Goal: Task Accomplishment & Management: Manage account settings

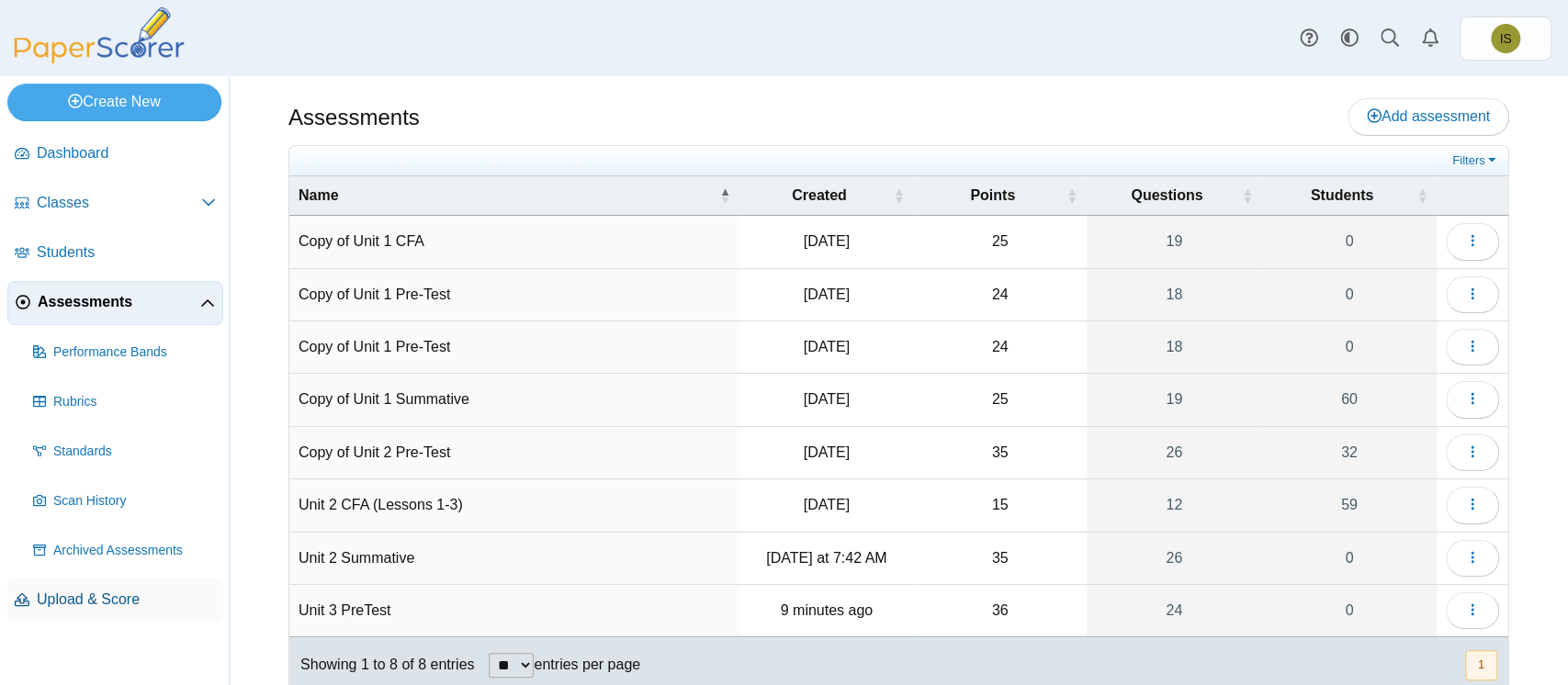
click at [95, 606] on span "Upload & Score" at bounding box center [125, 599] width 179 height 20
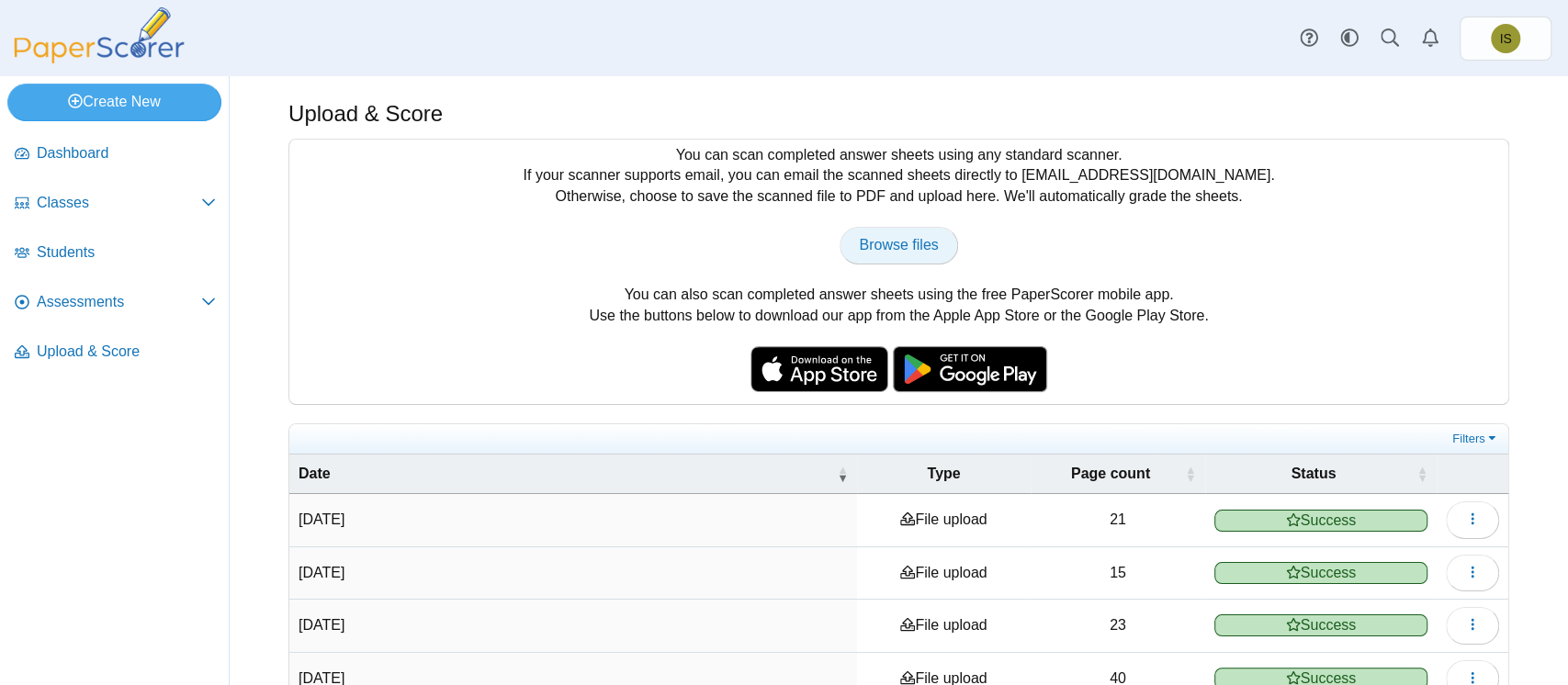
click at [905, 244] on span "Browse files" at bounding box center [898, 245] width 79 height 15
type input "**********"
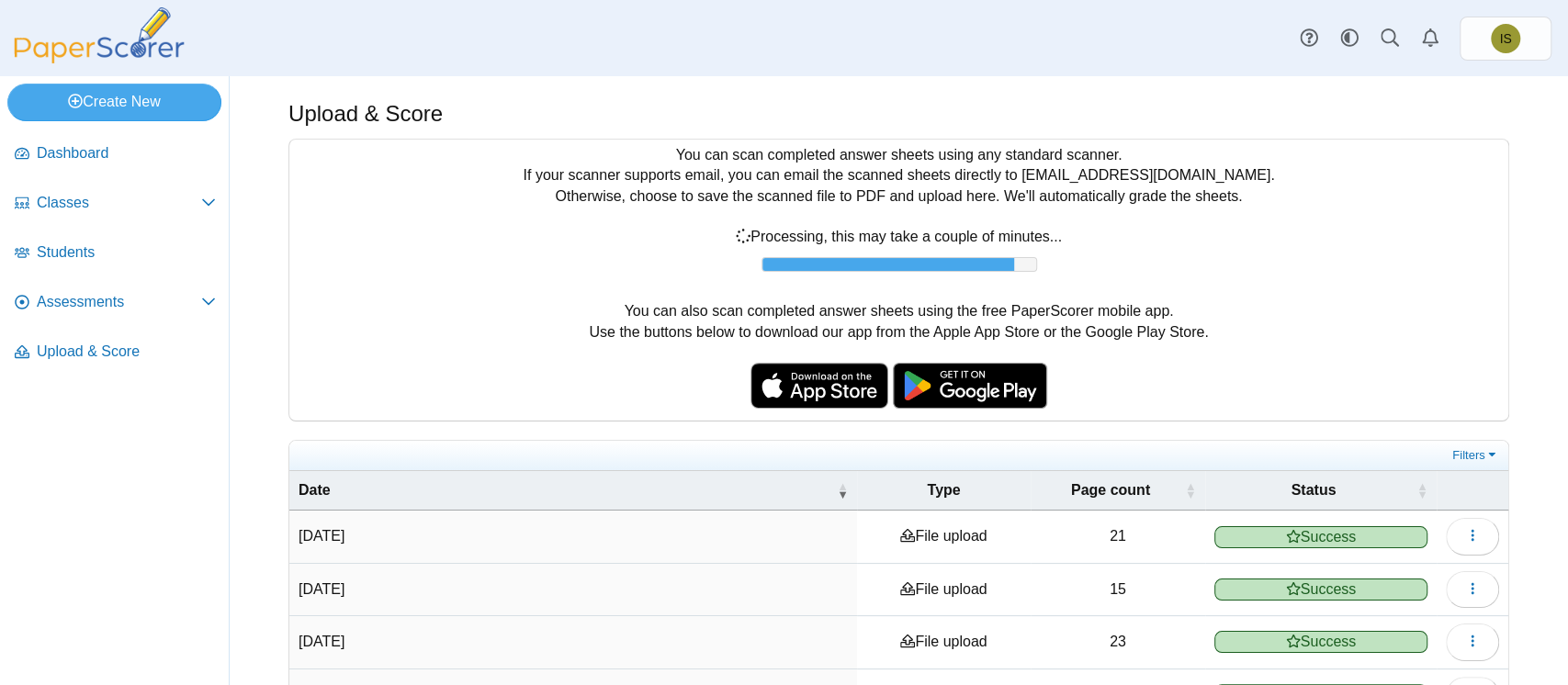
scroll to position [264, 0]
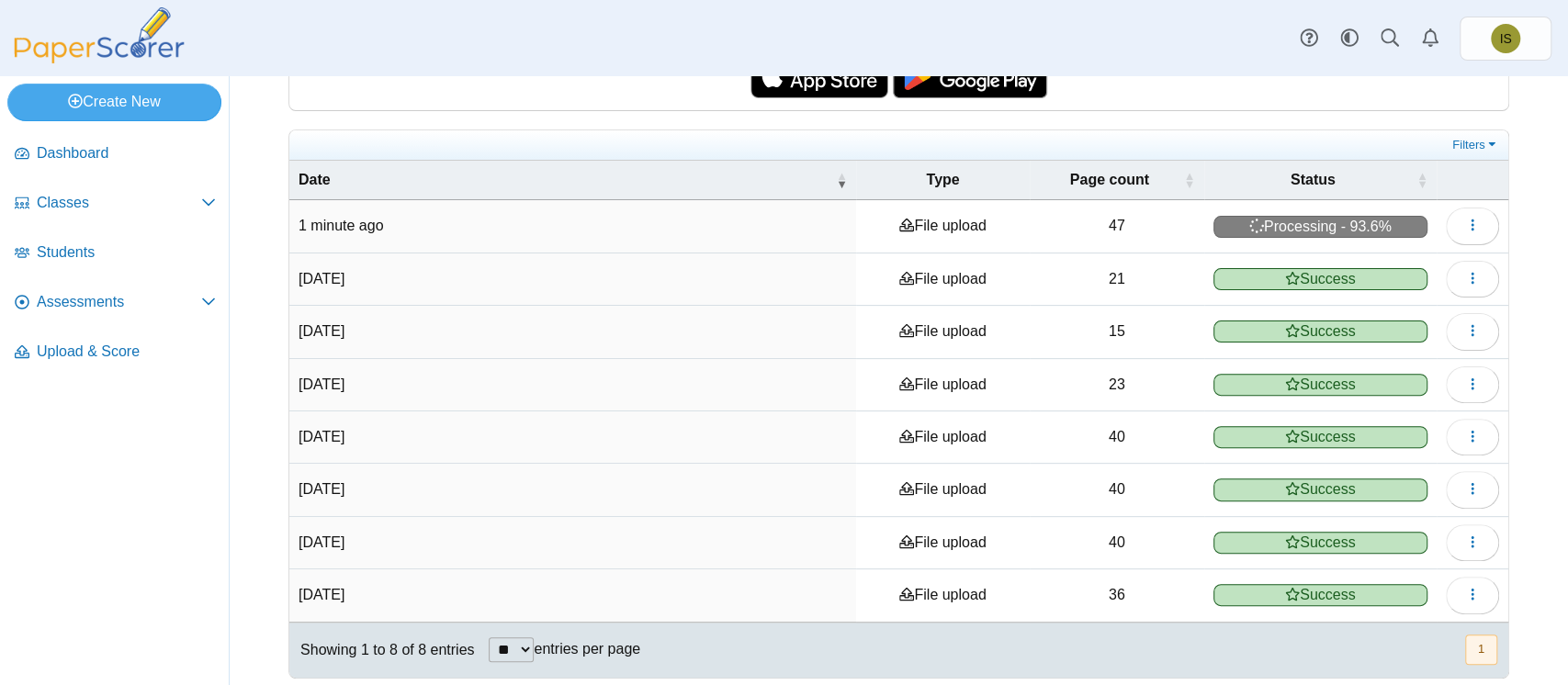
scroll to position [300, 0]
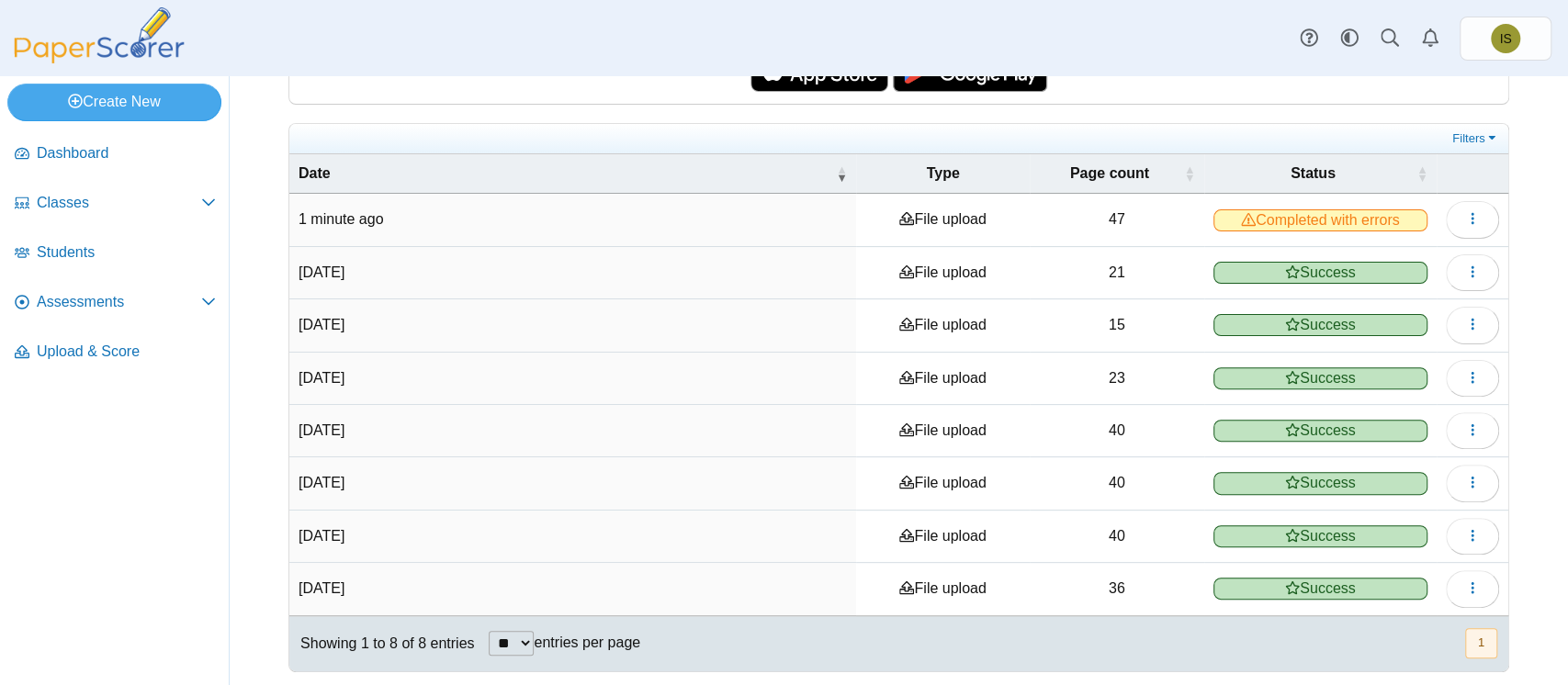
click at [1351, 223] on span "Completed with errors" at bounding box center [1320, 220] width 214 height 22
click at [1463, 214] on button "button" at bounding box center [1472, 219] width 54 height 36
click at [1400, 263] on link "View scanned pages" at bounding box center [1370, 259] width 220 height 28
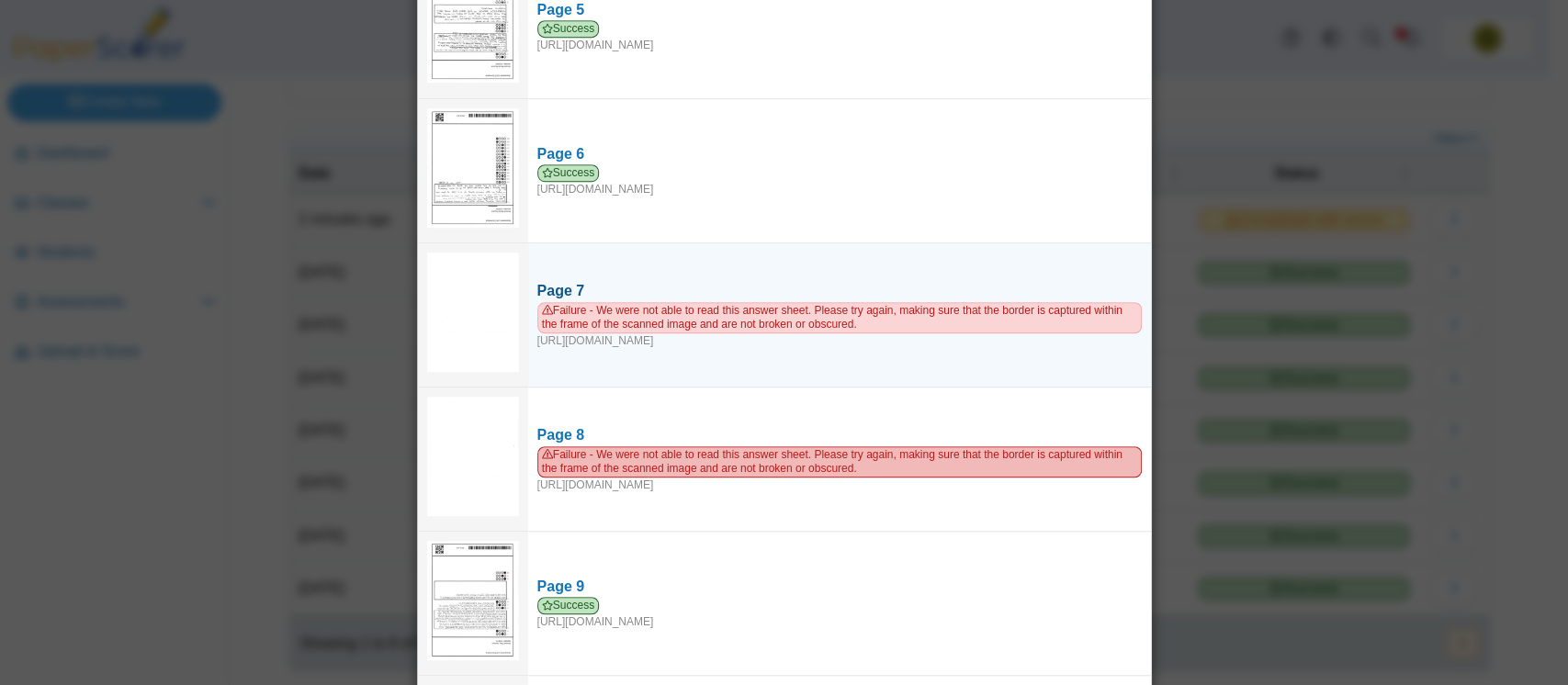
scroll to position [723, 0]
click at [716, 300] on span "Failure - We were not able to read this answer sheet. Please try again, making …" at bounding box center [839, 316] width 604 height 32
click at [607, 313] on span "Failure - We were not able to read this answer sheet. Please try again, making …" at bounding box center [839, 316] width 604 height 32
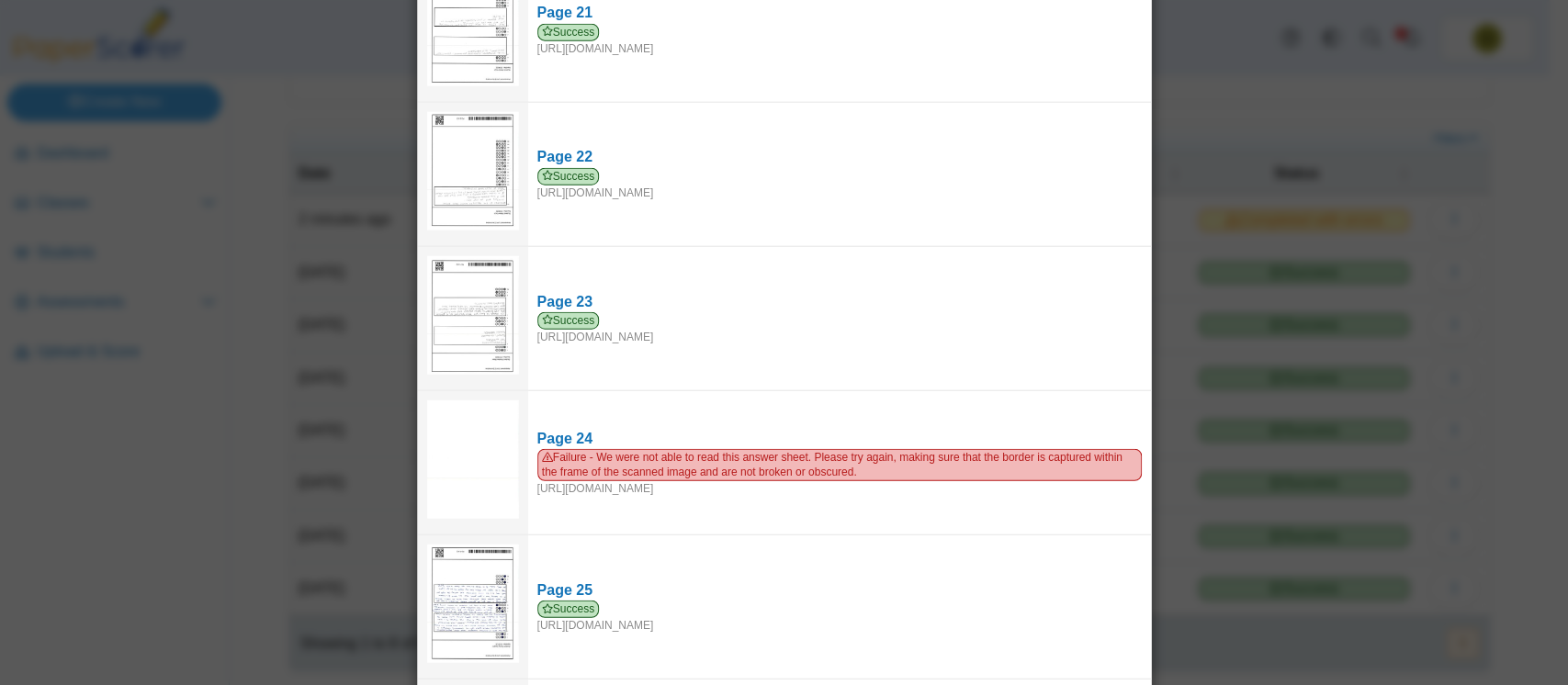
scroll to position [3027, 0]
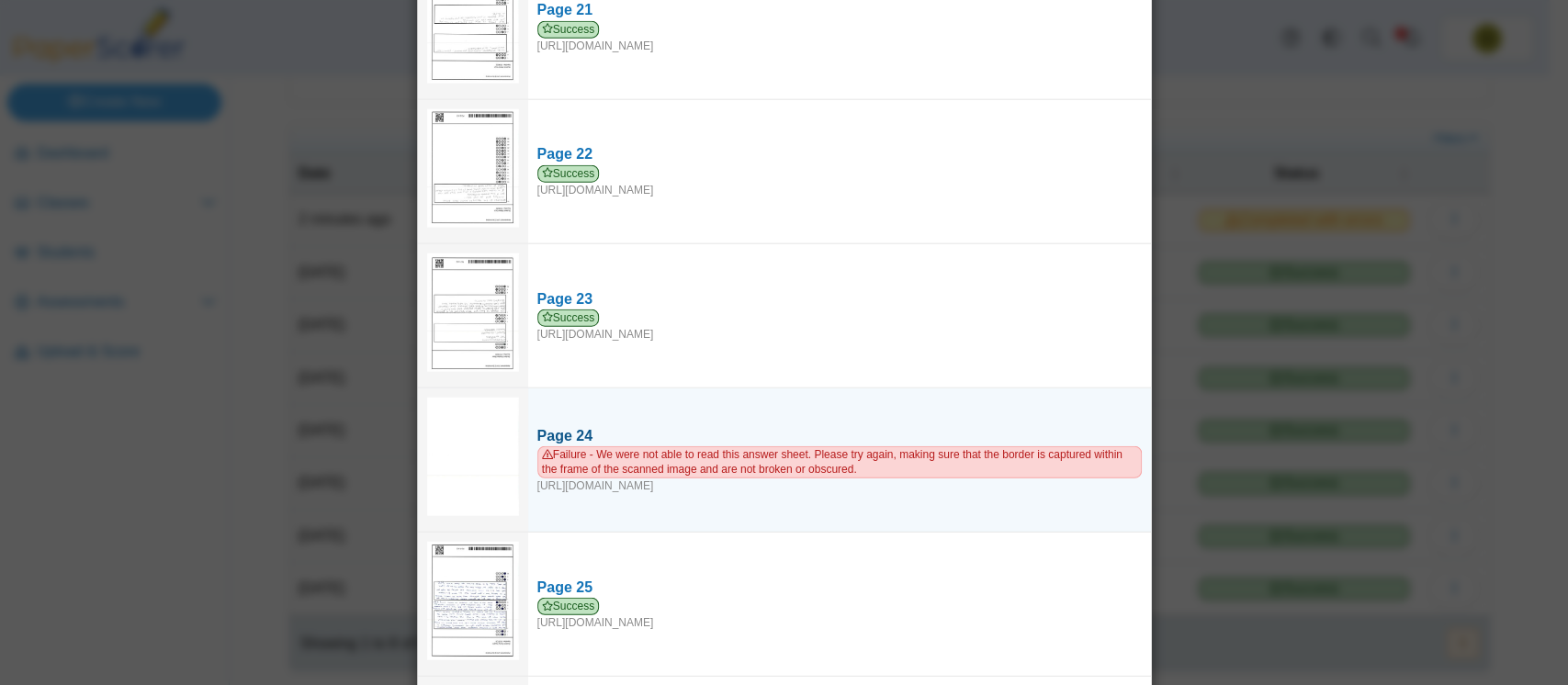
click at [600, 446] on span "Failure - We were not able to read this answer sheet. Please try again, making …" at bounding box center [839, 461] width 604 height 32
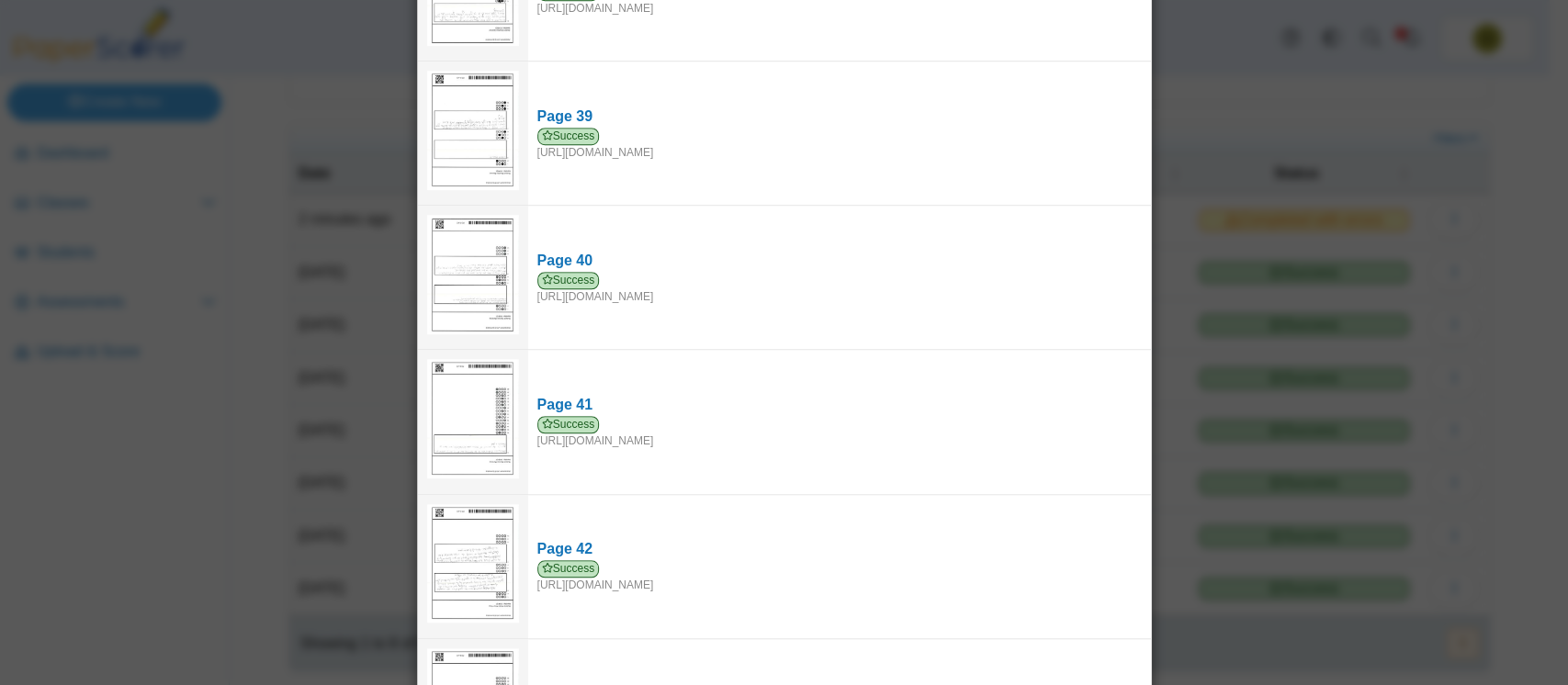
scroll to position [6155, 0]
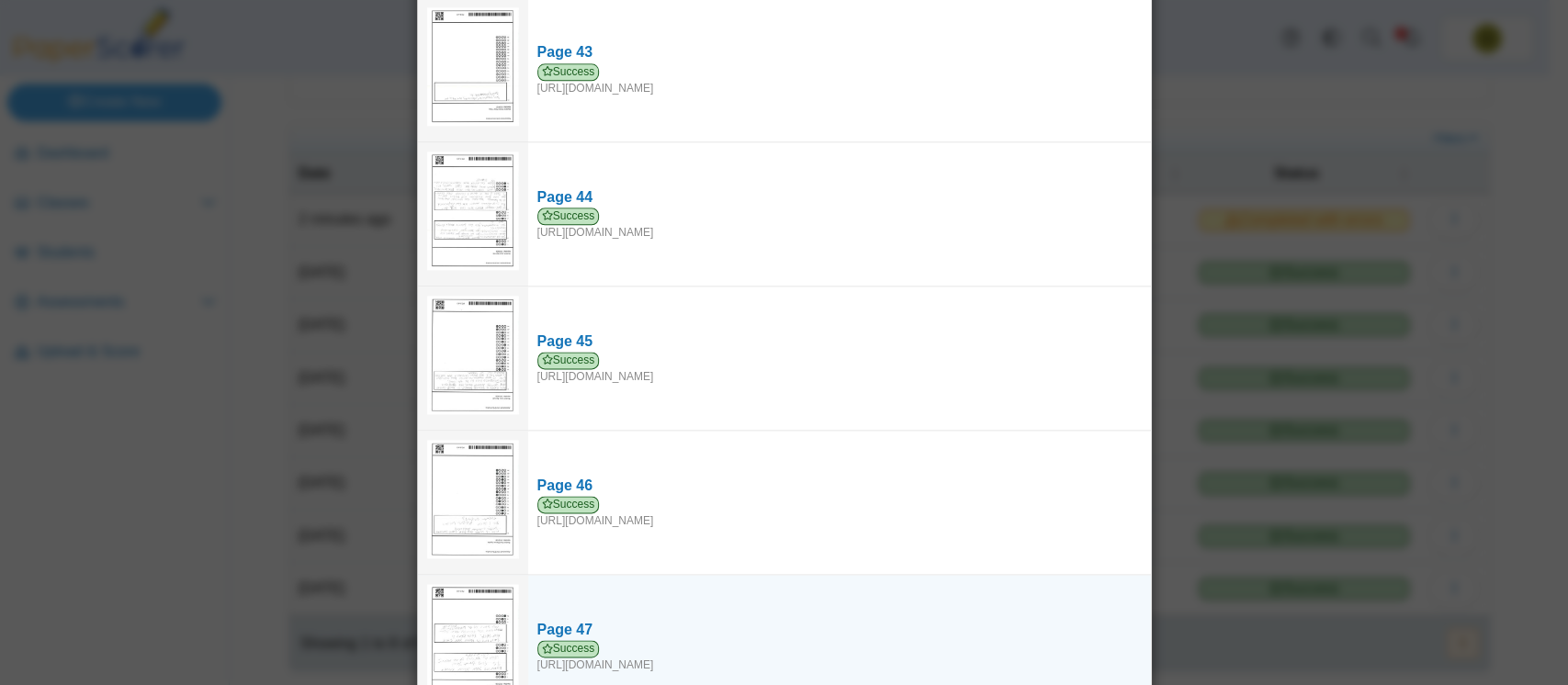
click at [877, 575] on td "Page 47 Success https://forms.paperscorer.com/scans/10/5664/238932/3182826_OCTO…" at bounding box center [840, 647] width 622 height 144
click at [749, 610] on link "Page 47 Success https://forms.paperscorer.com/scans/10/5664/238932/3182826_OCTO…" at bounding box center [840, 646] width 622 height 72
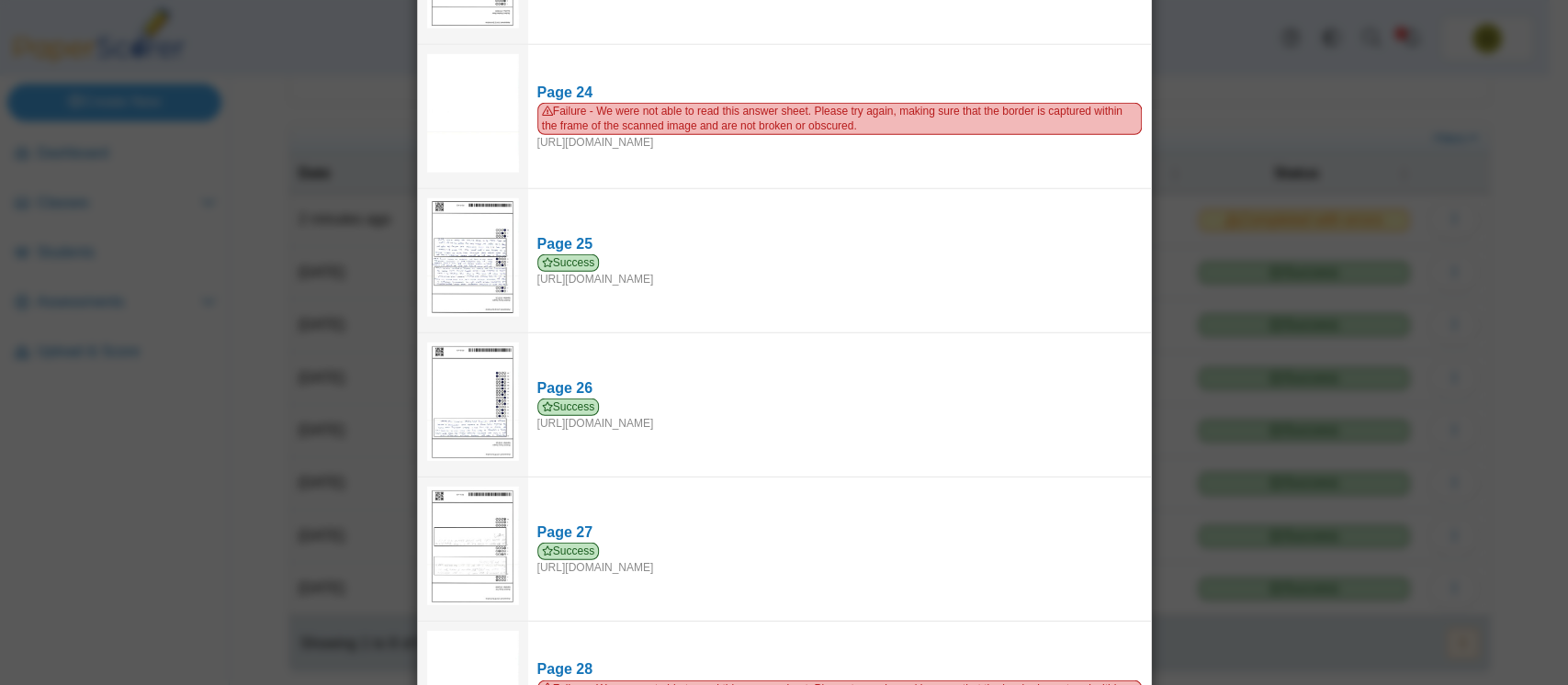
scroll to position [3370, 0]
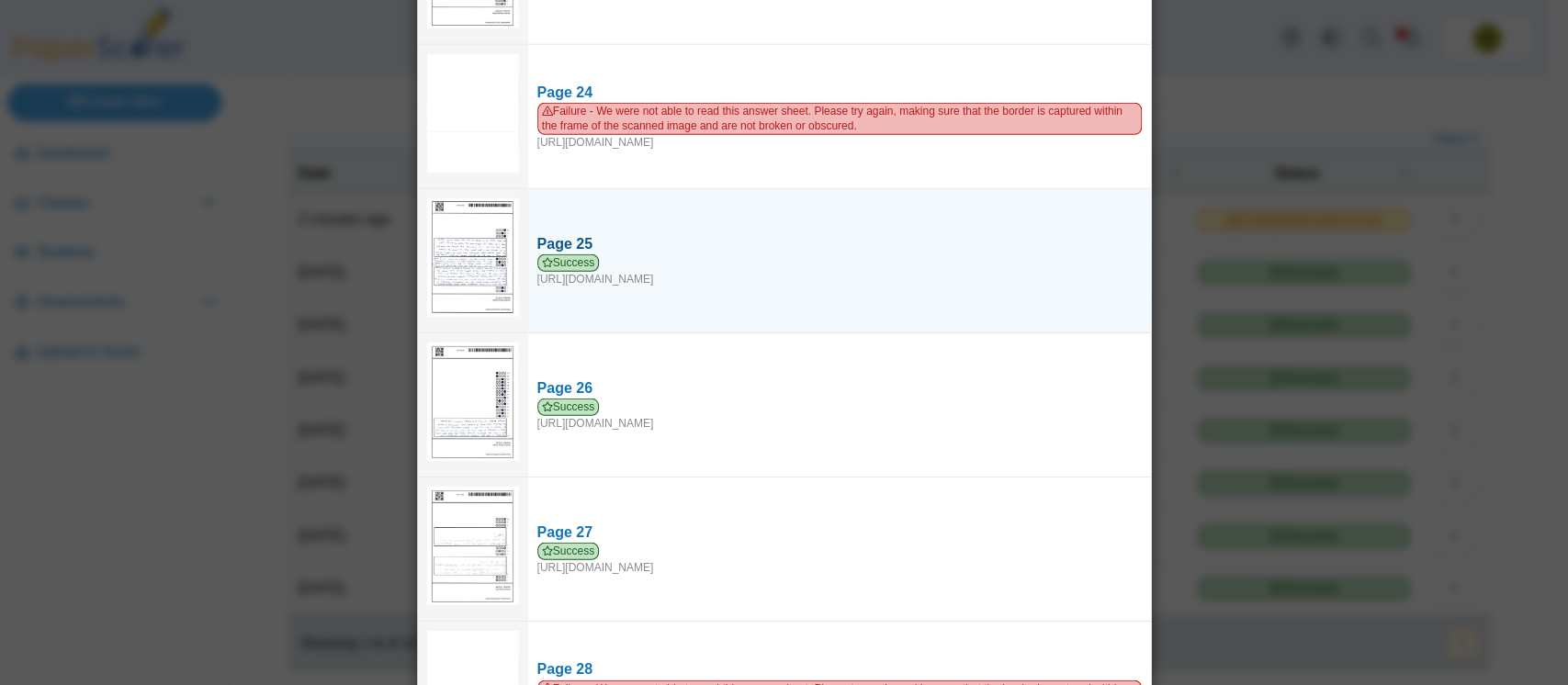
click at [772, 254] on div "Success https://forms.paperscorer.com/scans/10/5664/238932/3182831_OCTOBER_1_20…" at bounding box center [839, 271] width 604 height 33
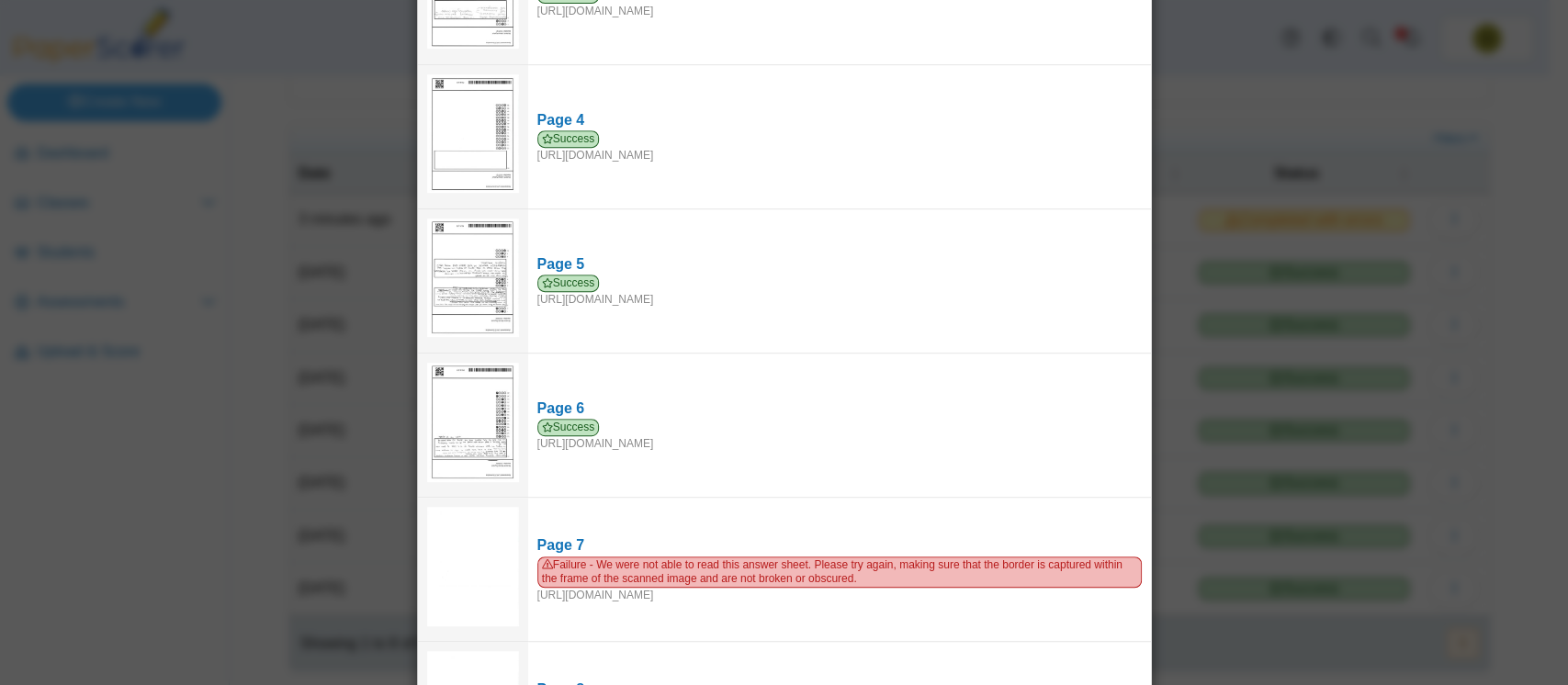
scroll to position [0, 0]
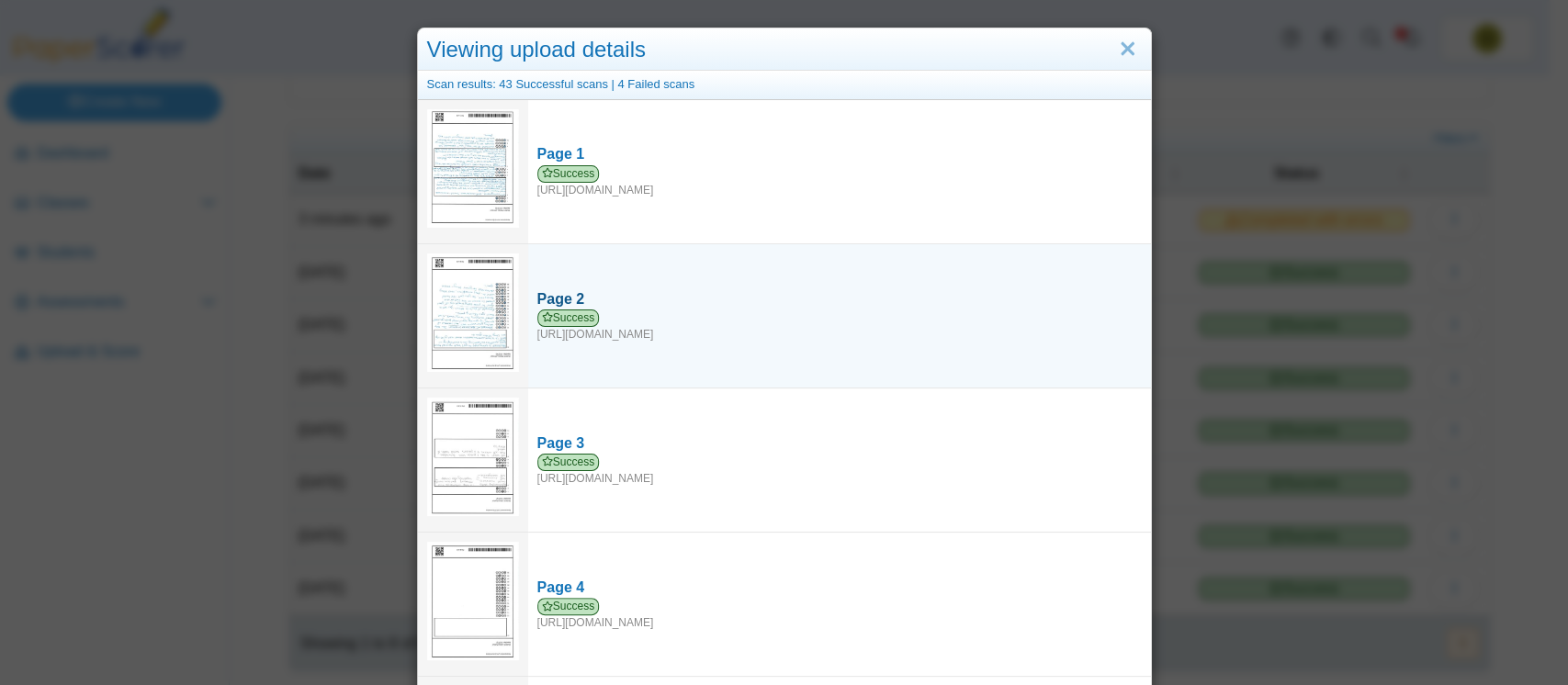
click at [658, 323] on div "Success https://forms.paperscorer.com/scans/10/5664/238932/3182816_OCTOBER_1_20…" at bounding box center [839, 325] width 604 height 33
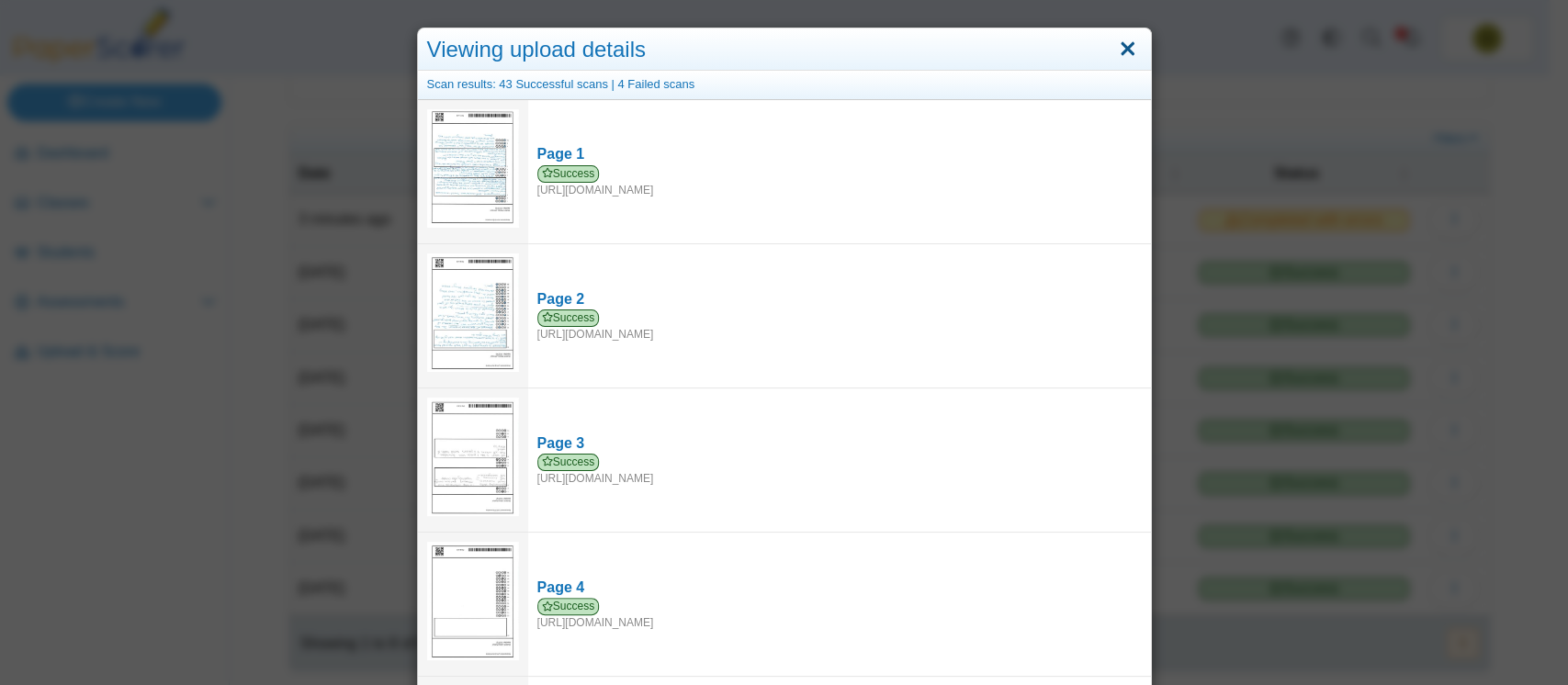
click at [1119, 51] on link "Close" at bounding box center [1128, 49] width 29 height 32
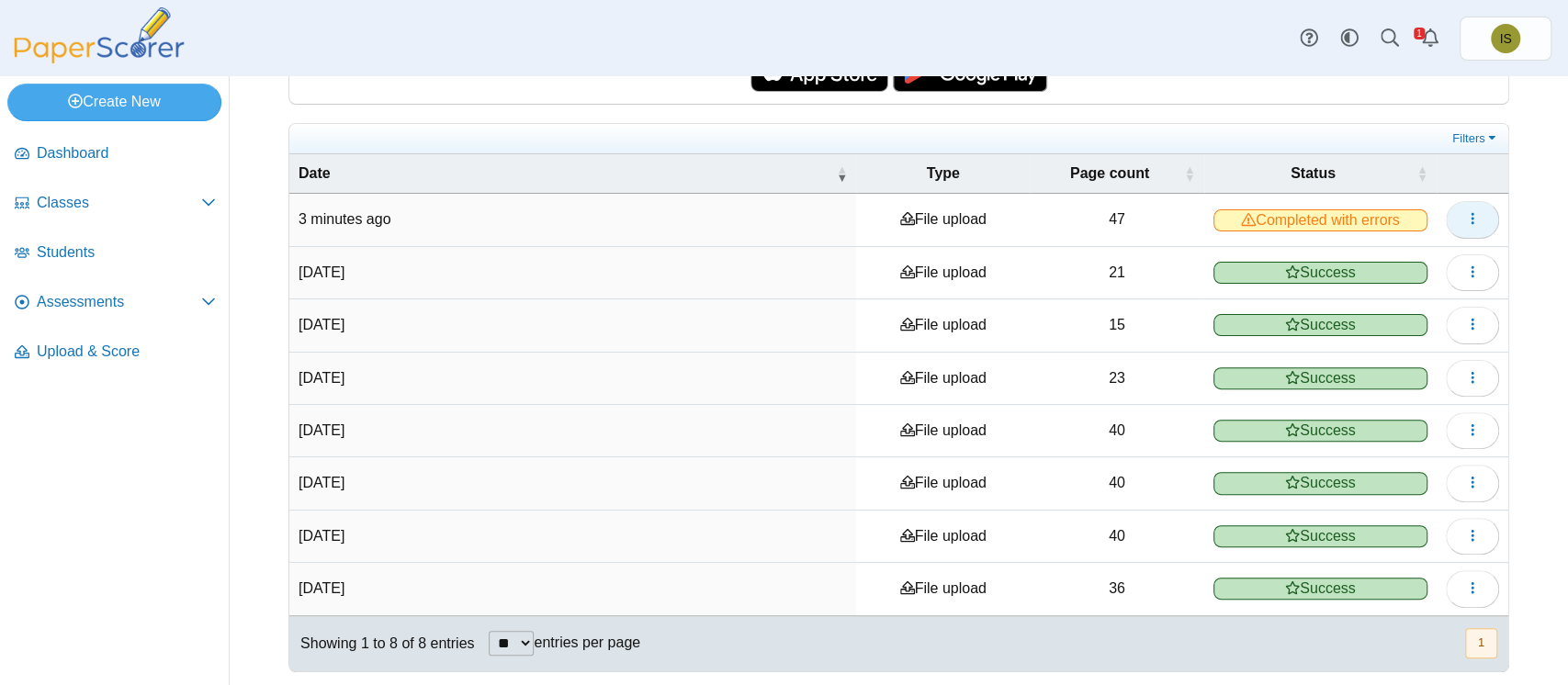
click at [1470, 221] on use "button" at bounding box center [1471, 219] width 3 height 11
click at [56, 293] on span "Assessments" at bounding box center [119, 301] width 165 height 20
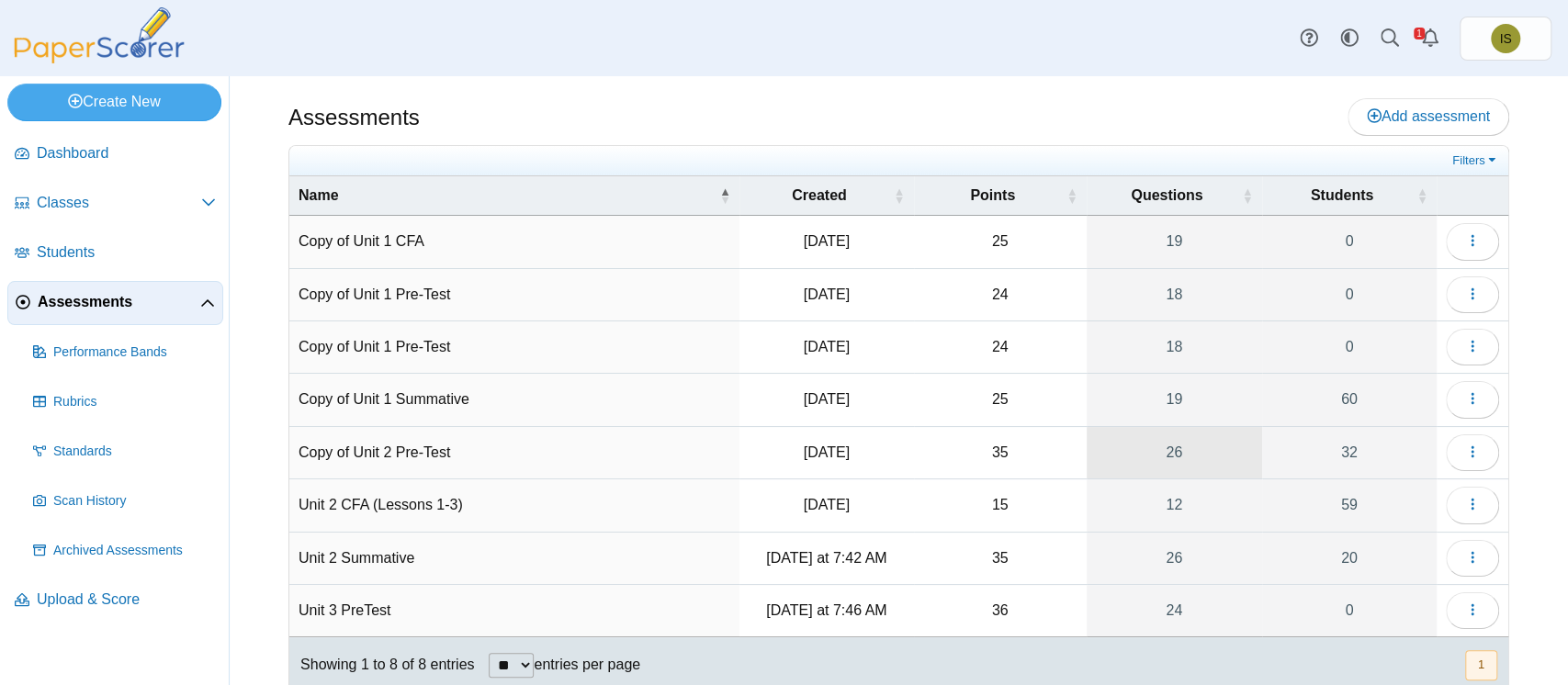
scroll to position [51, 0]
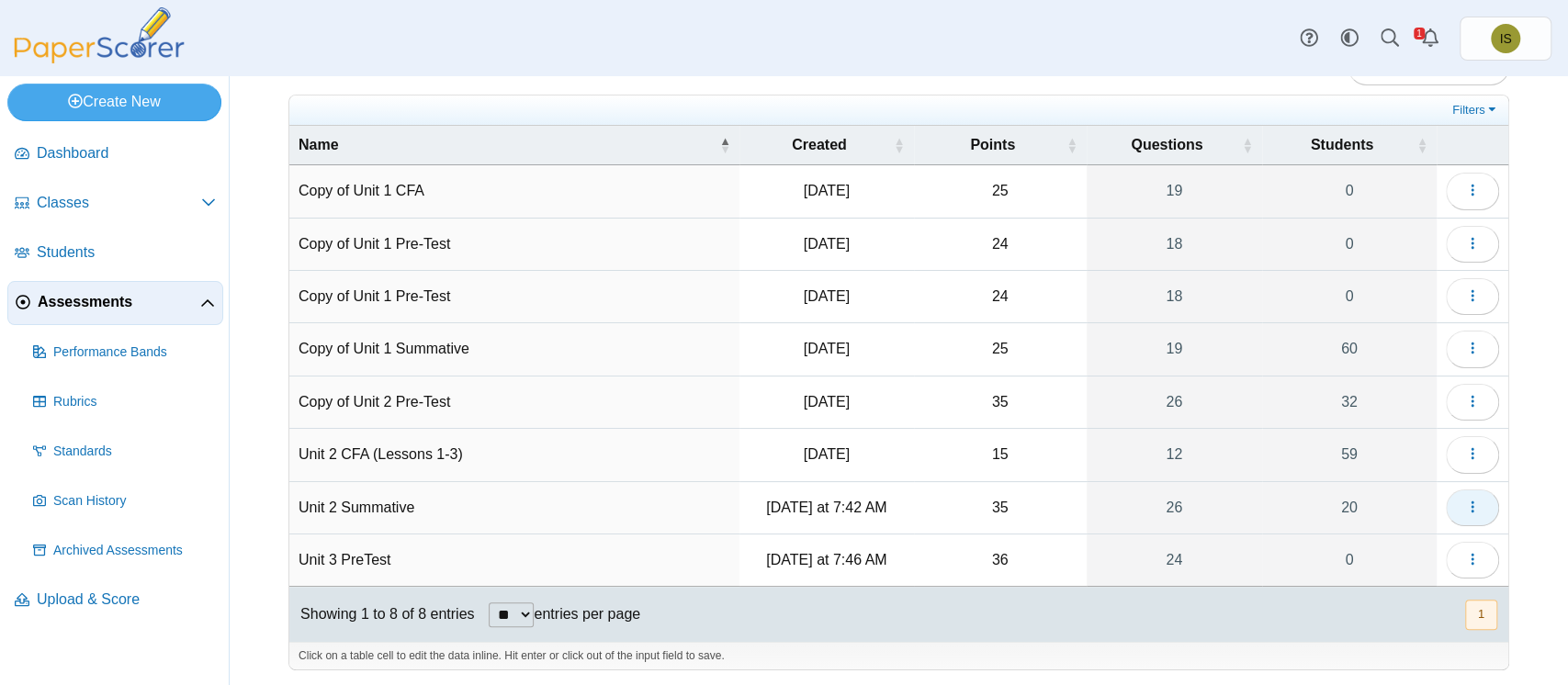
click at [1445, 501] on button "button" at bounding box center [1472, 507] width 54 height 36
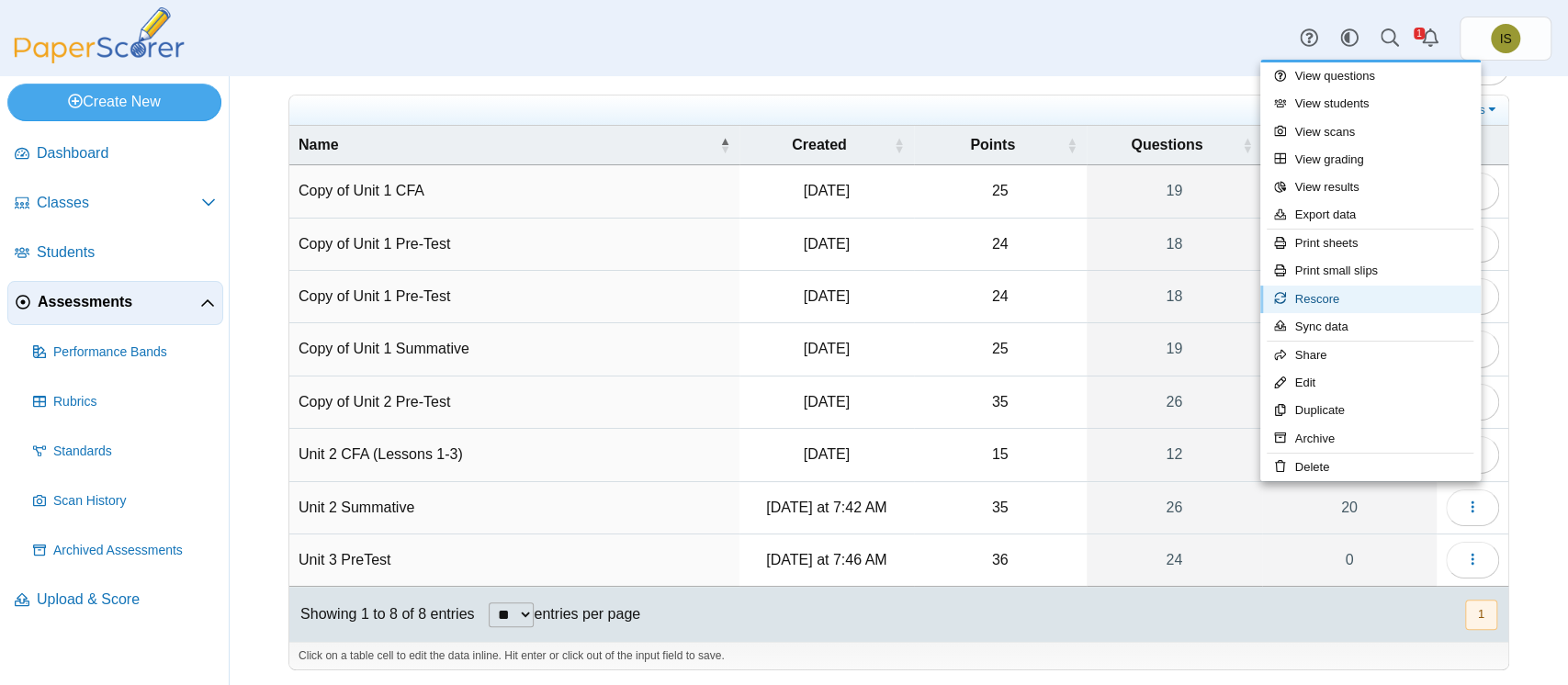
click at [1336, 297] on link "Rescore" at bounding box center [1370, 298] width 220 height 28
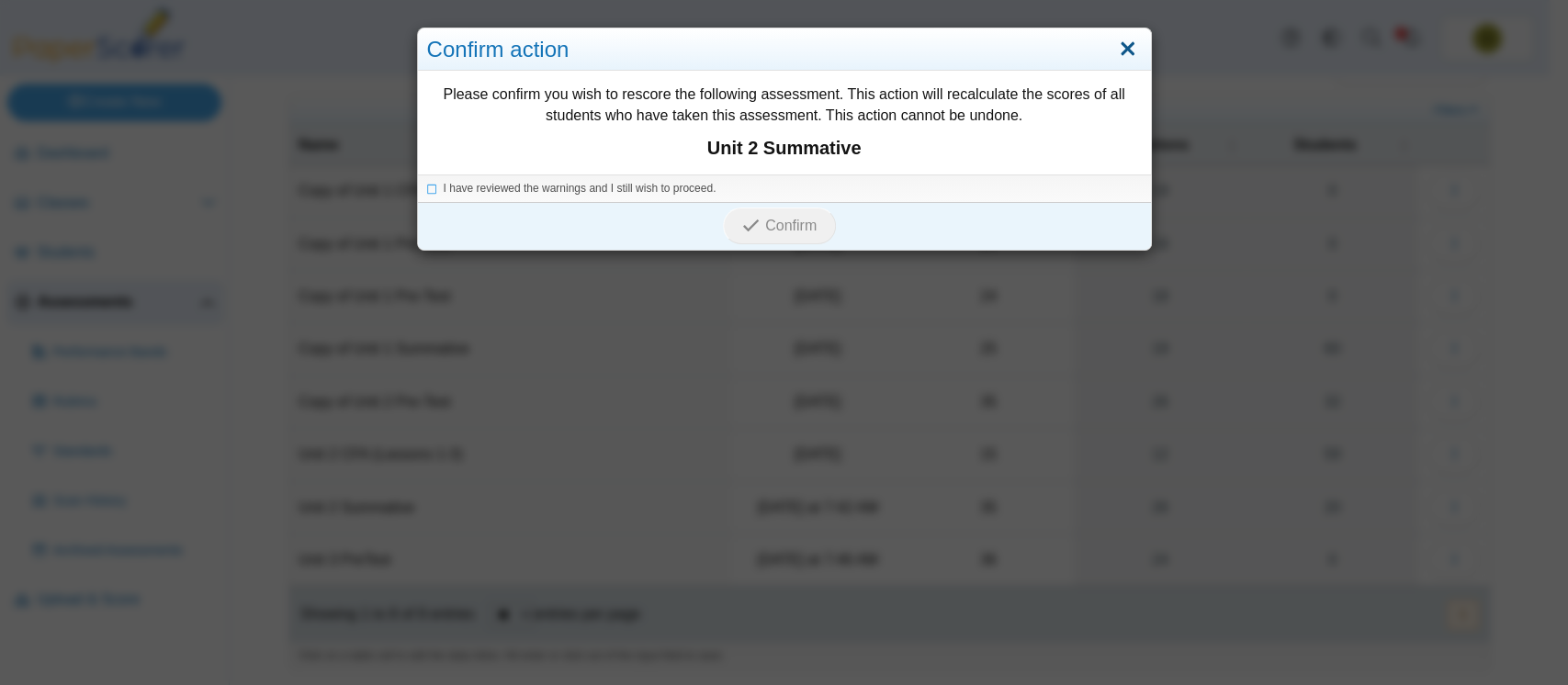
click at [1117, 48] on link "Close" at bounding box center [1128, 49] width 29 height 32
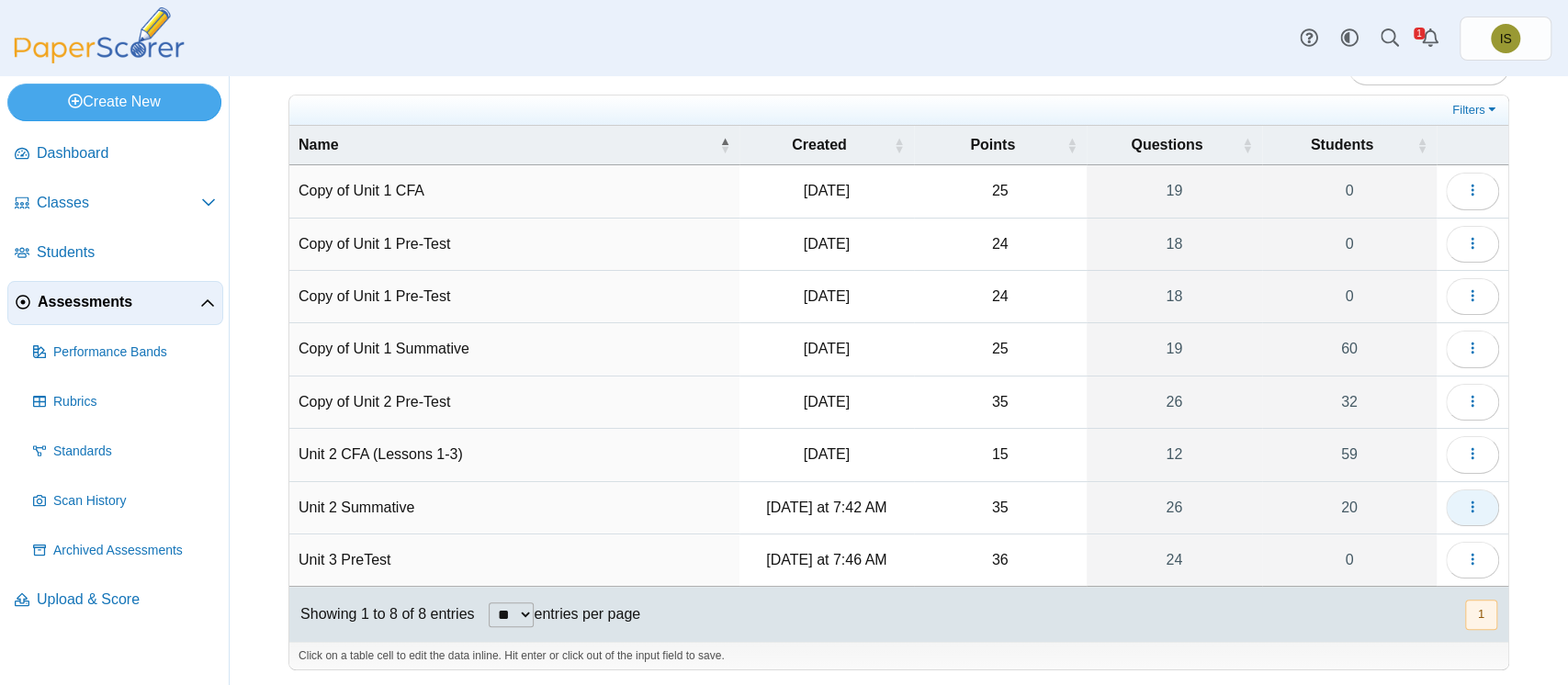
click at [1445, 506] on button "button" at bounding box center [1472, 507] width 54 height 36
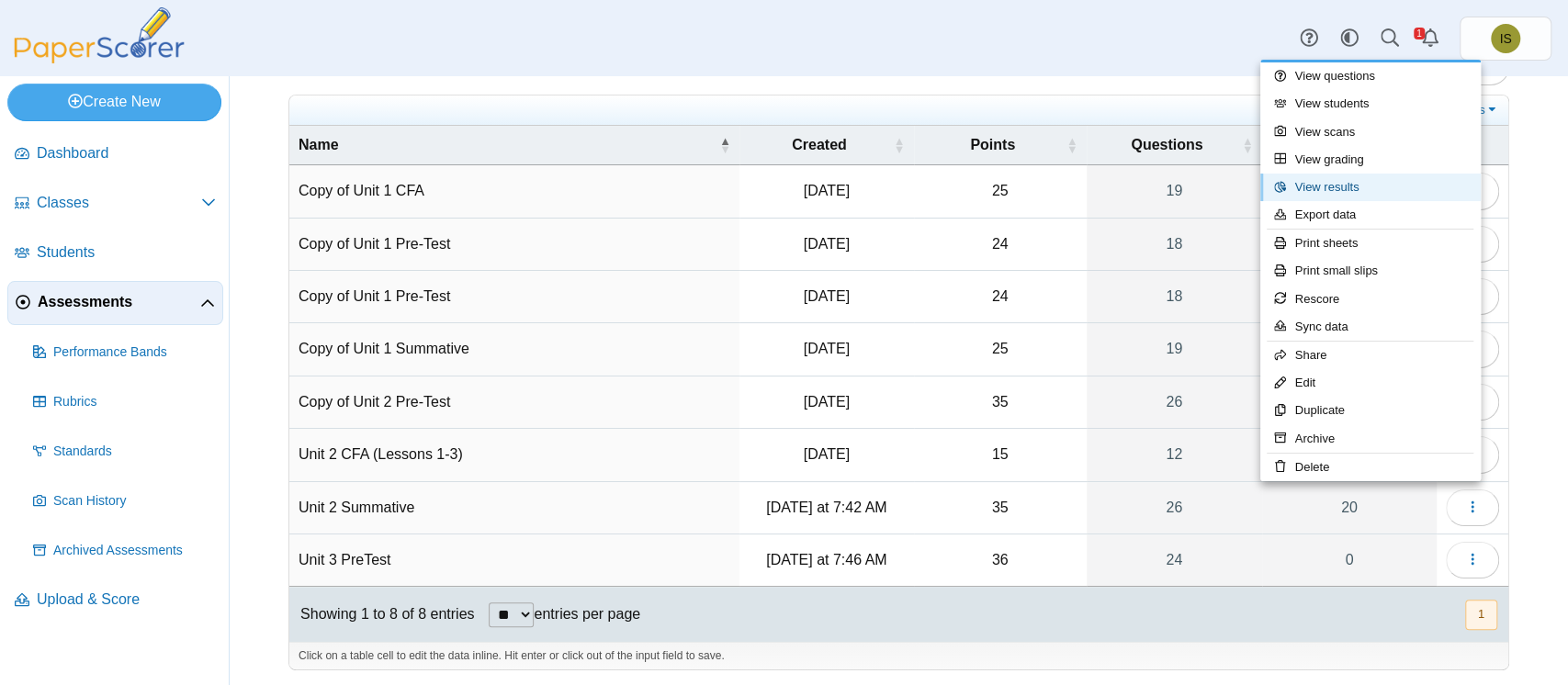
click at [1410, 193] on link "View results" at bounding box center [1370, 187] width 220 height 28
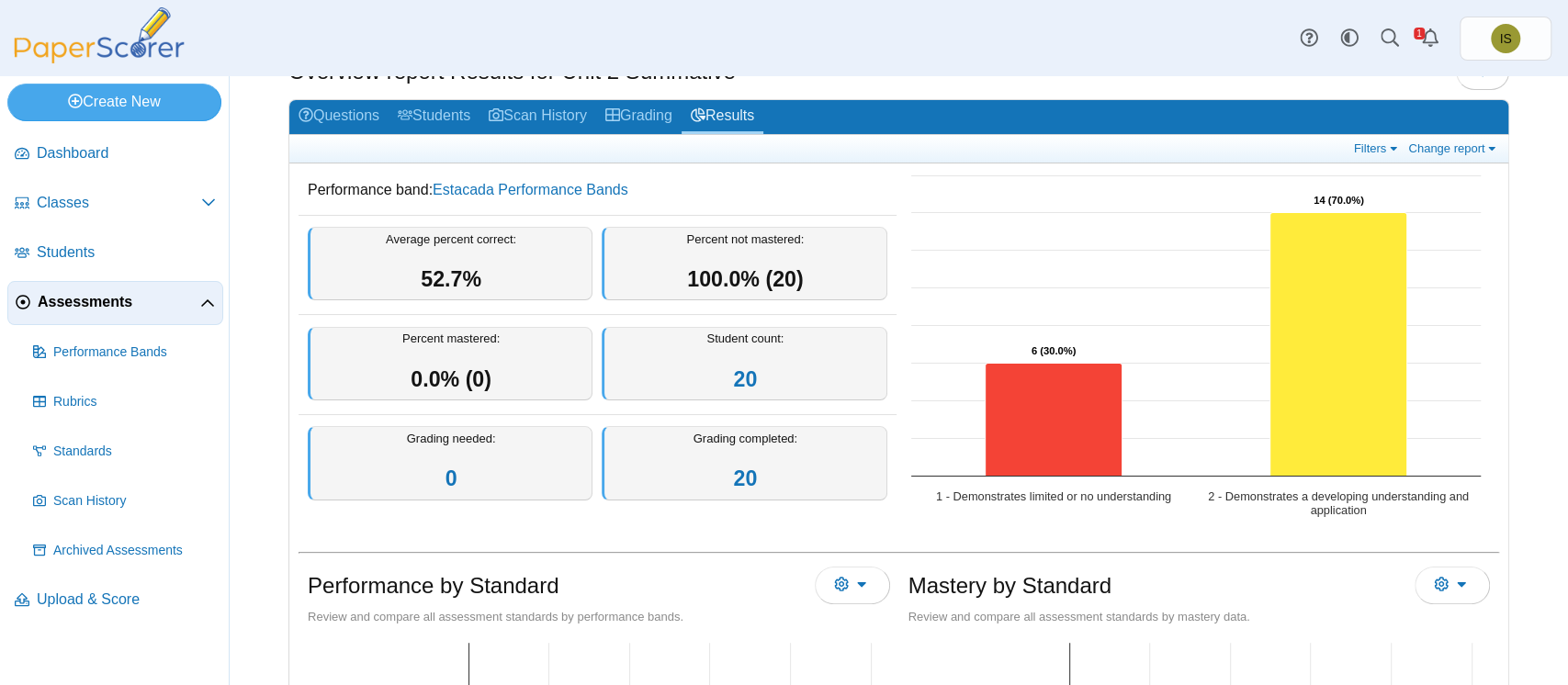
scroll to position [66, 0]
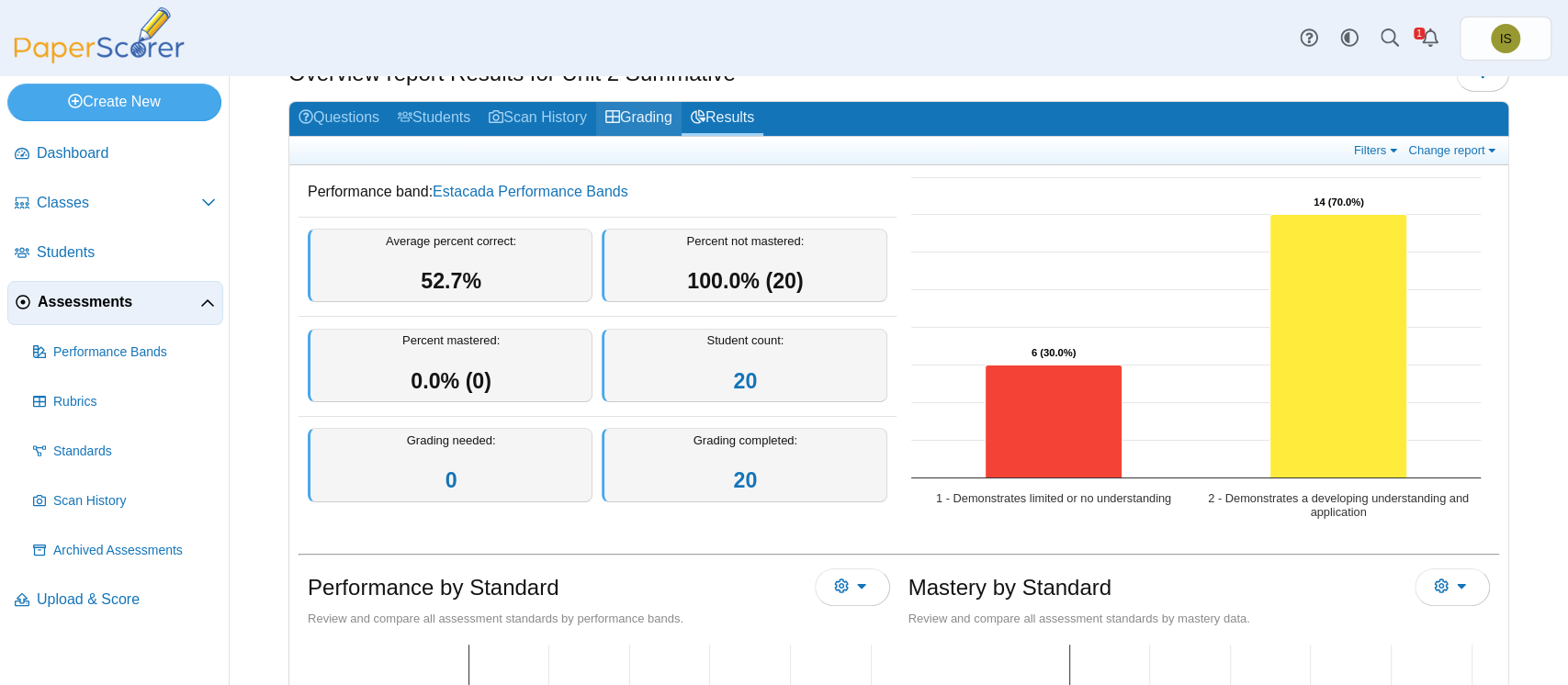
click at [670, 105] on link "Grading" at bounding box center [638, 118] width 85 height 33
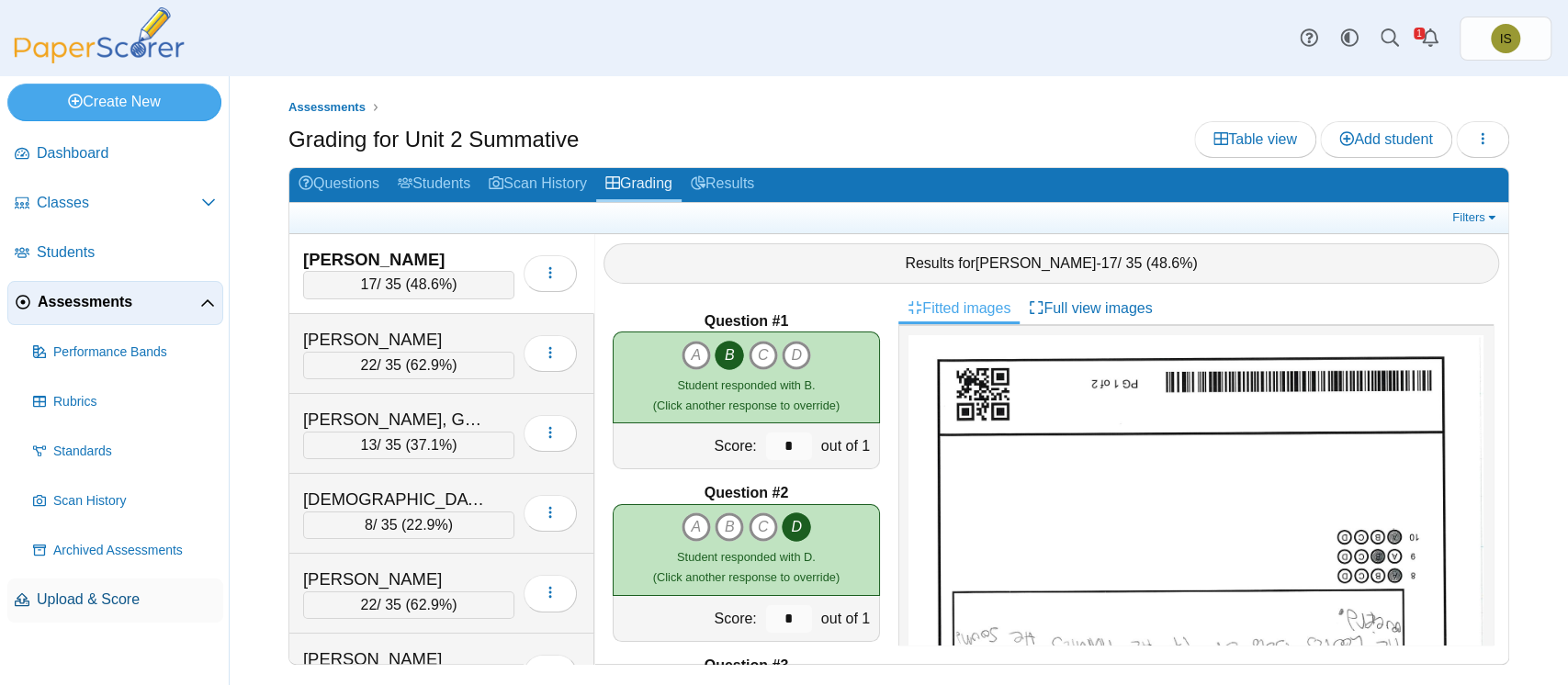
click at [88, 608] on span "Upload & Score" at bounding box center [125, 599] width 179 height 20
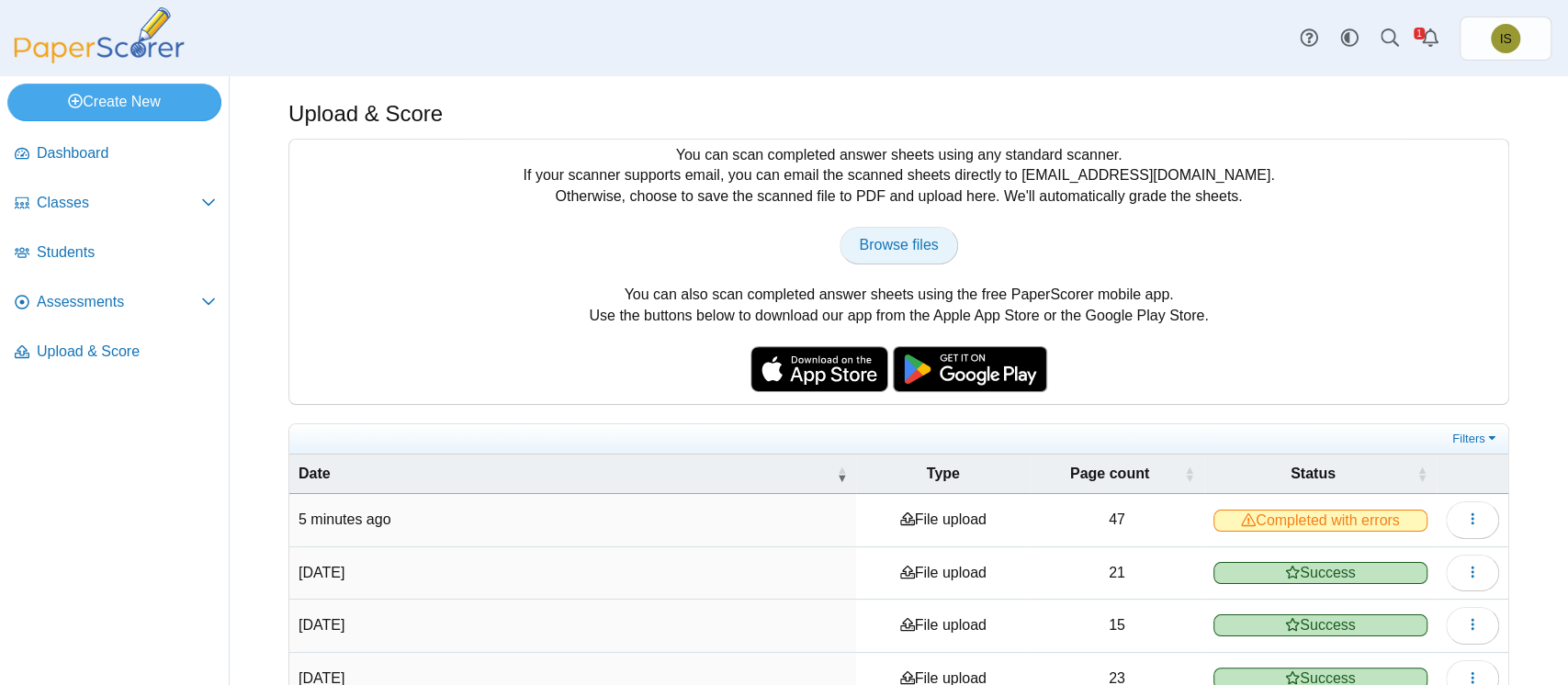
click at [882, 253] on span "Browse files" at bounding box center [898, 245] width 79 height 15
type input "**********"
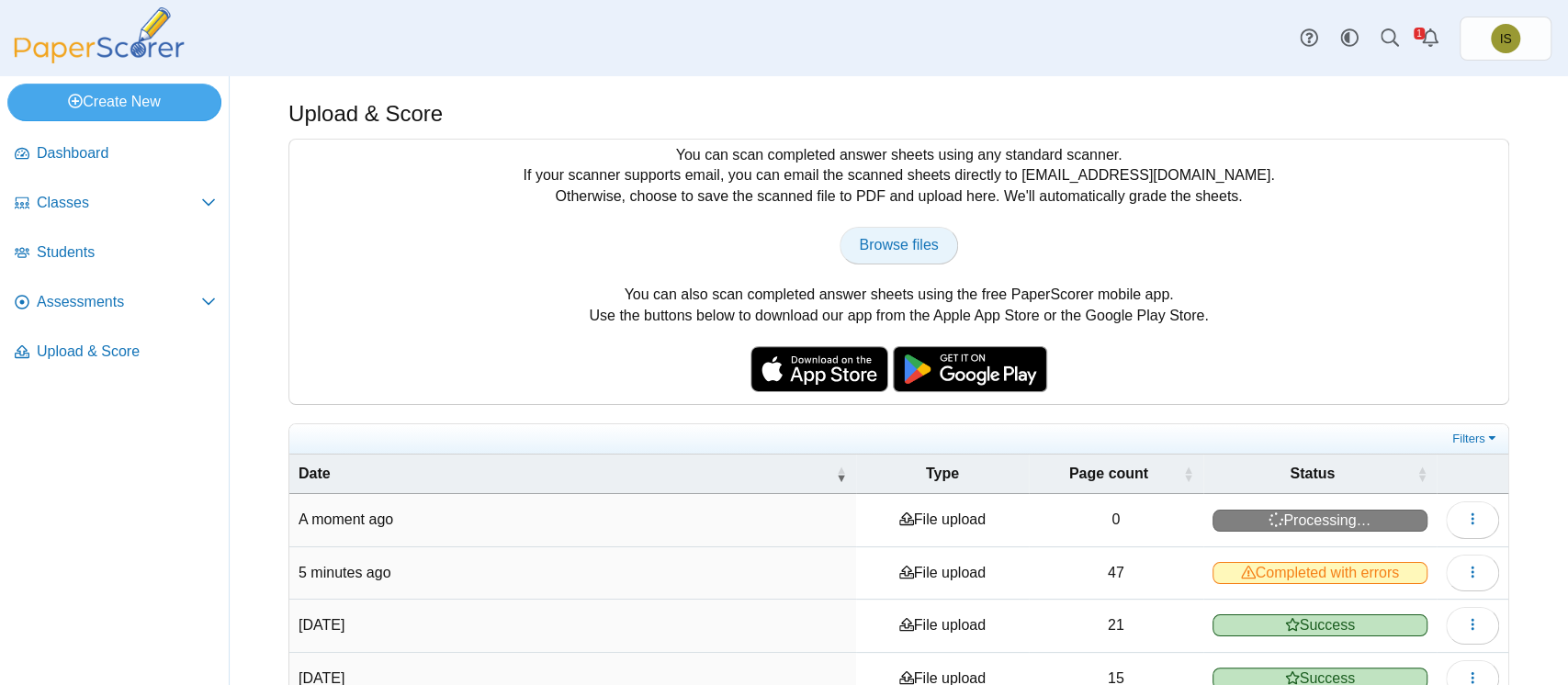
click at [887, 237] on span "Browse files" at bounding box center [898, 245] width 79 height 15
type input "**********"
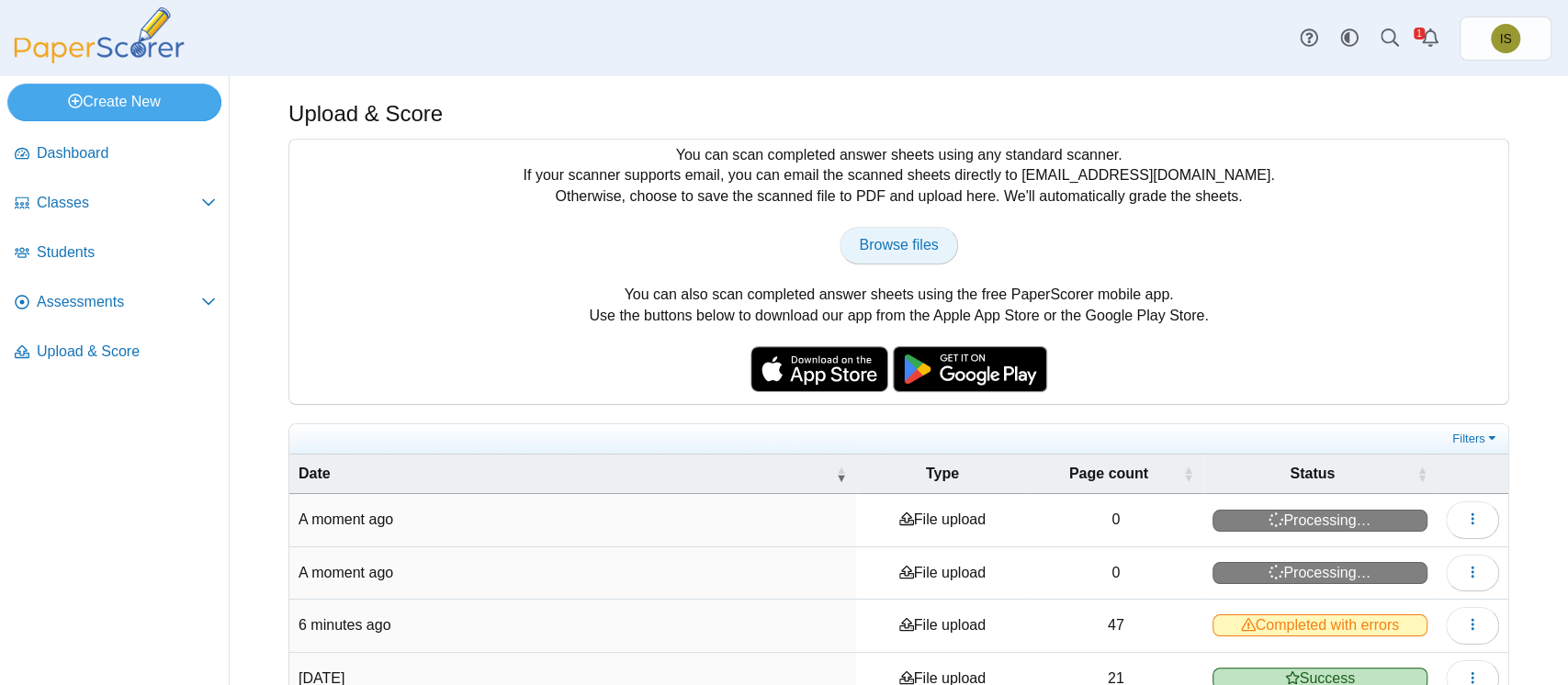
click at [900, 241] on span "Browse files" at bounding box center [898, 245] width 79 height 15
type input "**********"
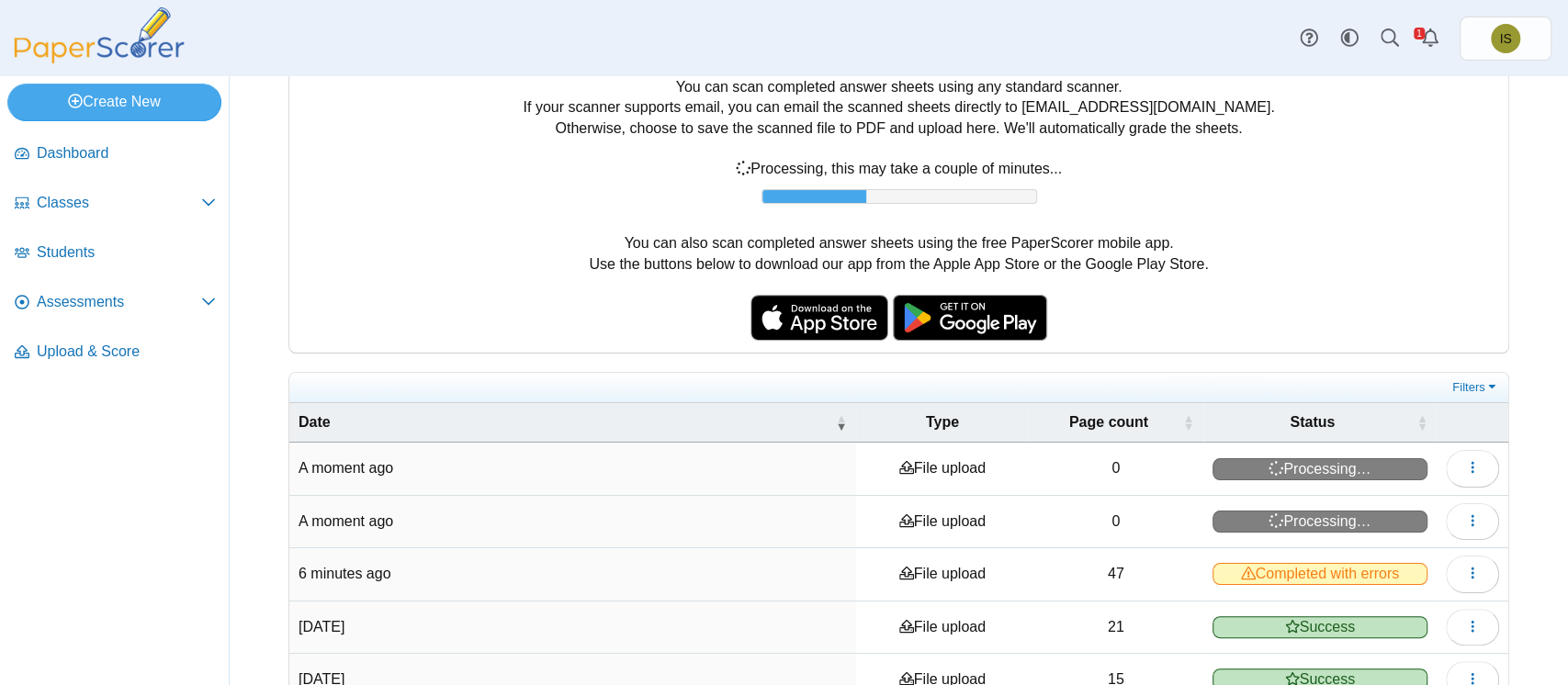
scroll to position [71, 0]
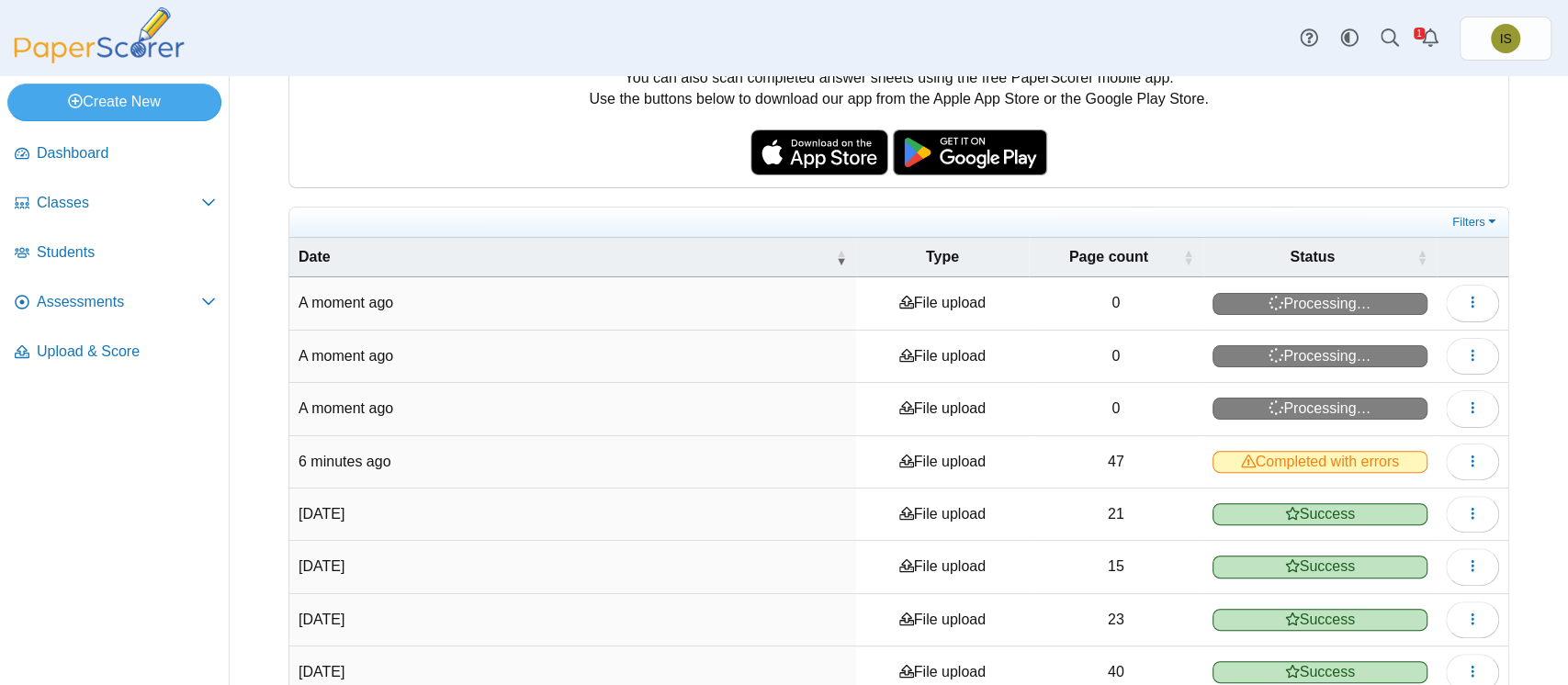
scroll to position [217, 0]
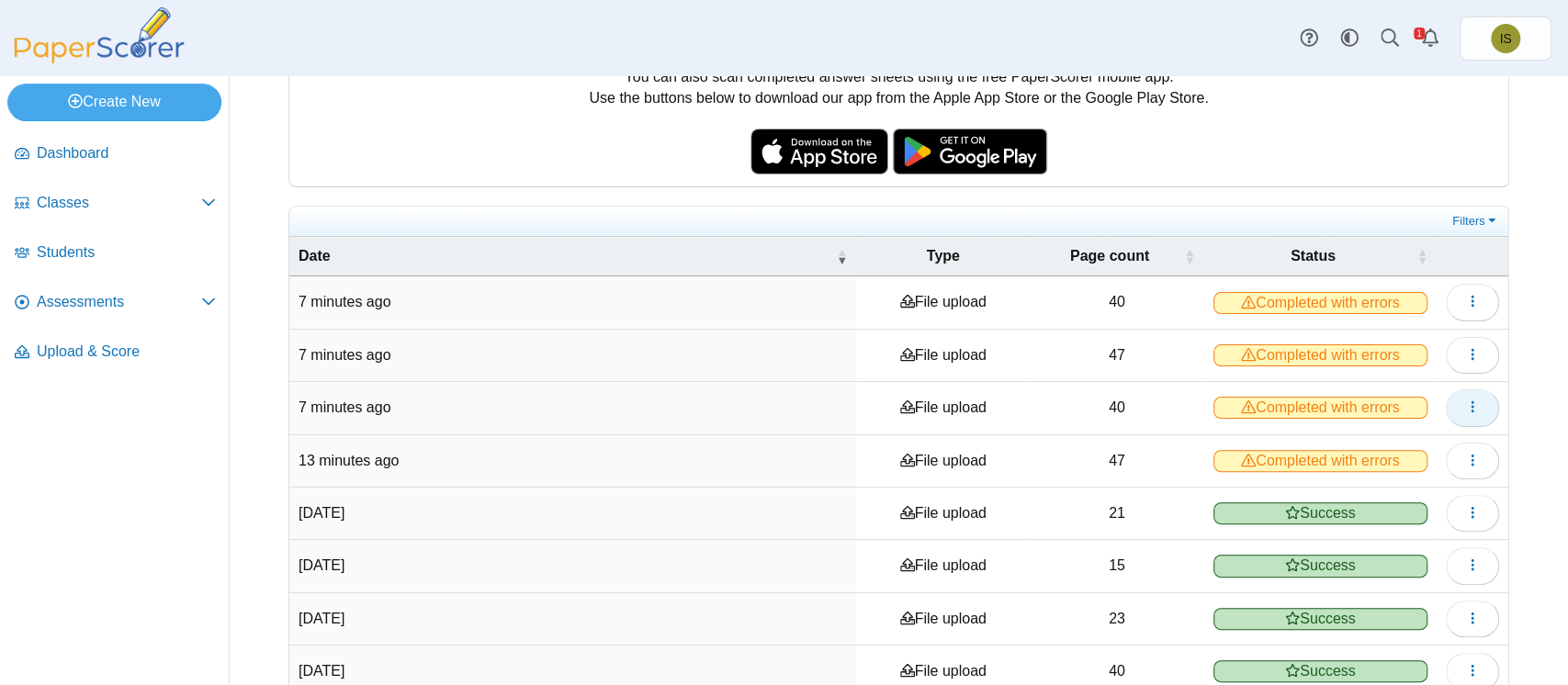
click at [1465, 400] on icon "button" at bounding box center [1471, 406] width 14 height 14
click at [1387, 445] on link "View scanned pages" at bounding box center [1370, 447] width 220 height 28
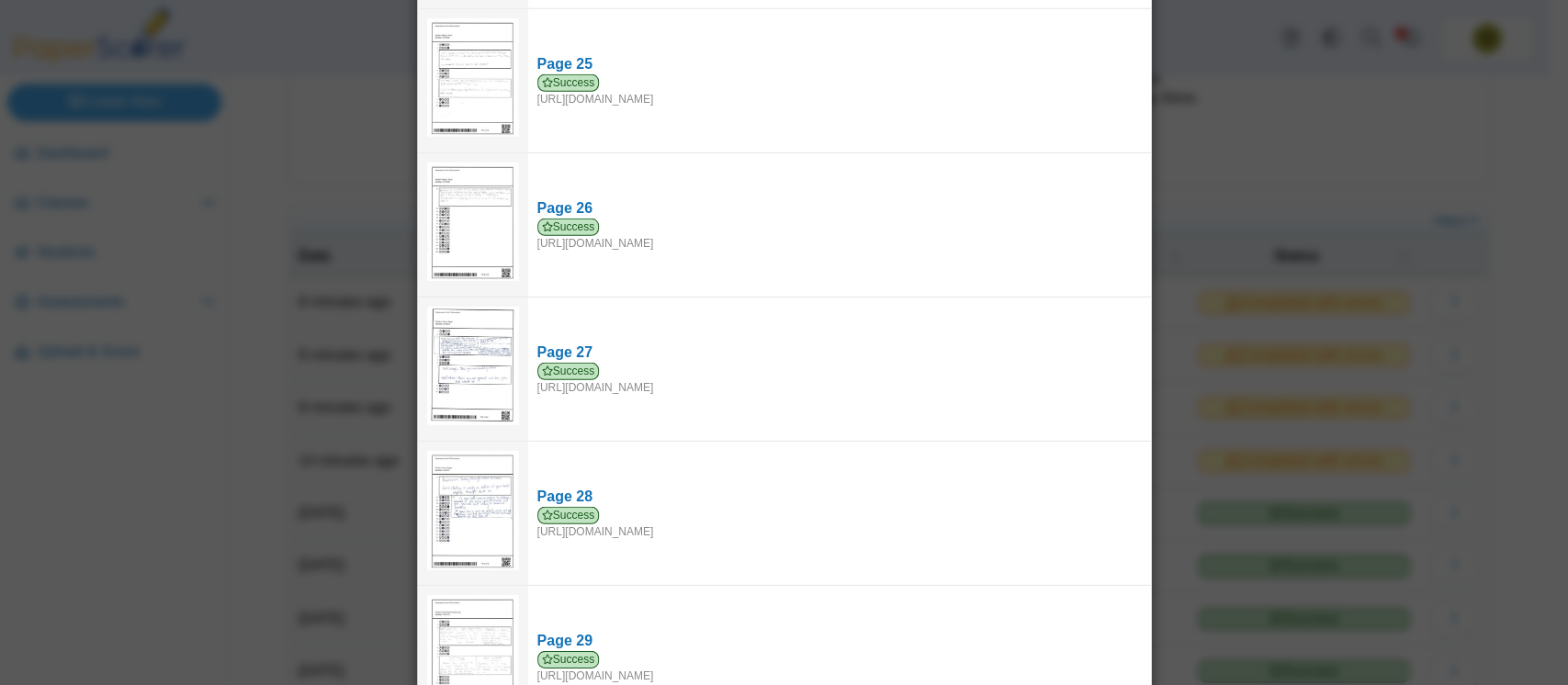
scroll to position [687, 0]
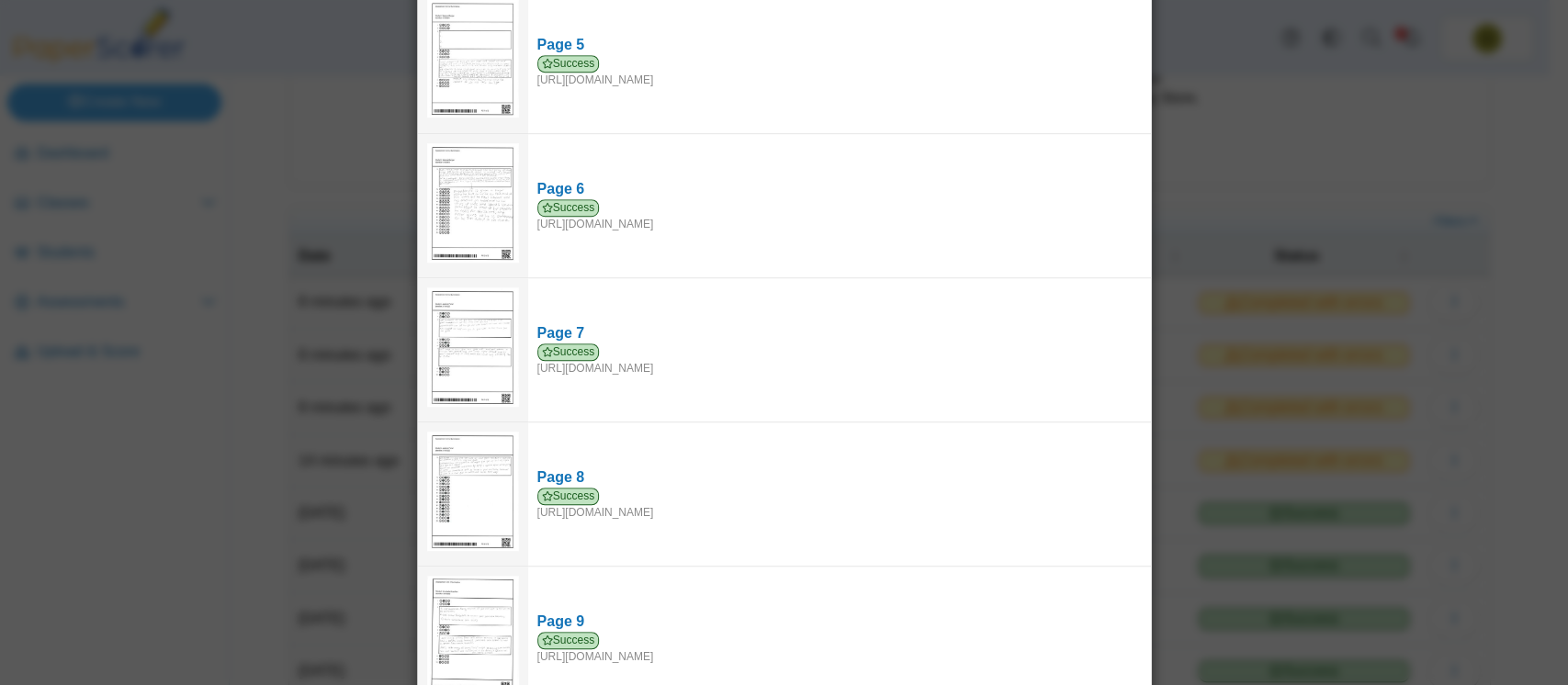
click at [1225, 169] on div "Viewing upload details Scan results: 39 Successful scans | 1 Failed scans Page …" at bounding box center [784, 342] width 1568 height 685
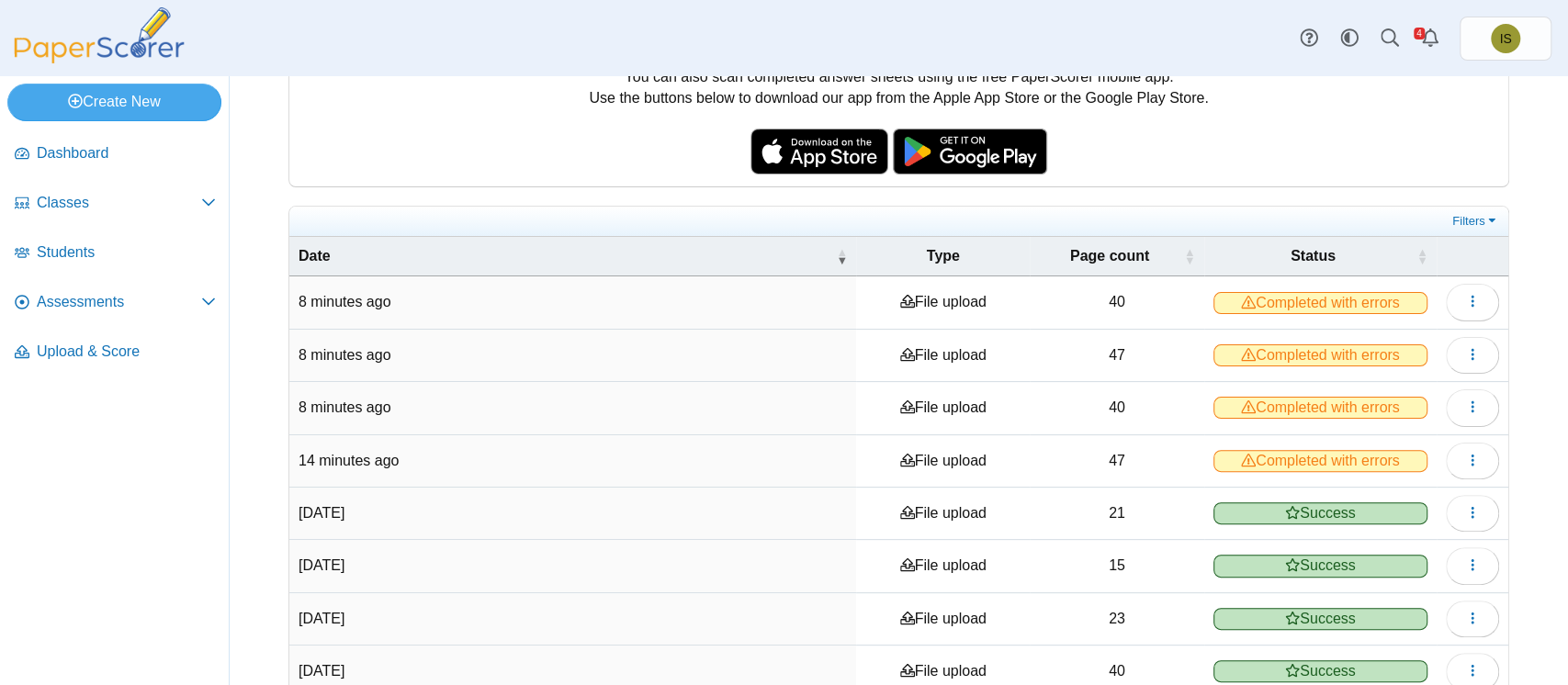
scroll to position [0, 0]
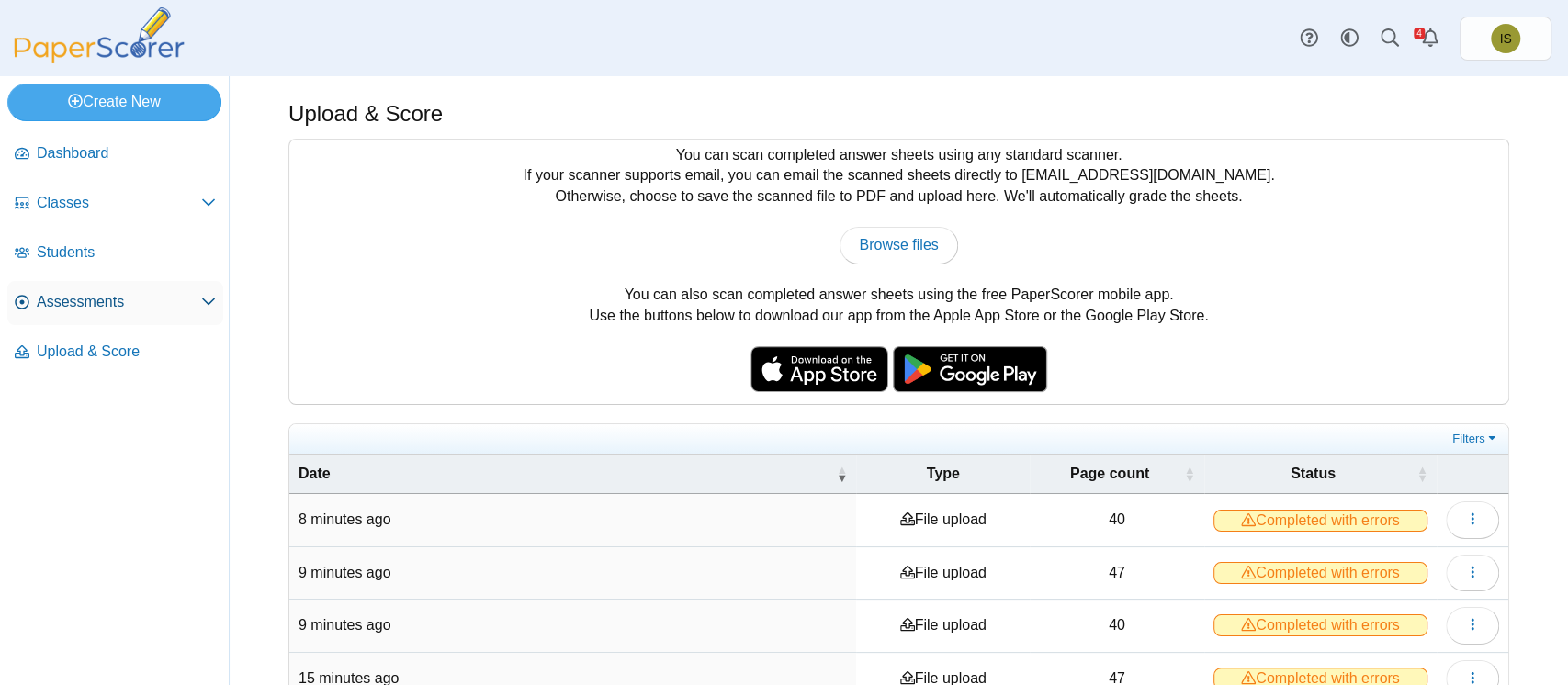
click at [87, 292] on span "Assessments" at bounding box center [119, 301] width 165 height 20
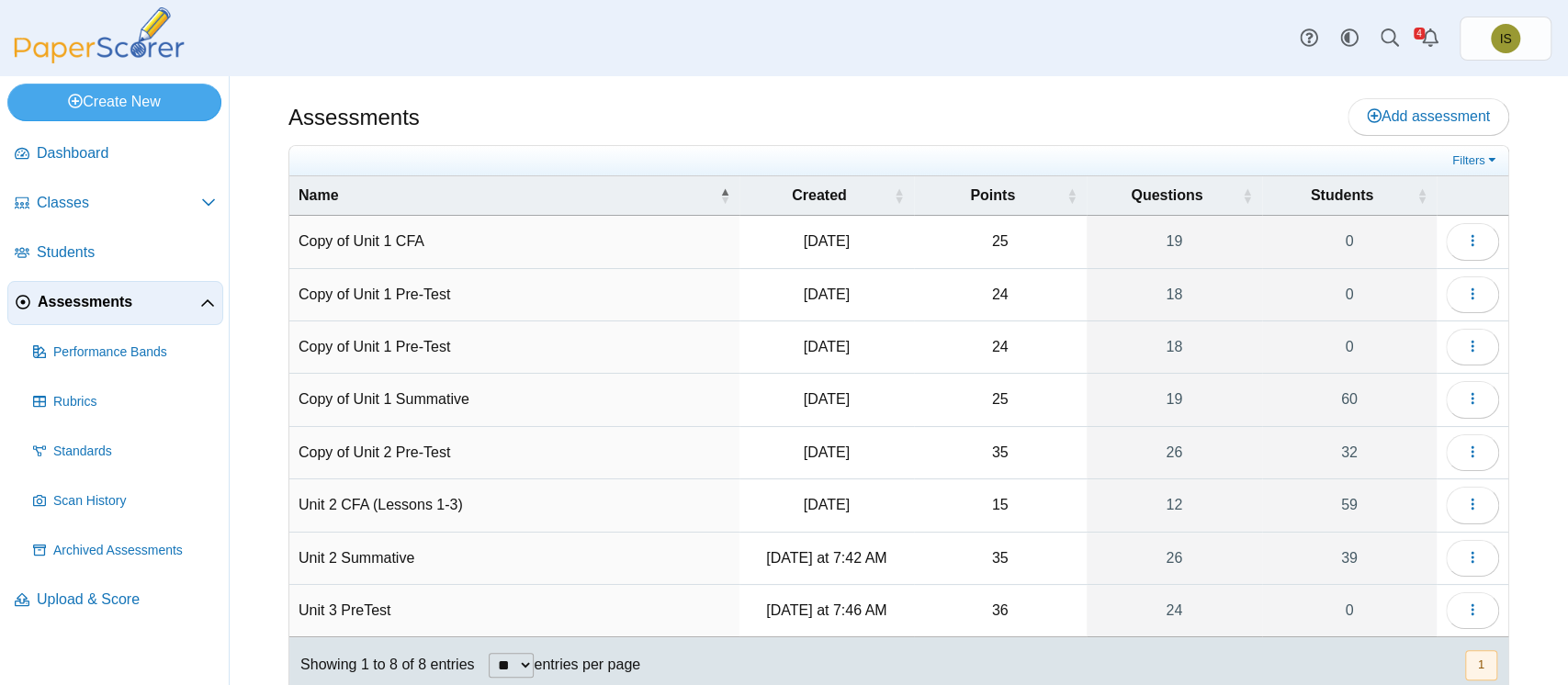
scroll to position [51, 0]
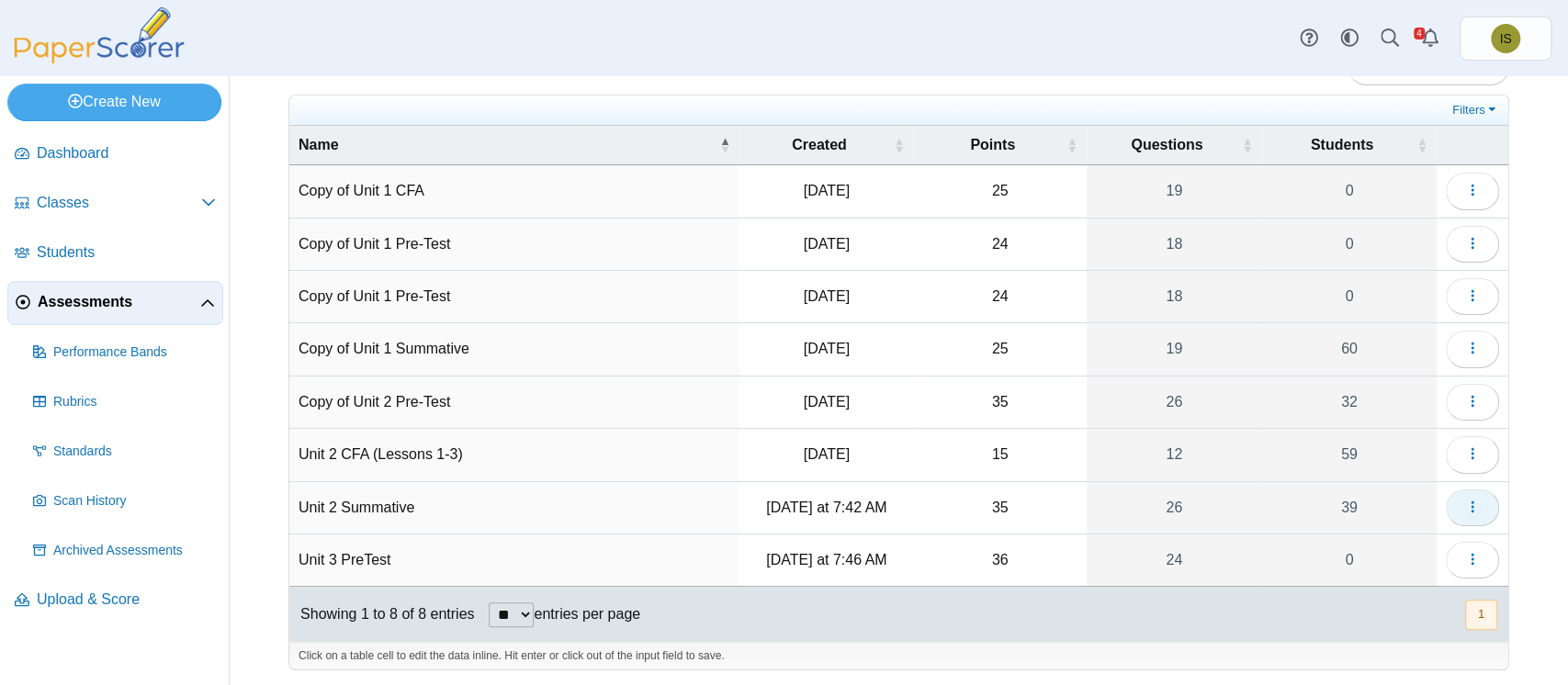
click at [1465, 506] on icon "button" at bounding box center [1471, 506] width 14 height 14
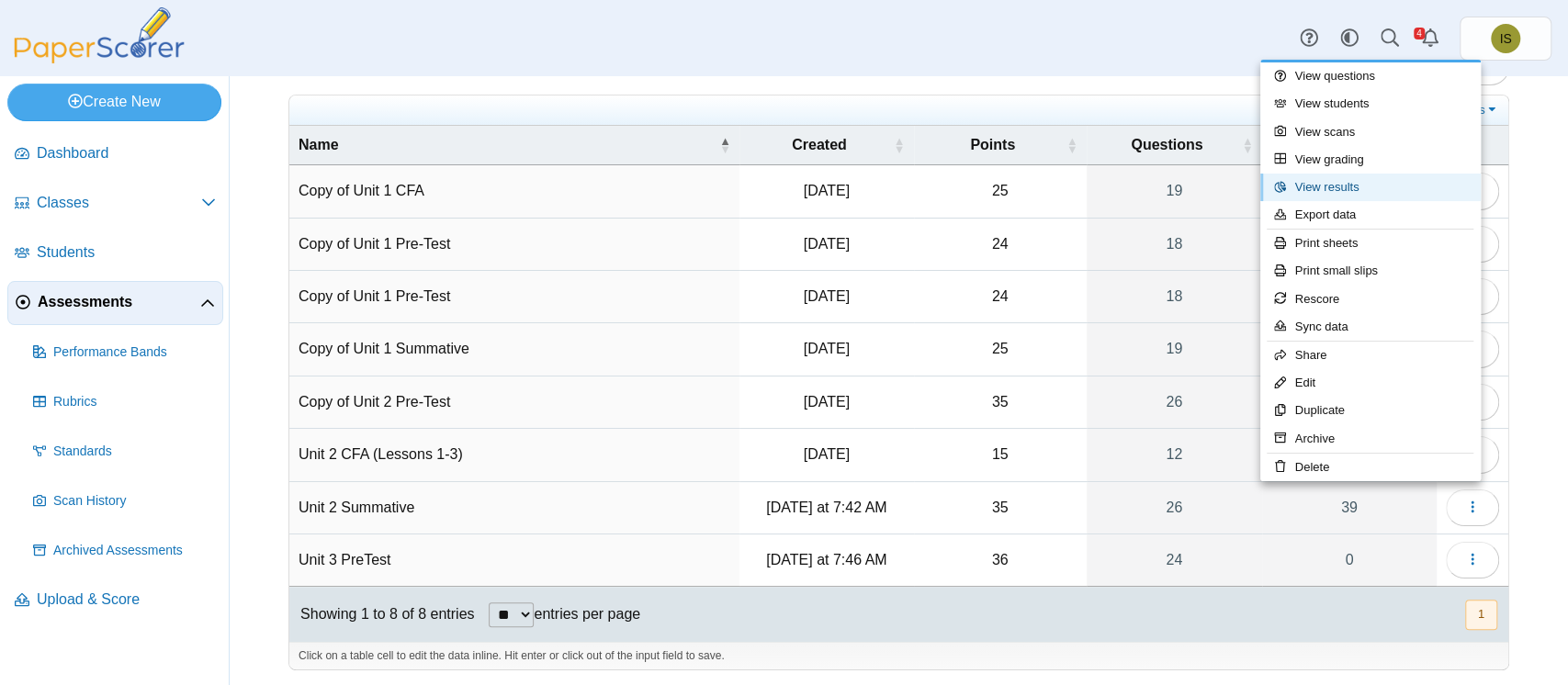
click at [1376, 181] on link "View results" at bounding box center [1370, 187] width 220 height 28
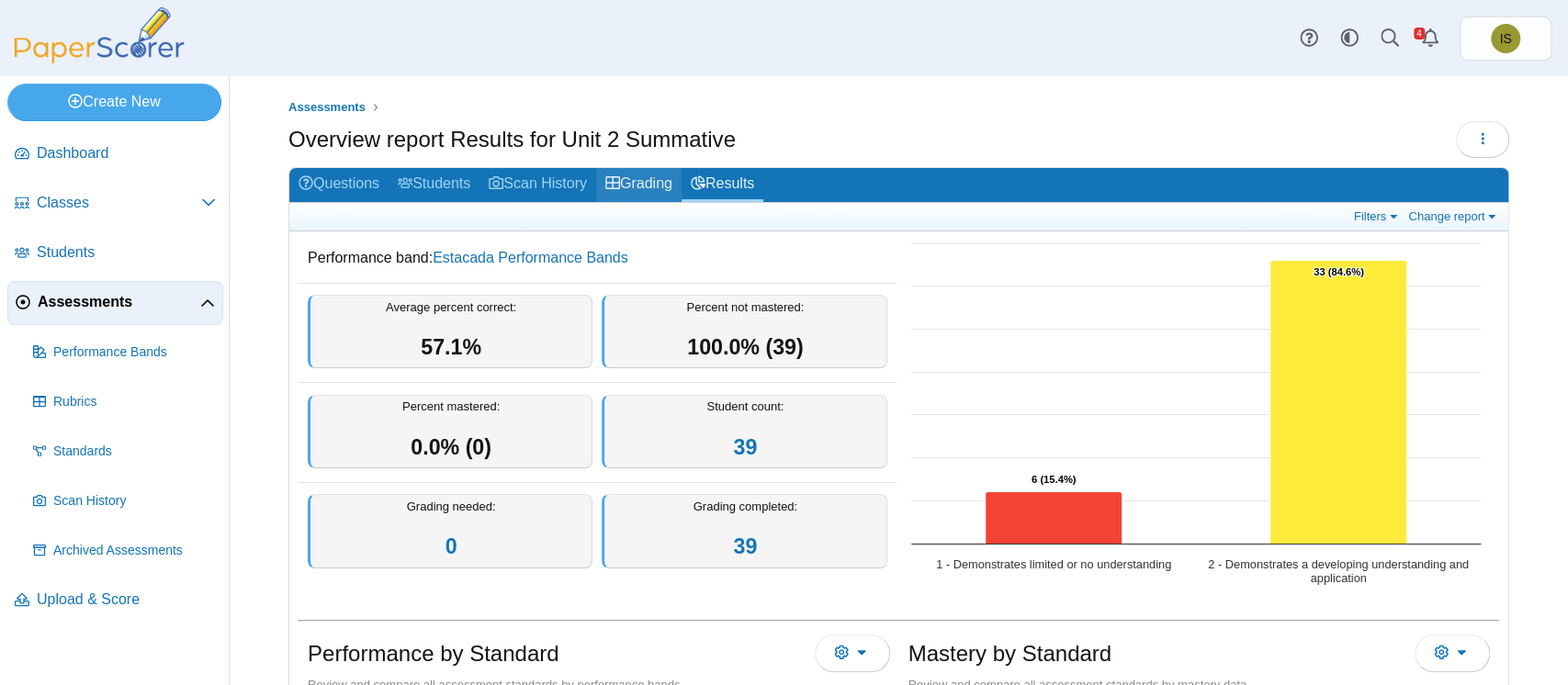
click at [638, 184] on link "Grading" at bounding box center [638, 185] width 85 height 33
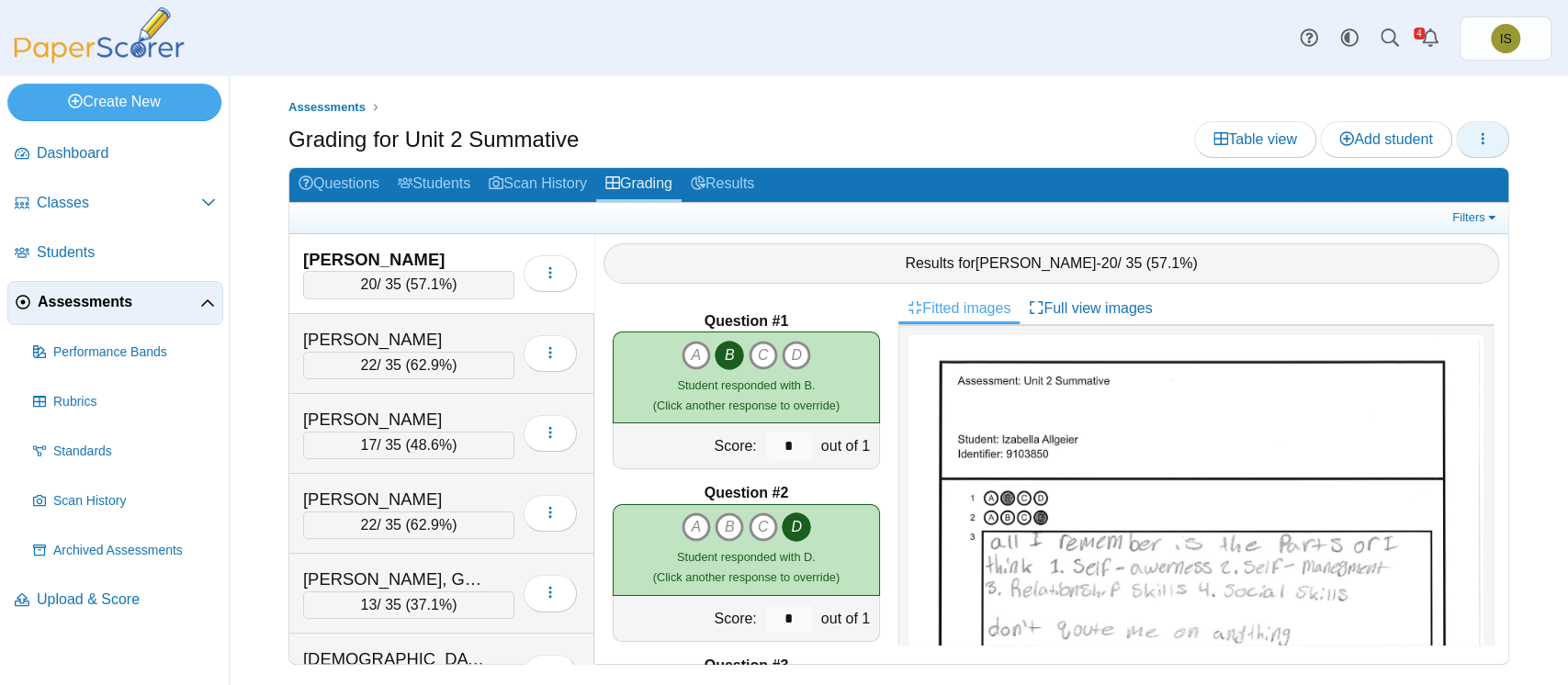
click at [1486, 150] on button "button" at bounding box center [1483, 140] width 54 height 36
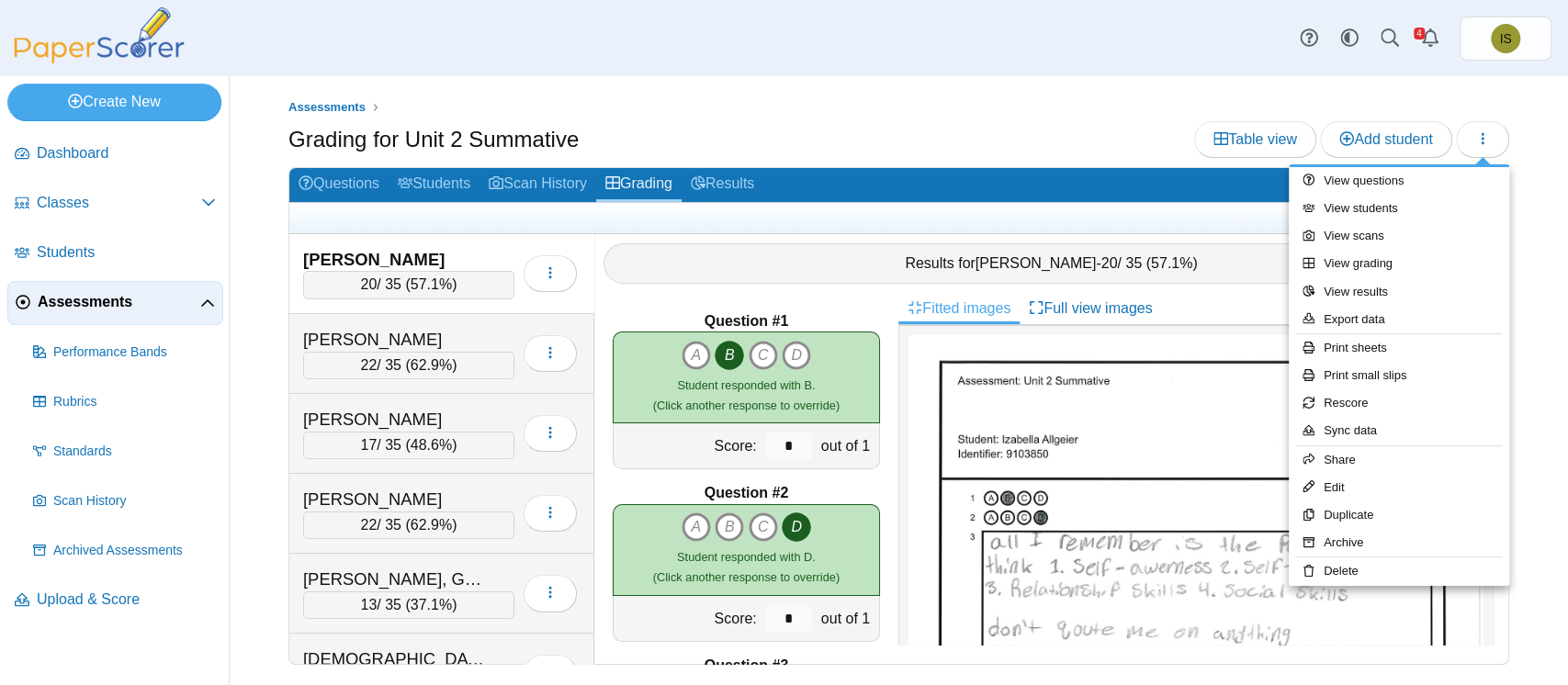
click at [1149, 146] on div "Grading for Unit 2 Summative Table view Add student" at bounding box center [898, 142] width 1221 height 41
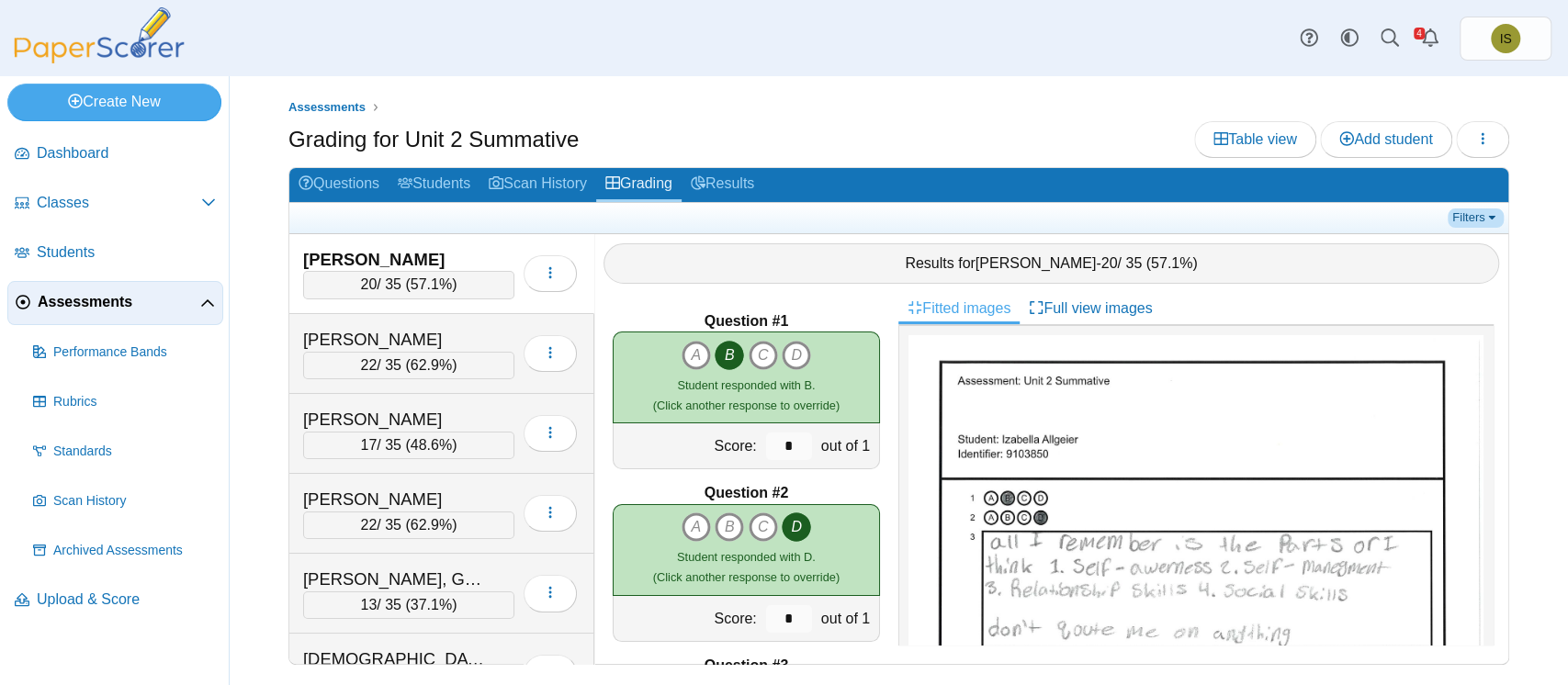
click at [1469, 215] on link "Filters" at bounding box center [1475, 217] width 56 height 18
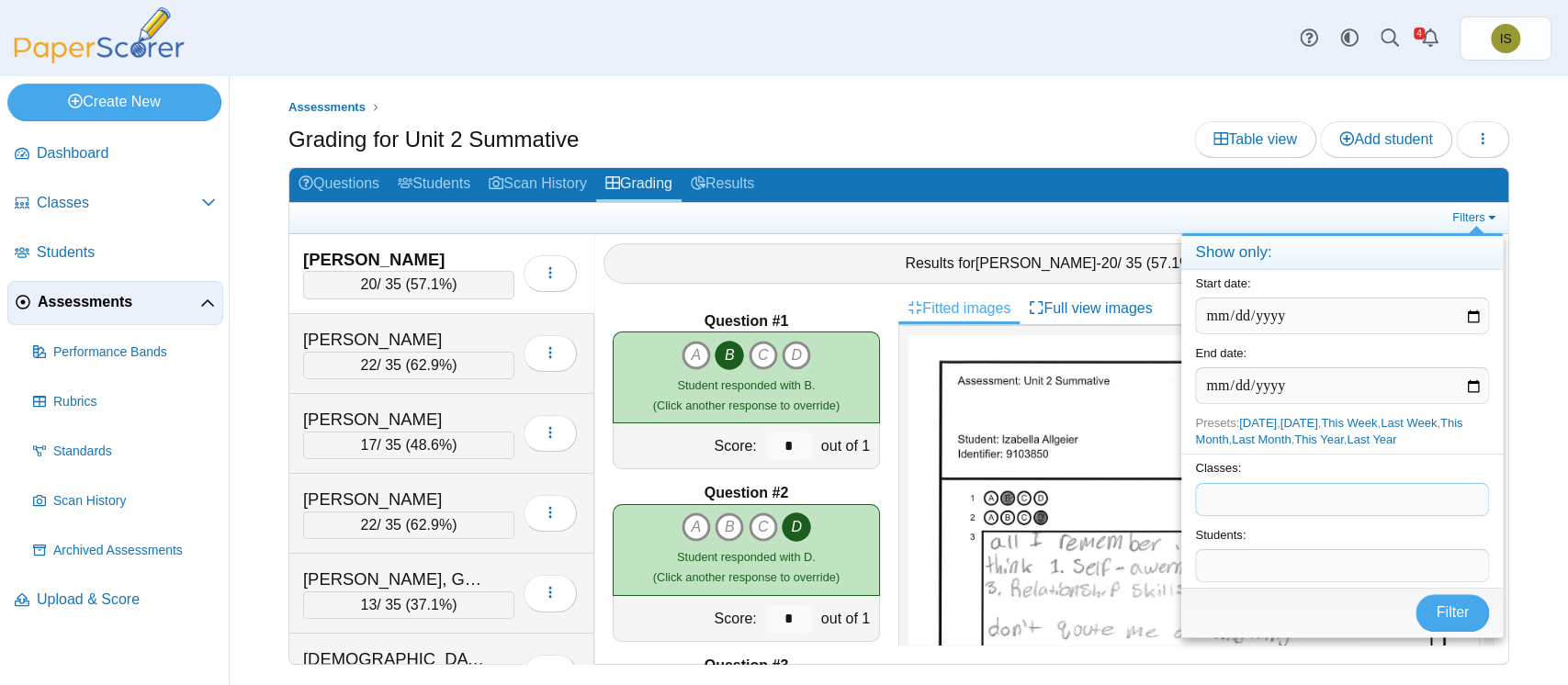
click at [1330, 495] on span at bounding box center [1341, 499] width 292 height 32
click at [1444, 617] on span "Filter" at bounding box center [1452, 611] width 34 height 15
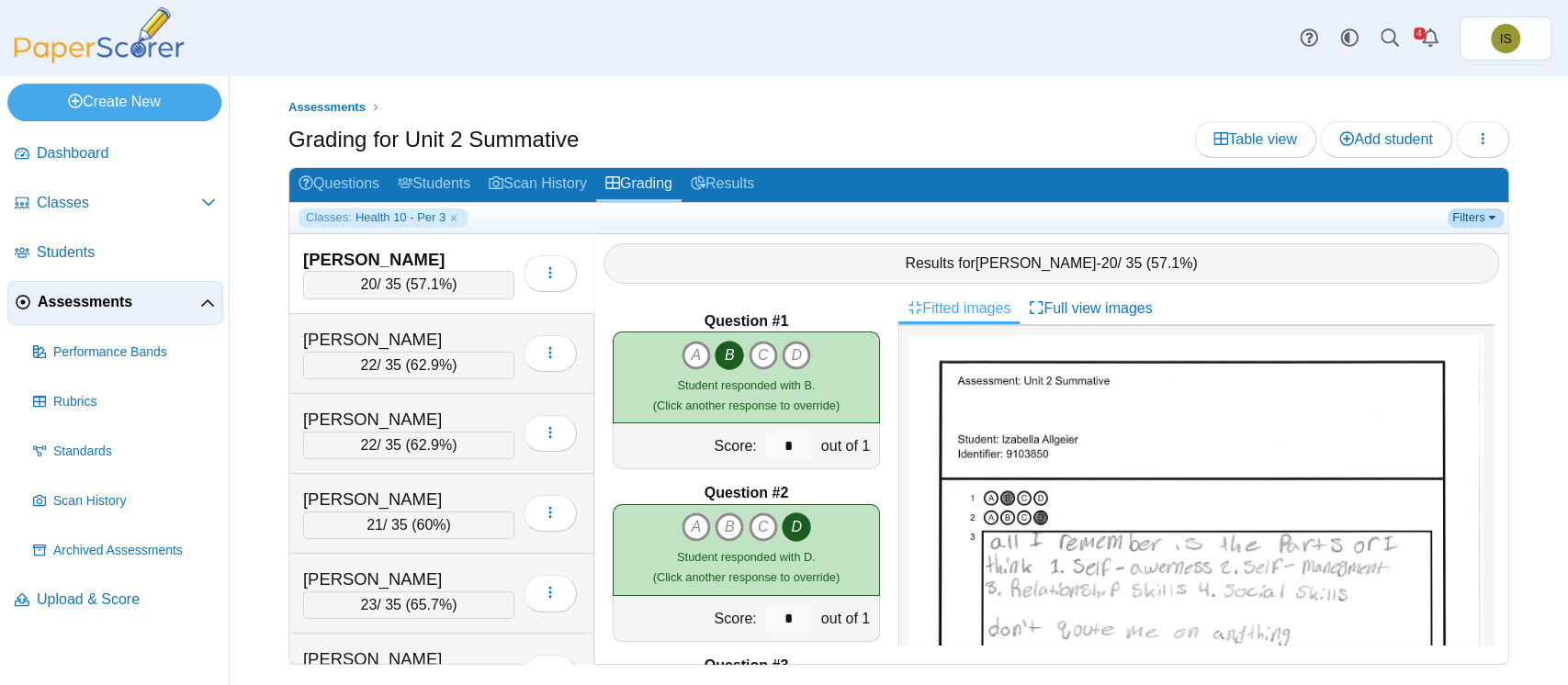
click at [1477, 214] on link "Filters" at bounding box center [1475, 217] width 56 height 18
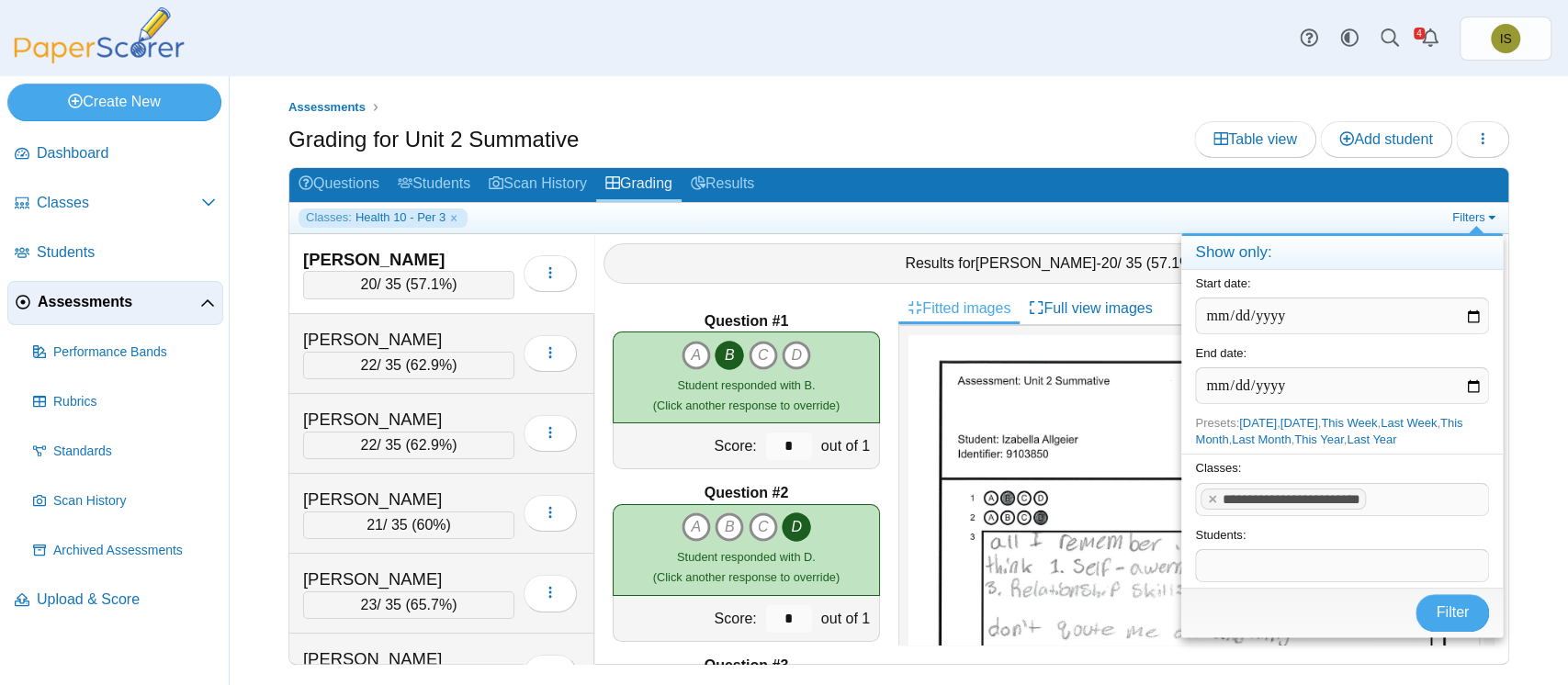
click at [1380, 498] on span at bounding box center [1428, 499] width 118 height 32
click at [1212, 493] on x "remove tag" at bounding box center [1212, 498] width 15 height 11
click at [1231, 496] on span at bounding box center [1341, 499] width 292 height 32
click at [1457, 613] on span "Filter" at bounding box center [1452, 611] width 34 height 15
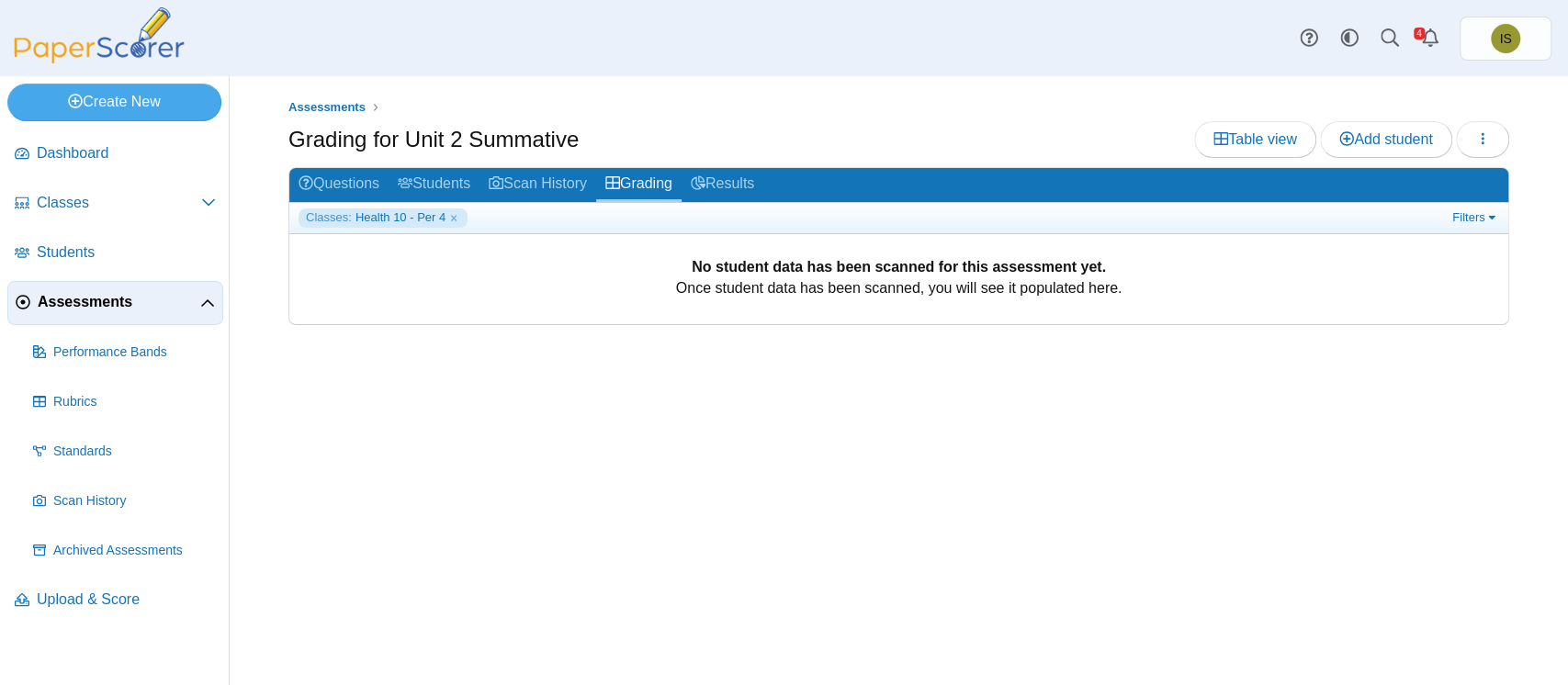
click at [1479, 227] on div "Classes: Health 10 - Per 4 Filters Show only: Loading…" at bounding box center [898, 218] width 1219 height 31
click at [1477, 213] on link "Filters" at bounding box center [1475, 217] width 56 height 18
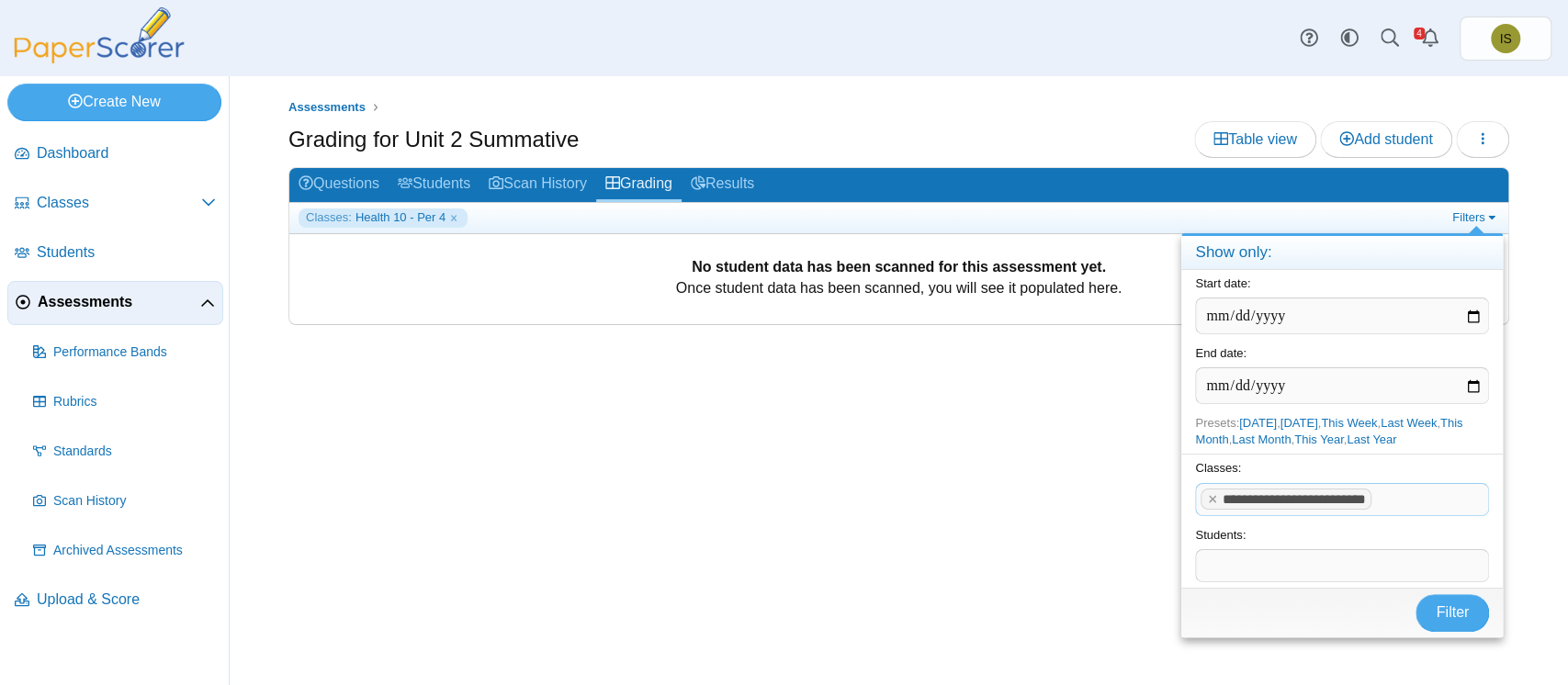
click at [1395, 497] on span at bounding box center [1431, 499] width 112 height 32
click at [1441, 614] on span "Filter" at bounding box center [1452, 611] width 34 height 15
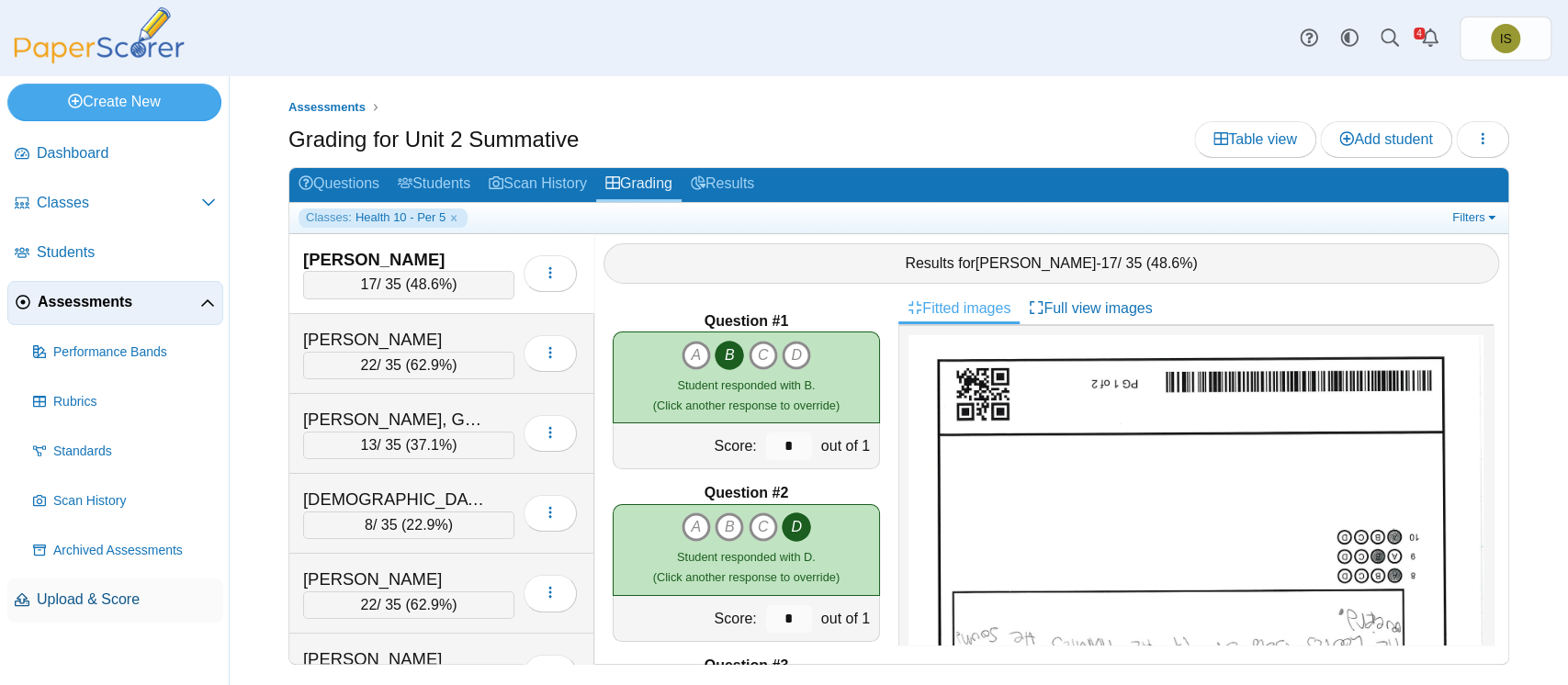
click at [102, 591] on span "Upload & Score" at bounding box center [125, 599] width 179 height 20
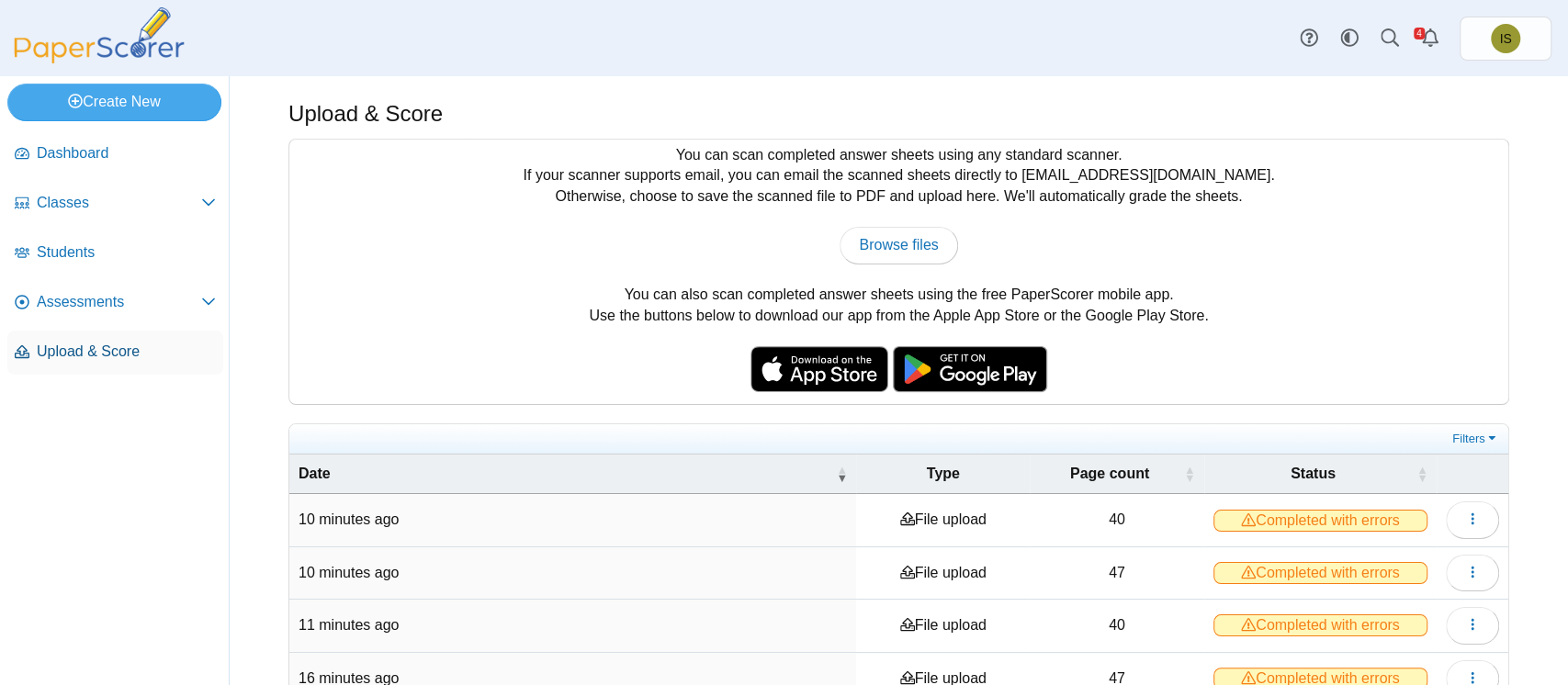
click at [88, 342] on span "Upload & Score" at bounding box center [125, 351] width 179 height 20
click at [896, 241] on span "Browse files" at bounding box center [898, 245] width 79 height 15
type input "**********"
click at [58, 304] on span "Assessments" at bounding box center [119, 301] width 165 height 20
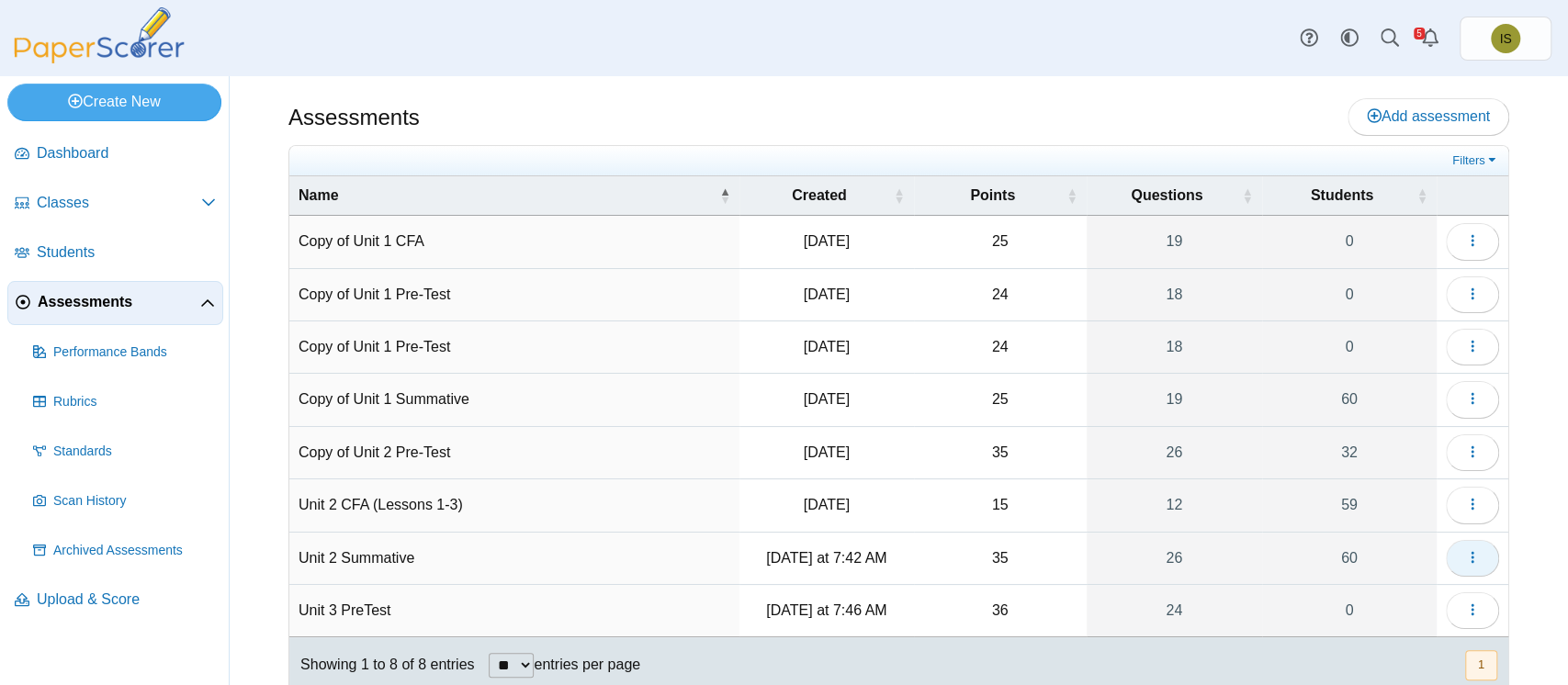
click at [1465, 550] on icon "button" at bounding box center [1471, 557] width 14 height 14
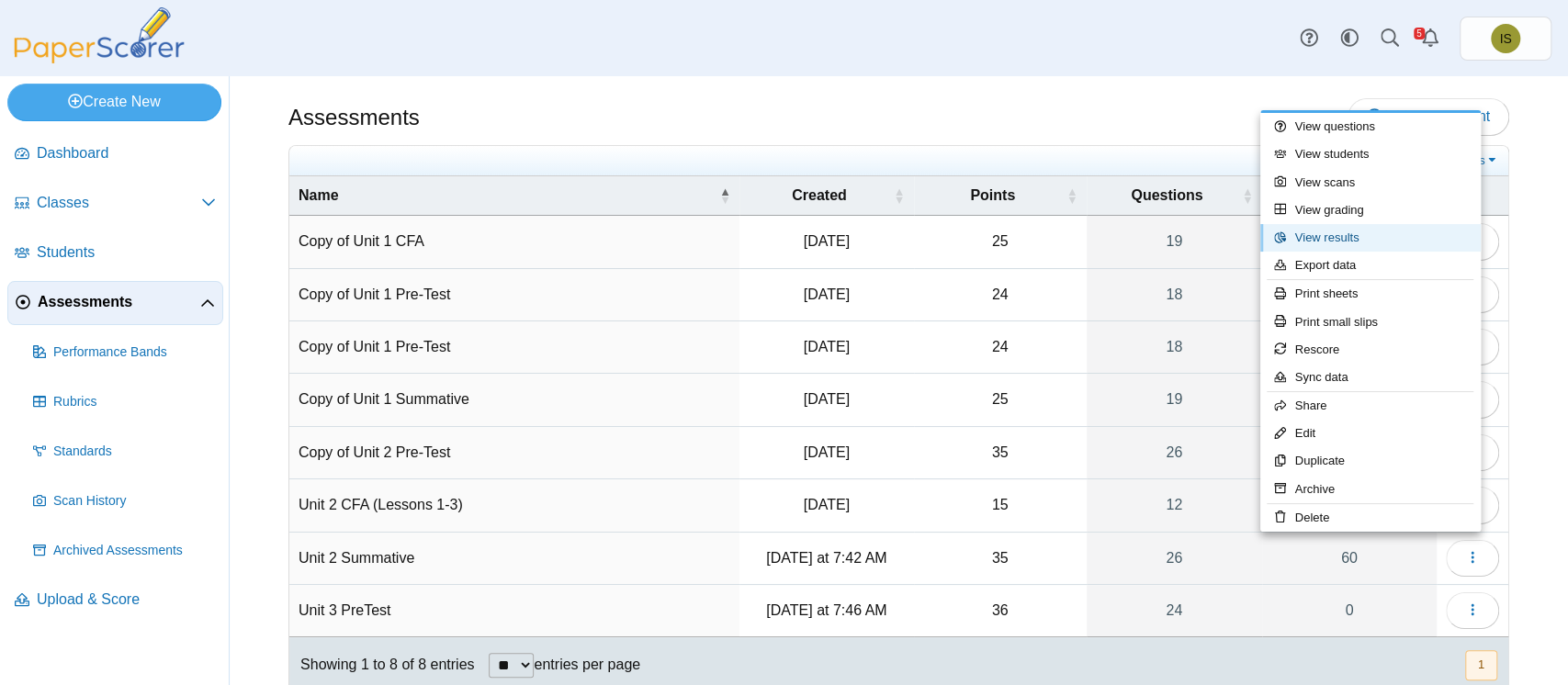
click at [1375, 227] on link "View results" at bounding box center [1370, 237] width 220 height 28
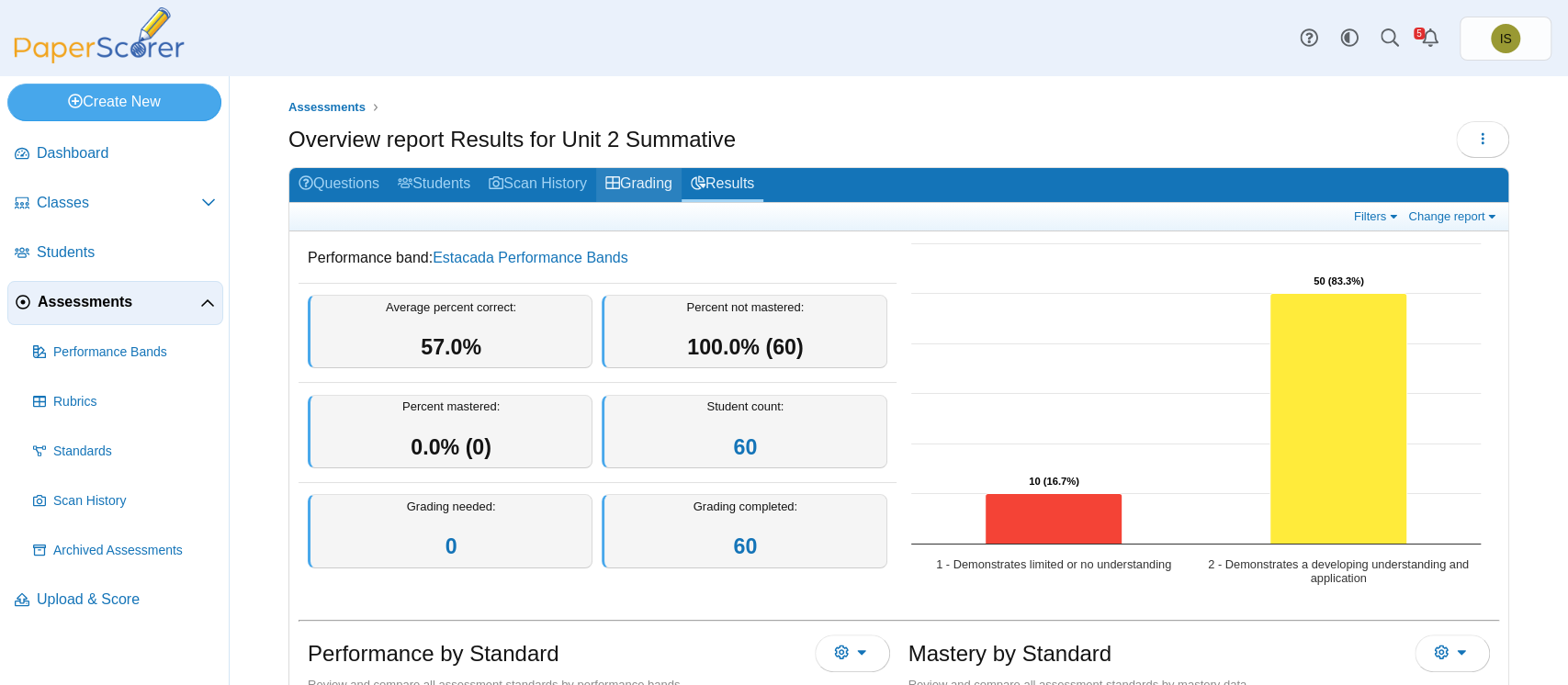
click at [646, 178] on link "Grading" at bounding box center [638, 185] width 85 height 33
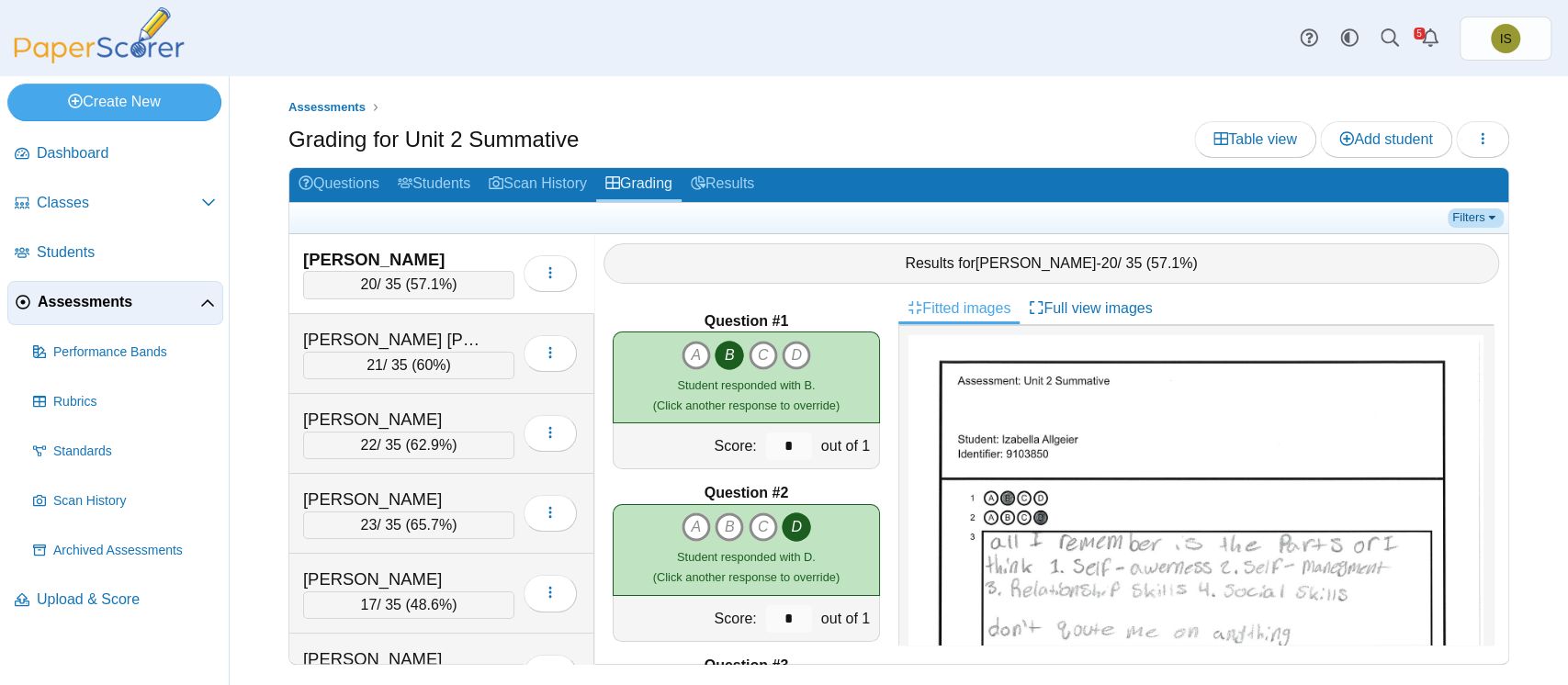
click at [1457, 222] on link "Filters" at bounding box center [1475, 217] width 56 height 18
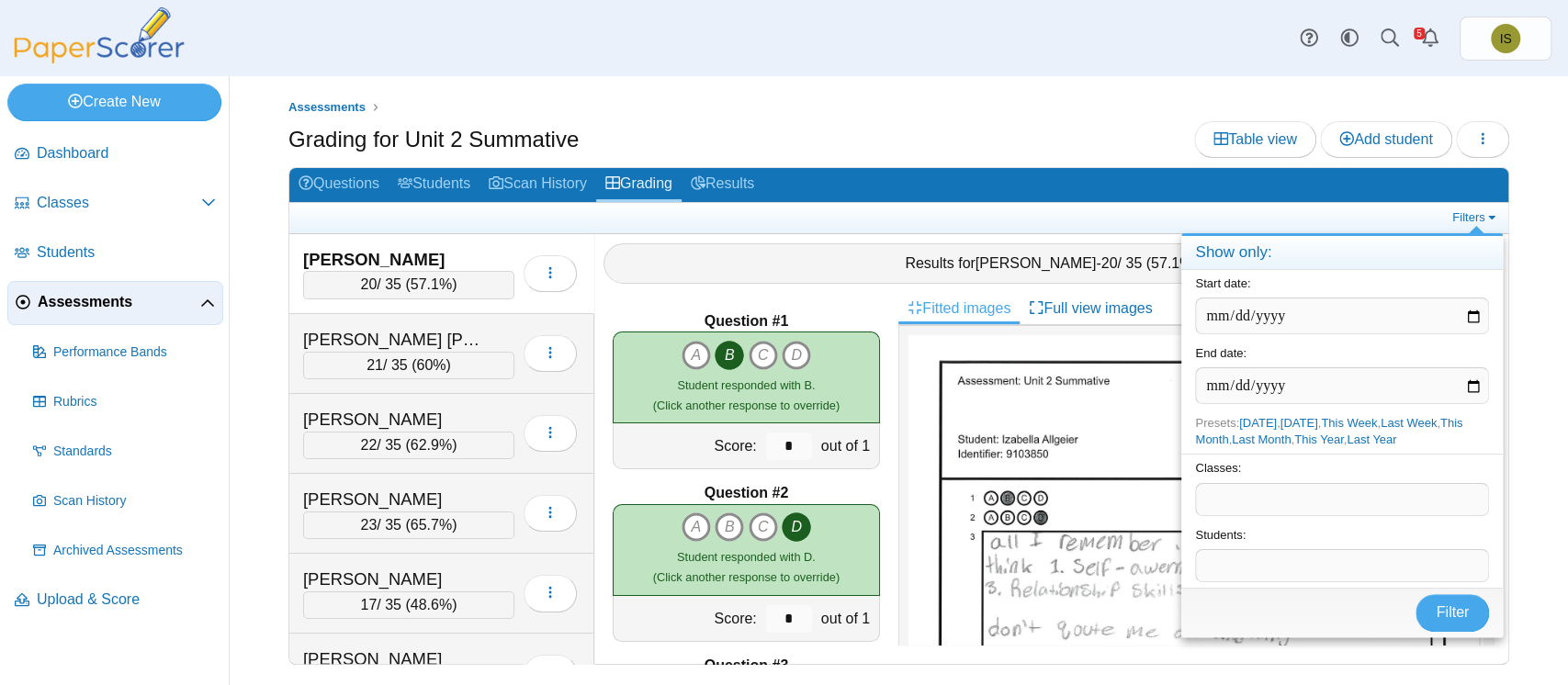
click at [1282, 512] on span at bounding box center [1341, 499] width 292 height 32
click at [1422, 608] on button "Filter" at bounding box center [1451, 612] width 74 height 36
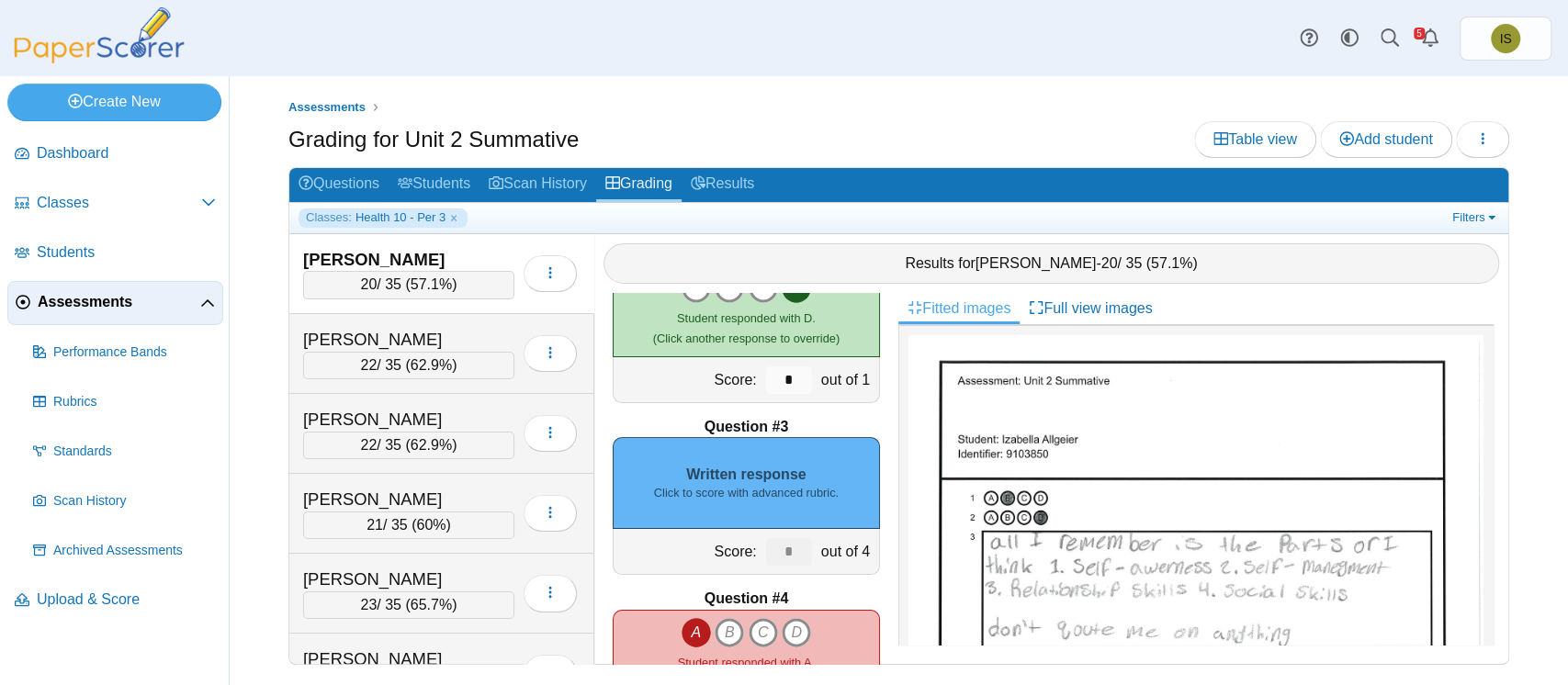
scroll to position [246, 0]
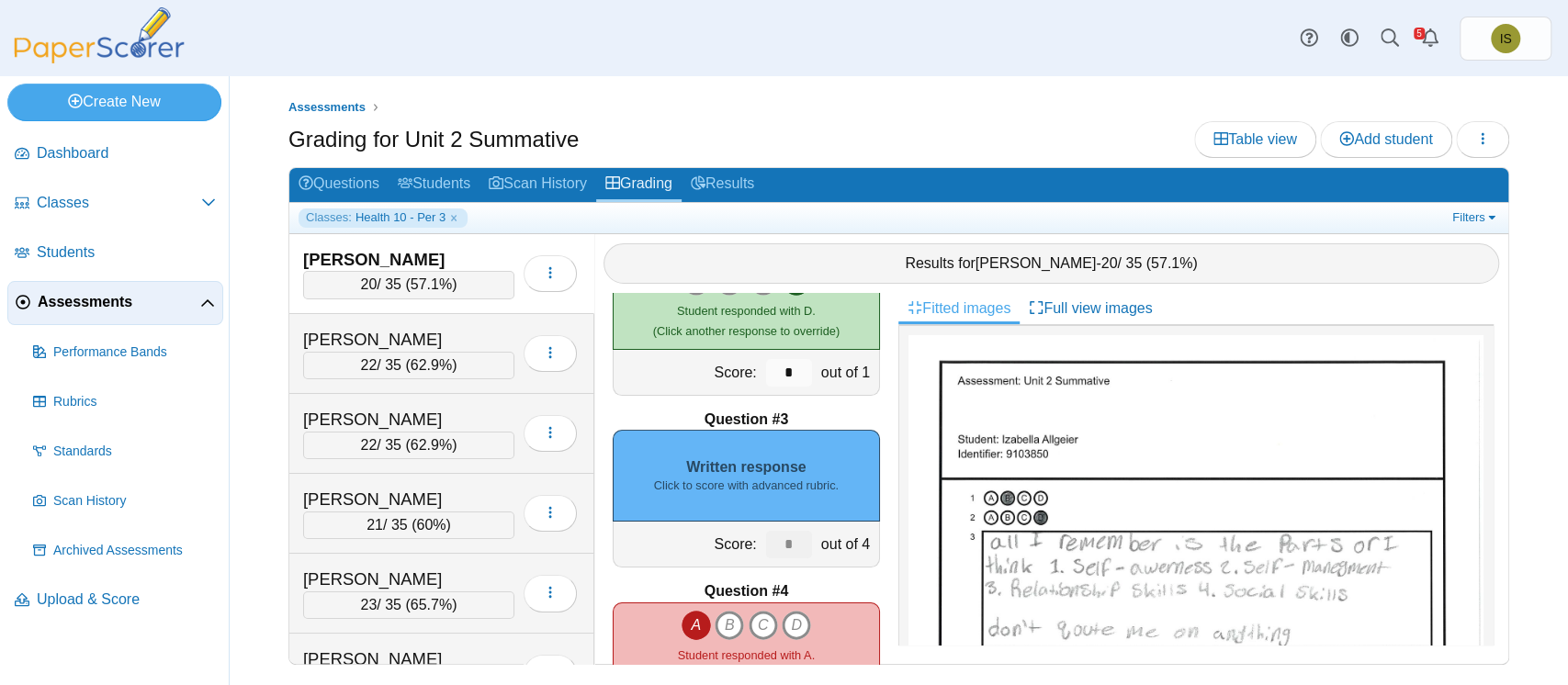
click at [838, 451] on div "Written response Click to score with advanced rubric." at bounding box center [746, 475] width 267 height 92
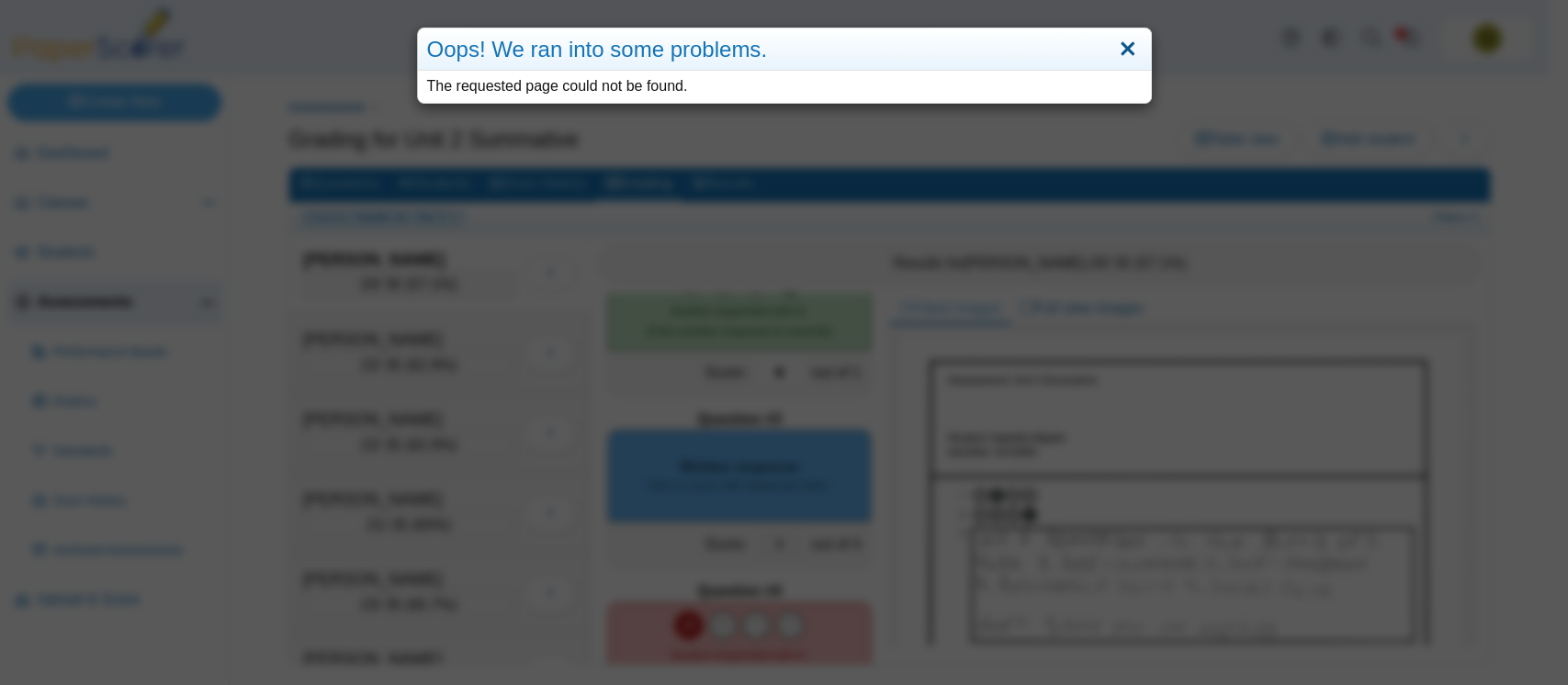
click at [1117, 48] on link "Close" at bounding box center [1128, 49] width 29 height 32
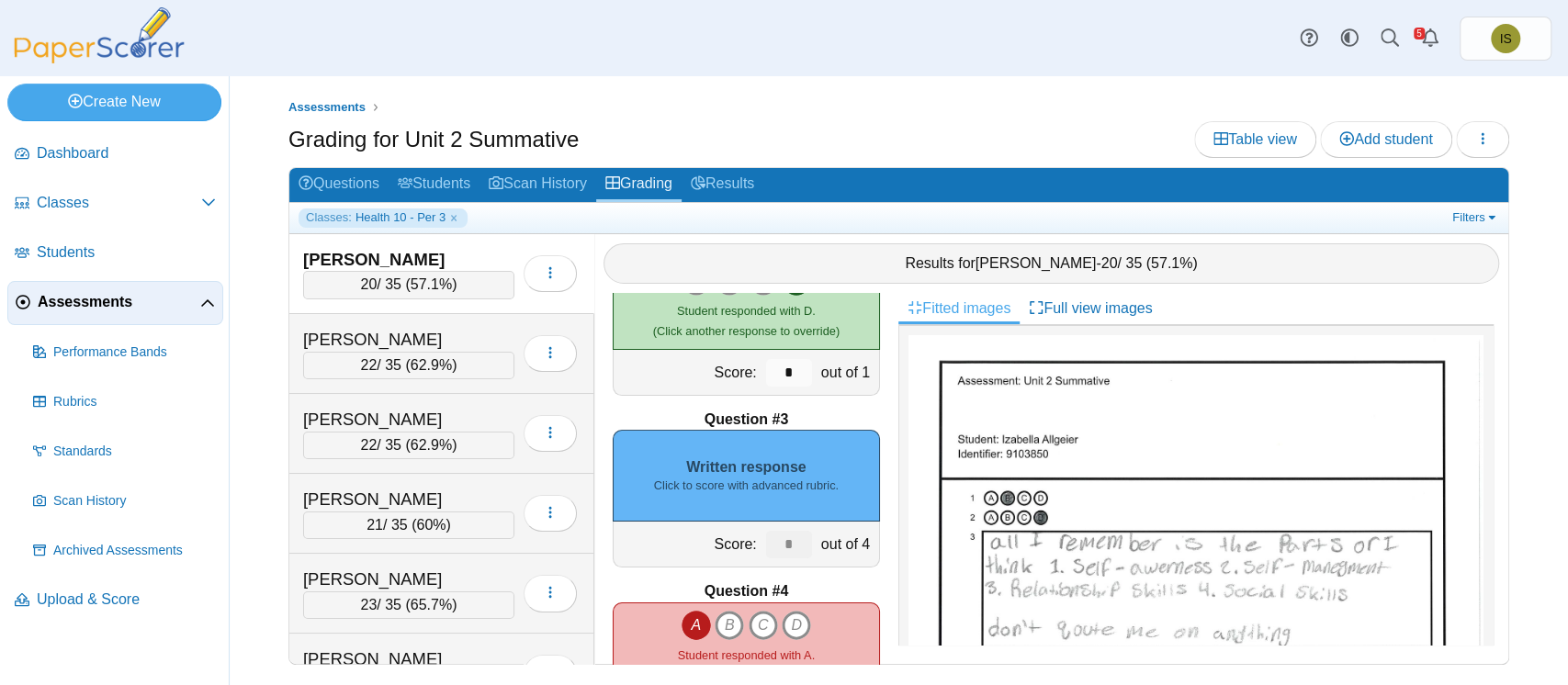
click at [110, 302] on span "Assessments" at bounding box center [119, 301] width 163 height 20
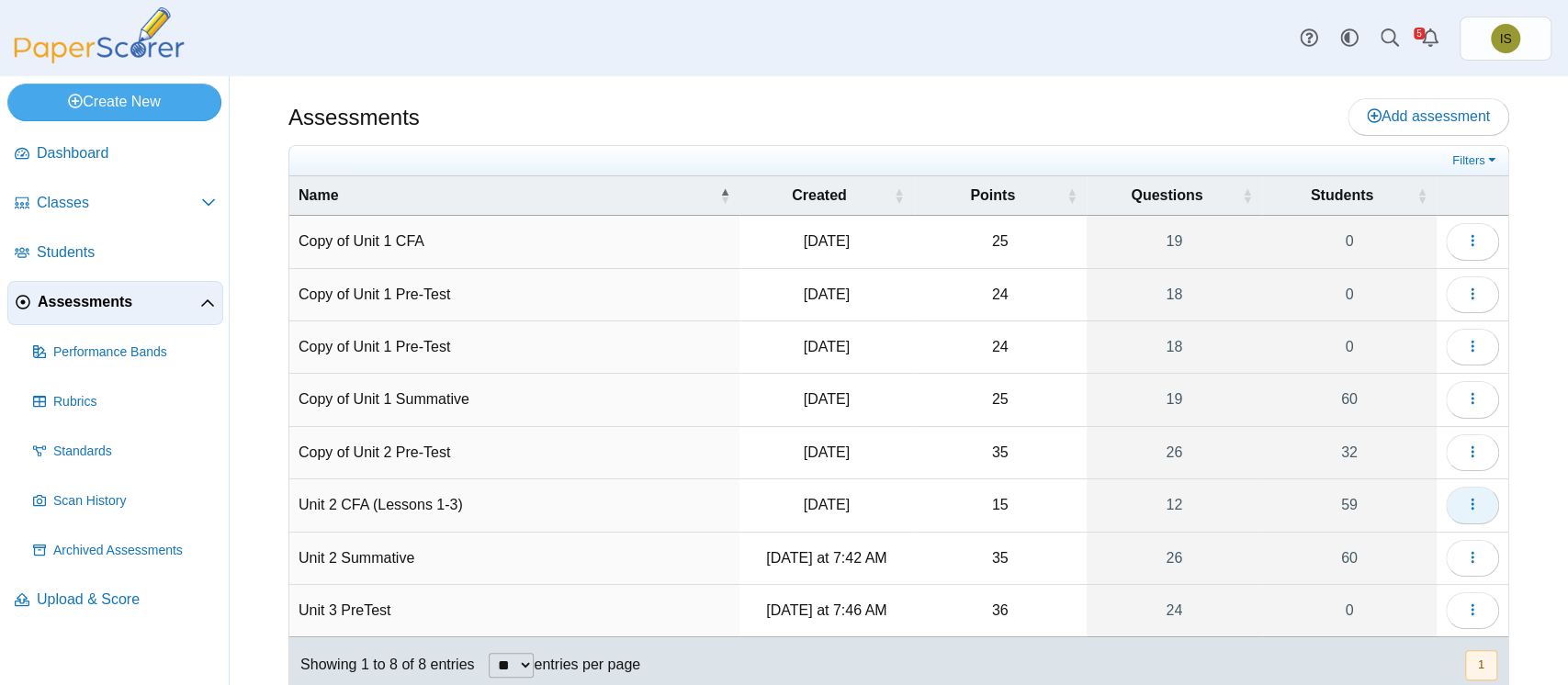
click at [1465, 497] on icon "button" at bounding box center [1471, 503] width 14 height 14
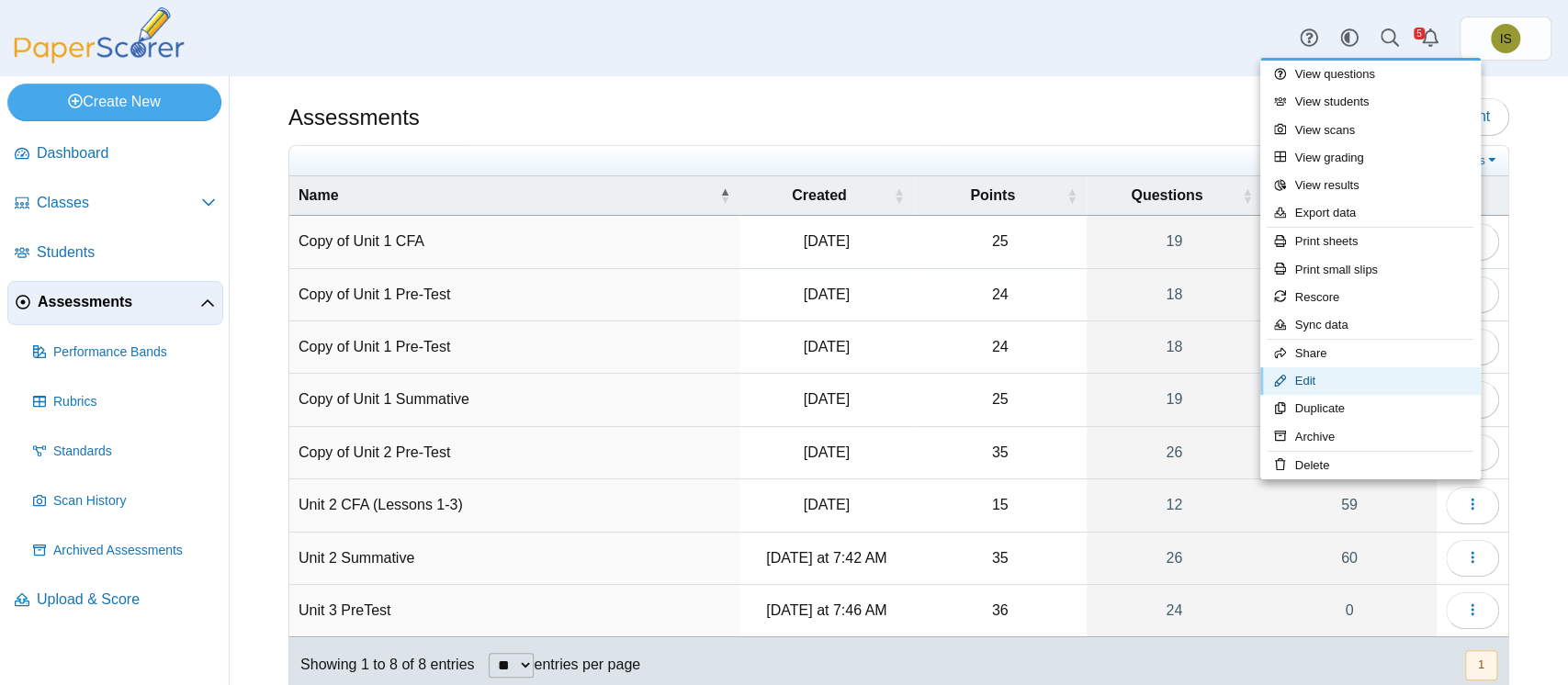
click at [1361, 381] on link "Edit" at bounding box center [1370, 381] width 220 height 28
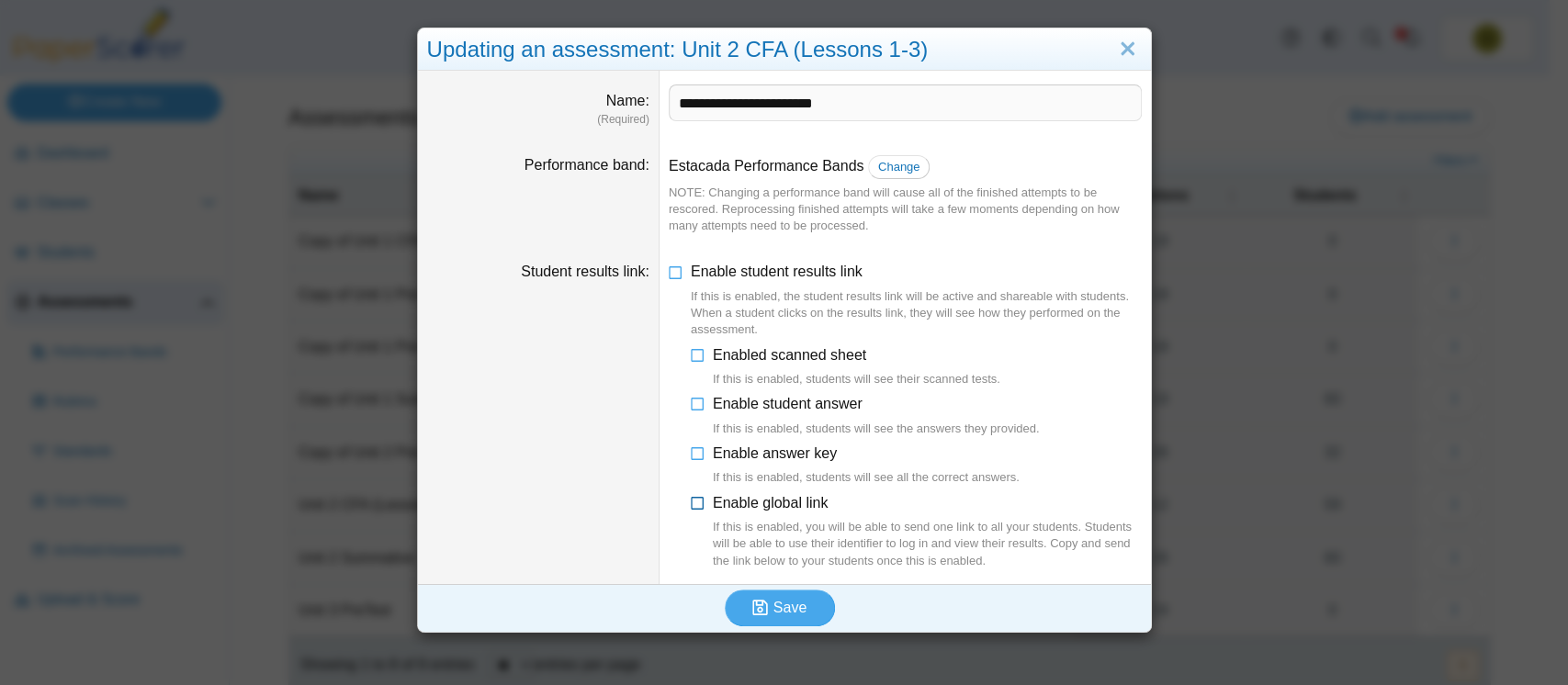
click at [690, 502] on icon at bounding box center [697, 498] width 14 height 12
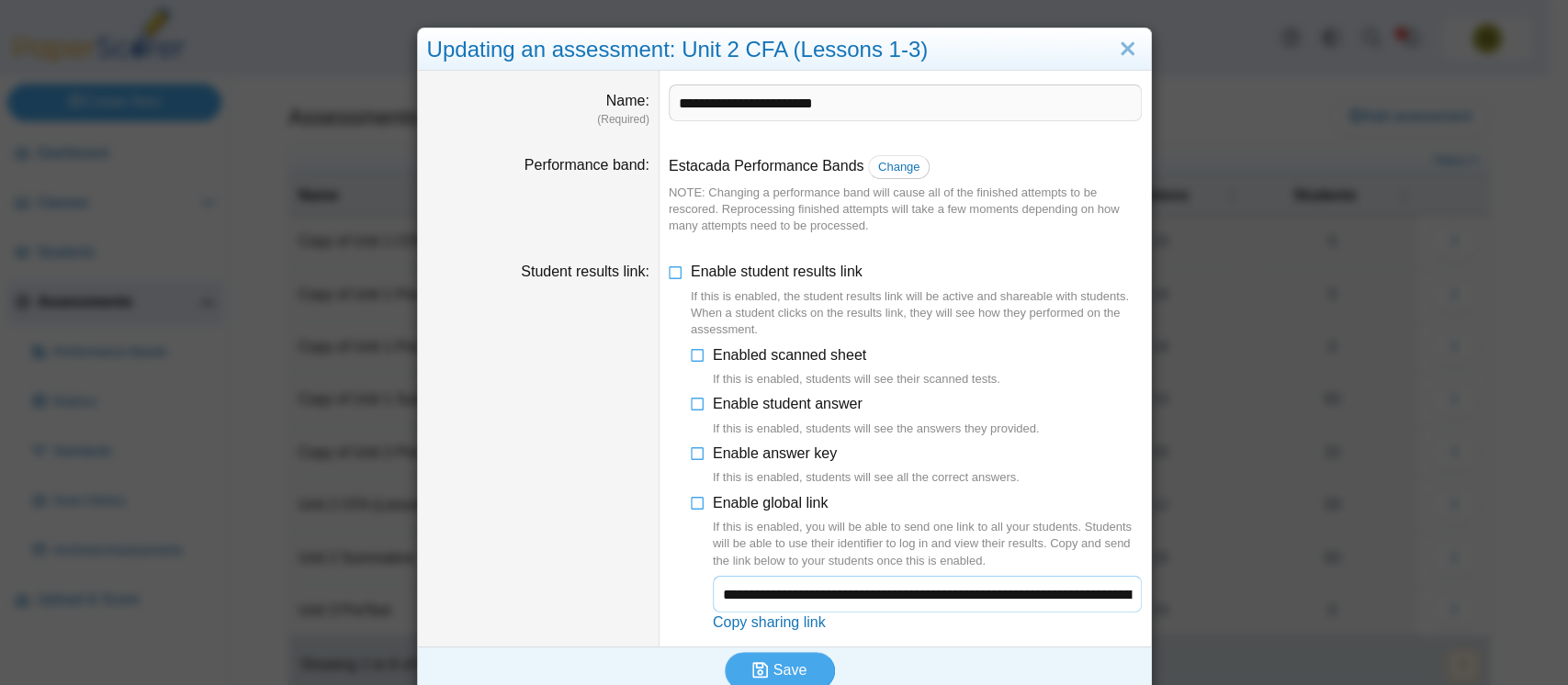
scroll to position [21, 0]
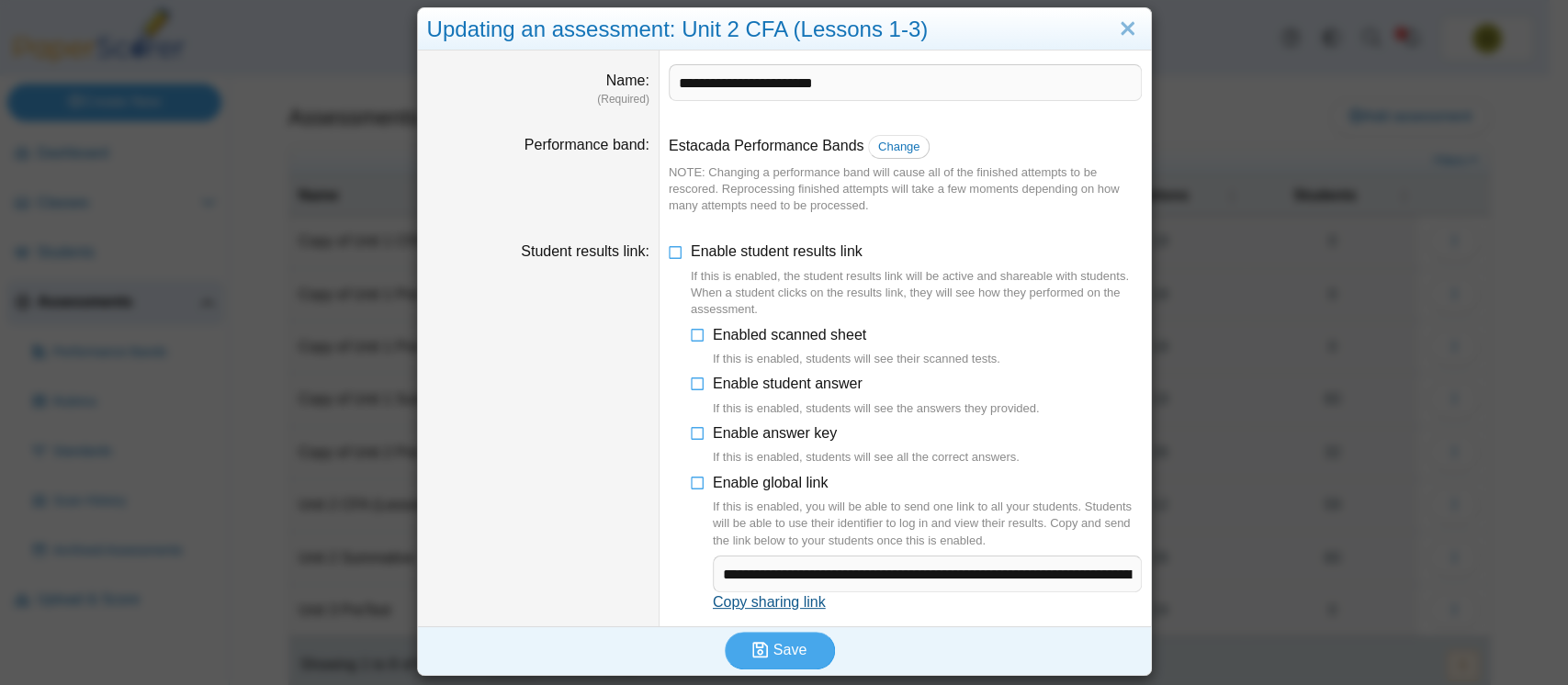
click at [739, 603] on link "Copy sharing link" at bounding box center [769, 602] width 113 height 15
type textarea "**********"
click at [800, 578] on input "**********" at bounding box center [927, 573] width 429 height 36
click at [773, 657] on span "Save" at bounding box center [790, 650] width 34 height 15
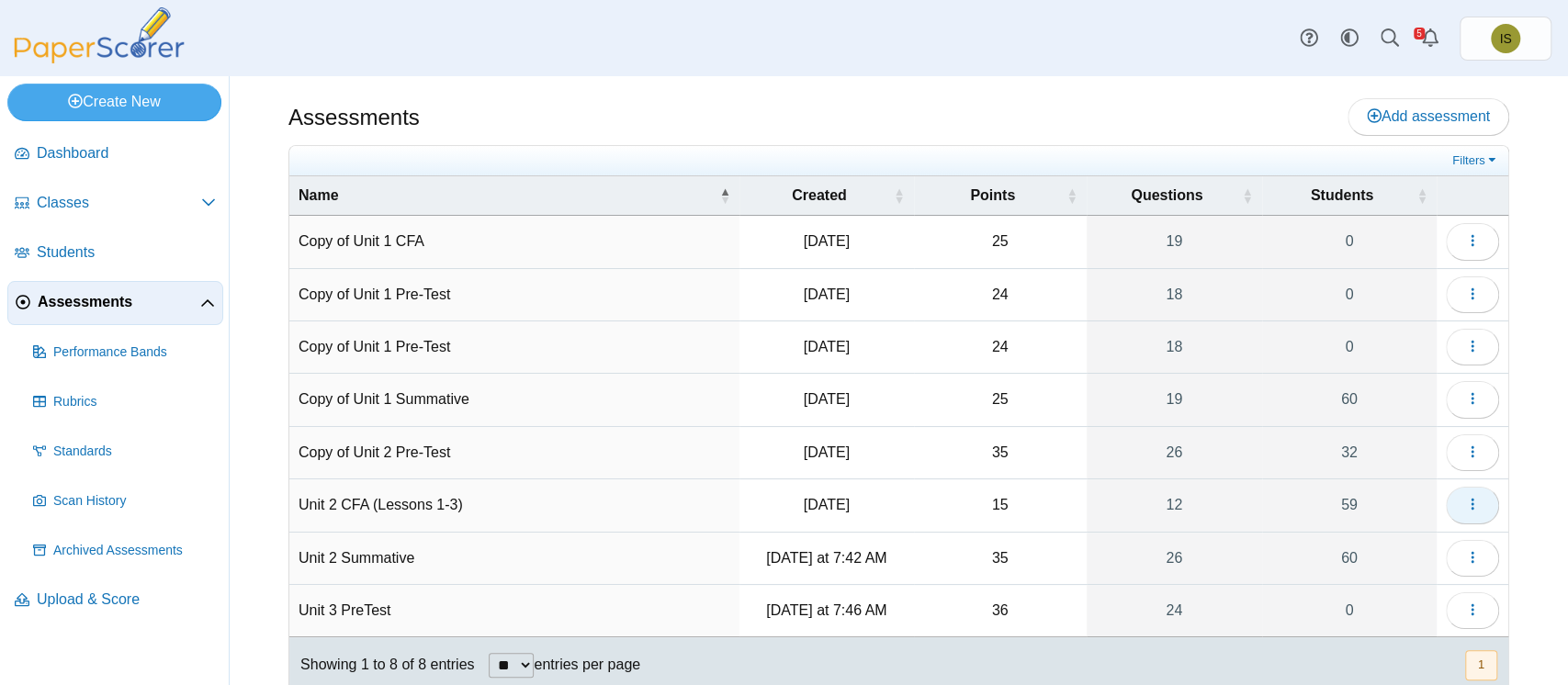
click at [1465, 510] on span "button" at bounding box center [1471, 504] width 14 height 15
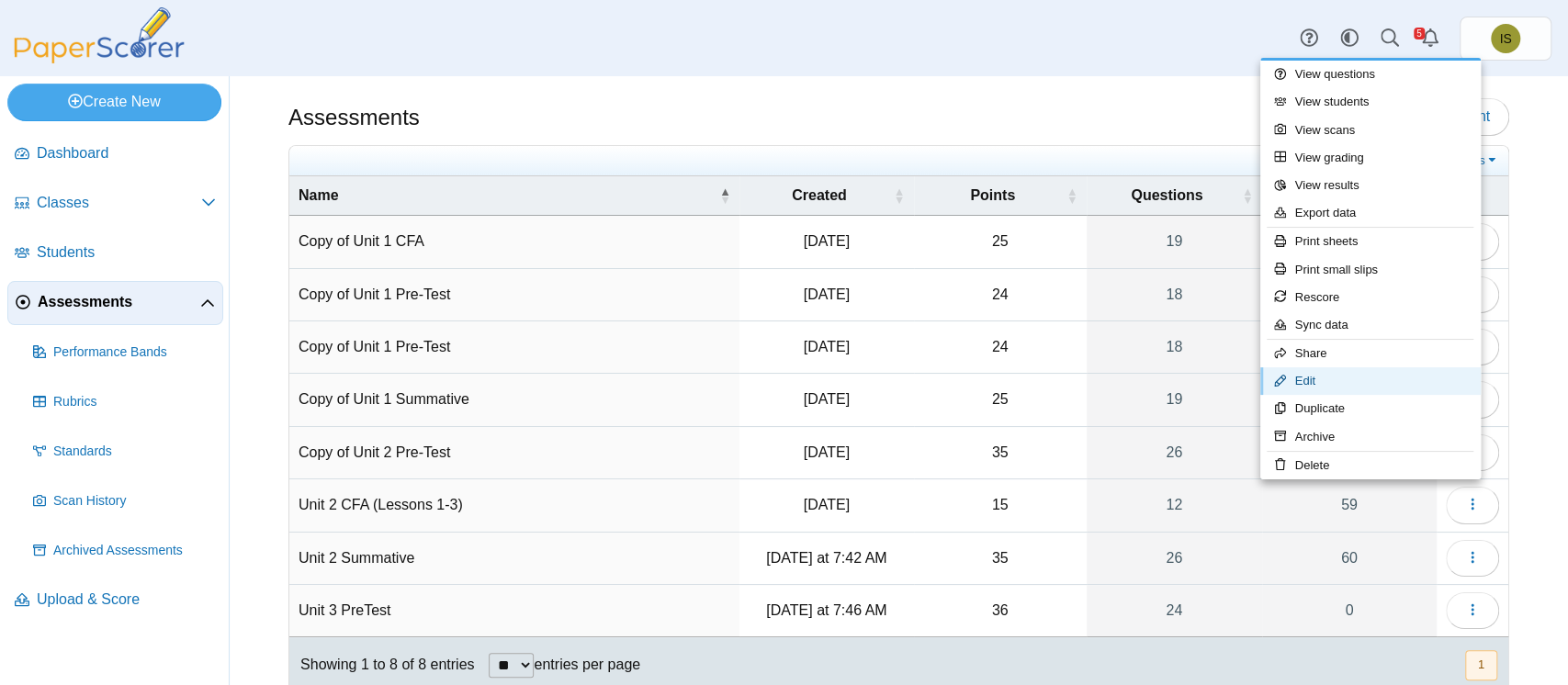
click at [1354, 381] on link "Edit" at bounding box center [1370, 381] width 220 height 28
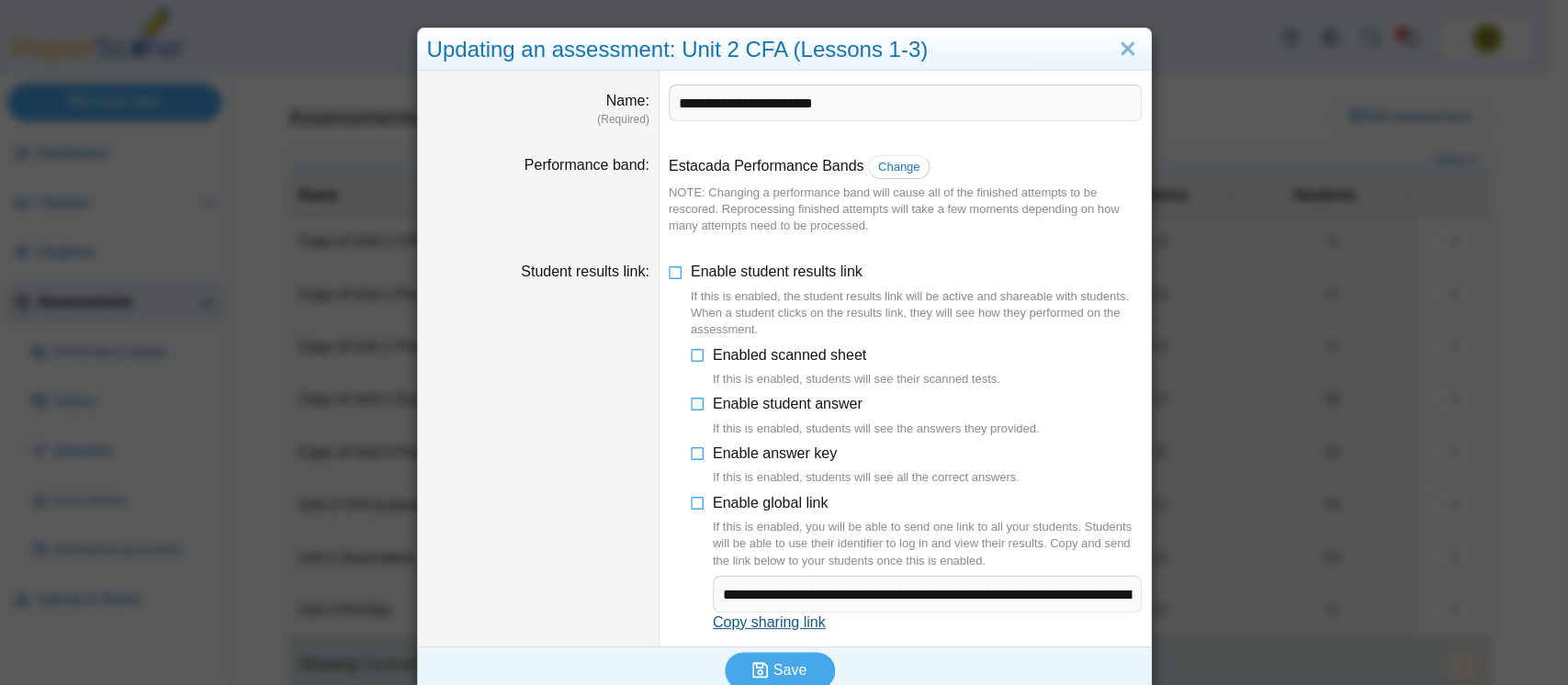
click at [794, 624] on link "Copy sharing link" at bounding box center [769, 622] width 113 height 15
type textarea "**********"
click at [1117, 49] on link "Close" at bounding box center [1128, 49] width 29 height 32
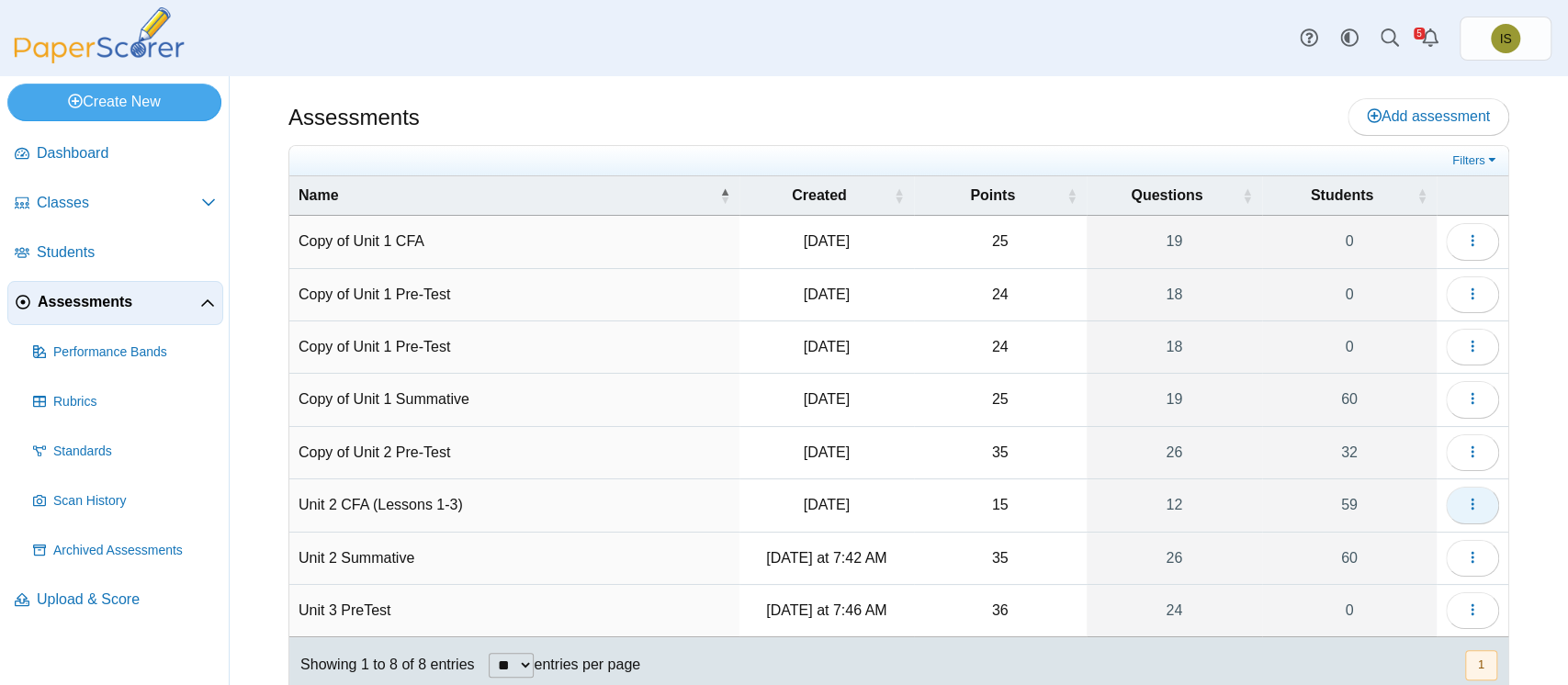
click at [1465, 501] on icon "button" at bounding box center [1471, 503] width 14 height 14
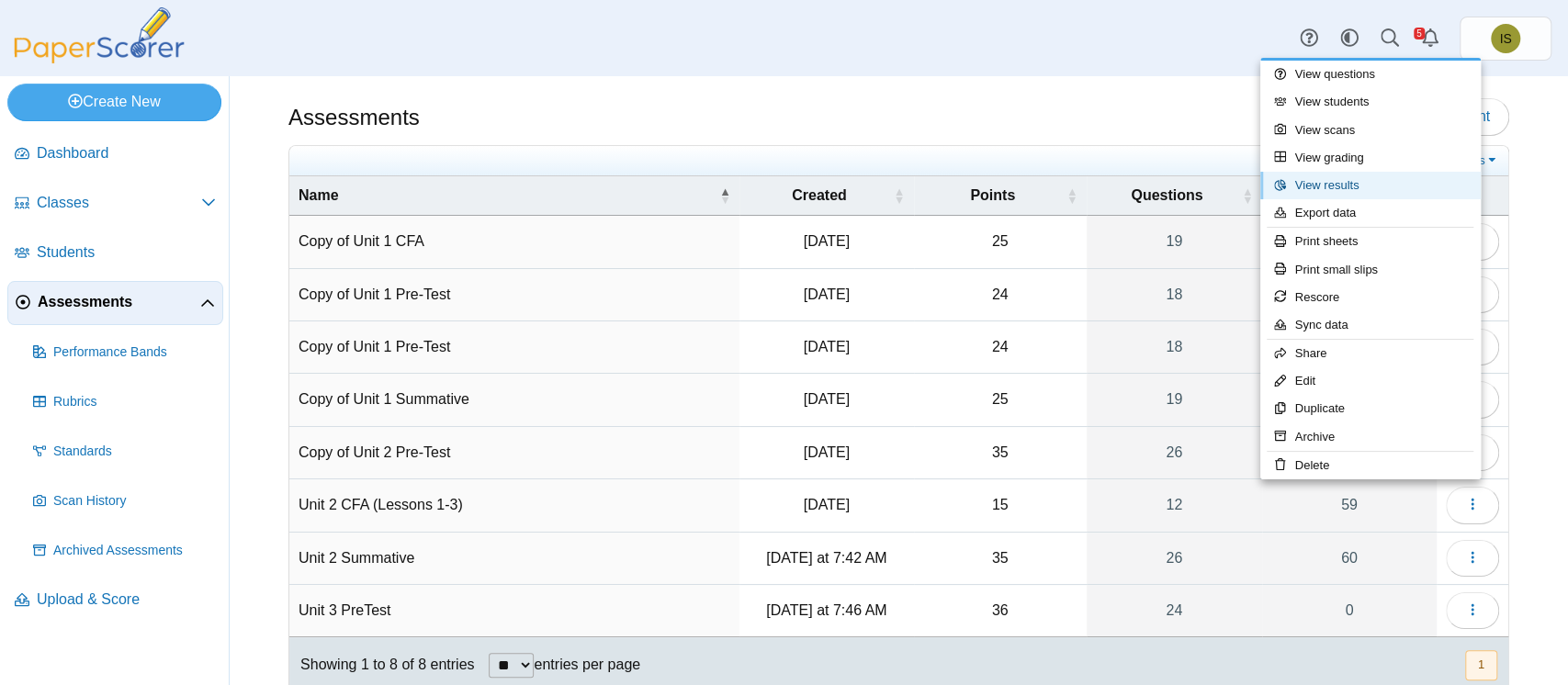
click at [1359, 191] on link "View results" at bounding box center [1370, 185] width 220 height 28
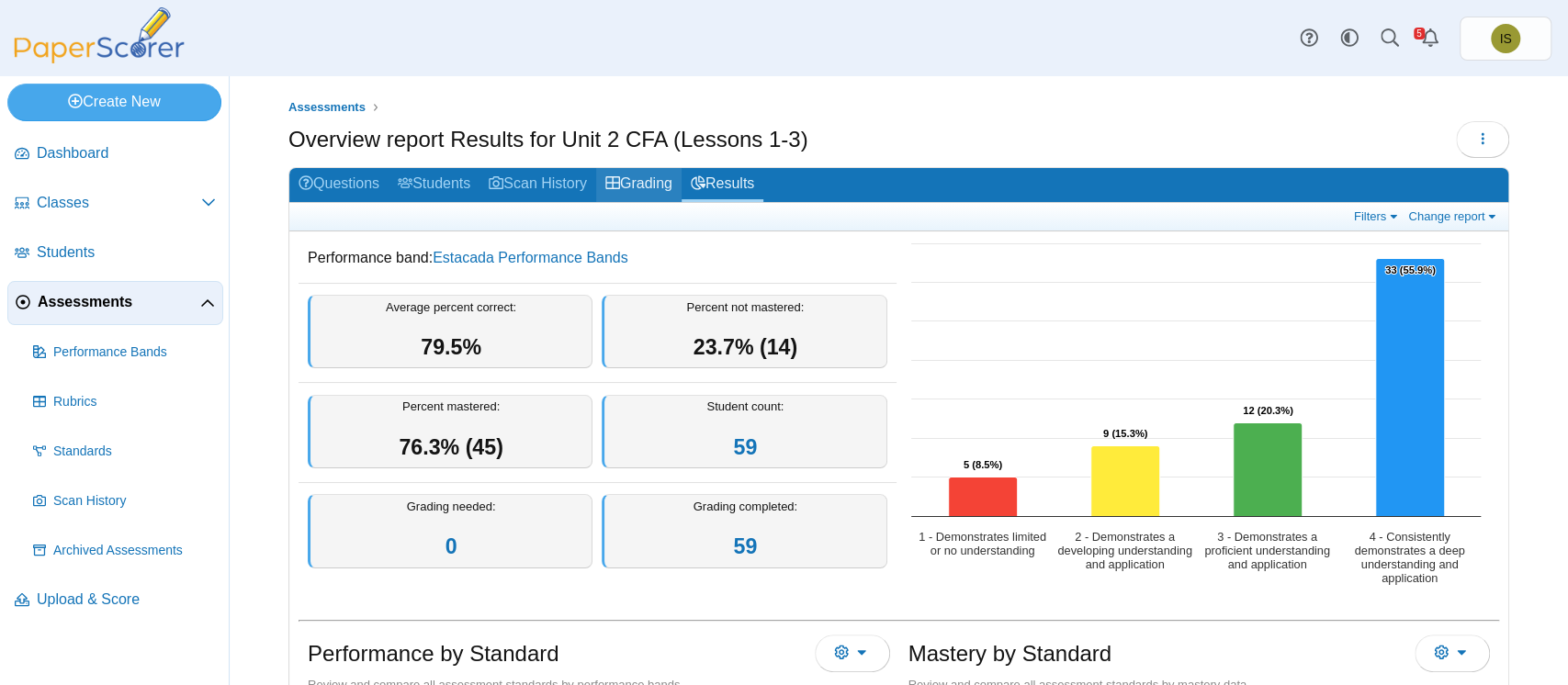
click at [644, 178] on link "Grading" at bounding box center [638, 185] width 85 height 33
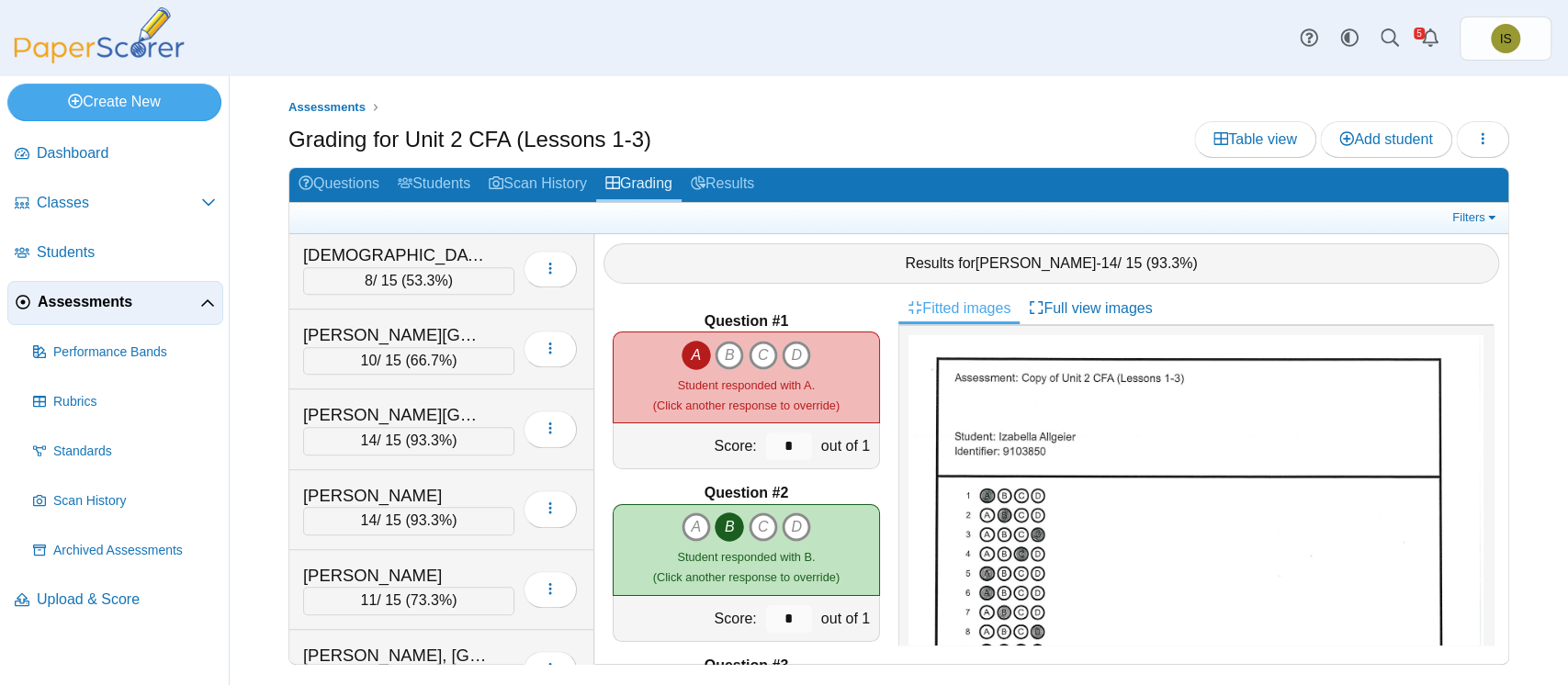
scroll to position [723, 0]
click at [79, 302] on span "Assessments" at bounding box center [119, 301] width 163 height 20
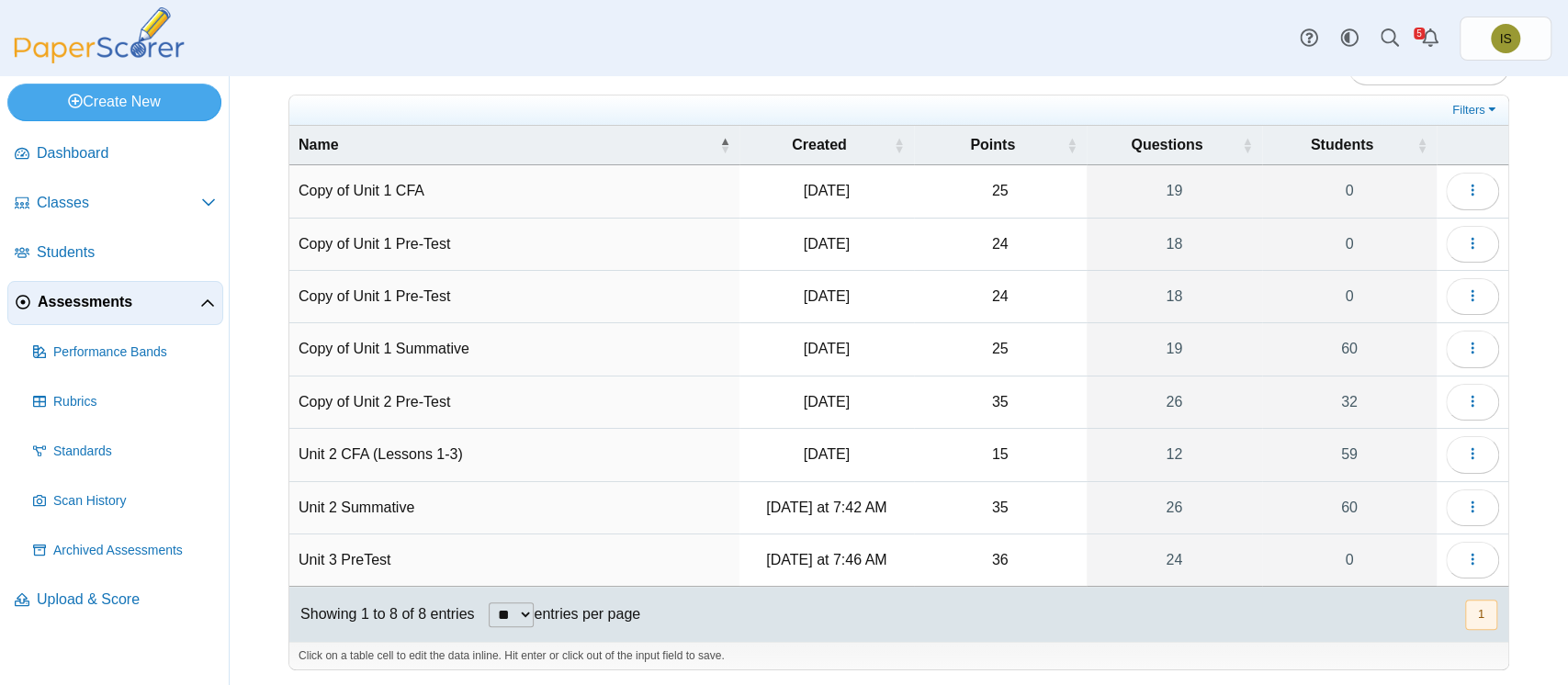
scroll to position [50, 0]
click at [1462, 496] on button "button" at bounding box center [1472, 508] width 54 height 36
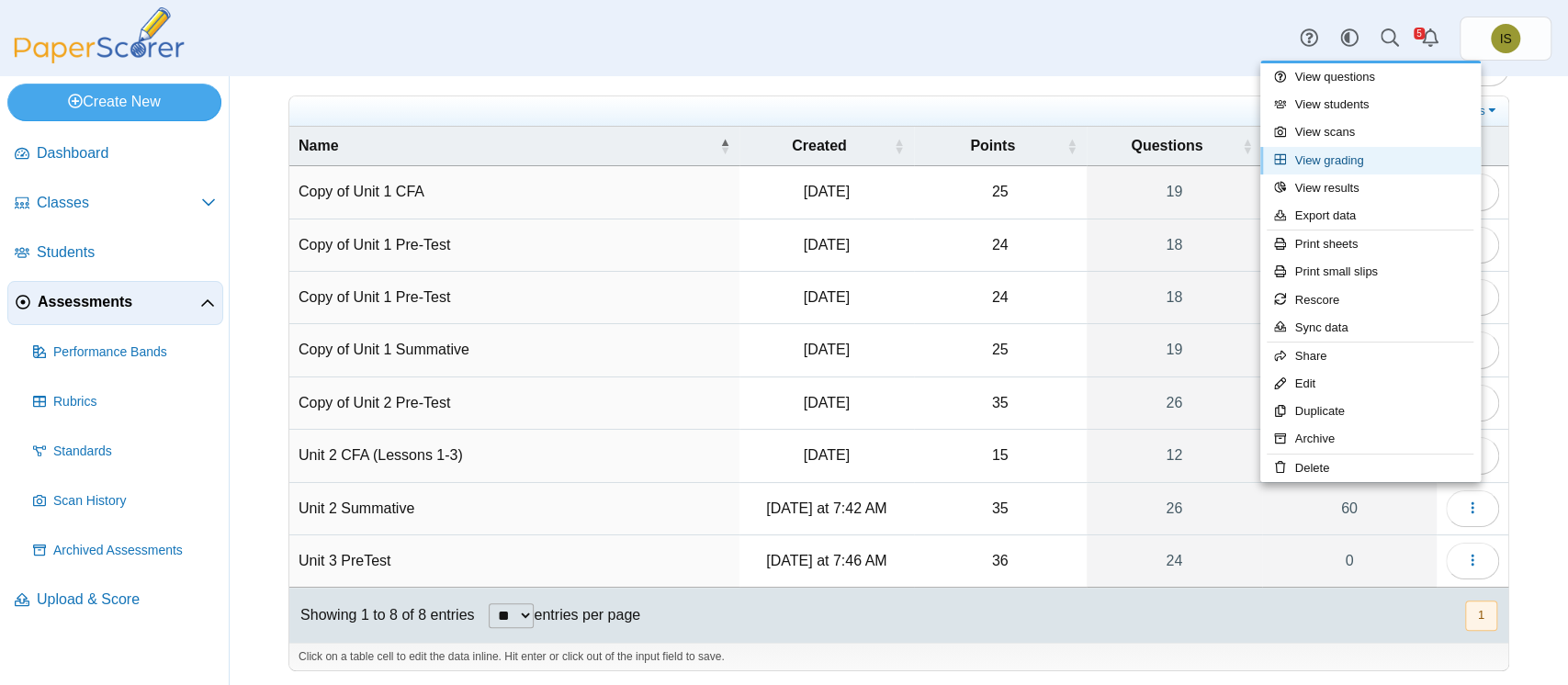
click at [1343, 160] on link "View grading" at bounding box center [1370, 160] width 220 height 28
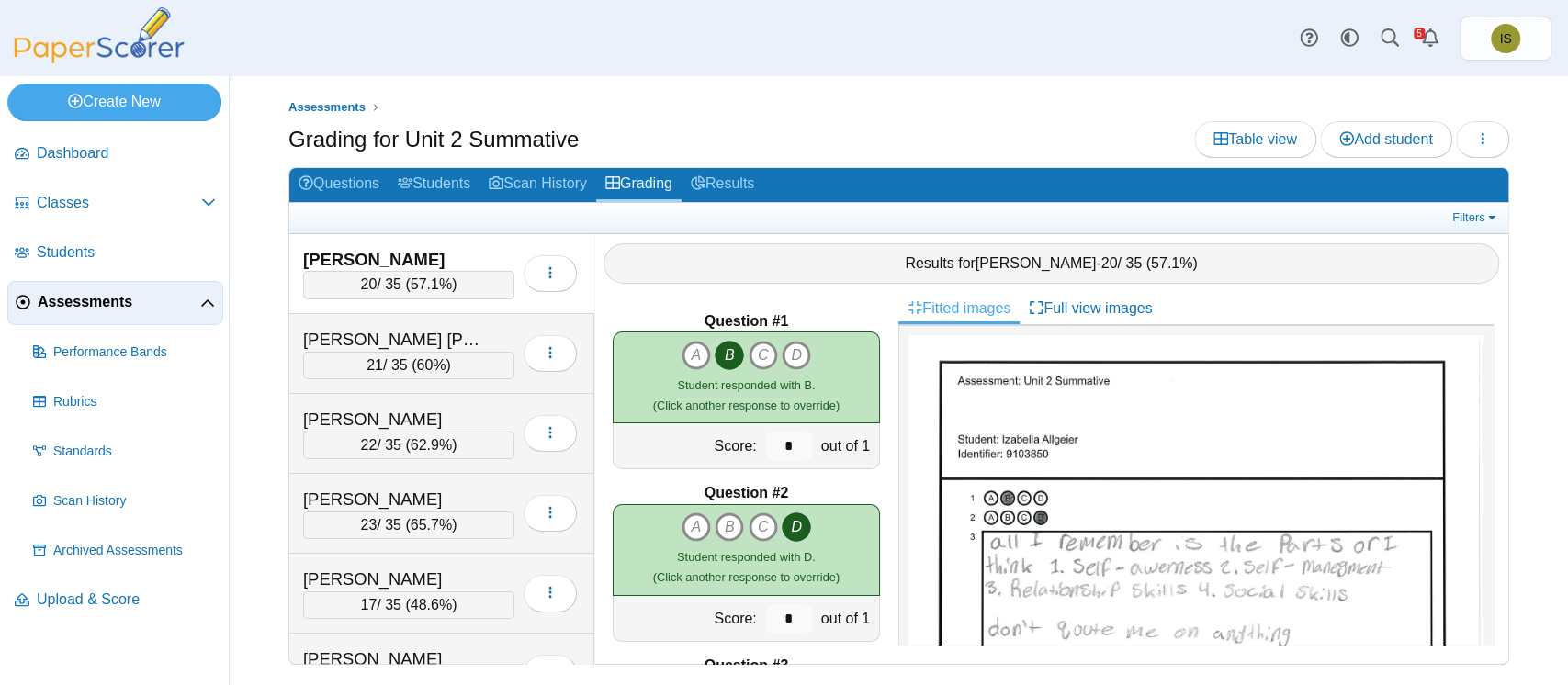
click at [1469, 206] on div "Filters Show only: Loading…" at bounding box center [898, 218] width 1219 height 31
click at [1464, 219] on link "Filters" at bounding box center [1475, 217] width 56 height 18
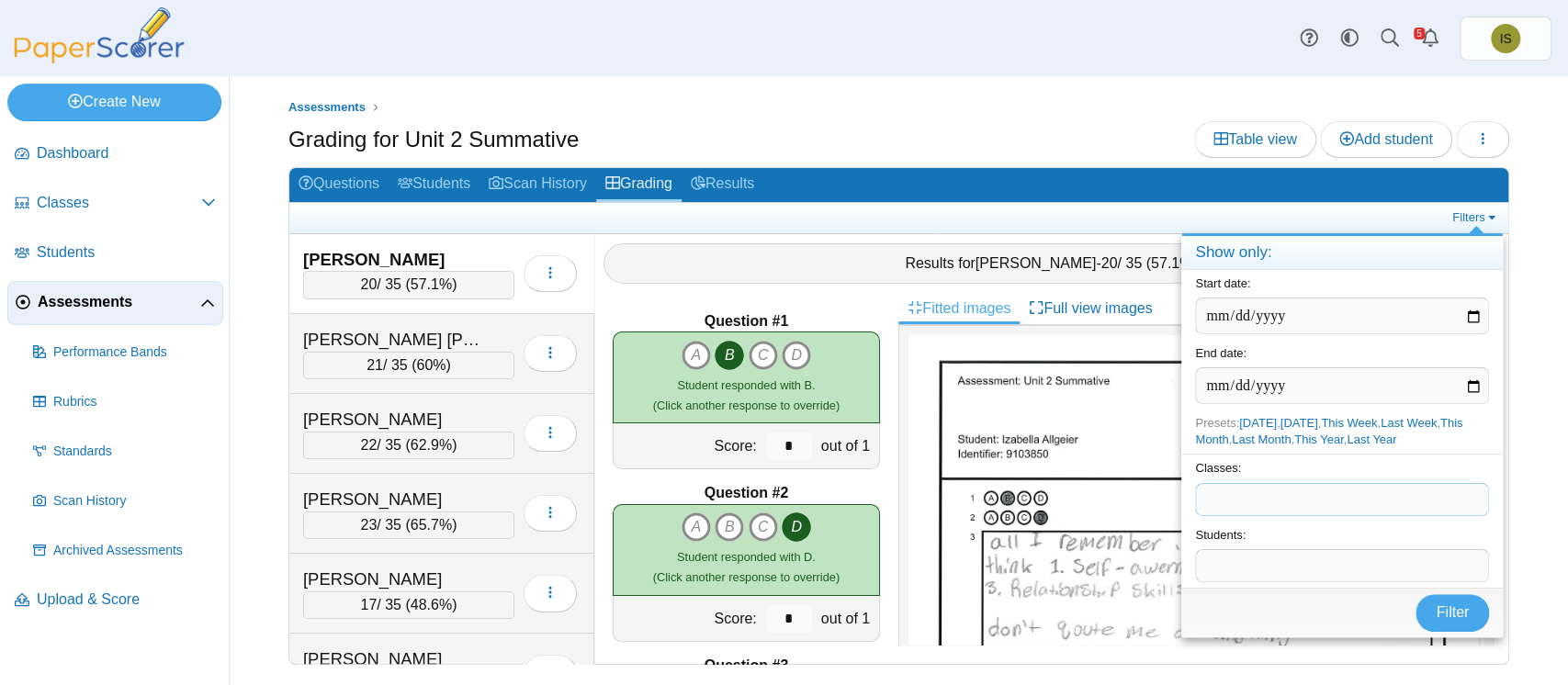
click at [1323, 496] on span at bounding box center [1341, 499] width 292 height 32
click at [1442, 620] on span "Filter" at bounding box center [1452, 611] width 34 height 15
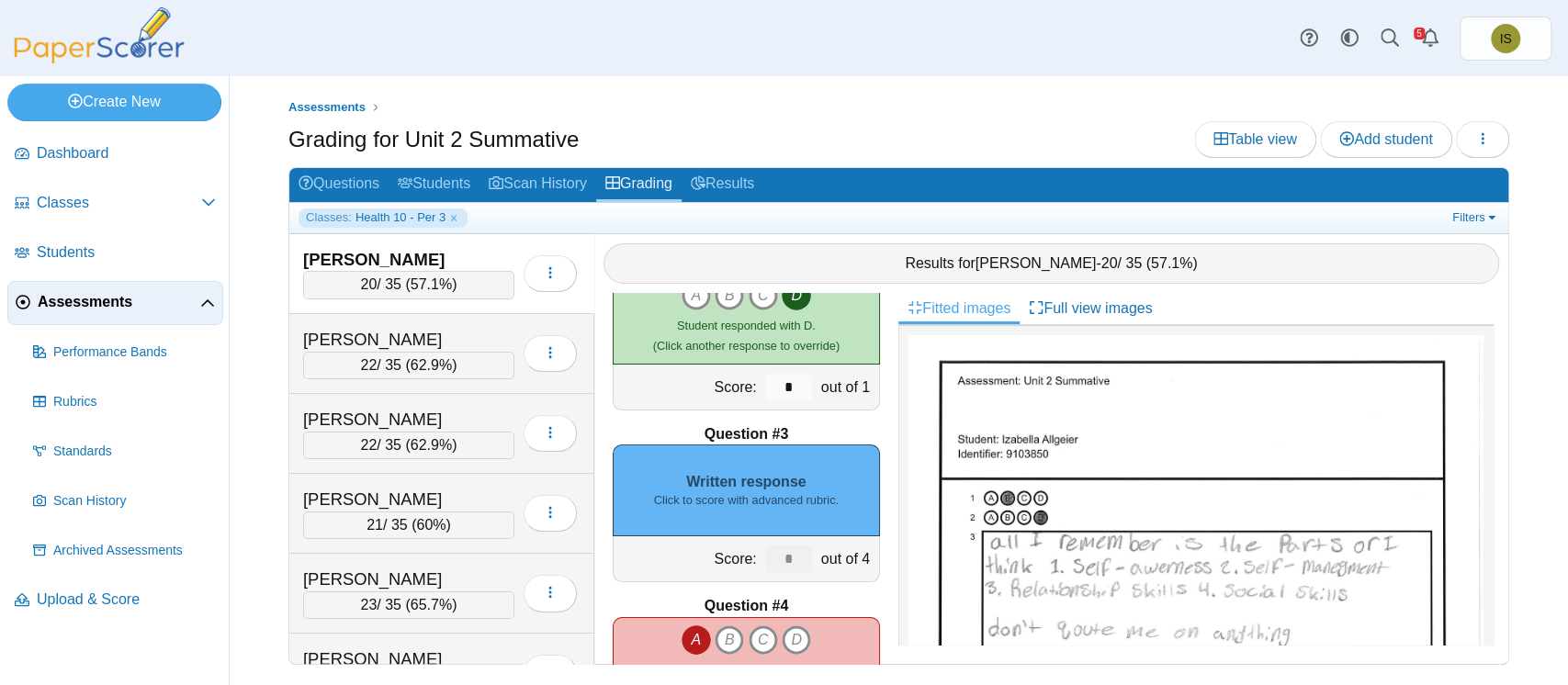
scroll to position [234, 0]
click at [759, 496] on small "Click to score with advanced rubric." at bounding box center [746, 497] width 185 height 16
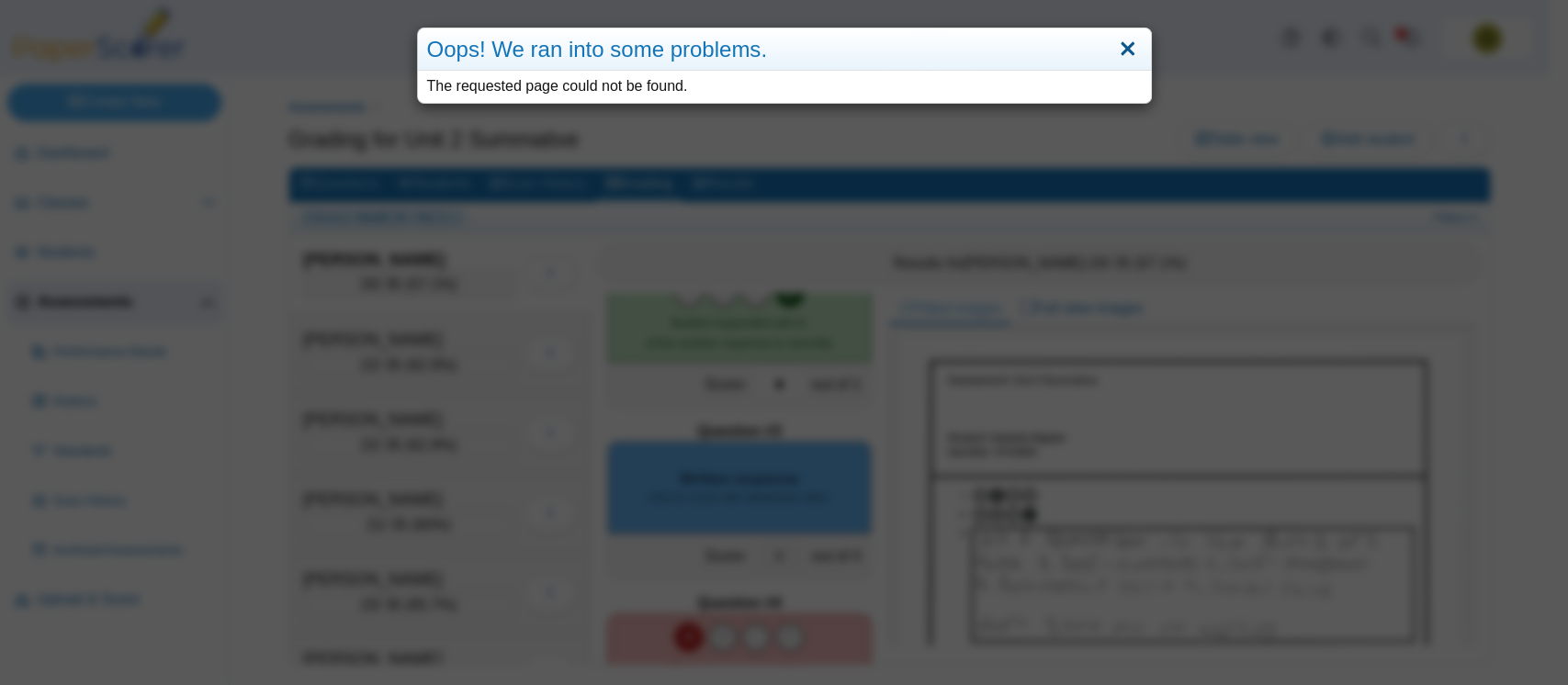
click at [1124, 45] on link "Close" at bounding box center [1128, 49] width 29 height 32
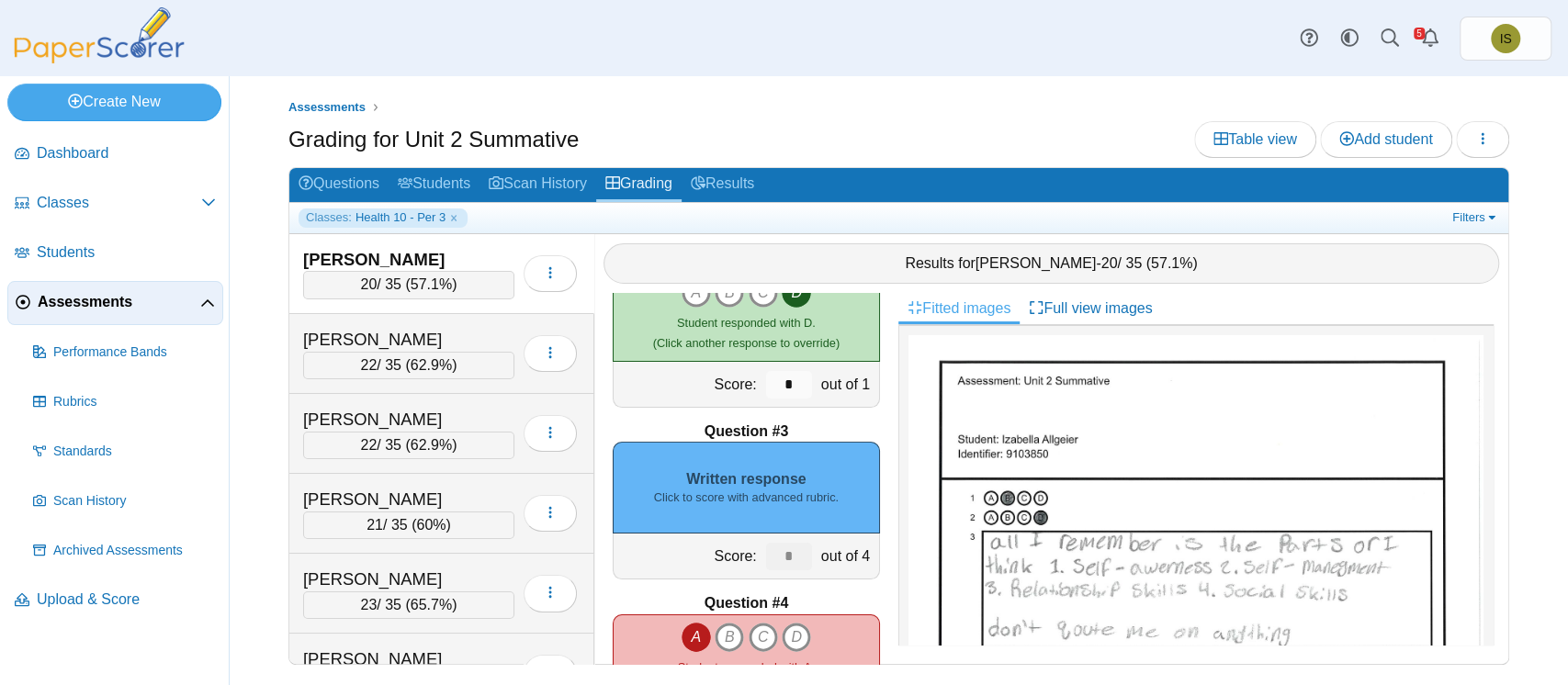
click at [750, 486] on div "Written response Click to score with advanced rubric." at bounding box center [746, 487] width 267 height 92
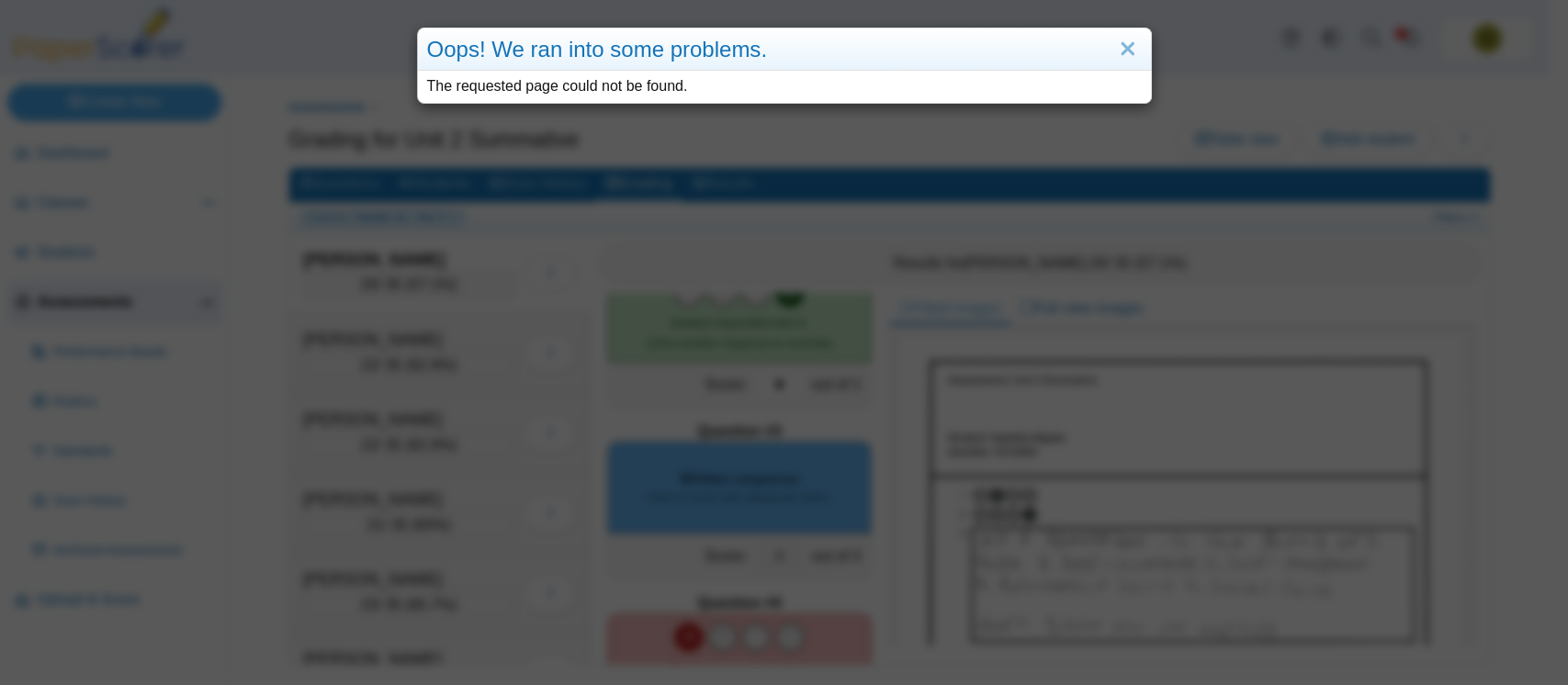
click at [501, 108] on div "Oops! We ran into some problems. The requested page could not be found." at bounding box center [784, 342] width 1568 height 685
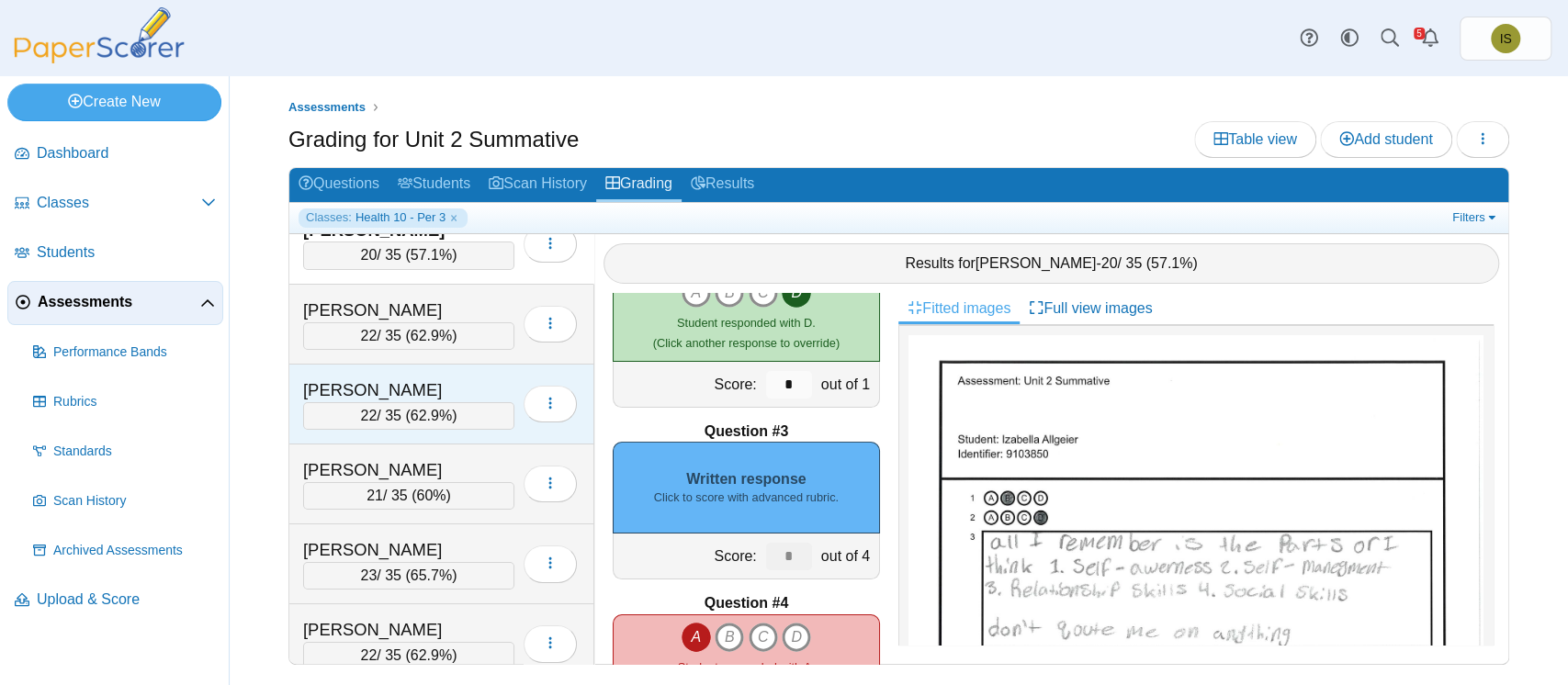
scroll to position [0, 0]
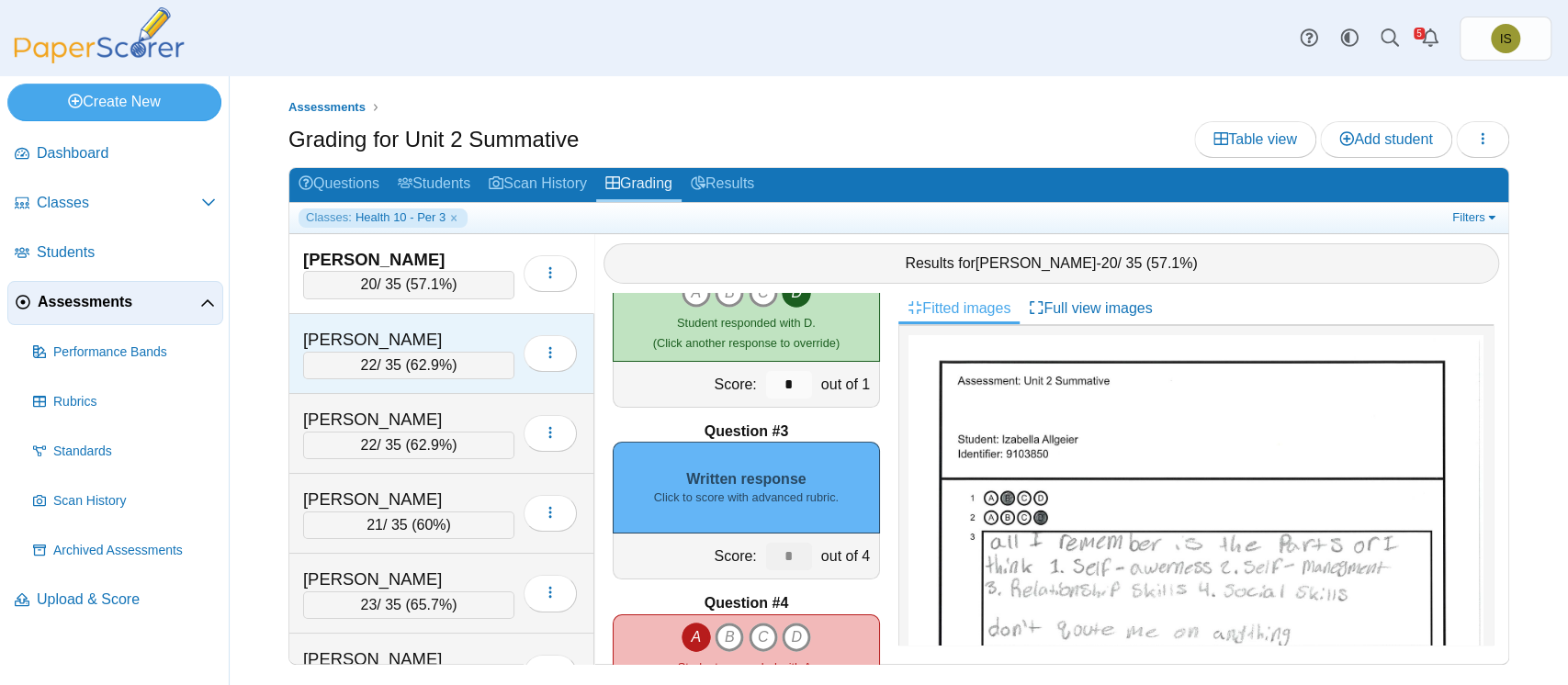
click at [485, 328] on div "Anderly, Arlo" at bounding box center [395, 339] width 184 height 24
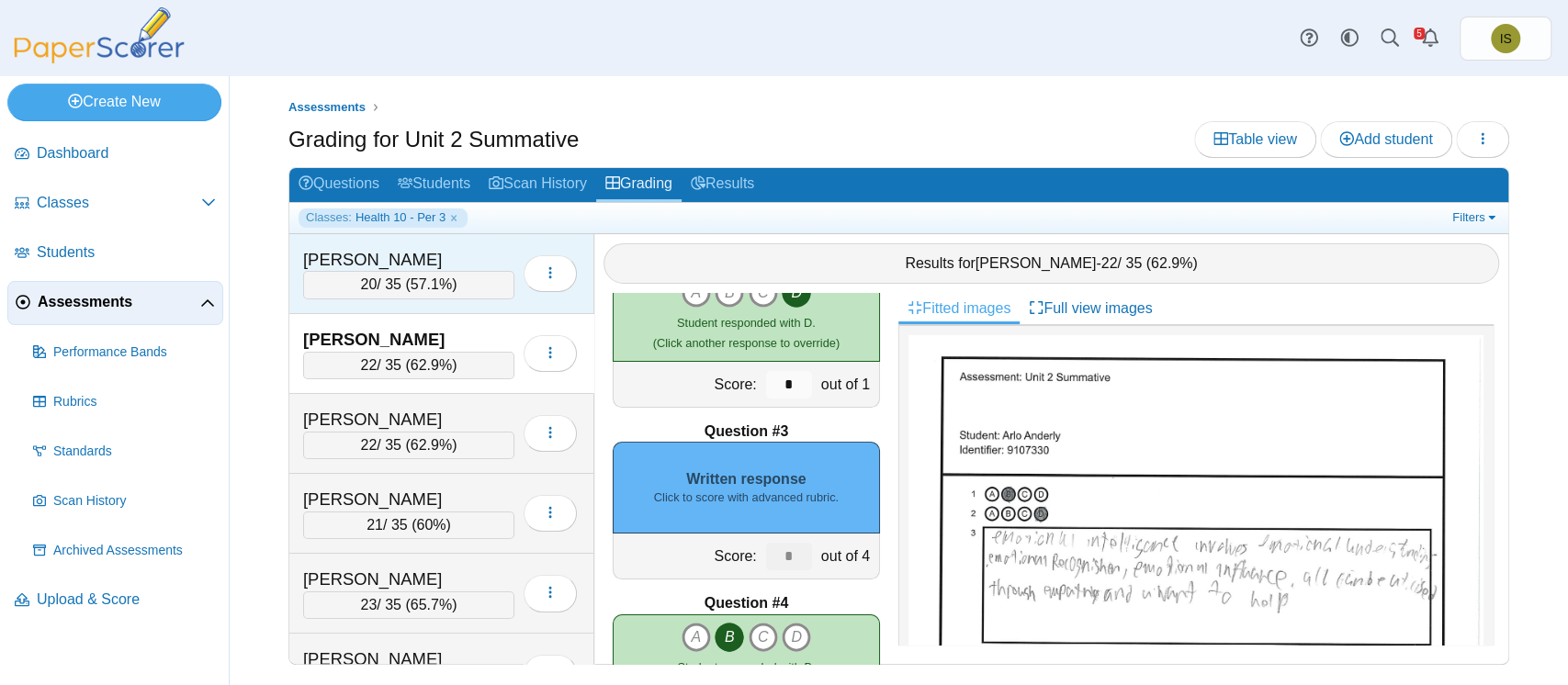
click at [464, 241] on div "Allgeier, Izabella 20 / 35 ( 57.1% ) Loading…" at bounding box center [441, 274] width 304 height 79
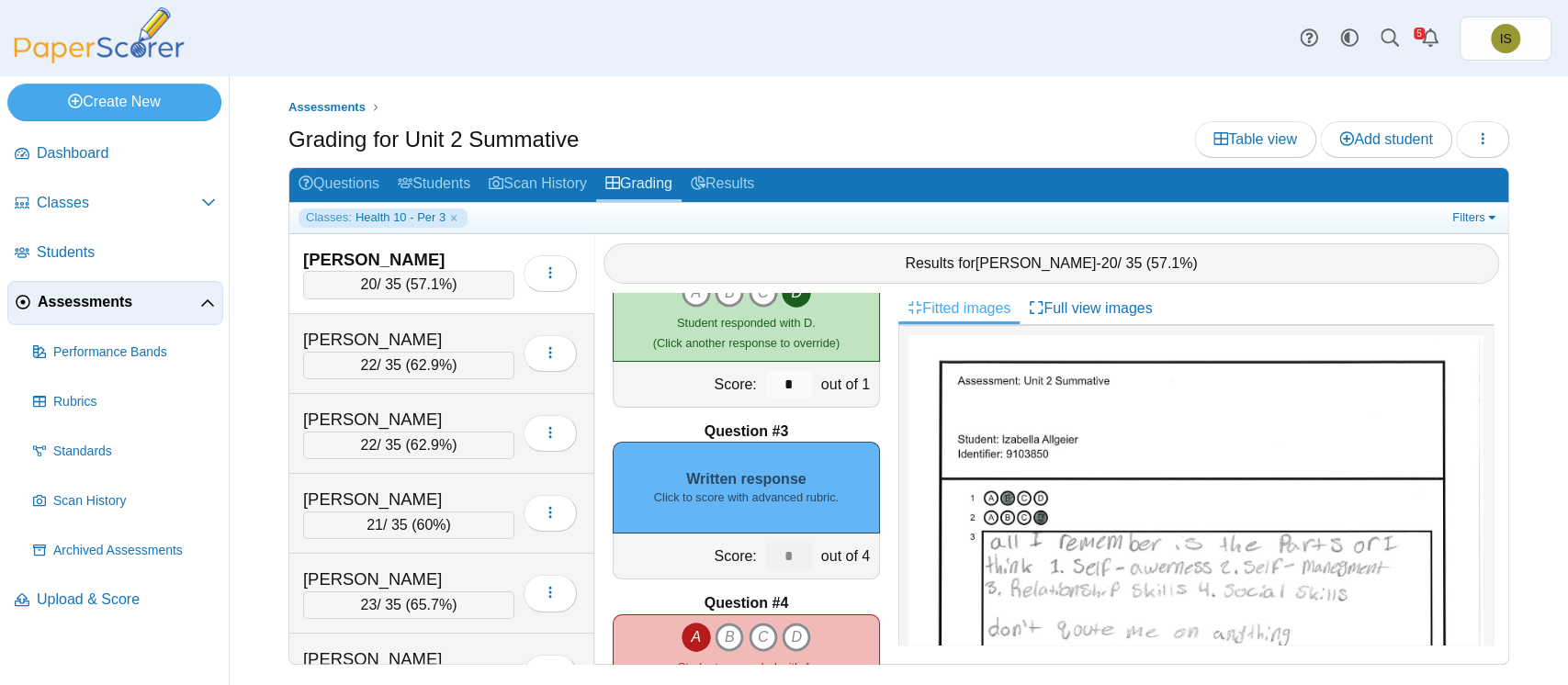
click at [775, 485] on div "Written response Click to score with advanced rubric." at bounding box center [746, 487] width 267 height 92
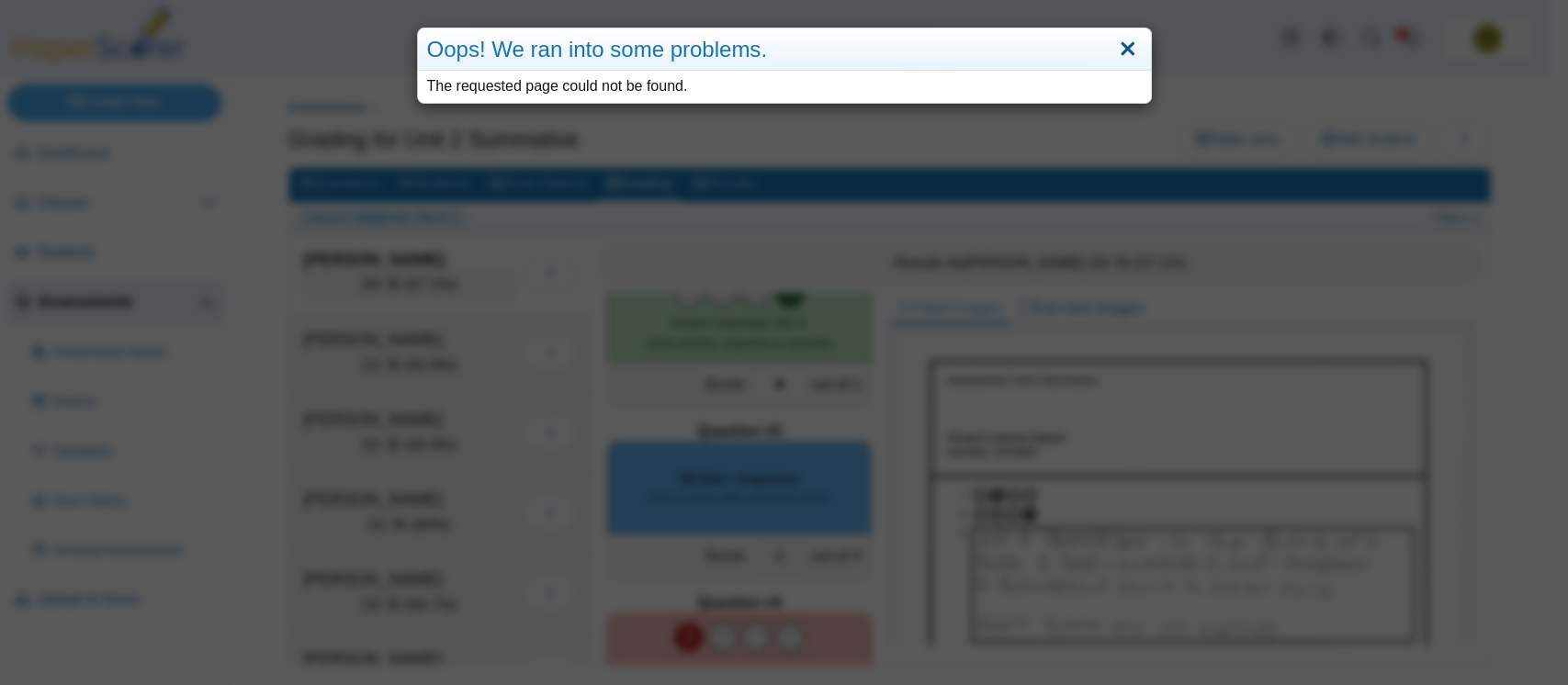
click at [1115, 55] on link "Close" at bounding box center [1128, 49] width 29 height 32
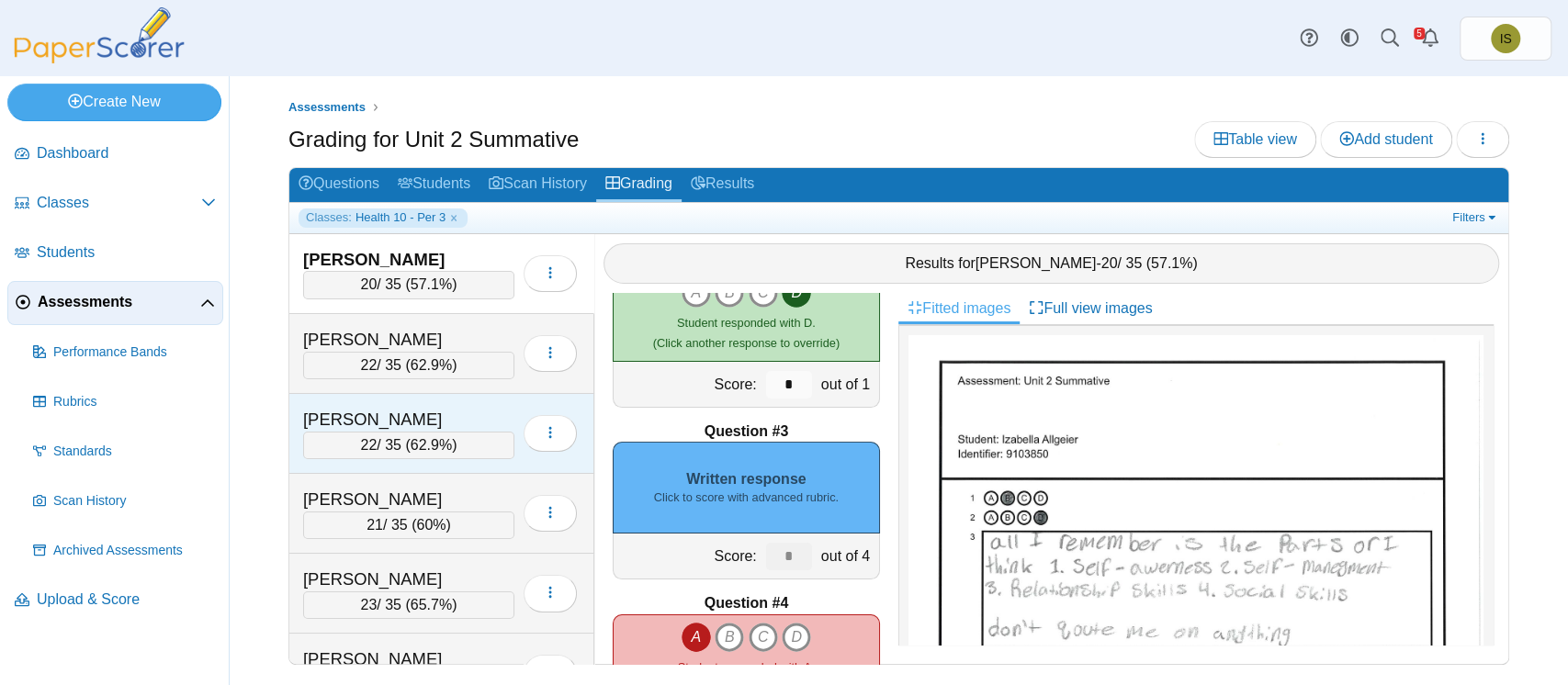
click at [514, 408] on div "Loading…" at bounding box center [545, 433] width 62 height 52
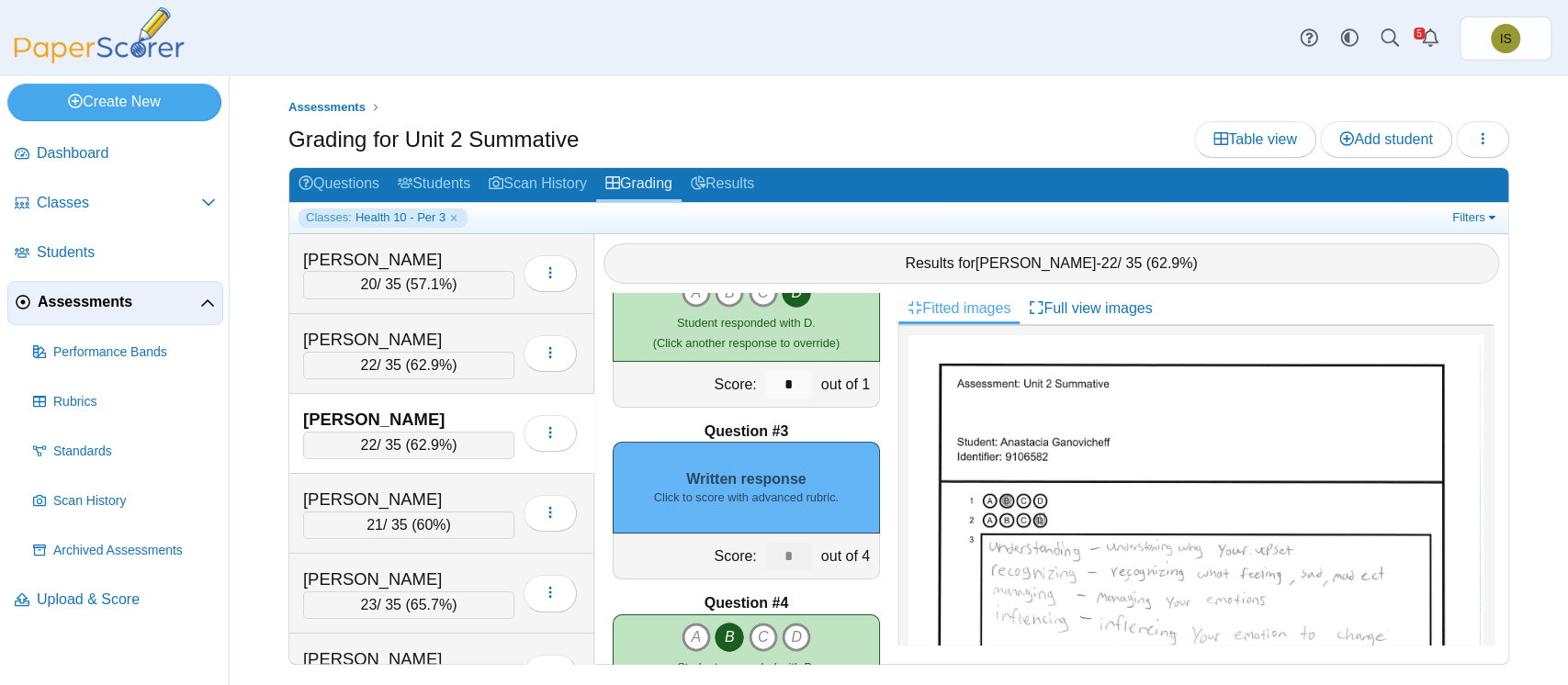
click at [706, 469] on div "Written response Click to score with advanced rubric." at bounding box center [746, 487] width 267 height 92
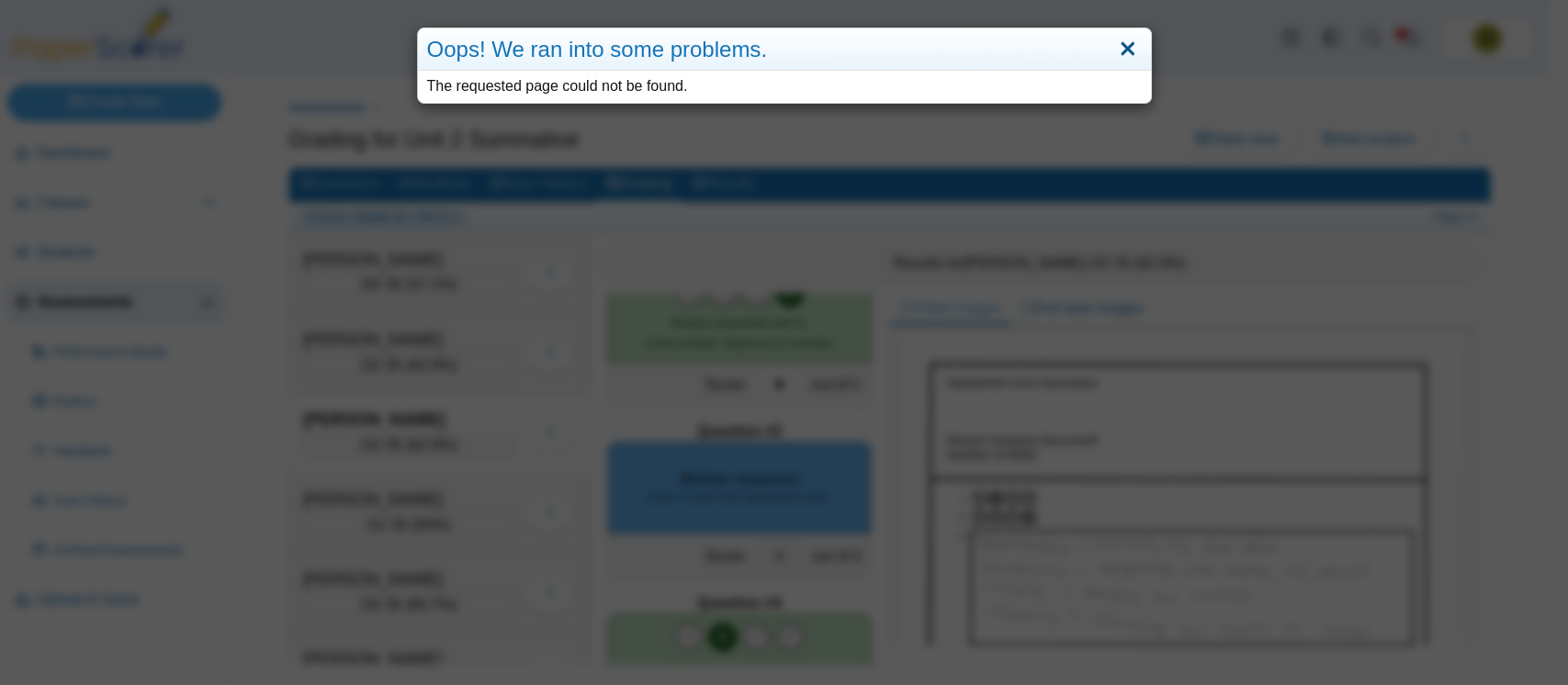
click at [1117, 51] on link "Close" at bounding box center [1128, 49] width 29 height 32
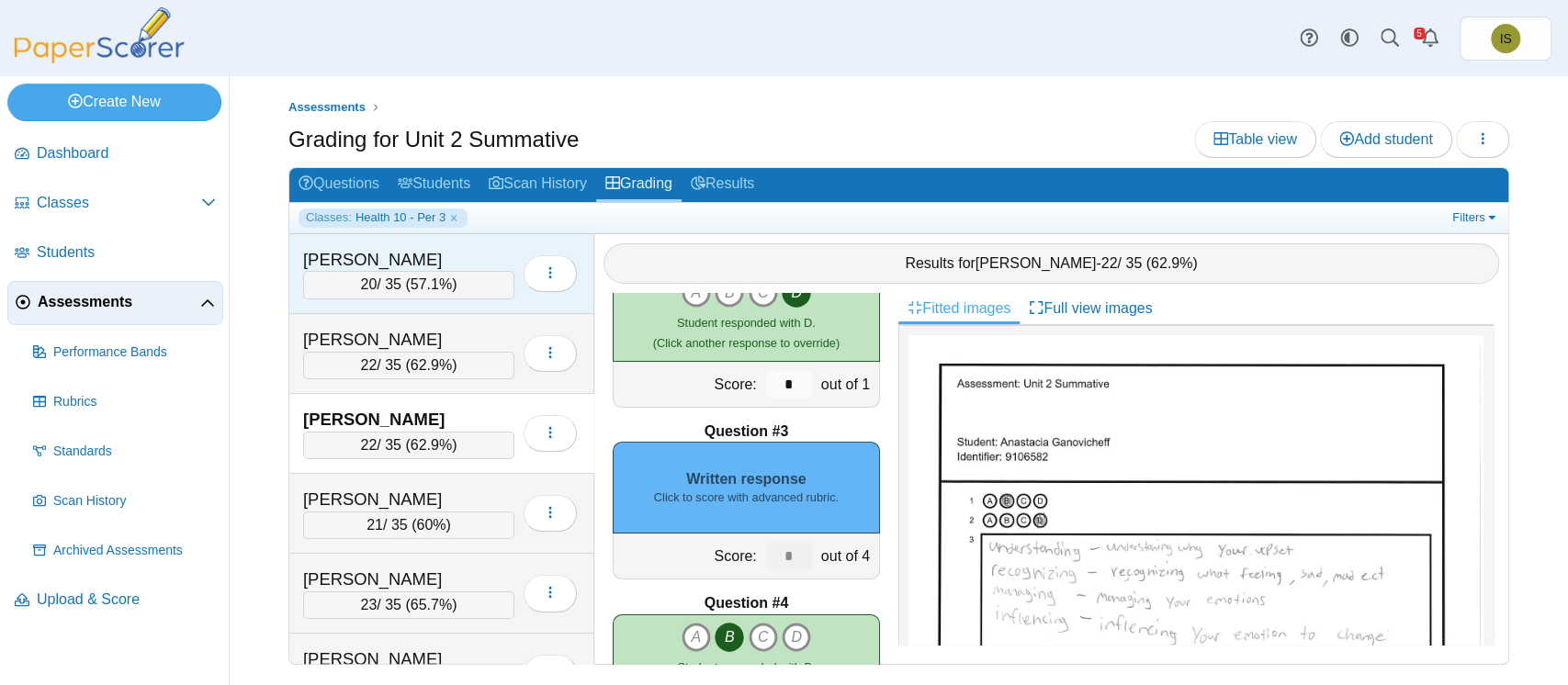
click at [497, 242] on div "Allgeier, Izabella 20 / 35 ( 57.1% ) Loading…" at bounding box center [441, 274] width 304 height 79
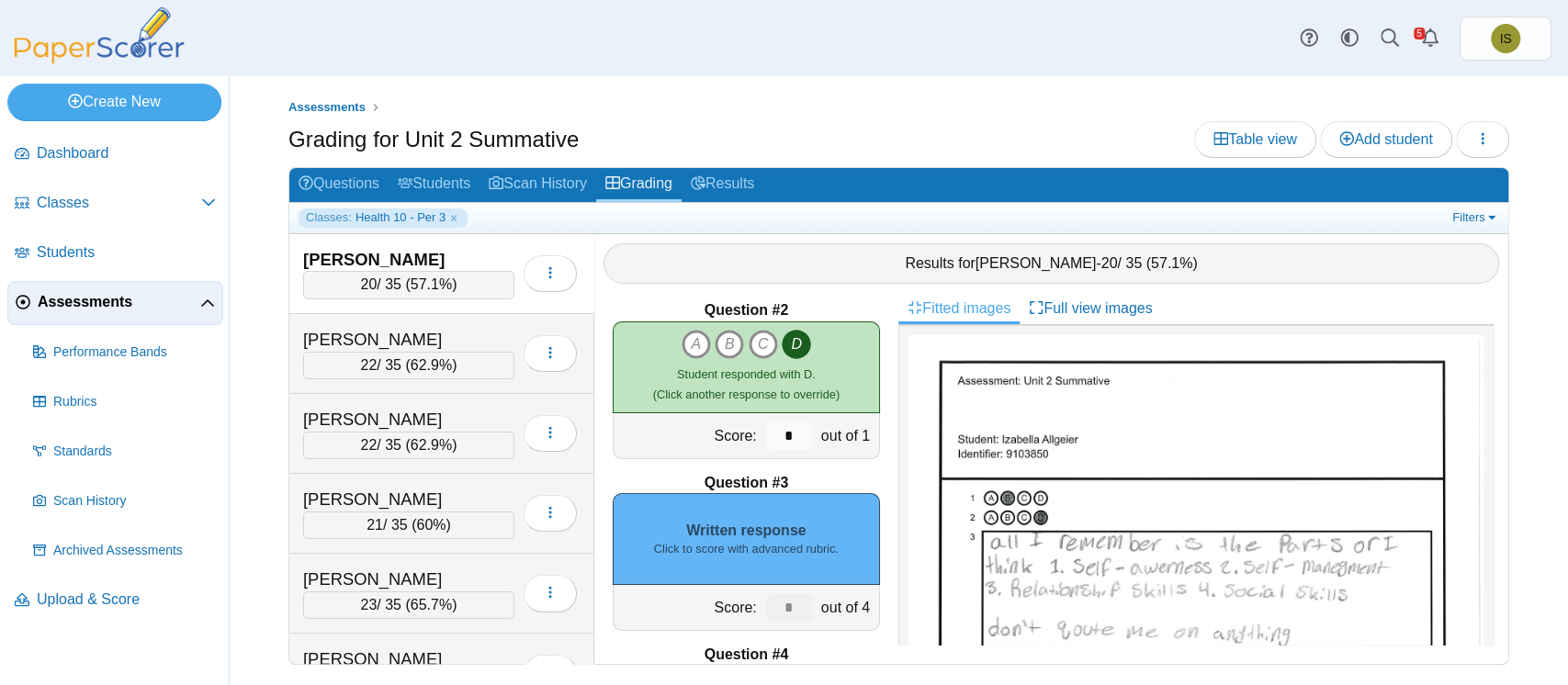
scroll to position [184, 0]
click at [1467, 210] on link "Filters" at bounding box center [1475, 217] width 56 height 18
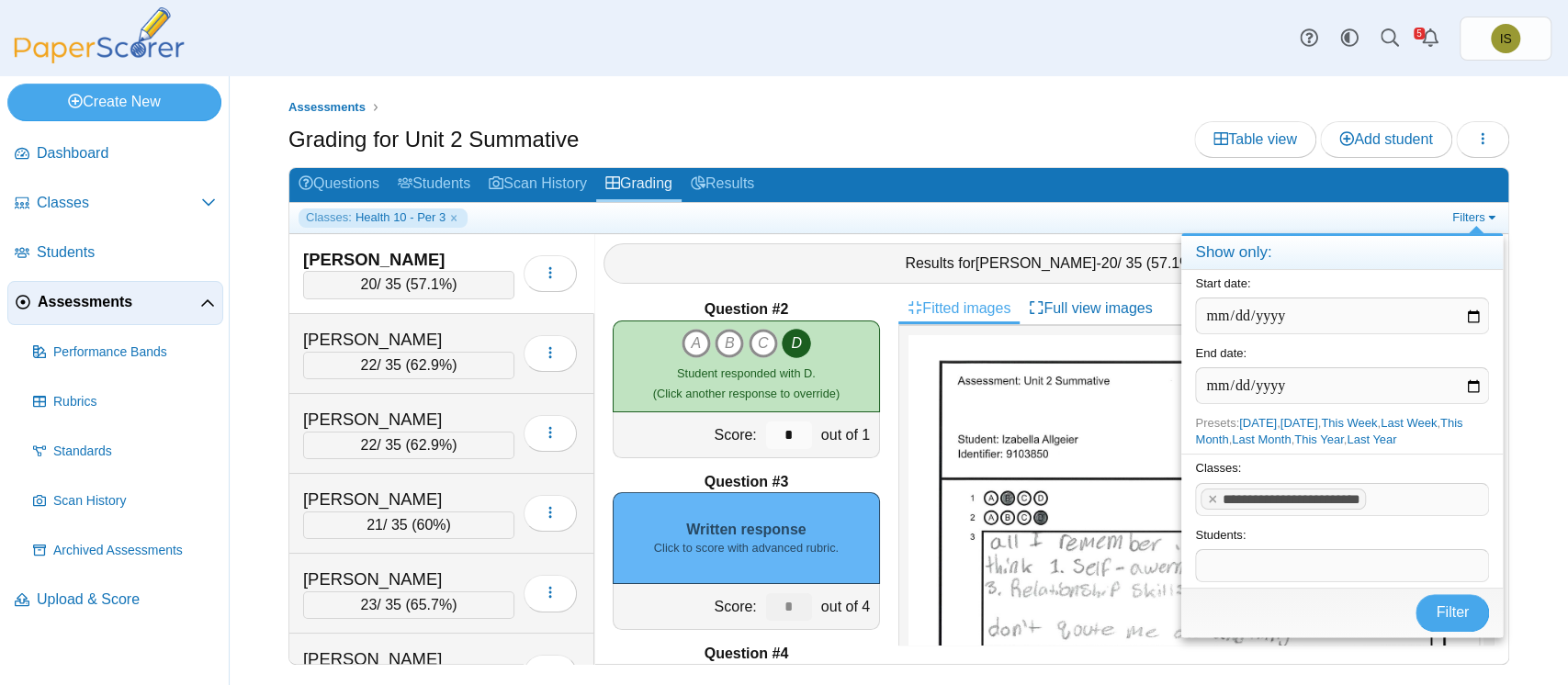
click at [1400, 504] on span at bounding box center [1428, 499] width 118 height 32
click at [1431, 611] on button "Filter" at bounding box center [1451, 612] width 74 height 36
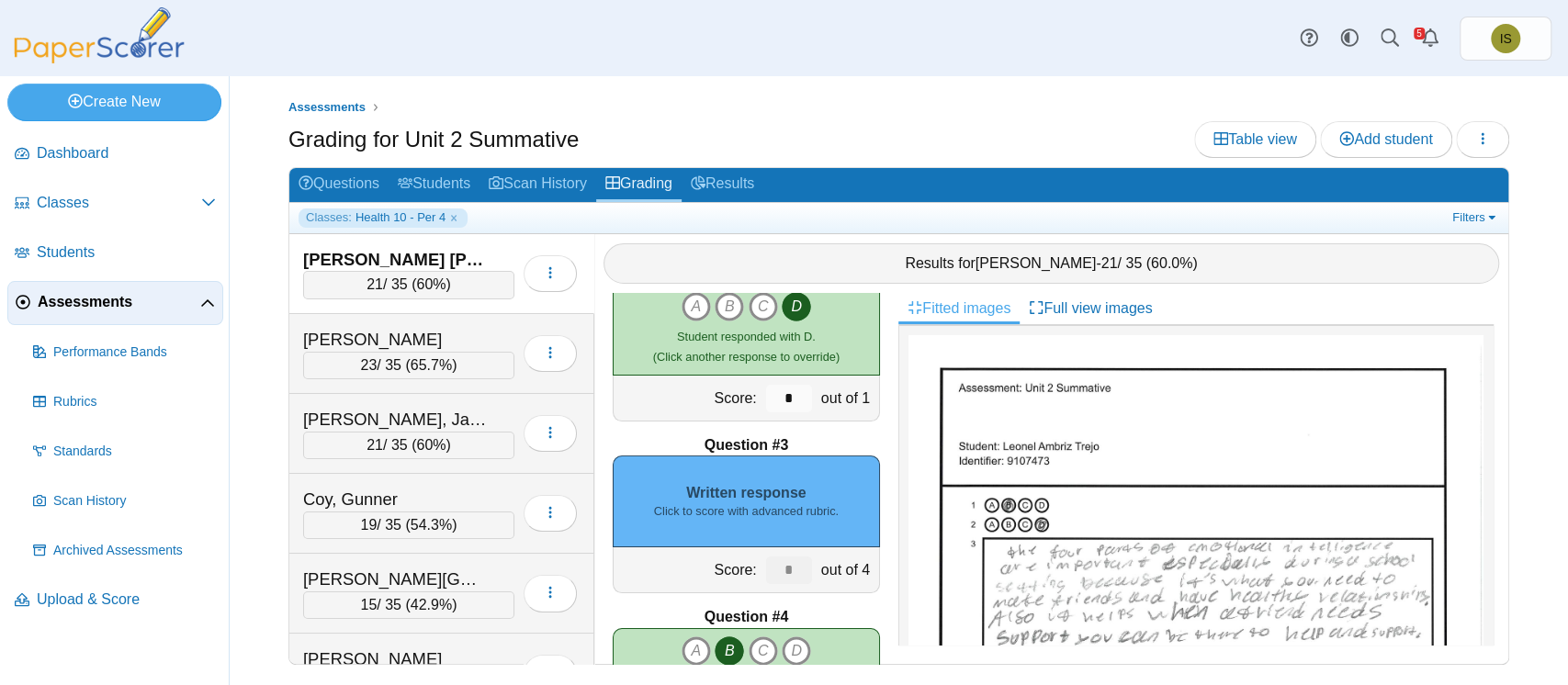
scroll to position [222, 0]
click at [742, 501] on small "Click to score with advanced rubric." at bounding box center [746, 509] width 185 height 16
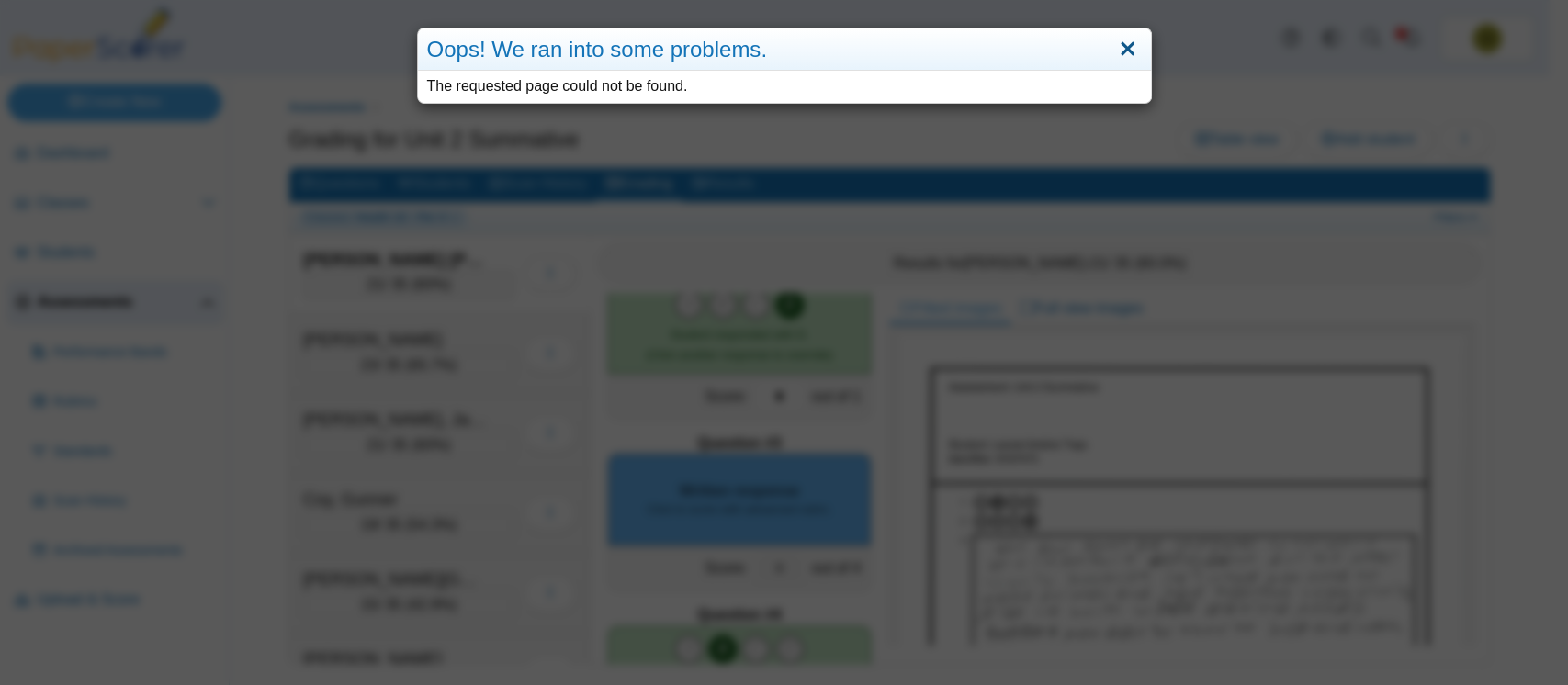
click at [1117, 50] on link "Close" at bounding box center [1128, 49] width 29 height 32
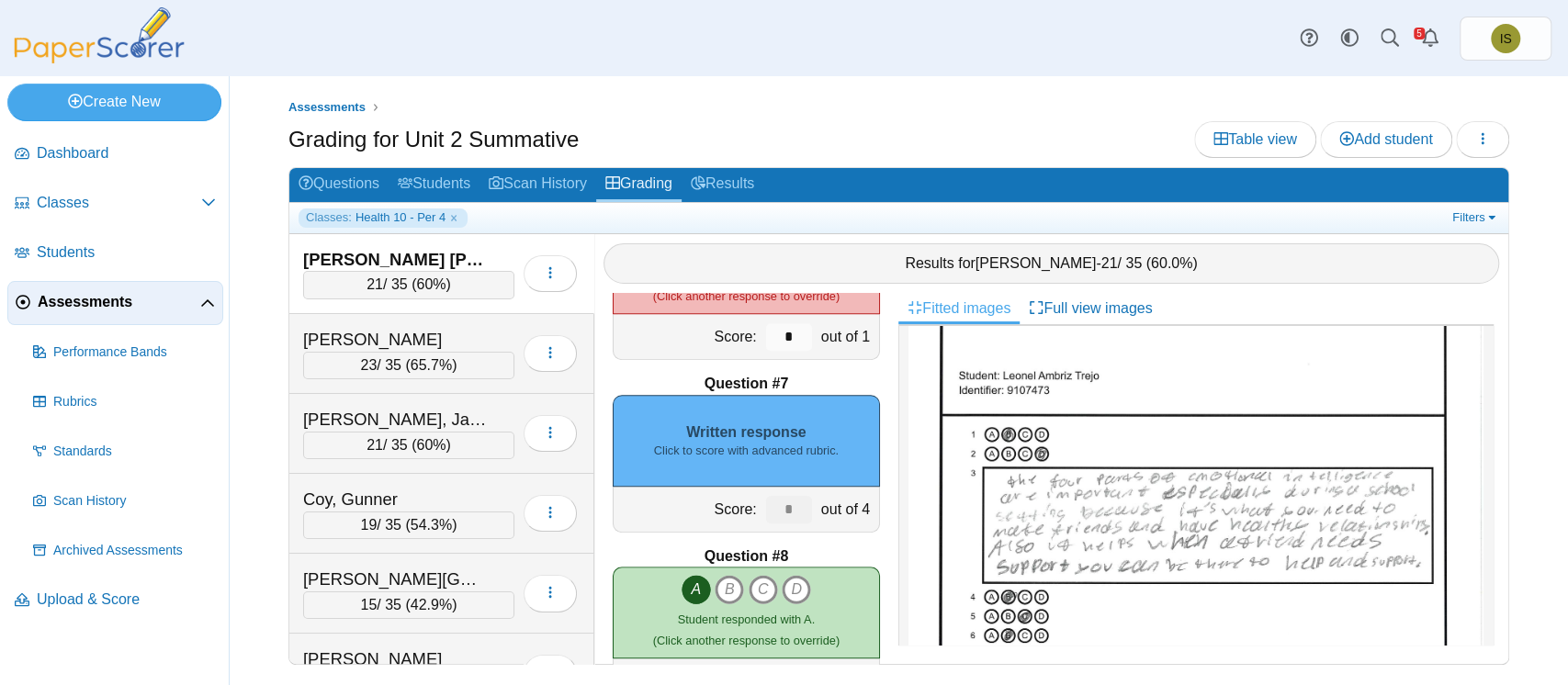
scroll to position [970, 0]
click at [734, 457] on div "Written response Click to score with advanced rubric." at bounding box center [746, 440] width 267 height 92
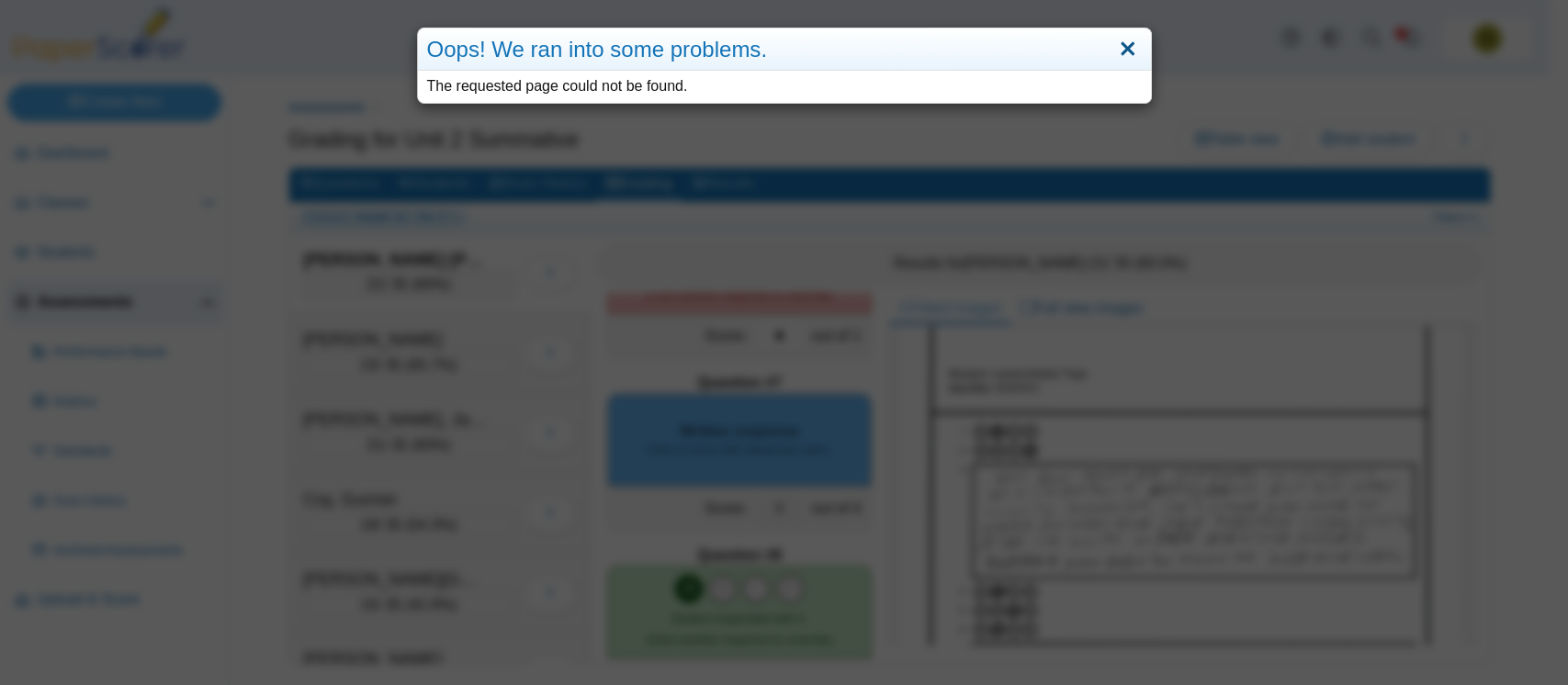
click at [1118, 33] on link "Close" at bounding box center [1128, 49] width 29 height 32
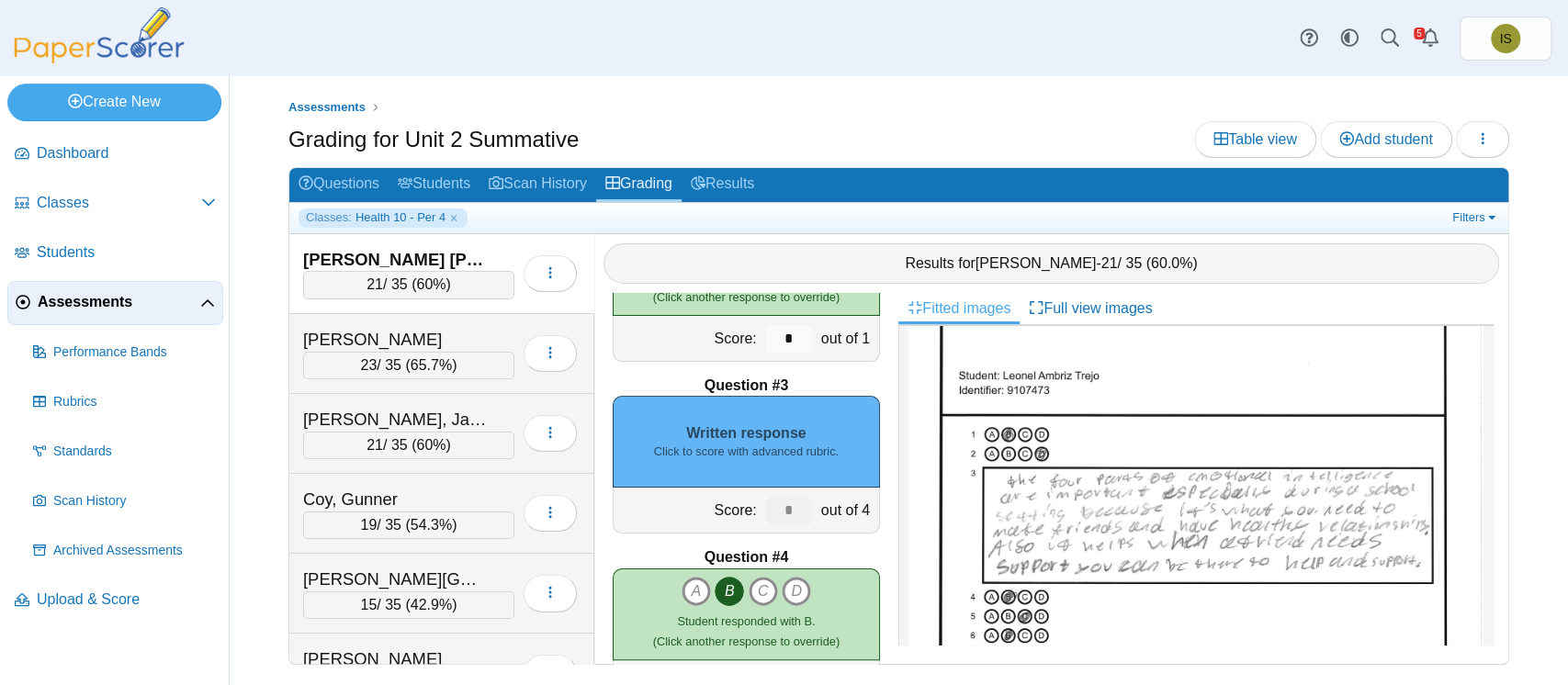
scroll to position [280, 0]
click at [780, 460] on div "Written response Click to score with advanced rubric." at bounding box center [746, 441] width 267 height 92
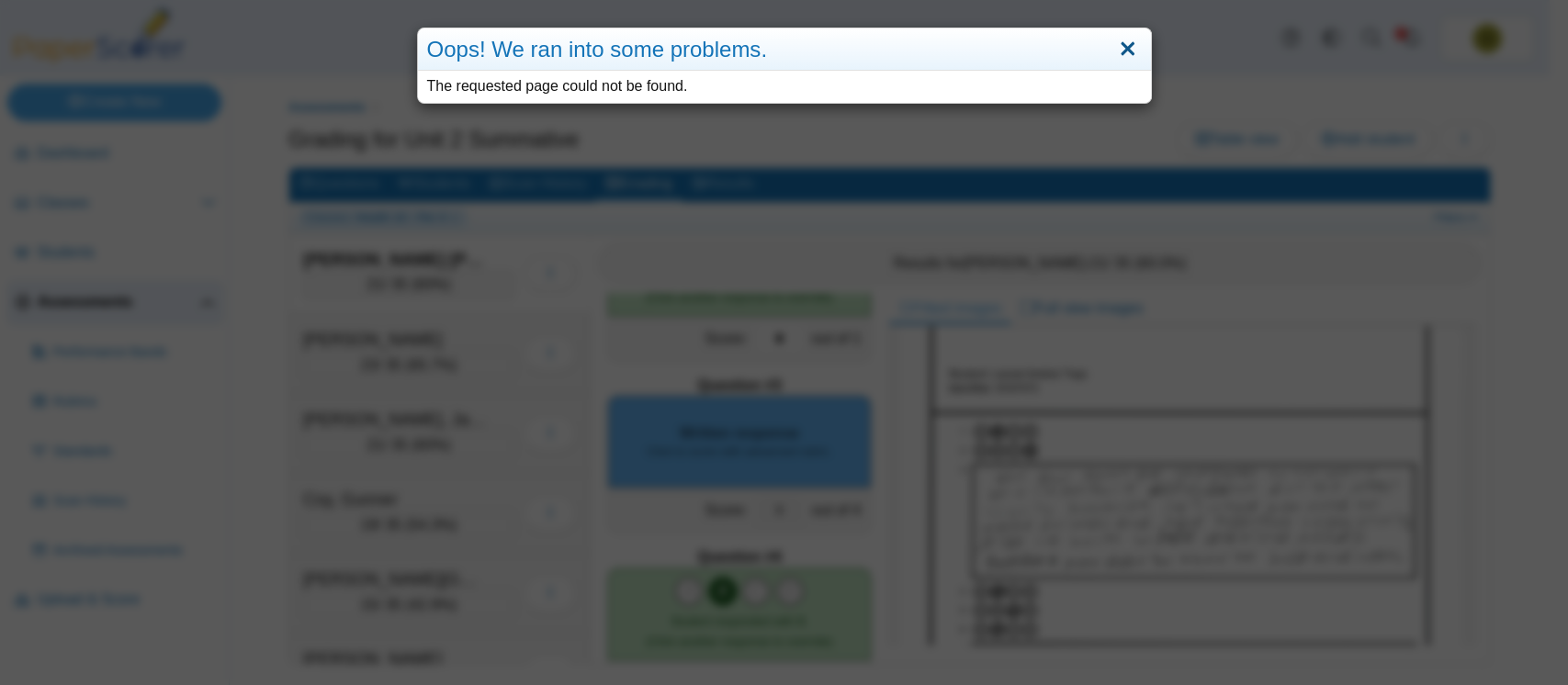
click at [1117, 54] on link "Close" at bounding box center [1128, 49] width 29 height 32
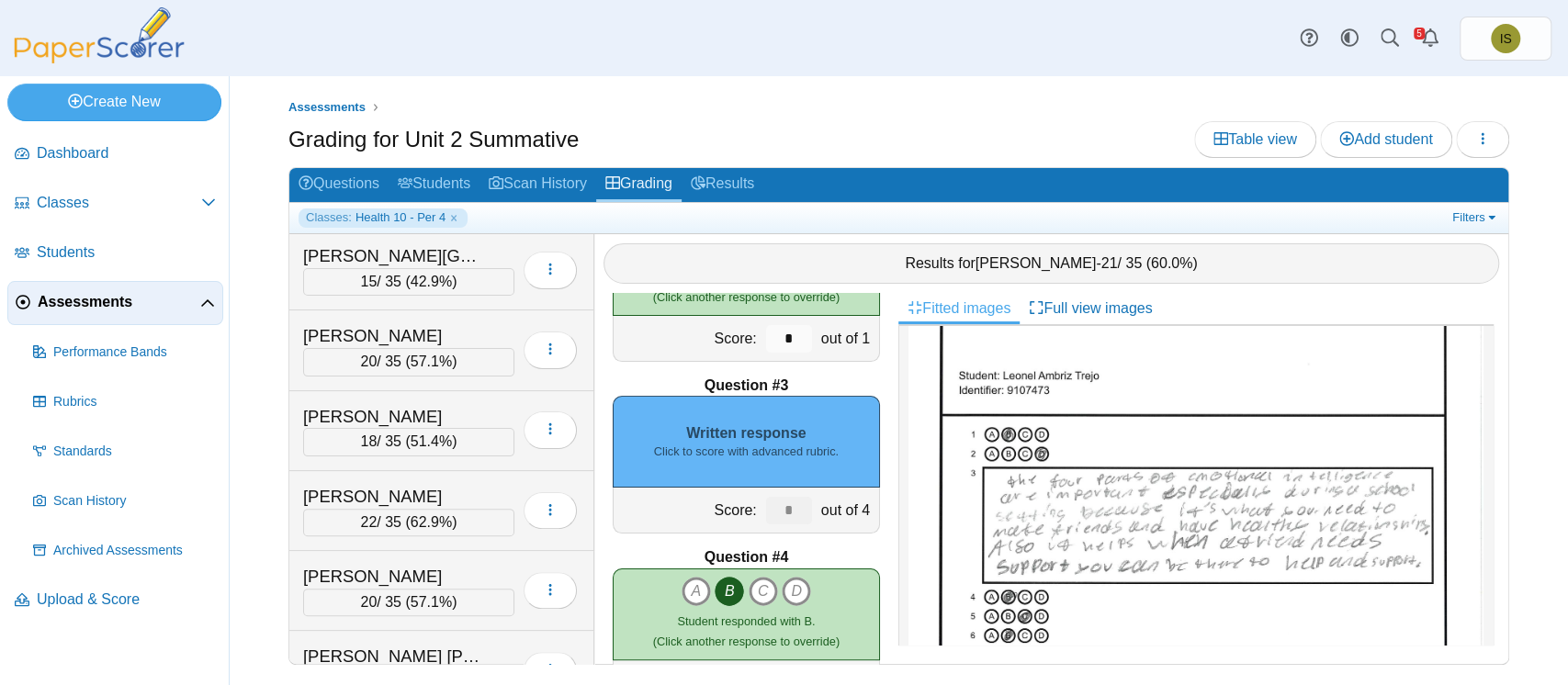
scroll to position [388, 0]
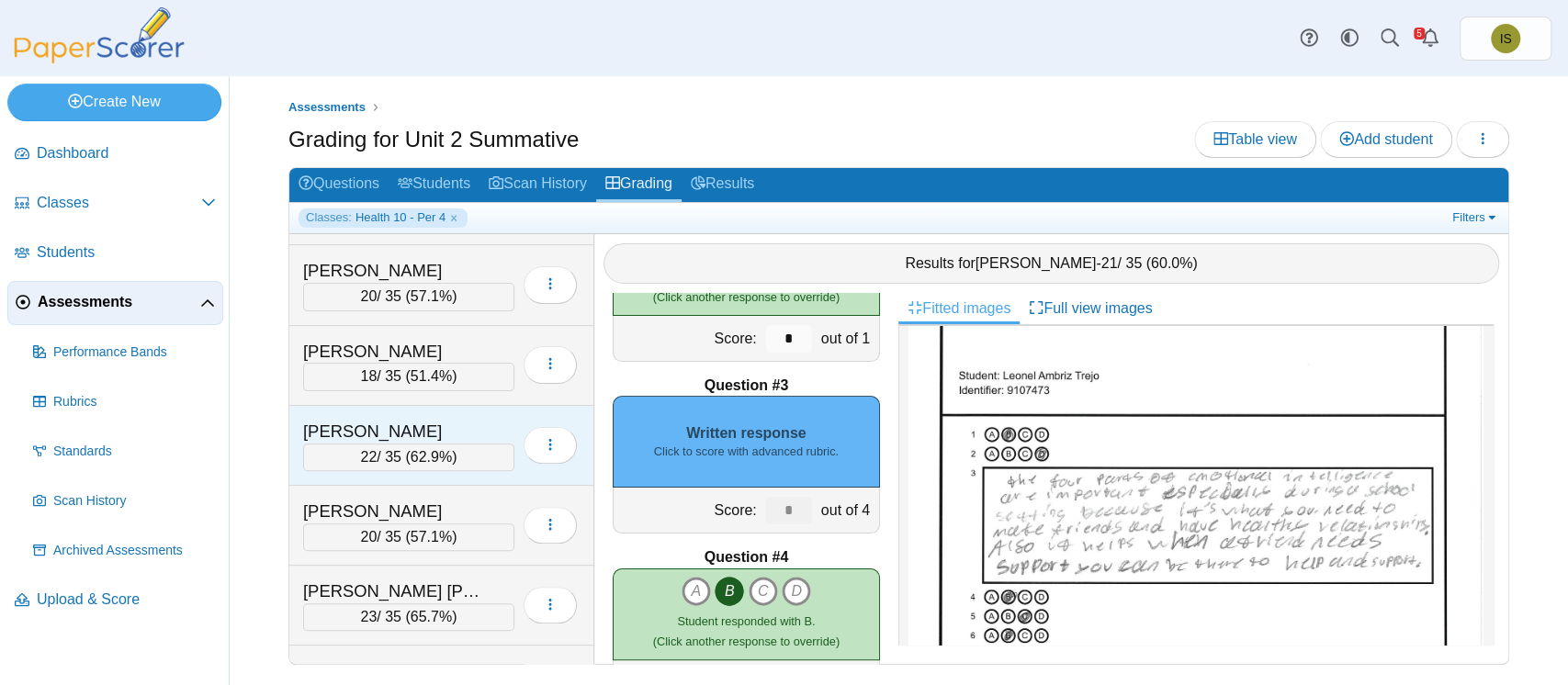
click at [480, 422] on div "[PERSON_NAME]" at bounding box center [395, 431] width 184 height 24
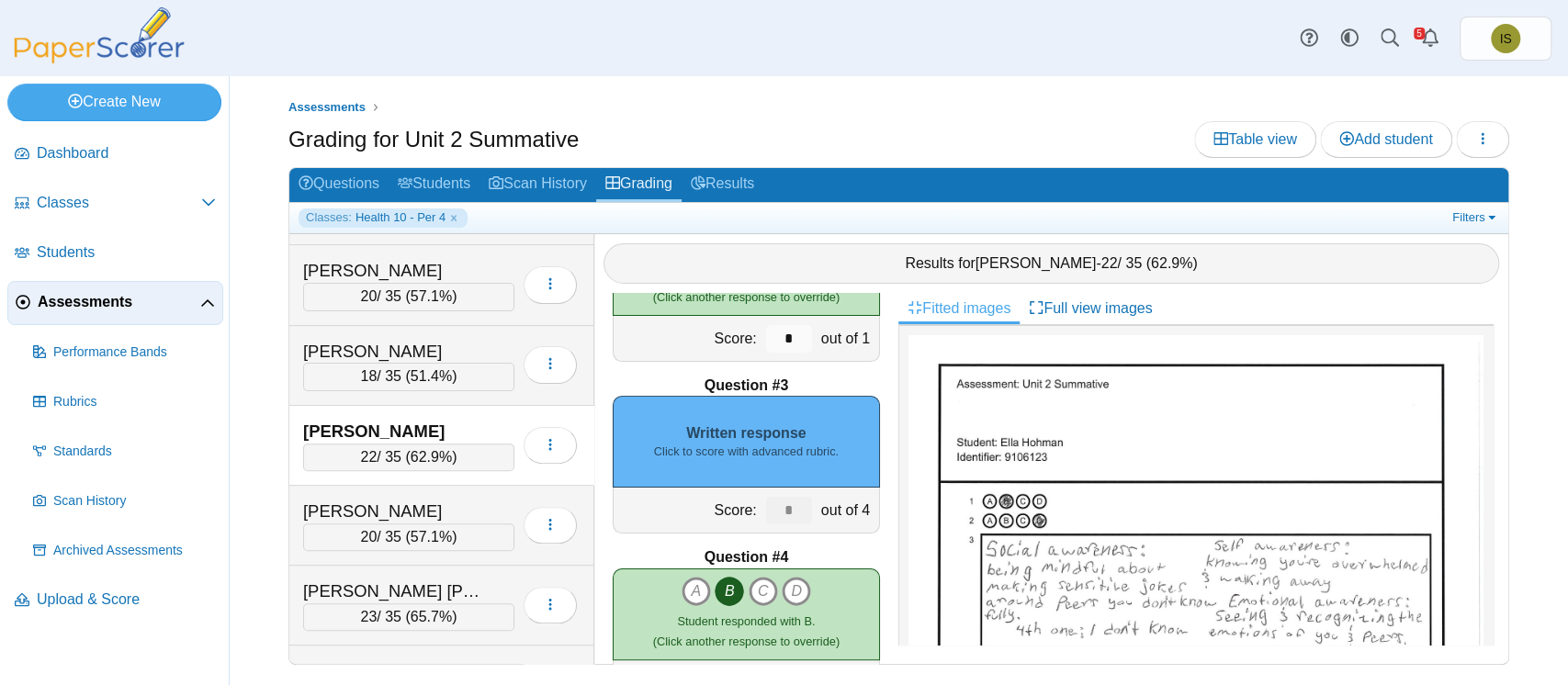
scroll to position [285, 0]
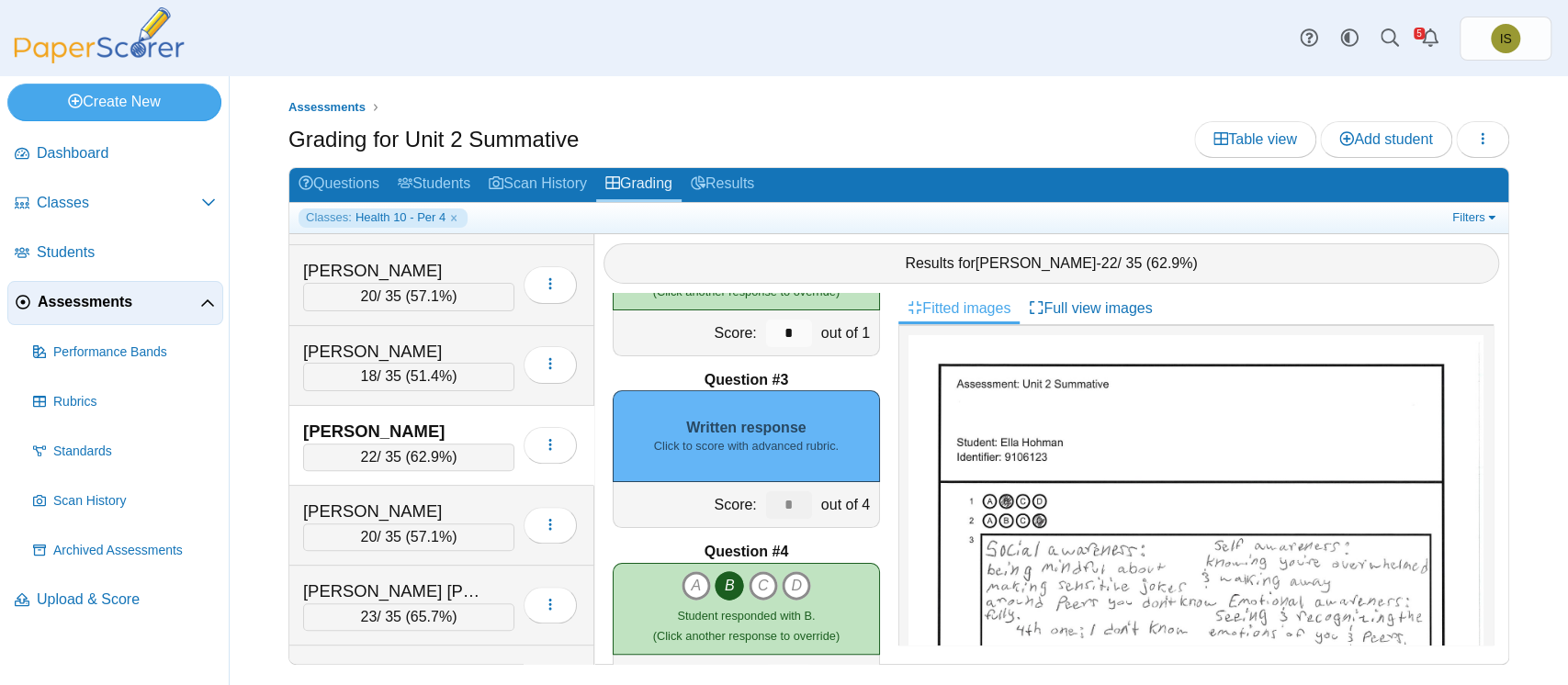
click at [769, 427] on div "Written response Click to score with advanced rubric." at bounding box center [746, 436] width 267 height 92
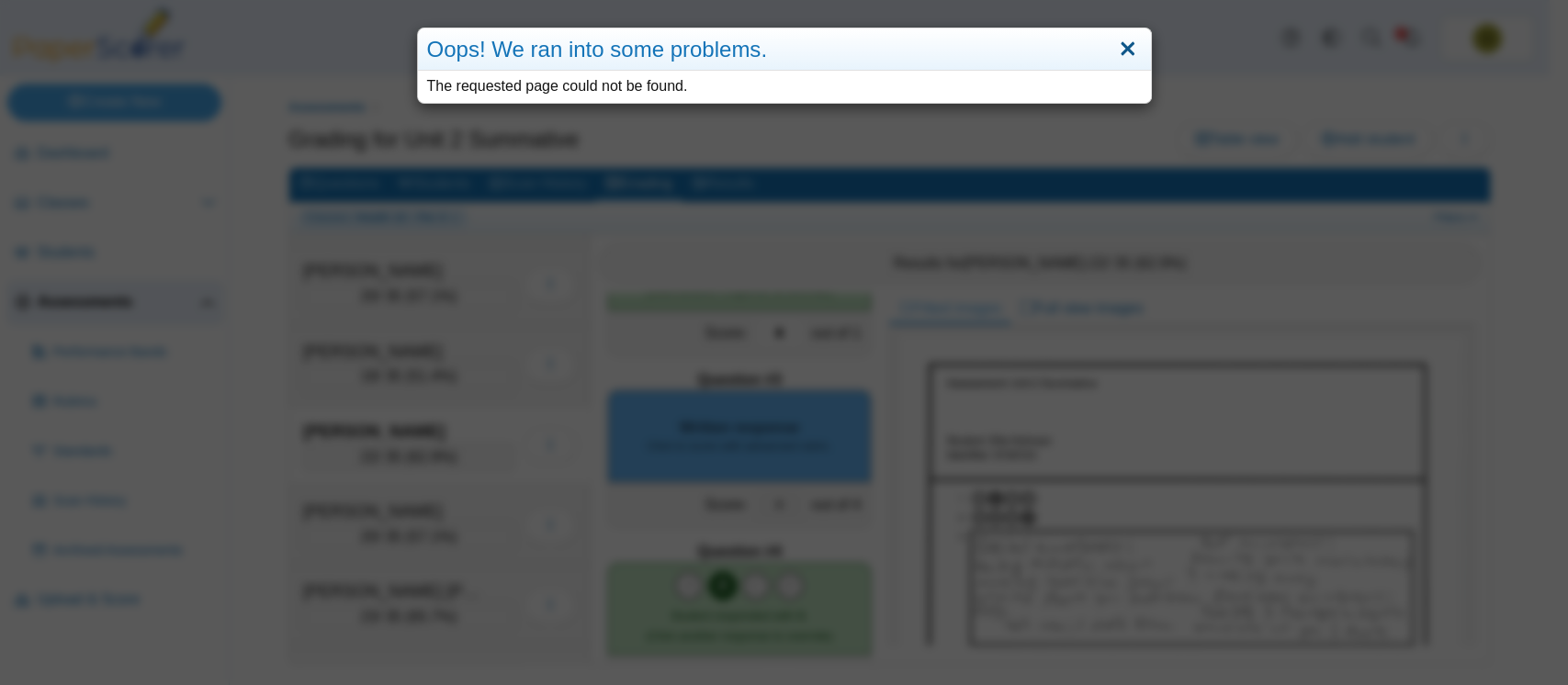
click at [1122, 39] on link "Close" at bounding box center [1128, 49] width 29 height 32
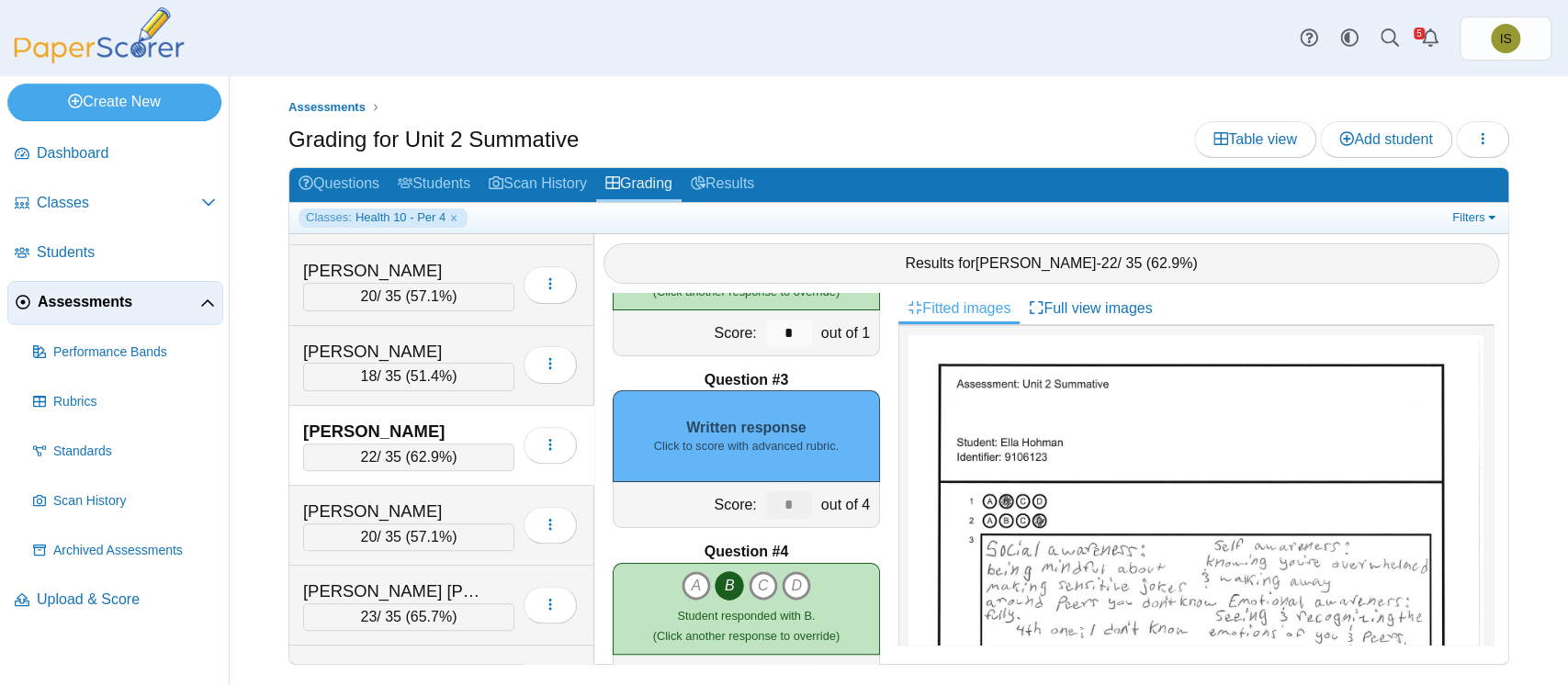
click at [74, 304] on span "Assessments" at bounding box center [119, 301] width 163 height 20
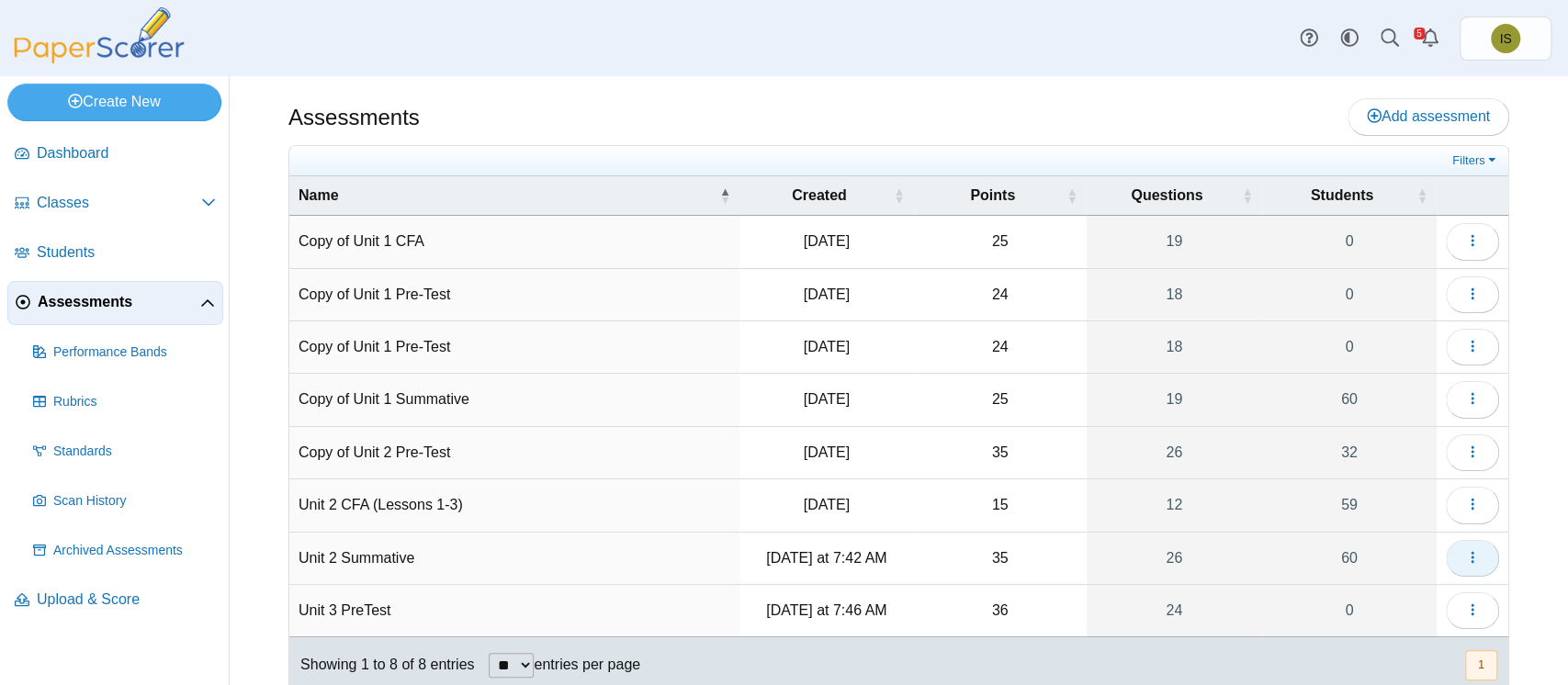
click at [1465, 562] on button "button" at bounding box center [1472, 558] width 54 height 36
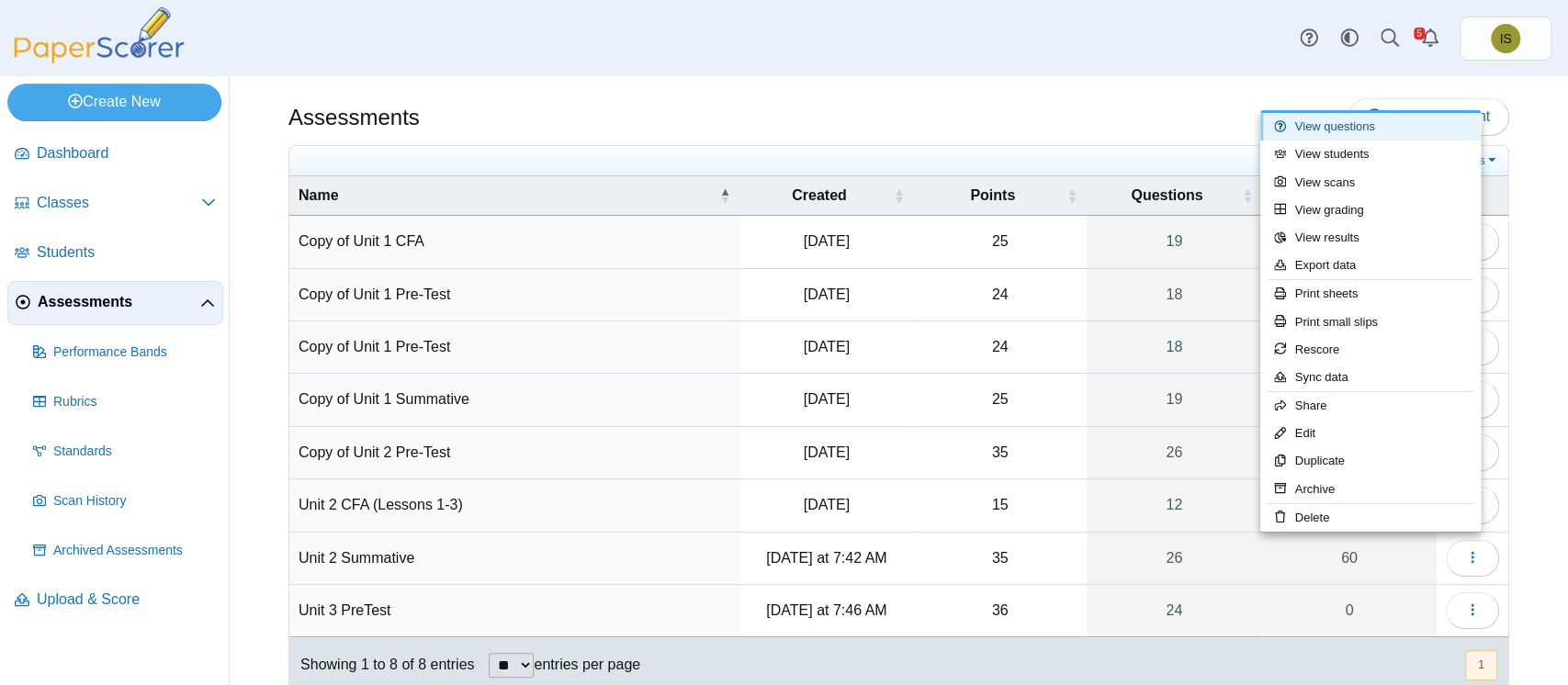
click at [1380, 128] on link "View questions" at bounding box center [1370, 126] width 220 height 28
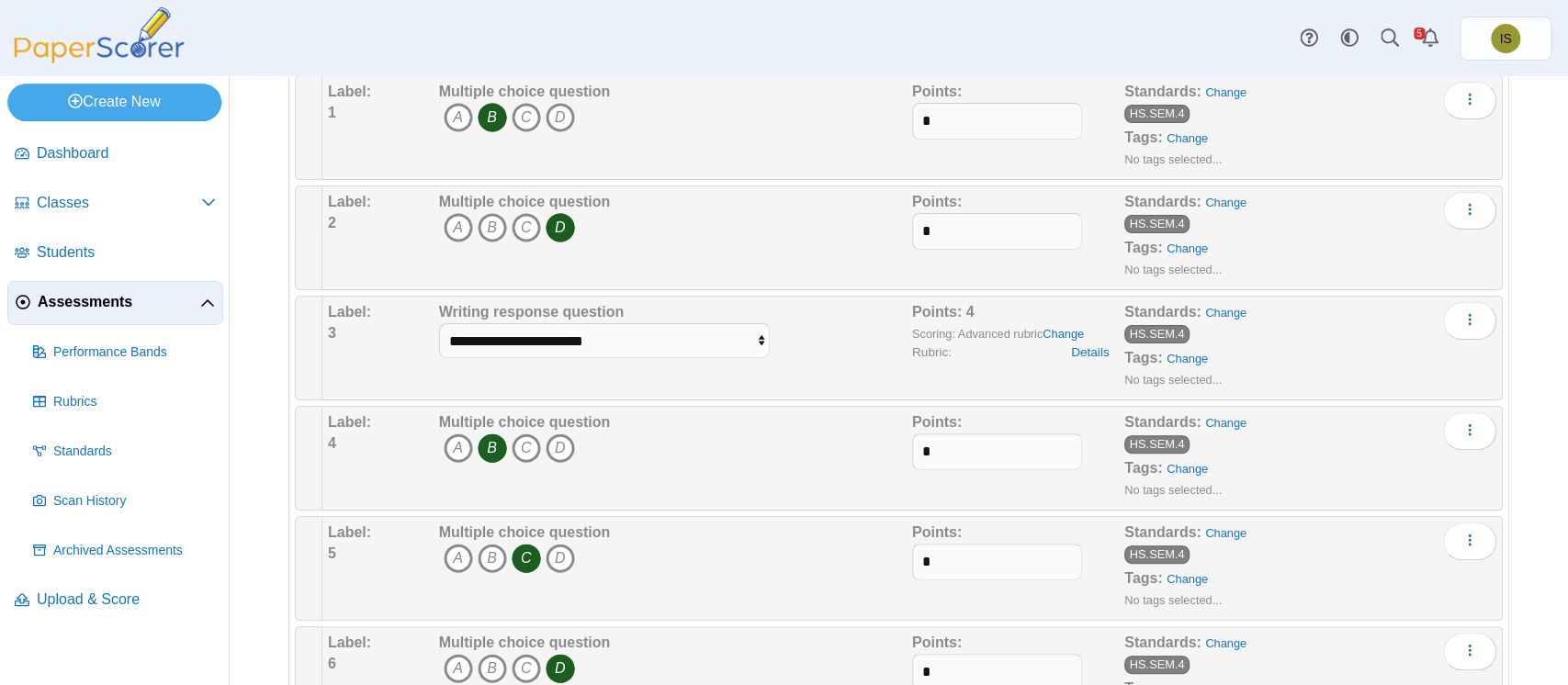
scroll to position [312, 0]
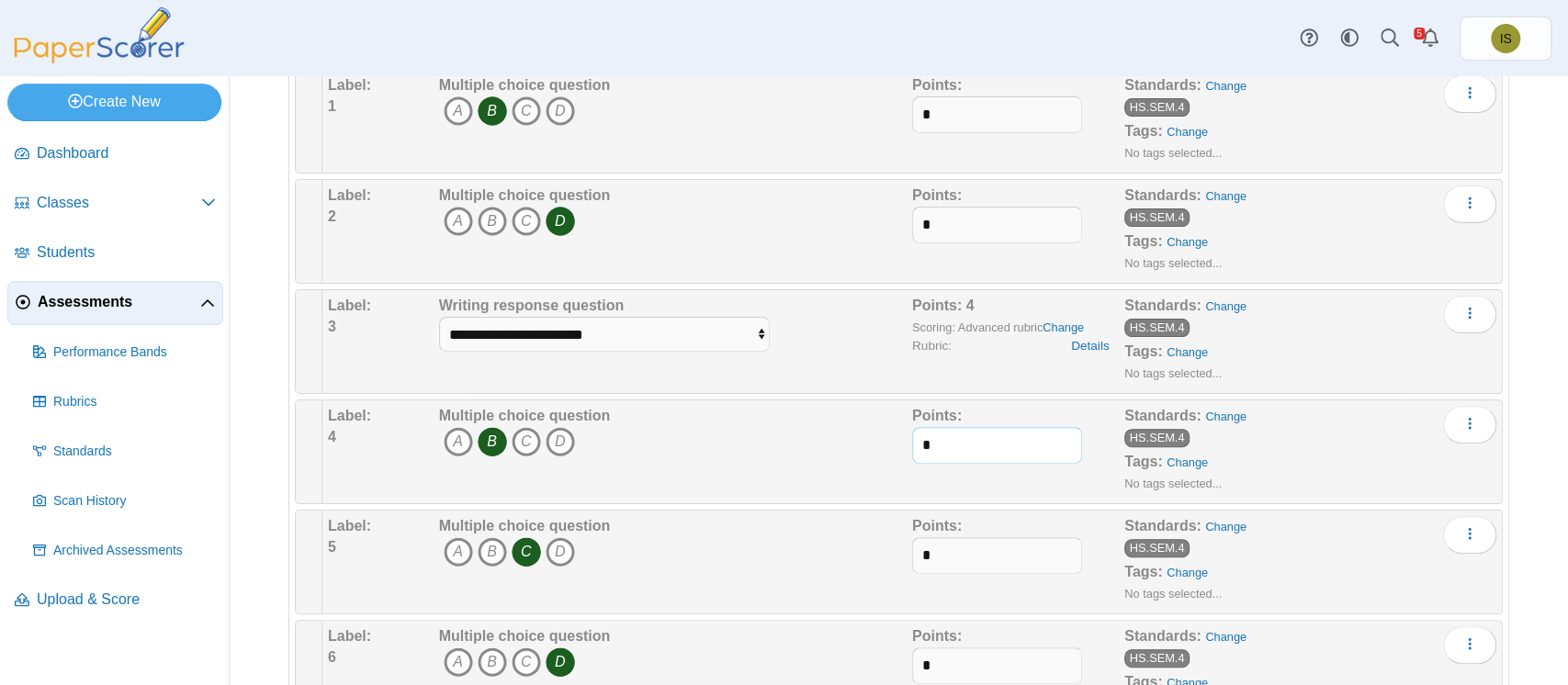
click at [1025, 442] on input "*" at bounding box center [997, 445] width 169 height 36
type input "*"
click at [1519, 328] on div "Adding or removing a question, will render already printed testing sheets inval…" at bounding box center [899, 68] width 1338 height 608
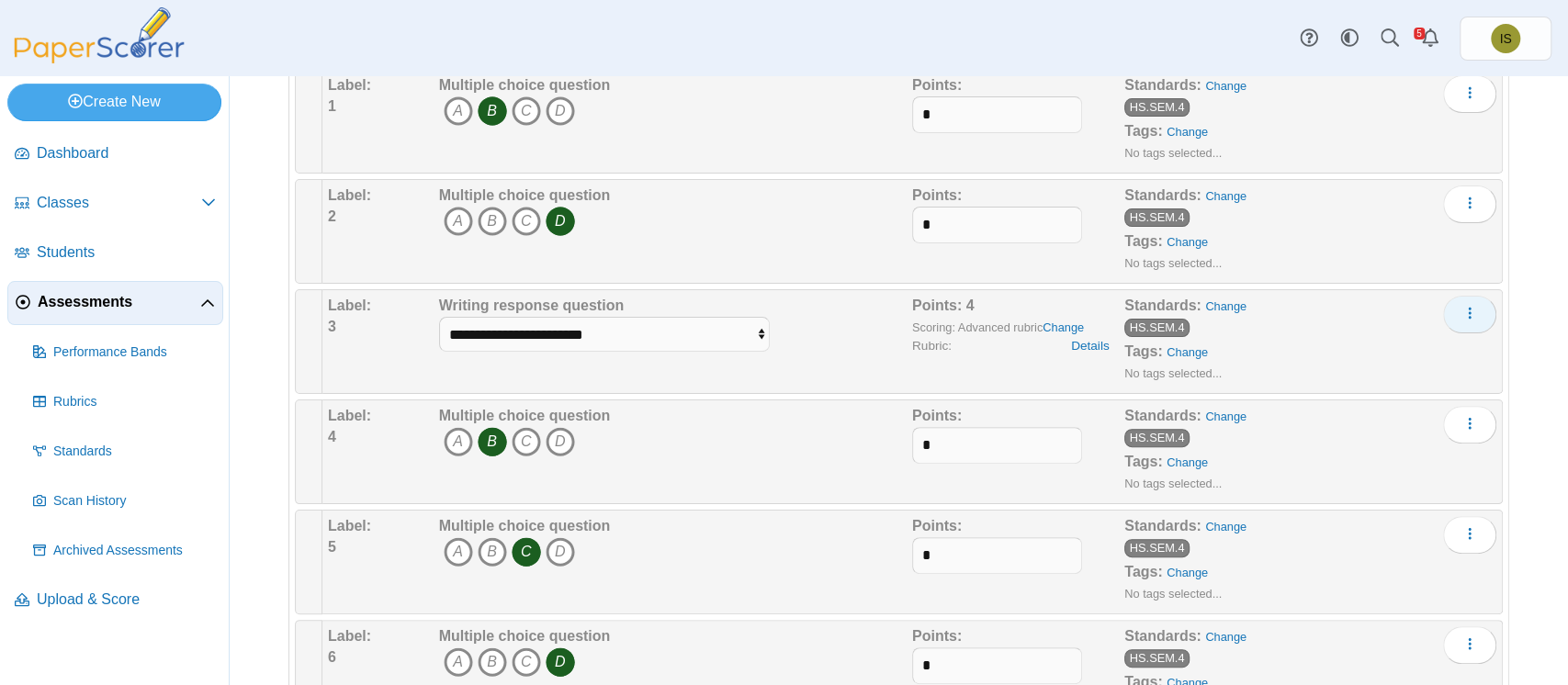
click at [1462, 310] on icon "More options" at bounding box center [1468, 312] width 14 height 14
click at [727, 323] on select "**********" at bounding box center [604, 334] width 330 height 34
click at [1054, 320] on link "Change" at bounding box center [1063, 327] width 41 height 13
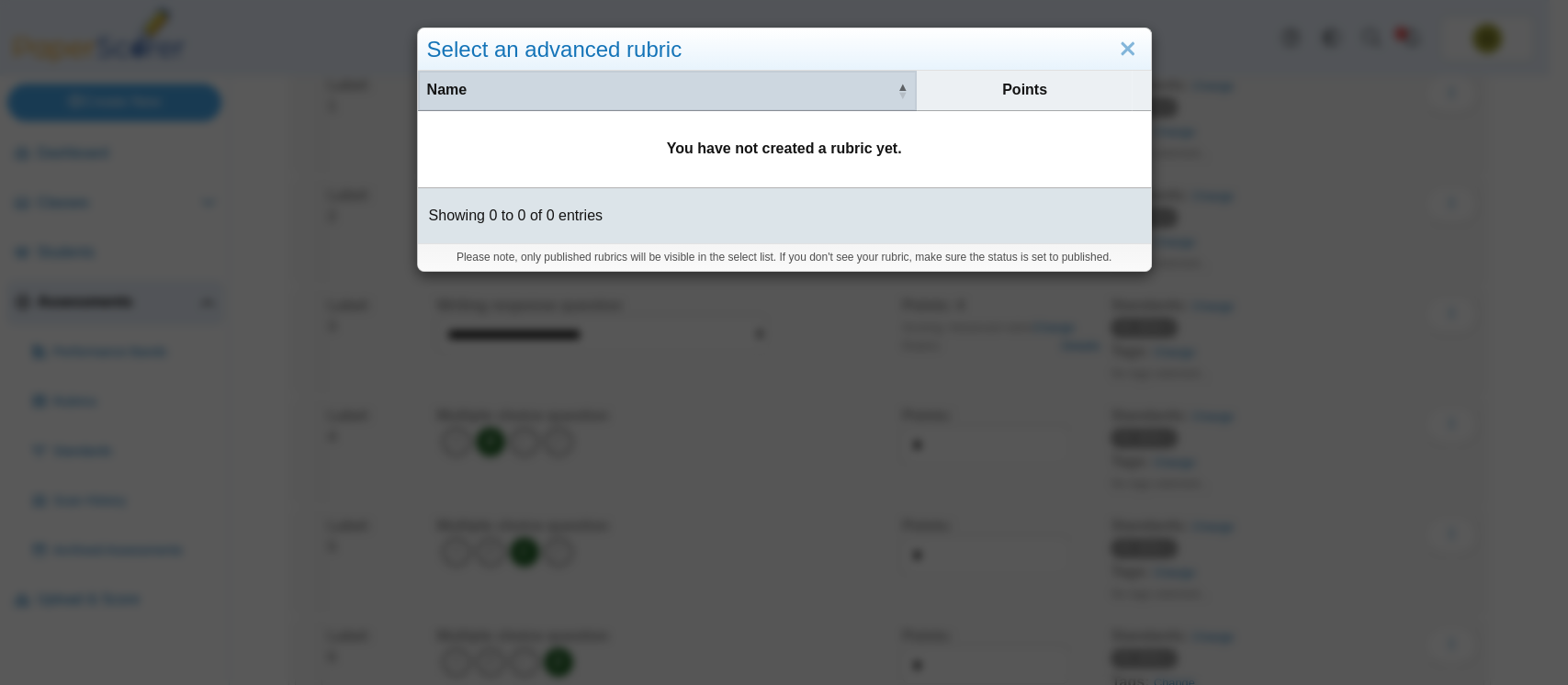
click at [896, 84] on span "\a Name\a : Activate to invert sorting" at bounding box center [902, 90] width 11 height 18
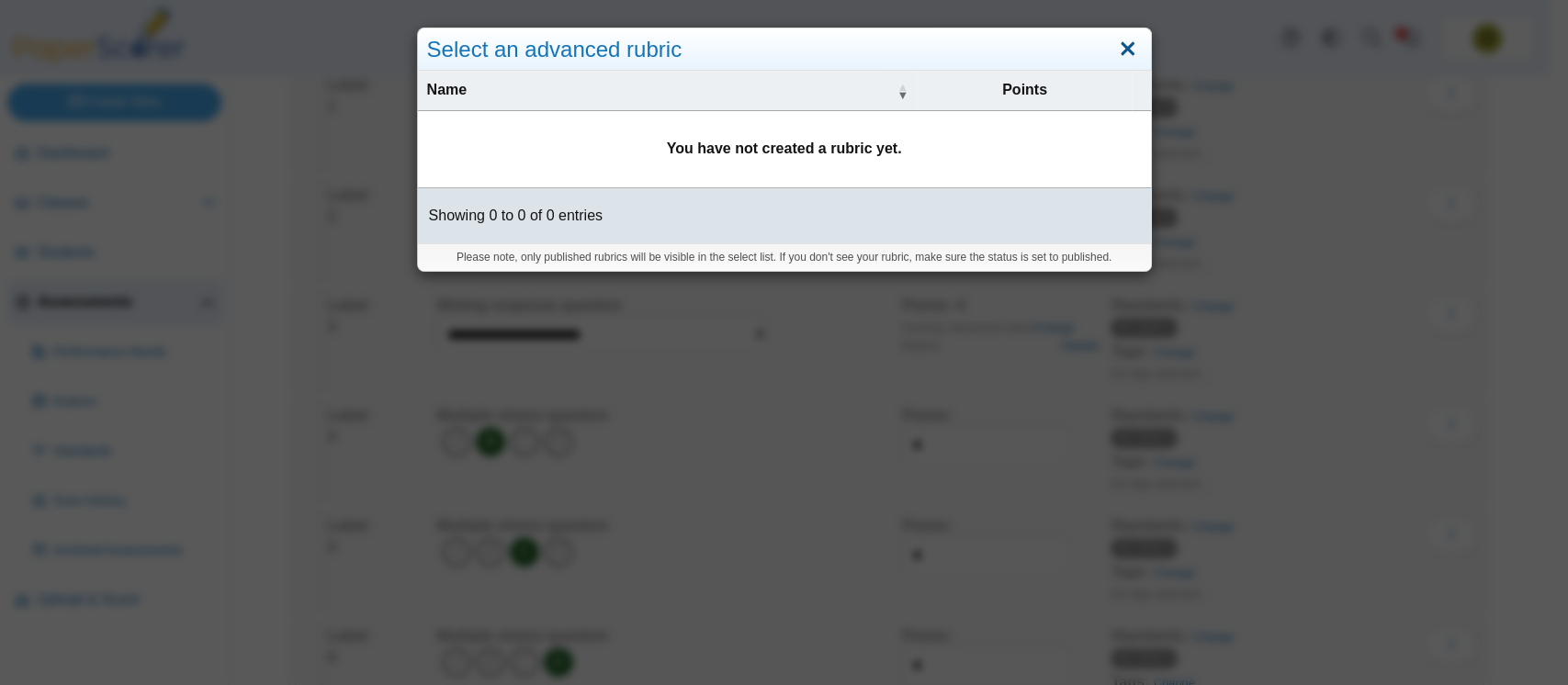
click at [1117, 41] on link "Close" at bounding box center [1128, 49] width 29 height 32
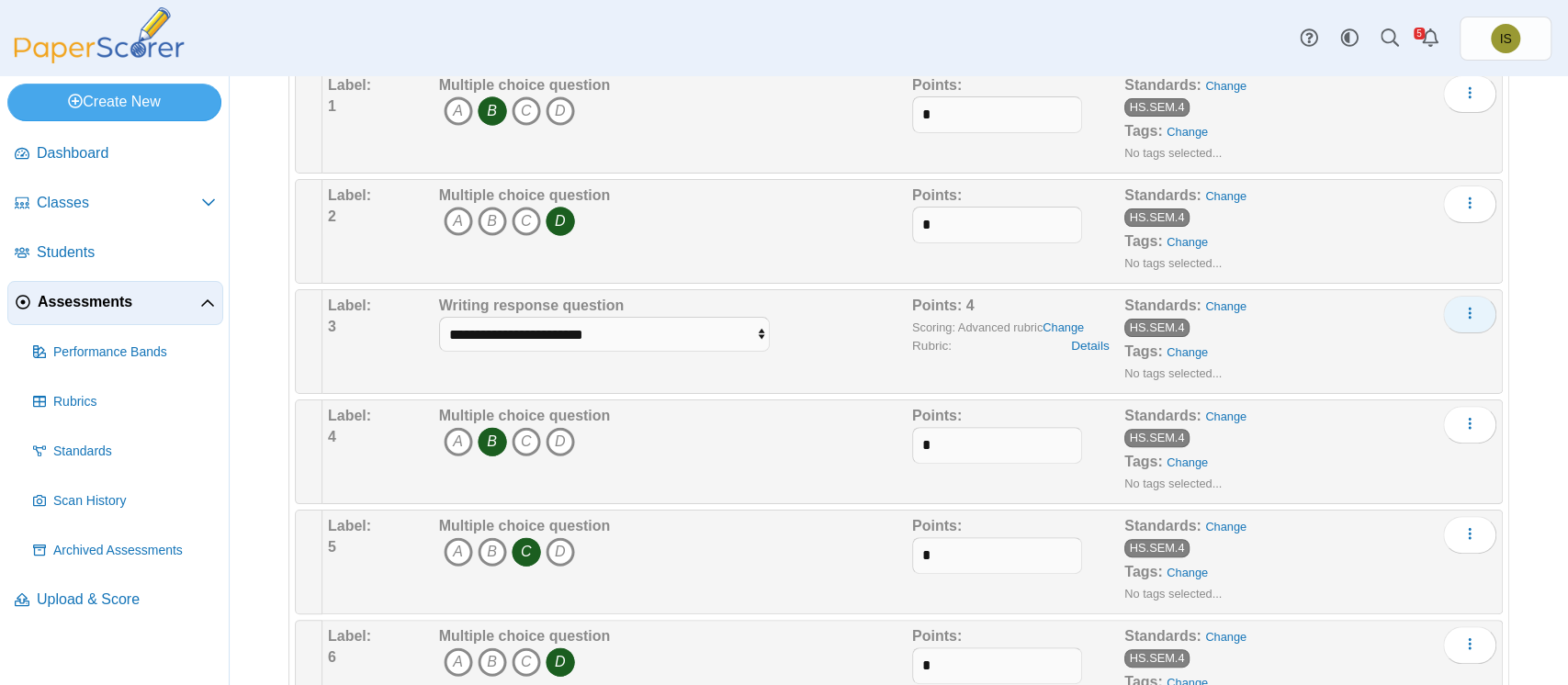
click at [1467, 311] on button "More options" at bounding box center [1469, 314] width 54 height 36
click at [86, 304] on span "Assessments" at bounding box center [119, 301] width 163 height 20
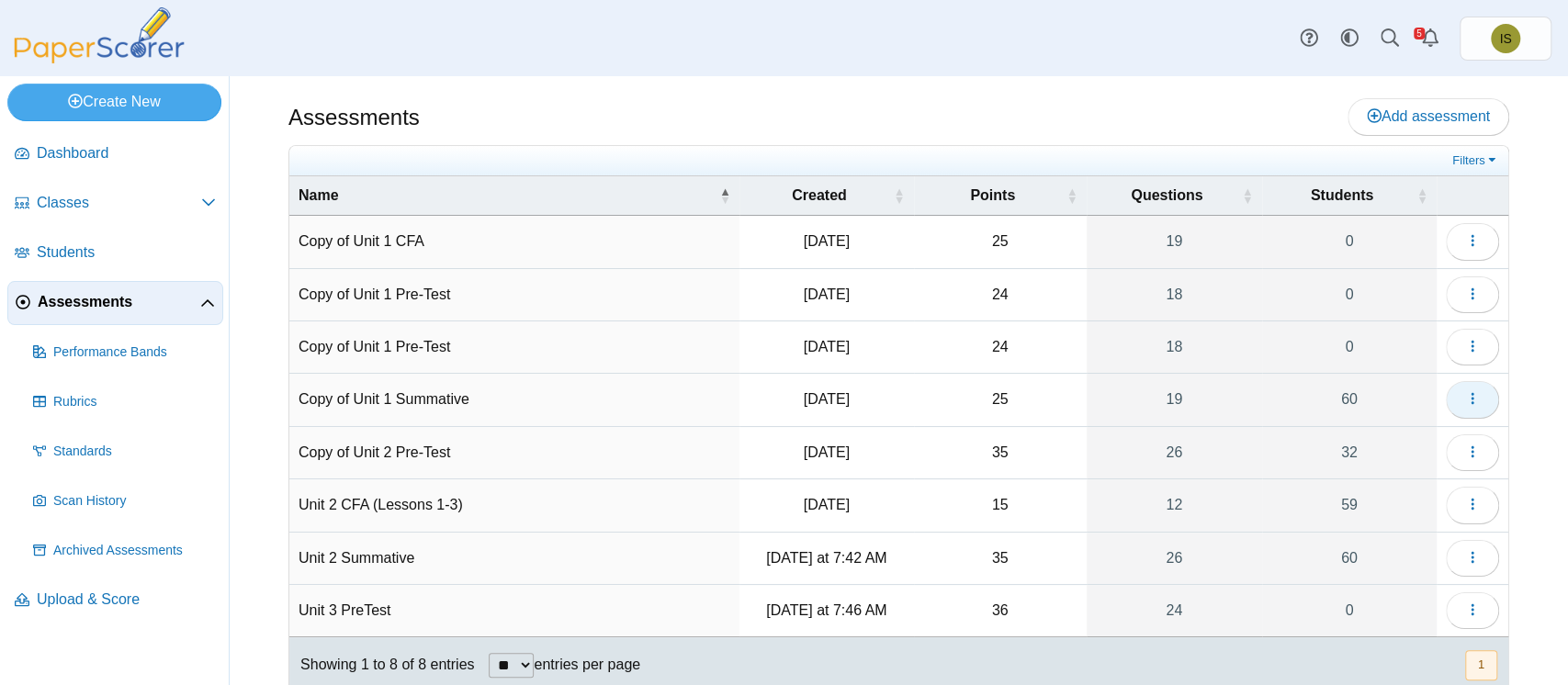
click at [1465, 391] on icon "button" at bounding box center [1471, 398] width 14 height 14
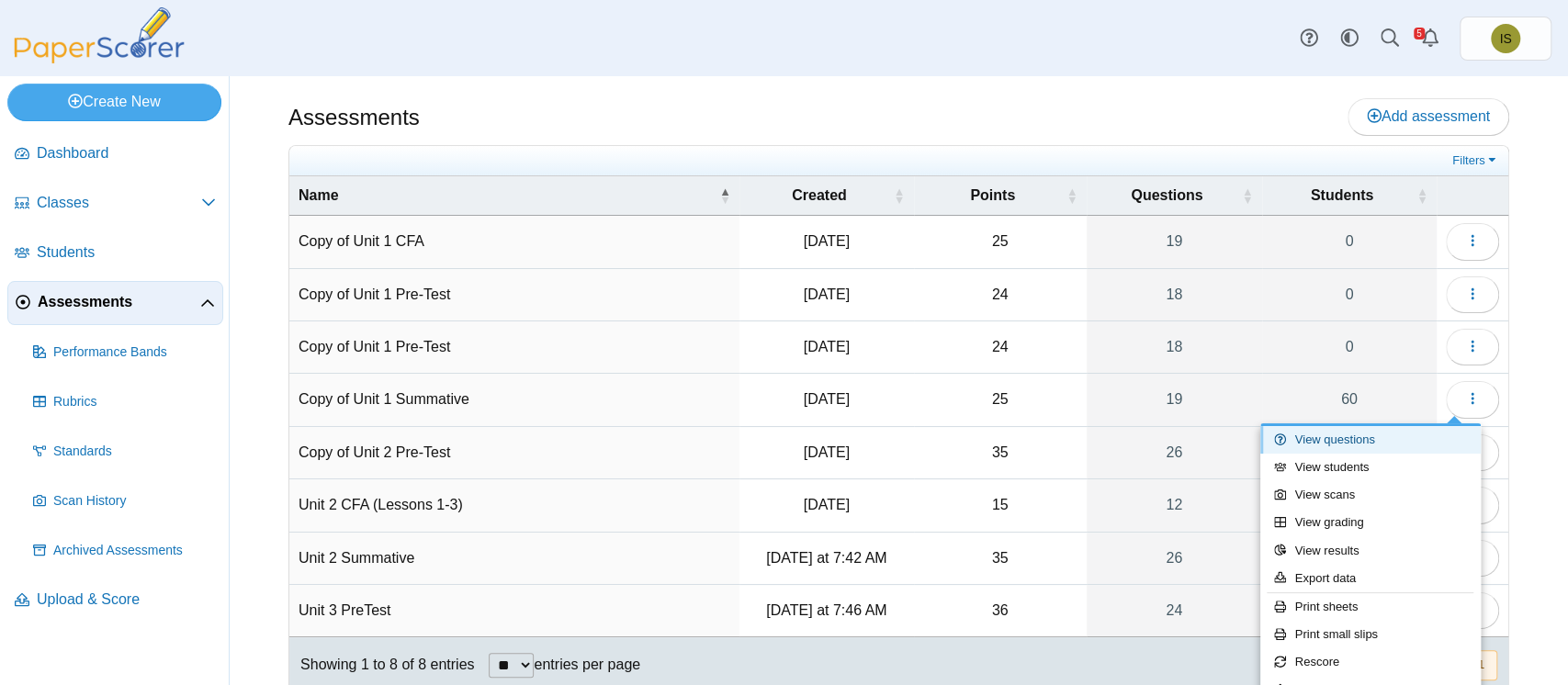
click at [1378, 440] on link "View questions" at bounding box center [1370, 439] width 220 height 28
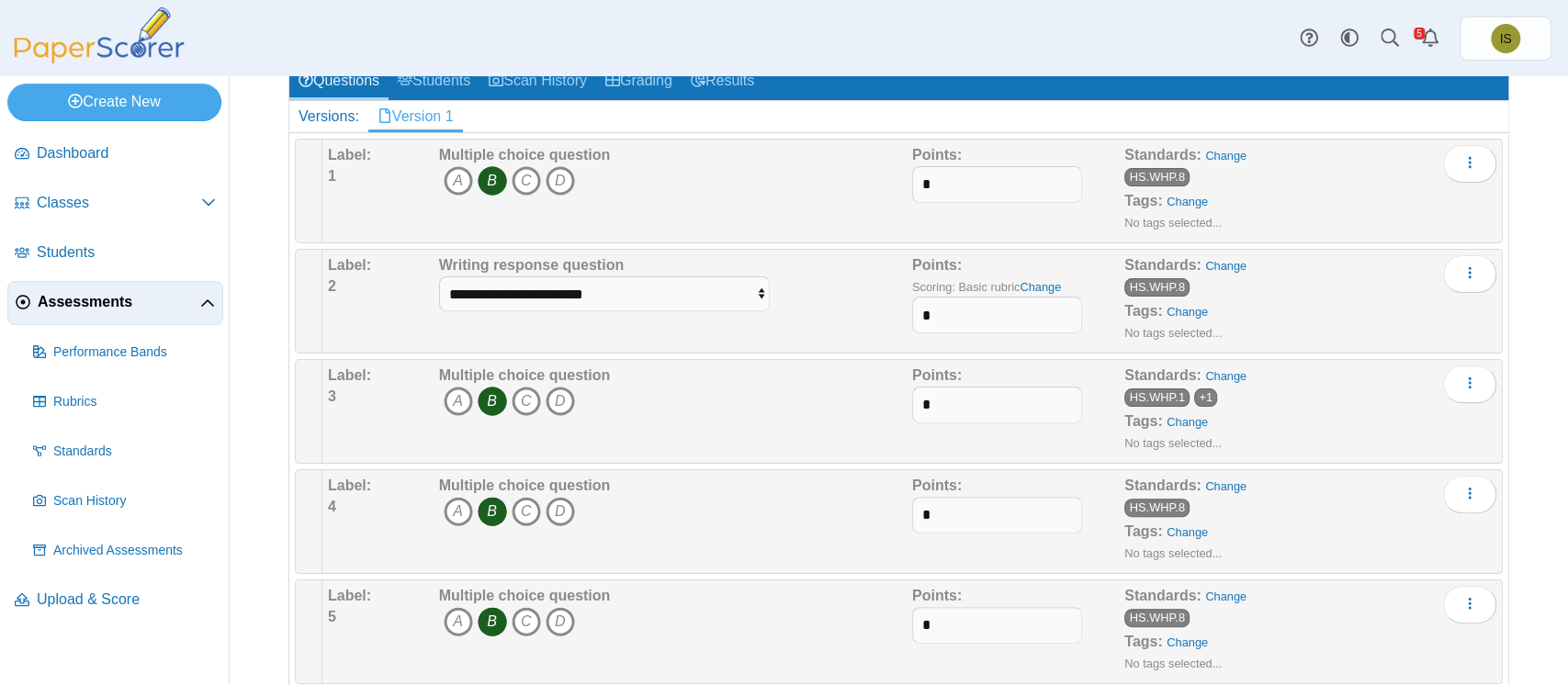
scroll to position [257, 0]
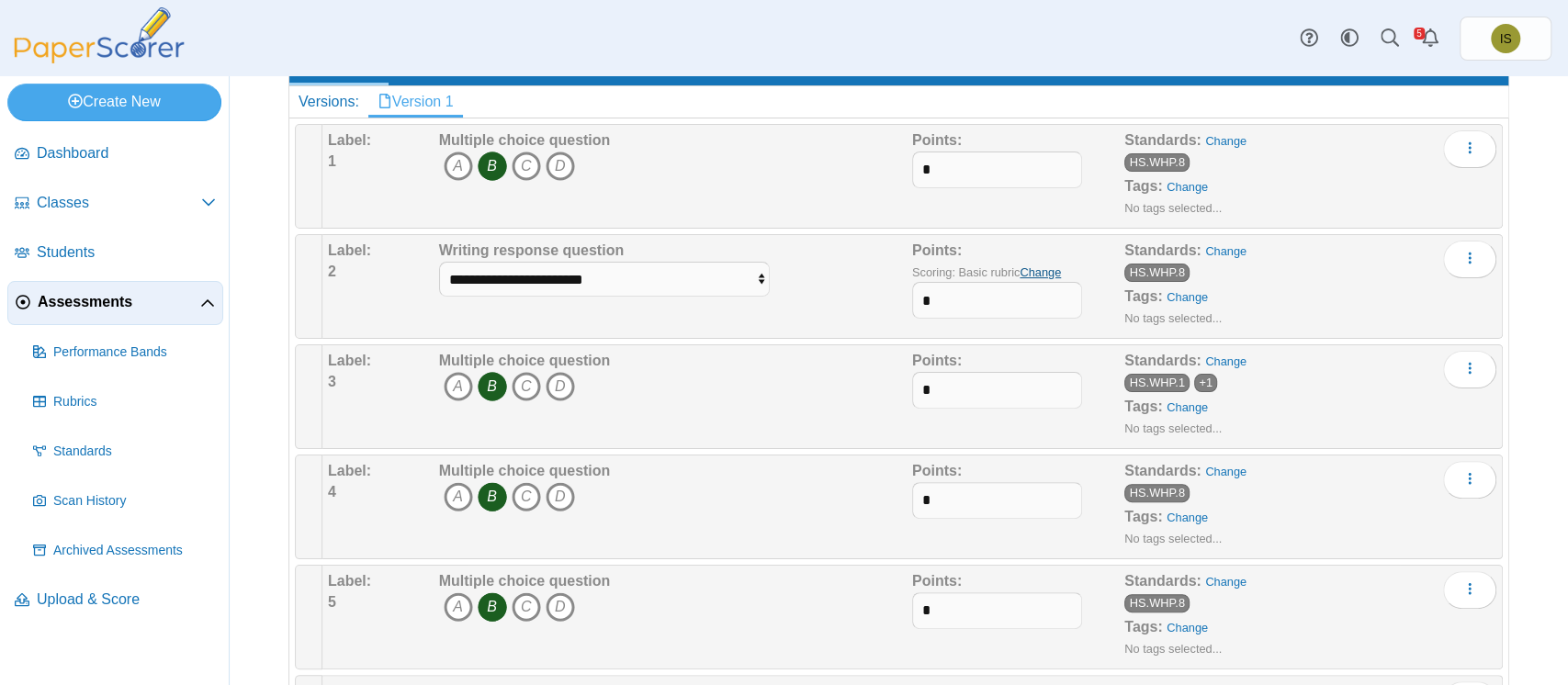
click at [1019, 267] on link "Change" at bounding box center [1040, 272] width 41 height 13
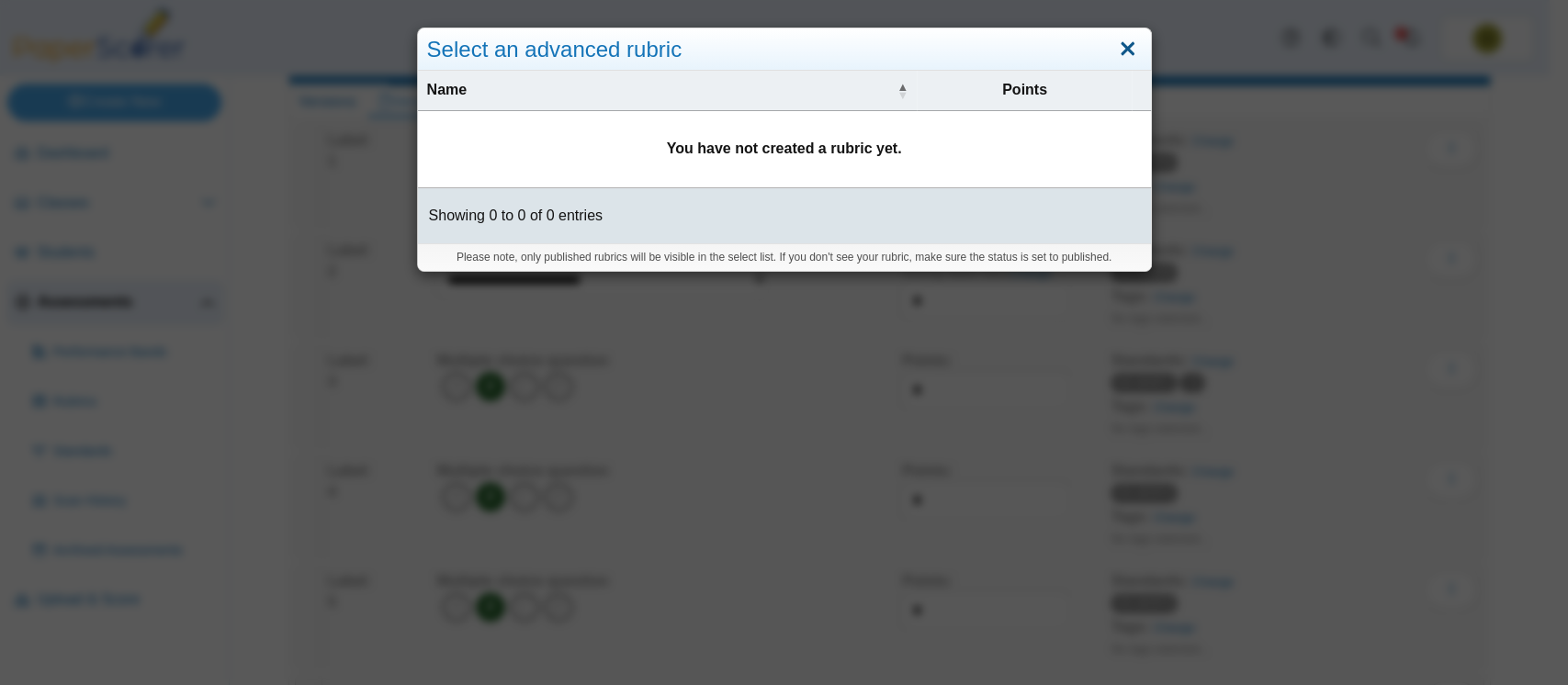
click at [1113, 54] on link "Close" at bounding box center [1128, 49] width 29 height 32
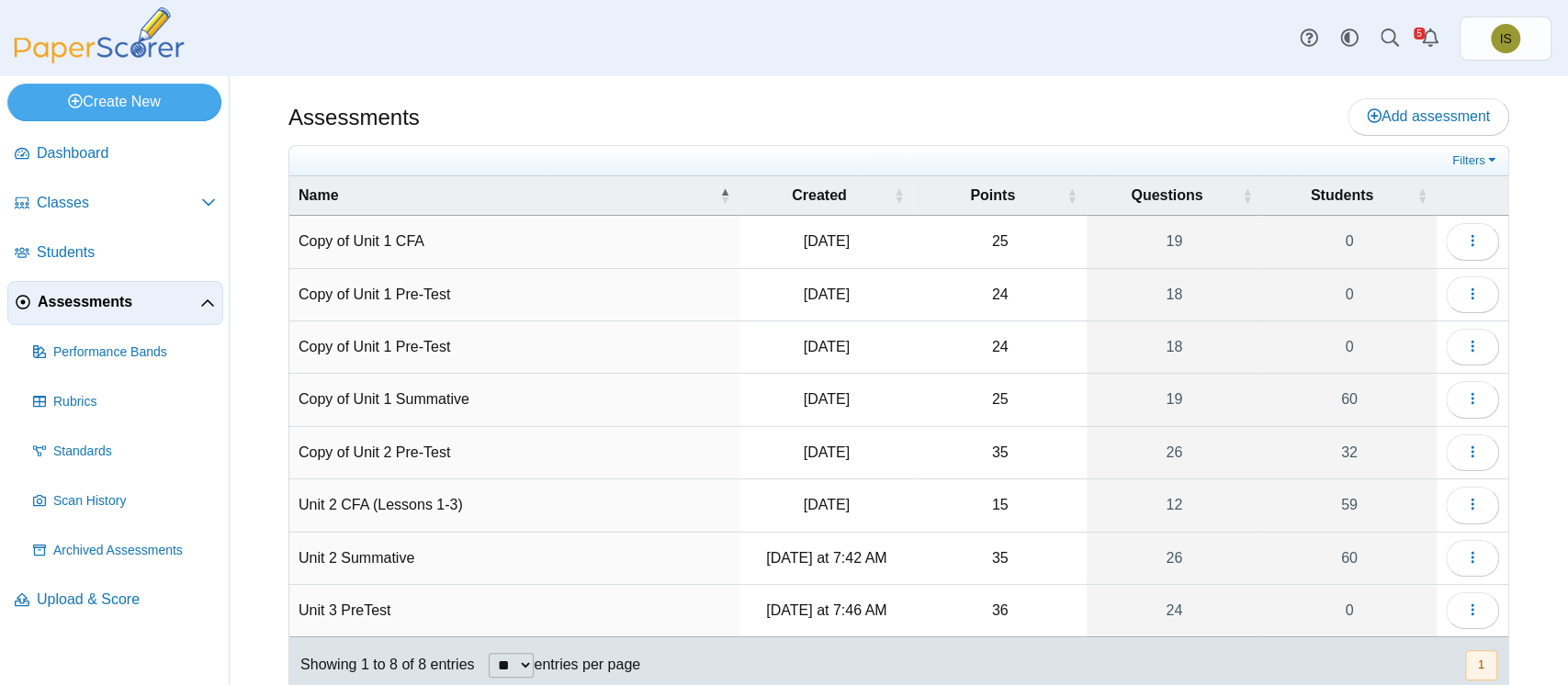
scroll to position [51, 0]
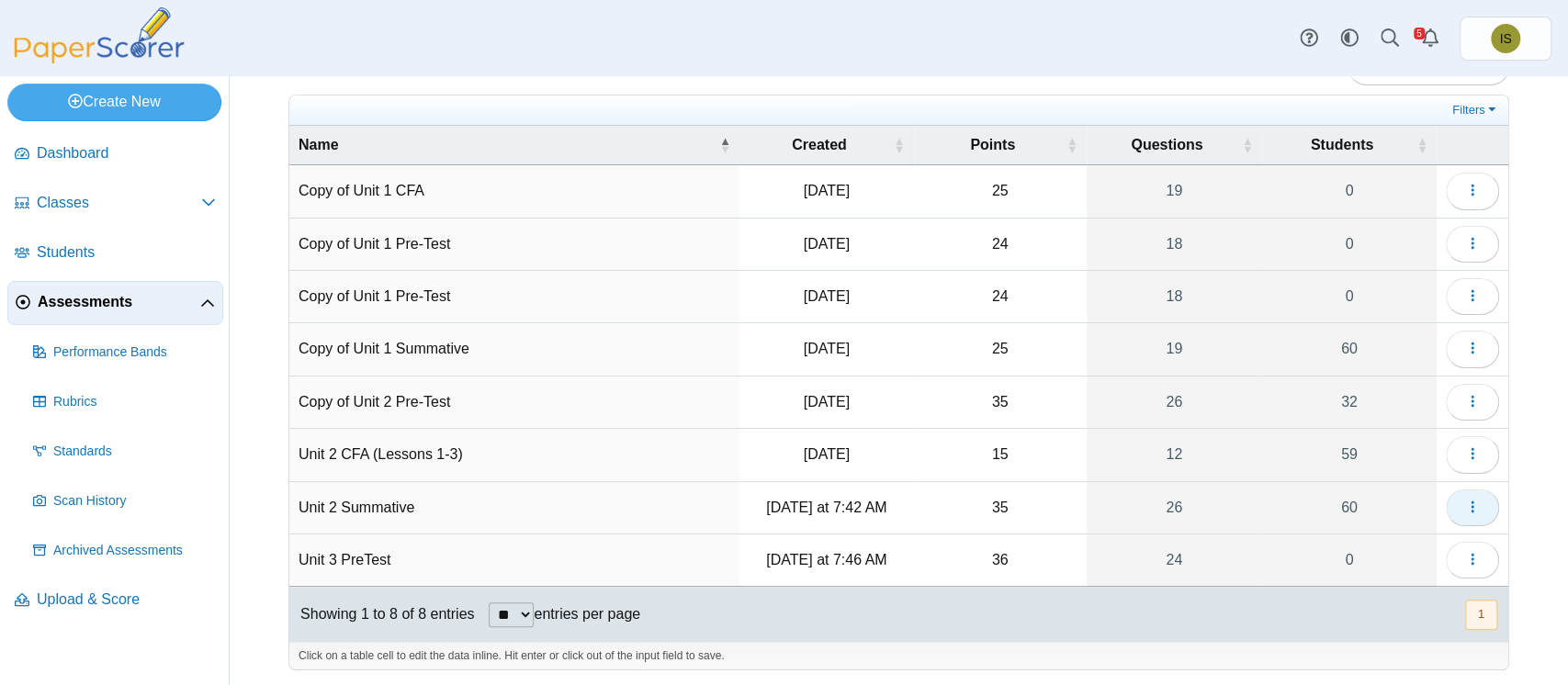
click at [1465, 499] on icon "button" at bounding box center [1471, 506] width 14 height 14
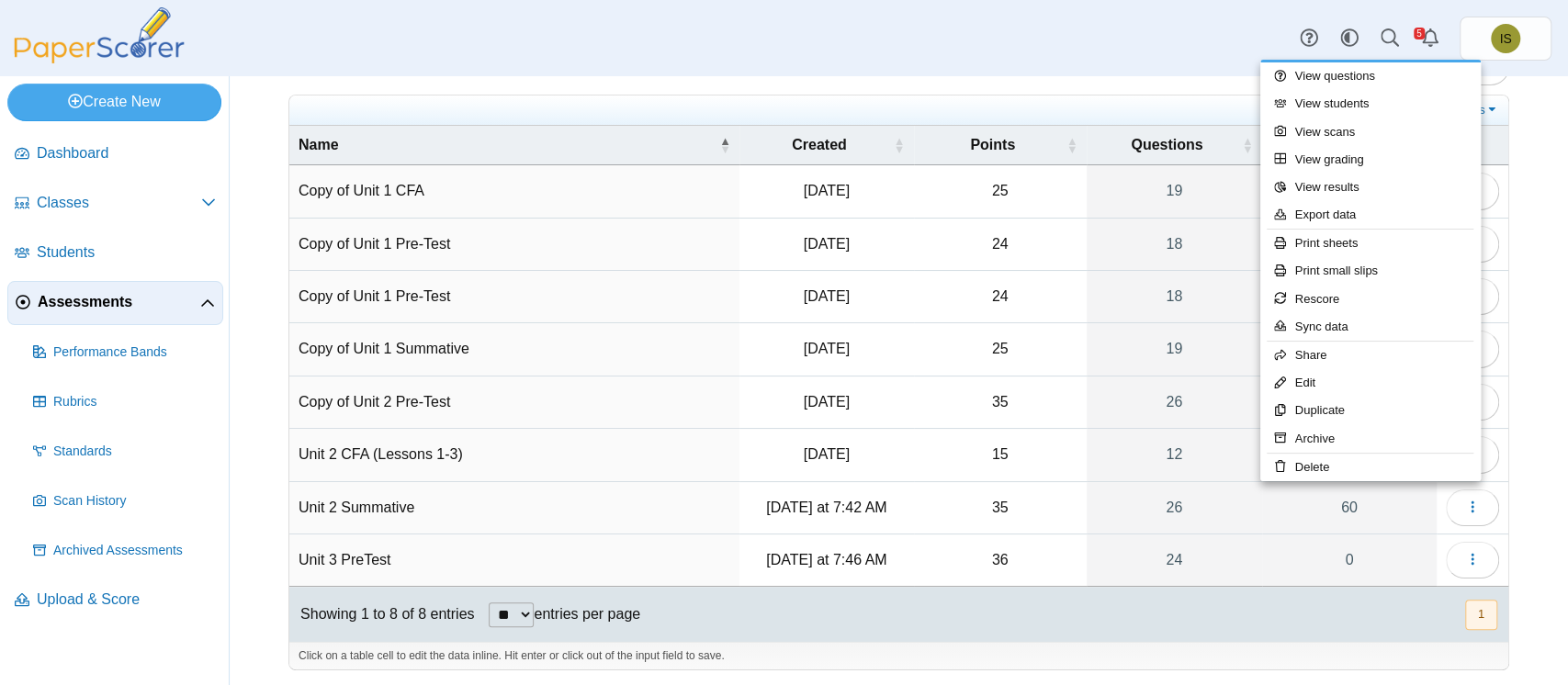
click at [1131, 95] on div "Filters Show only: Loading… Name Created Points Questions Students Copy of Unit…" at bounding box center [898, 383] width 1221 height 576
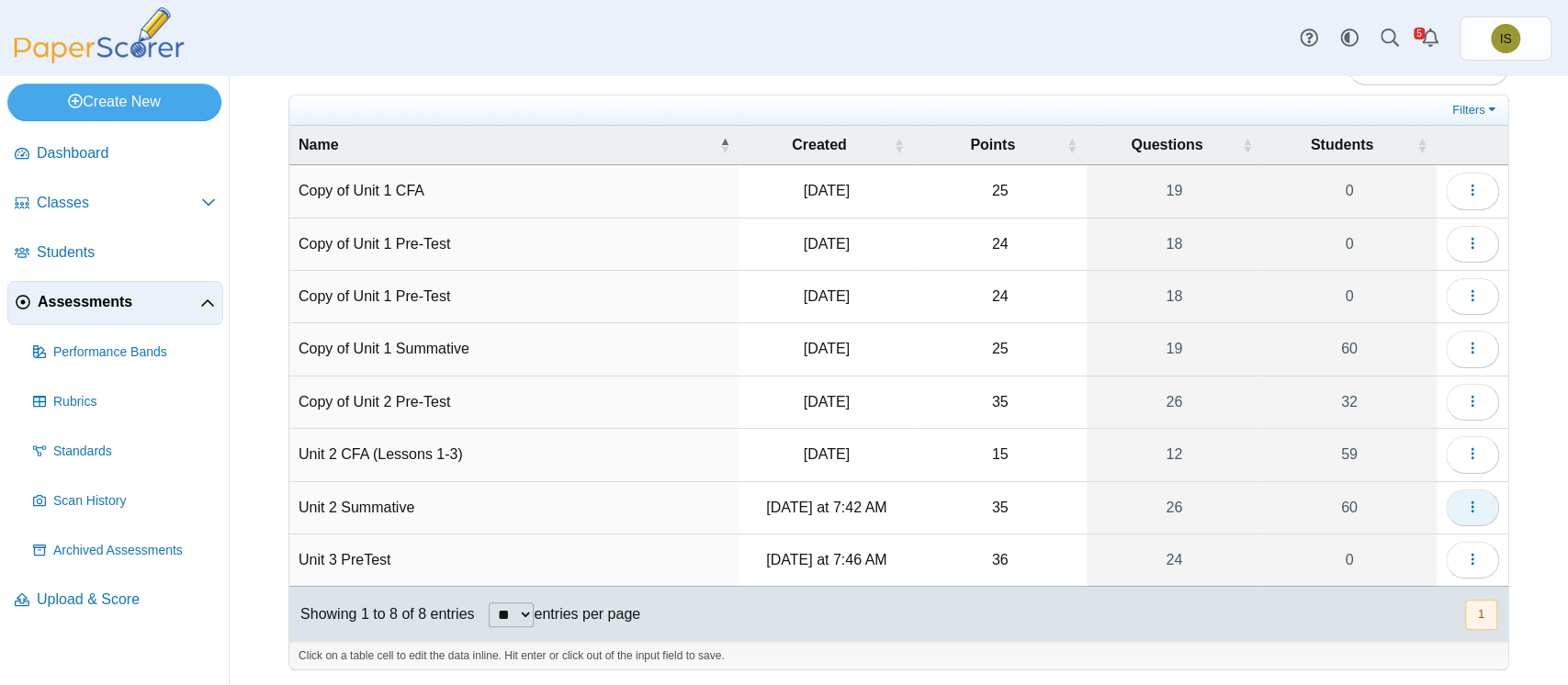
click at [1465, 506] on icon "button" at bounding box center [1471, 506] width 14 height 14
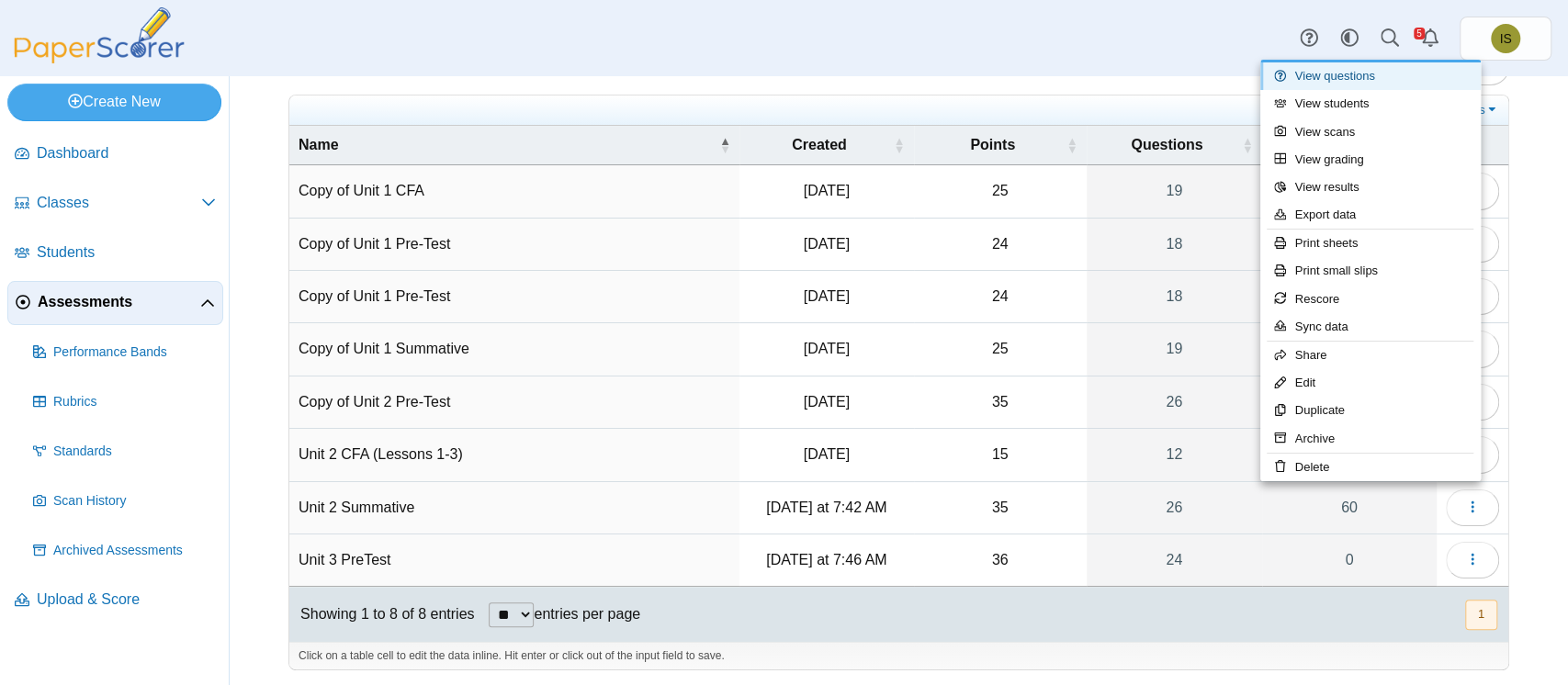
click at [1336, 77] on link "View questions" at bounding box center [1370, 76] width 220 height 28
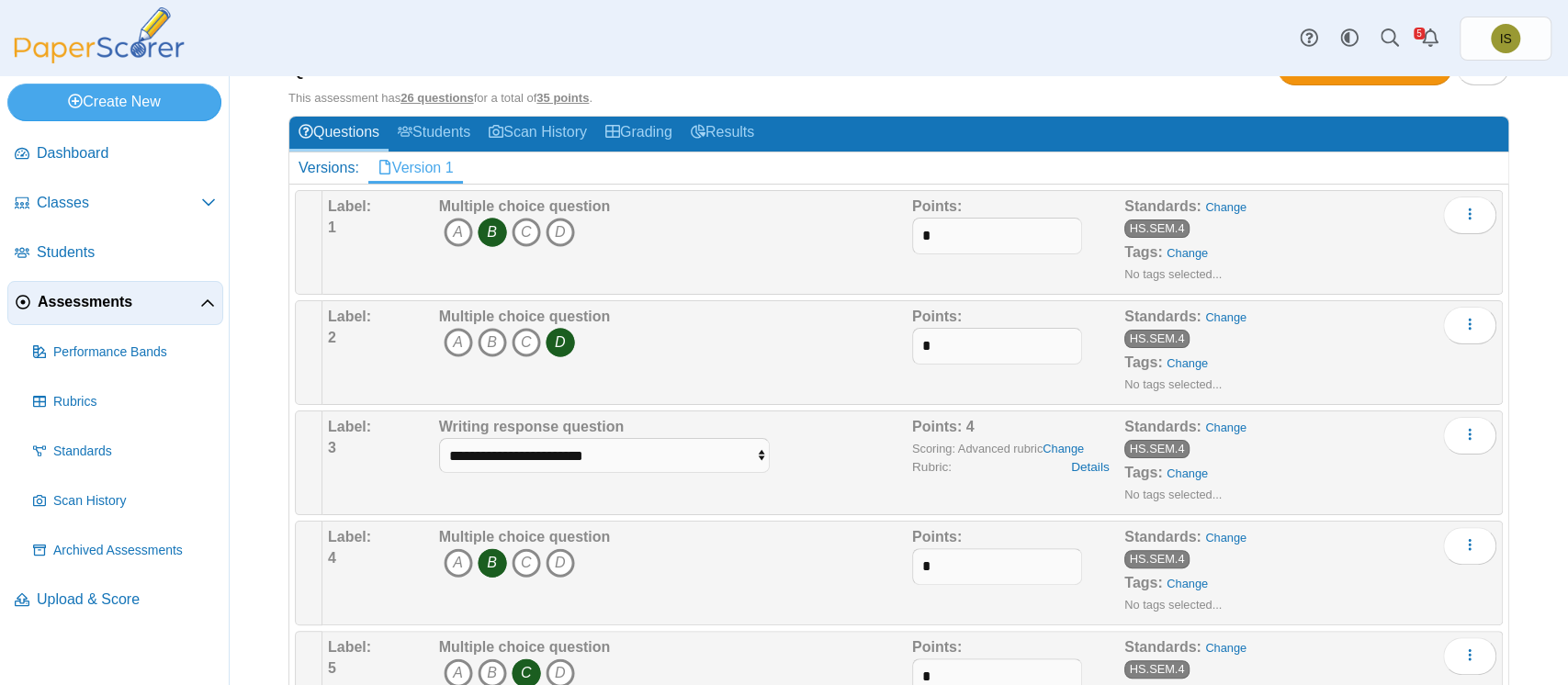
scroll to position [191, 0]
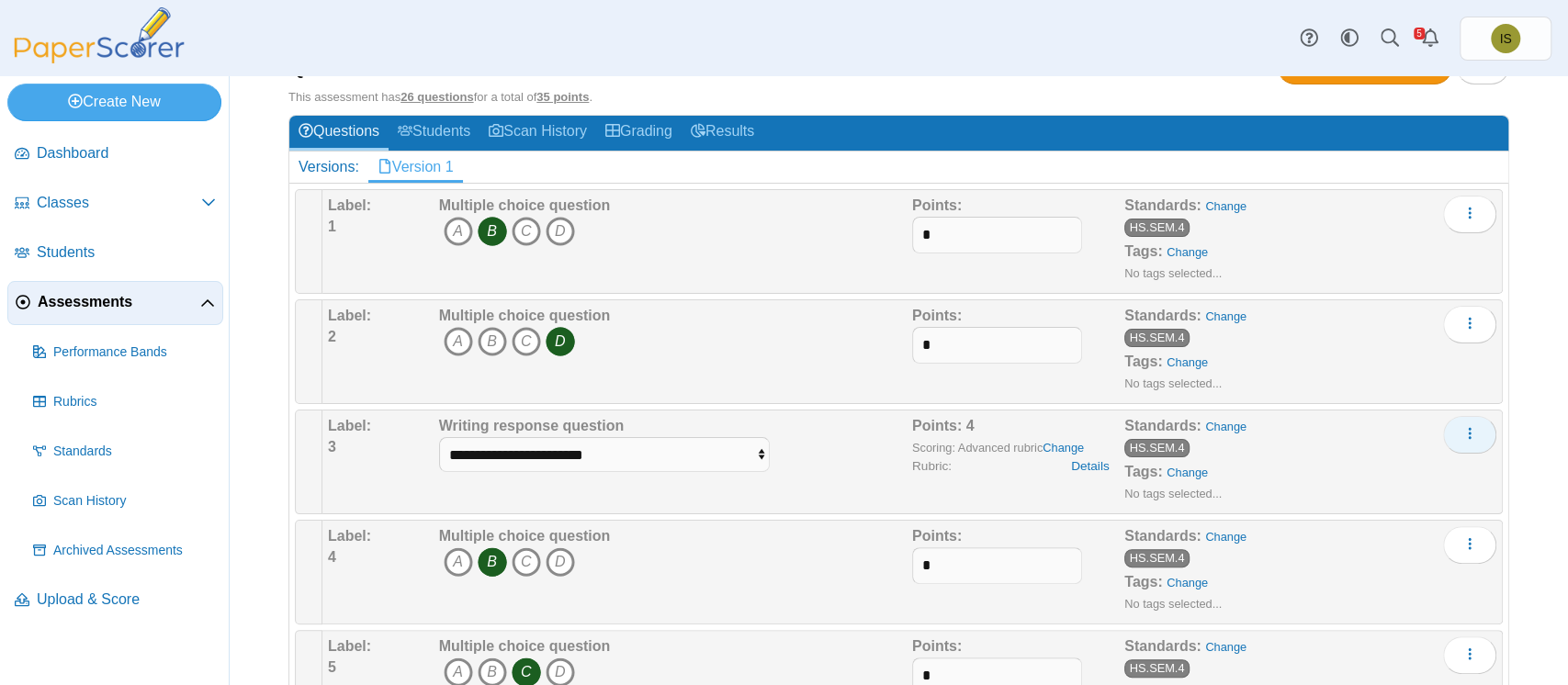
click at [1461, 428] on button "More options" at bounding box center [1469, 434] width 54 height 36
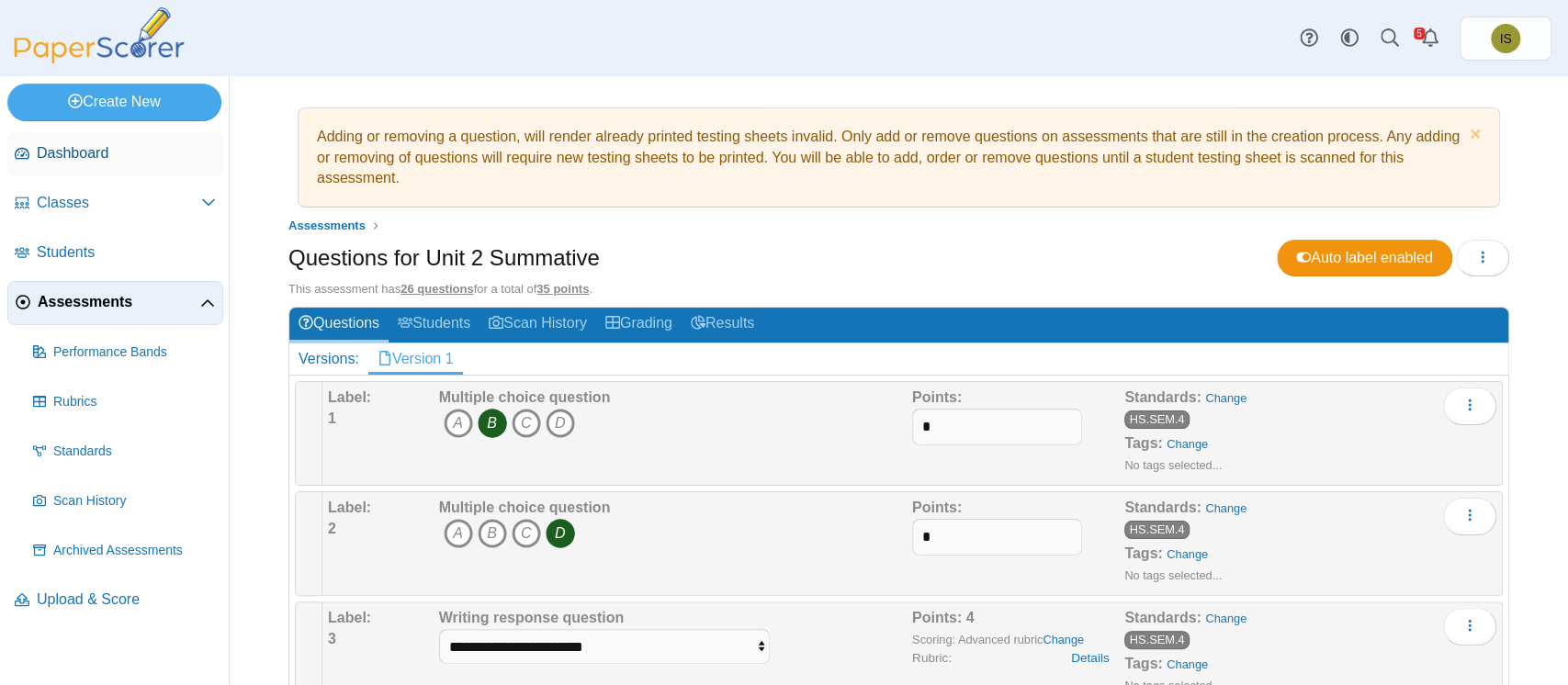
click at [100, 152] on span "Dashboard" at bounding box center [125, 153] width 179 height 20
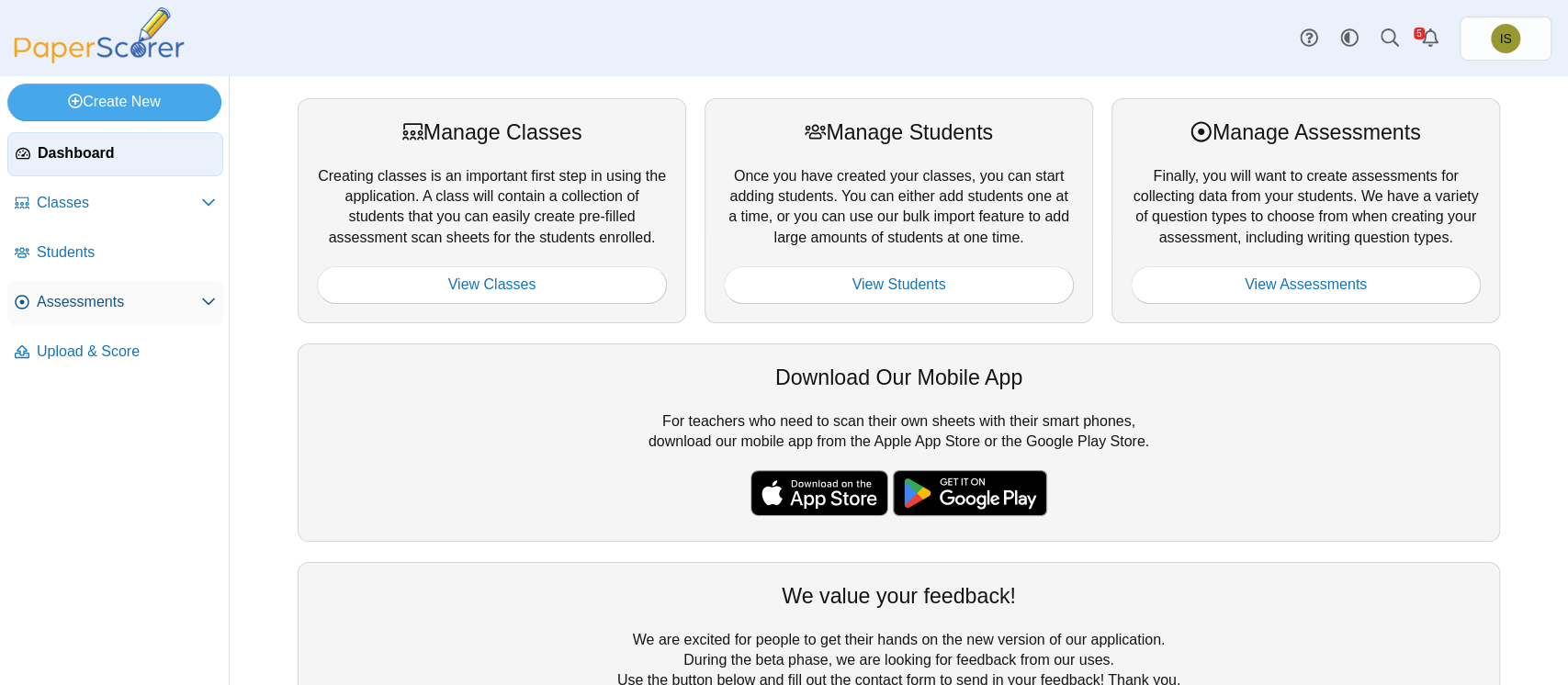
click at [69, 288] on link "Assessments" at bounding box center [115, 303] width 215 height 44
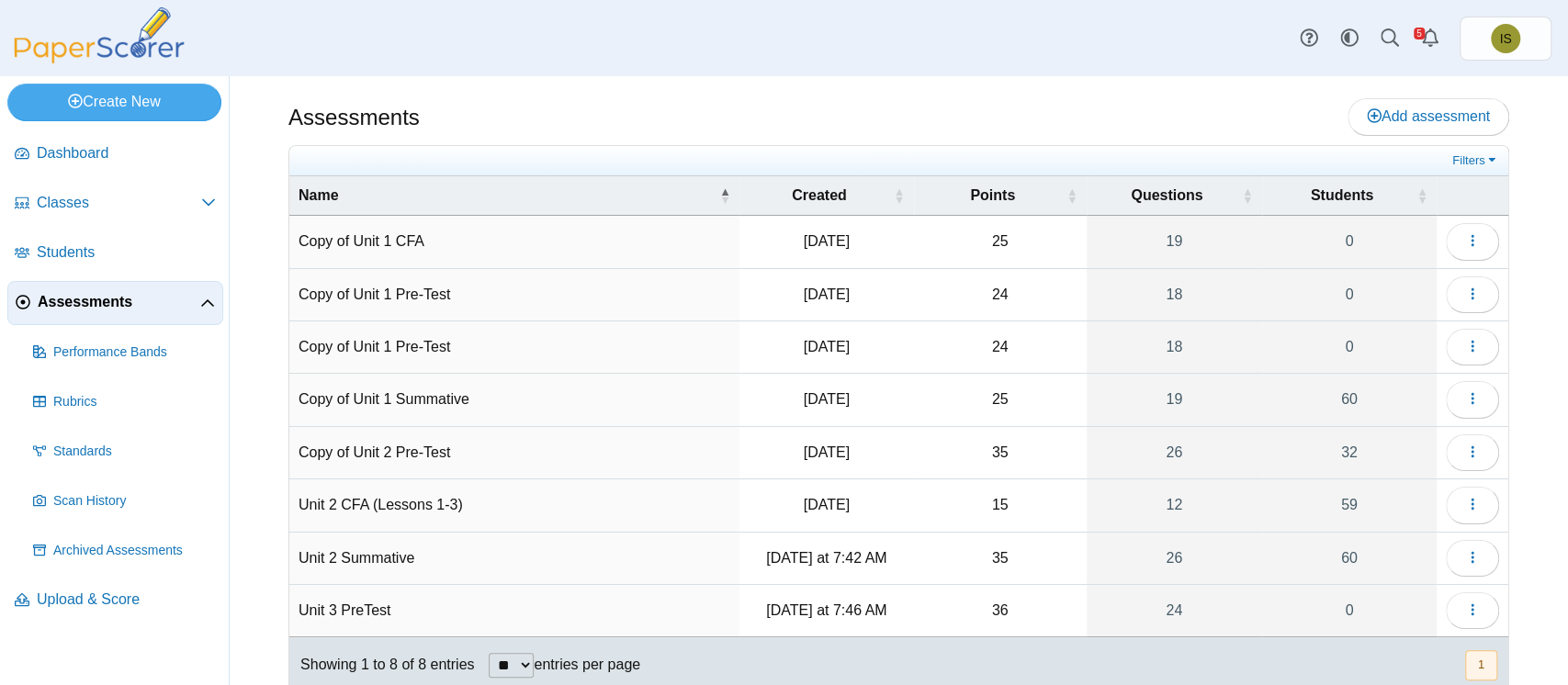
scroll to position [51, 0]
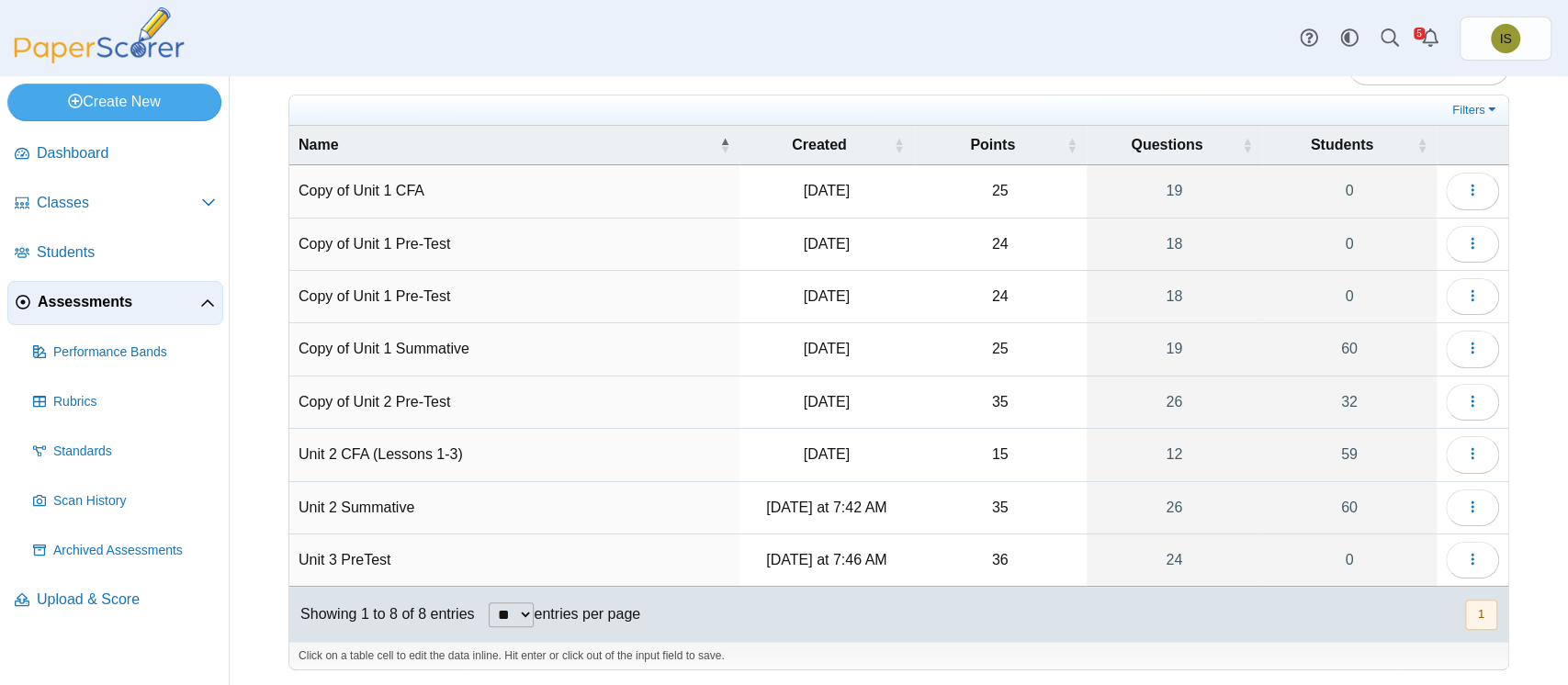
click at [352, 398] on td "Copy of Unit 2 Pre-Test" at bounding box center [514, 402] width 450 height 53
drag, startPoint x: 366, startPoint y: 395, endPoint x: 468, endPoint y: 519, distance: 160.6
click at [295, 401] on td "**********" at bounding box center [514, 402] width 450 height 53
type input "**********"
click at [328, 338] on td "Copy of Unit 1 Summative" at bounding box center [514, 349] width 450 height 53
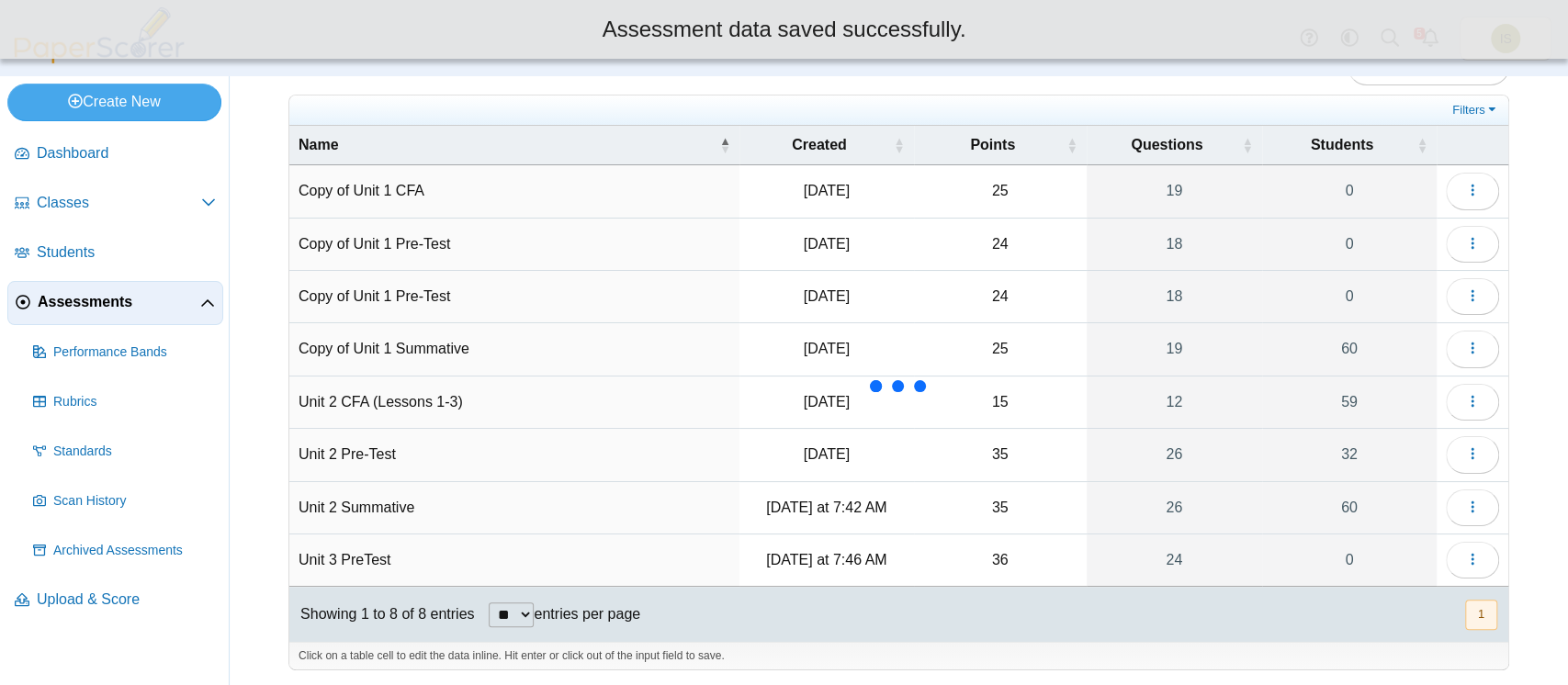
click at [340, 346] on td "Copy of Unit 1 Summative" at bounding box center [514, 349] width 450 height 53
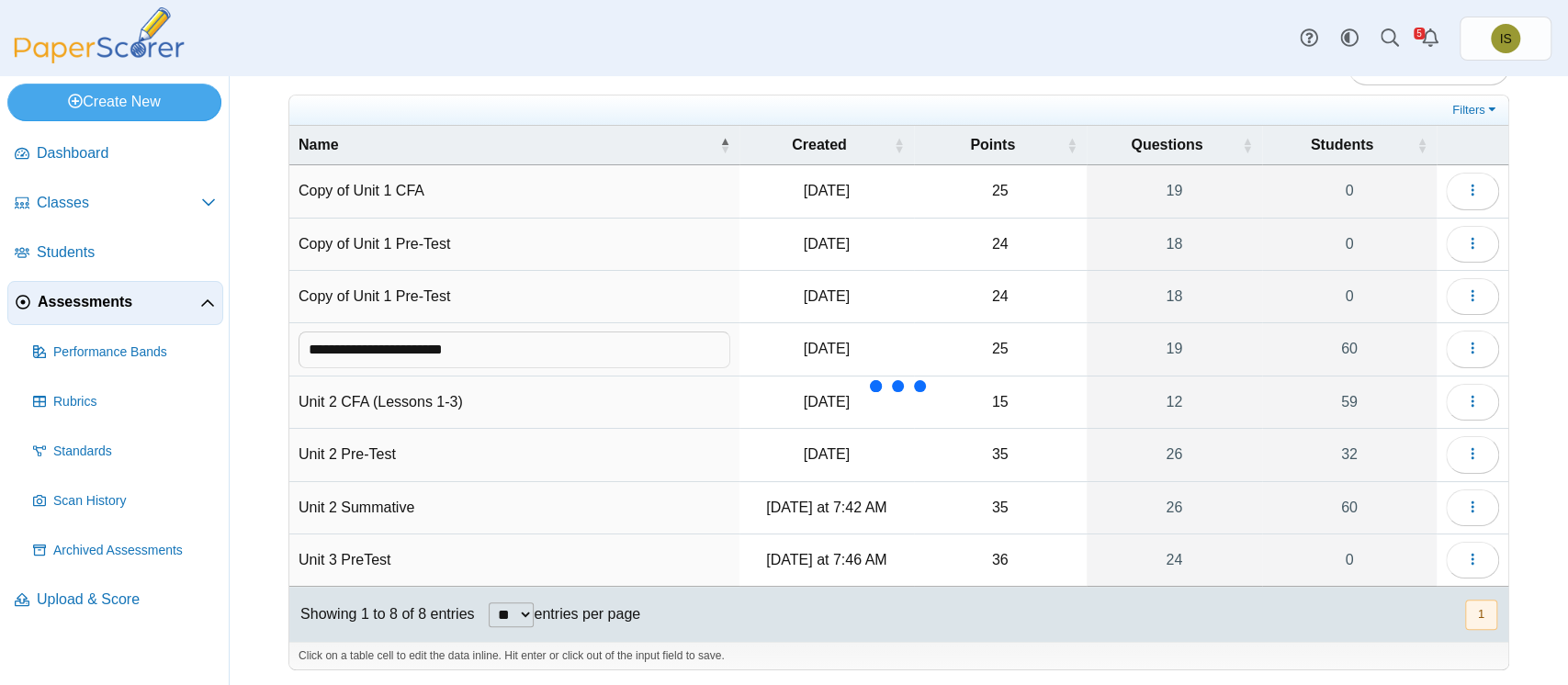
drag, startPoint x: 367, startPoint y: 349, endPoint x: 286, endPoint y: 356, distance: 81.3
click at [286, 356] on div "Assessments Add assessment 25 0" at bounding box center [899, 330] width 1338 height 608
type input "**********"
click at [333, 298] on td "Copy of Unit 1 Pre-Test" at bounding box center [514, 297] width 450 height 53
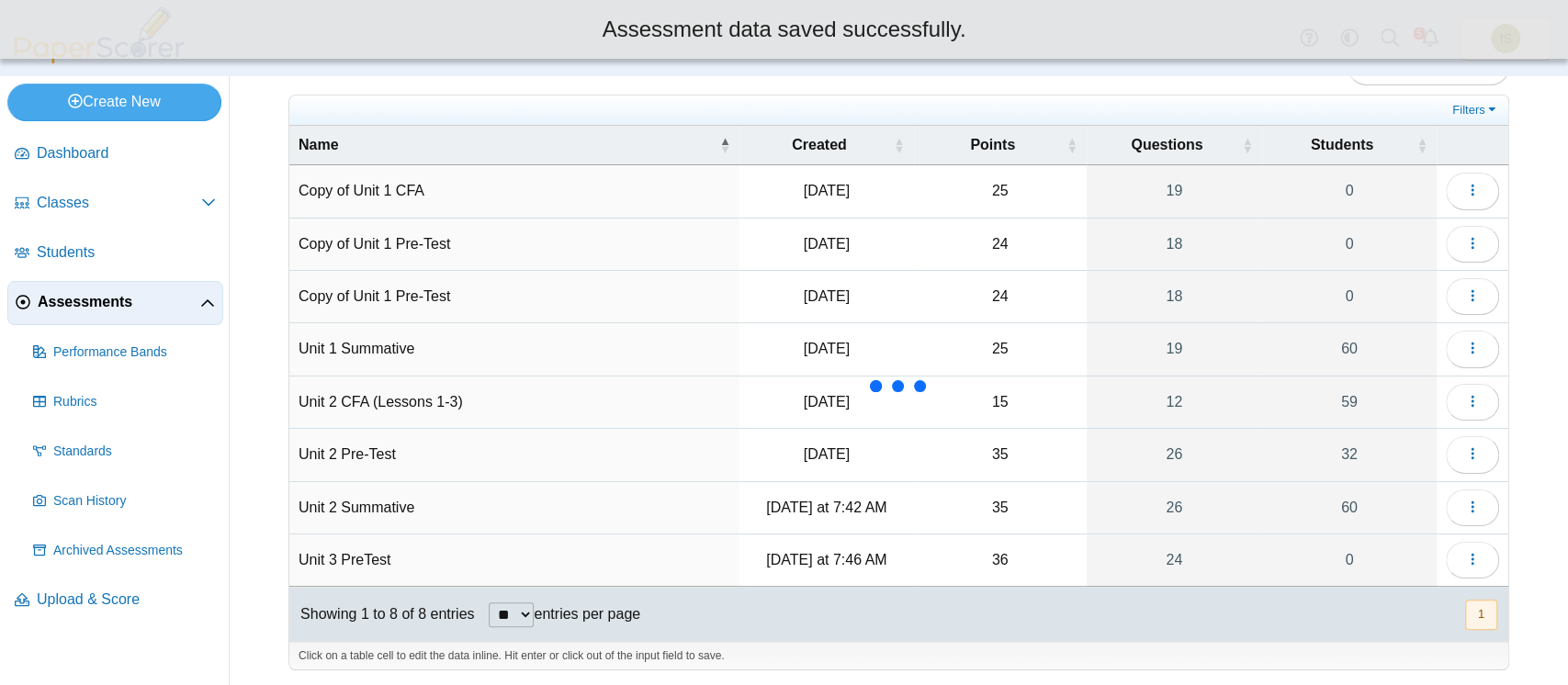
click at [342, 296] on td "Copy of Unit 1 Pre-Test" at bounding box center [514, 297] width 450 height 53
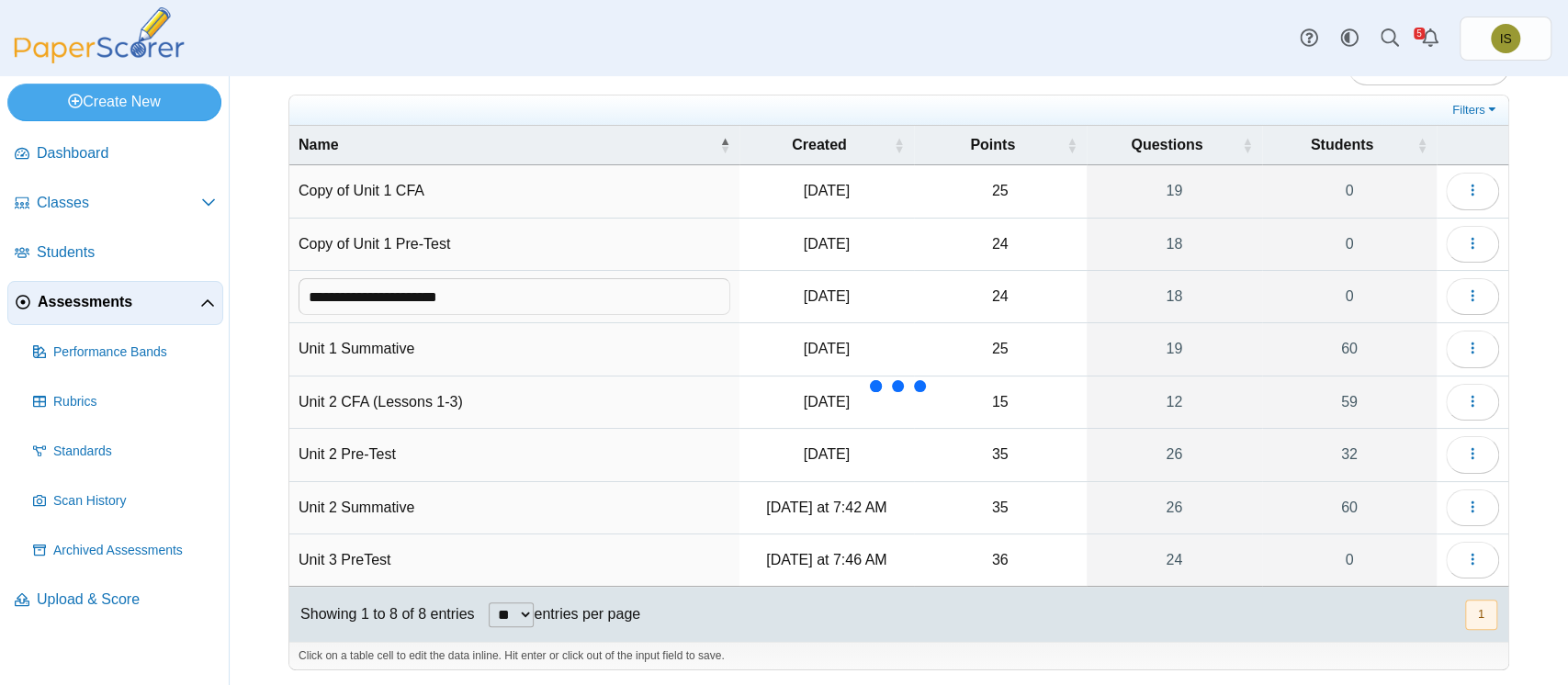
drag, startPoint x: 362, startPoint y: 295, endPoint x: 266, endPoint y: 297, distance: 96.0
click at [266, 297] on div "Assessments Add assessment 25 0" at bounding box center [899, 330] width 1338 height 608
type input "**********"
click at [325, 238] on td "Copy of Unit 1 Pre-Test" at bounding box center [514, 244] width 450 height 53
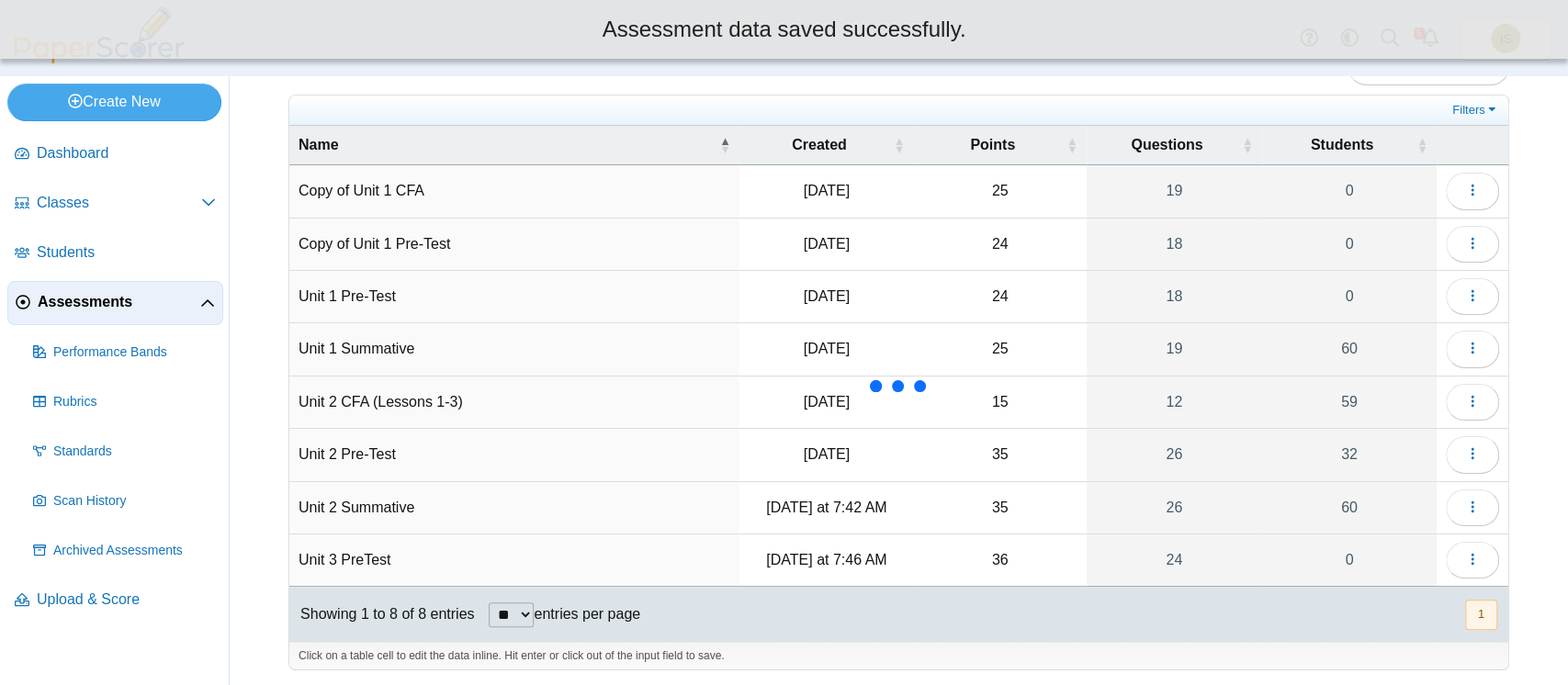
click at [340, 243] on td "Copy of Unit 1 Pre-Test" at bounding box center [514, 244] width 450 height 53
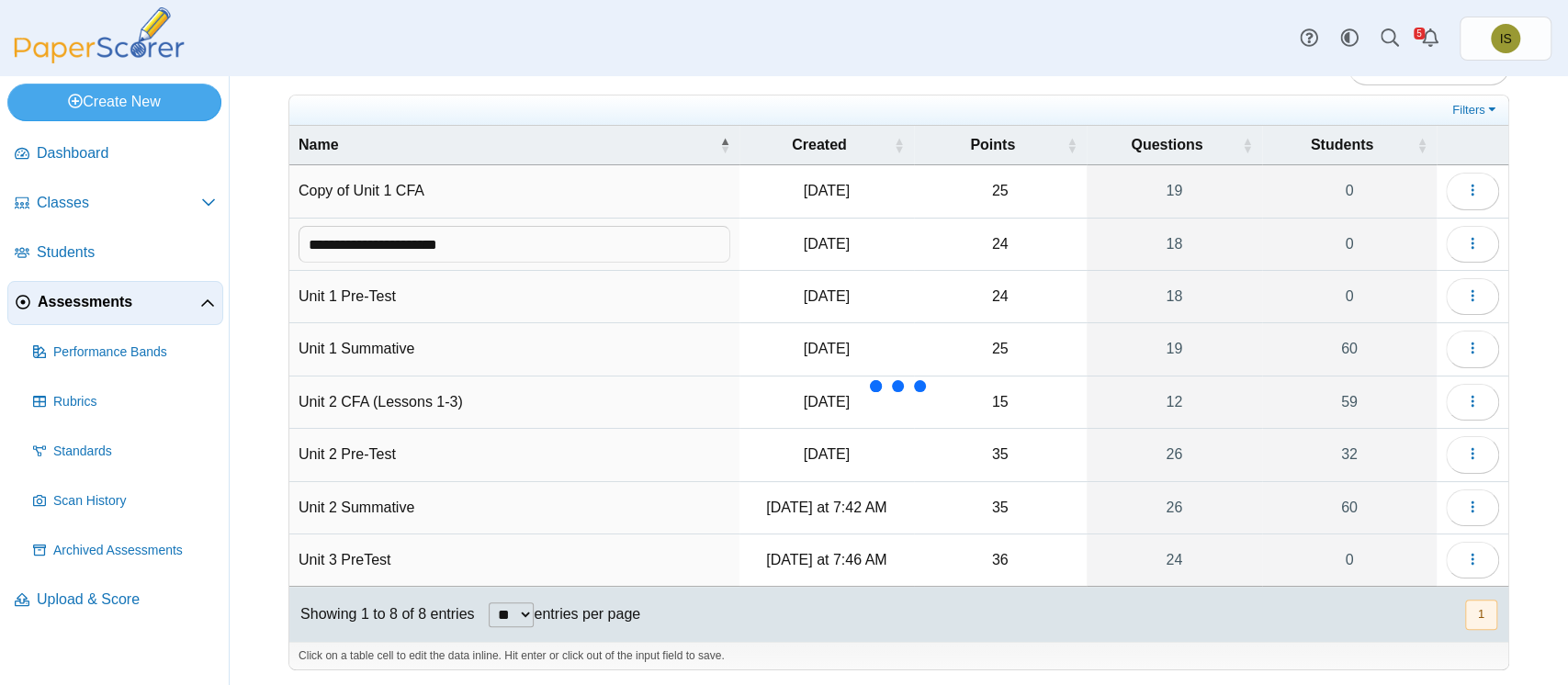
drag, startPoint x: 364, startPoint y: 246, endPoint x: 236, endPoint y: 249, distance: 128.0
click at [236, 249] on div "Assessments Add assessment 25 0" at bounding box center [899, 330] width 1338 height 608
type input "**********"
click at [314, 191] on td "Copy of Unit 1 CFA" at bounding box center [514, 191] width 450 height 53
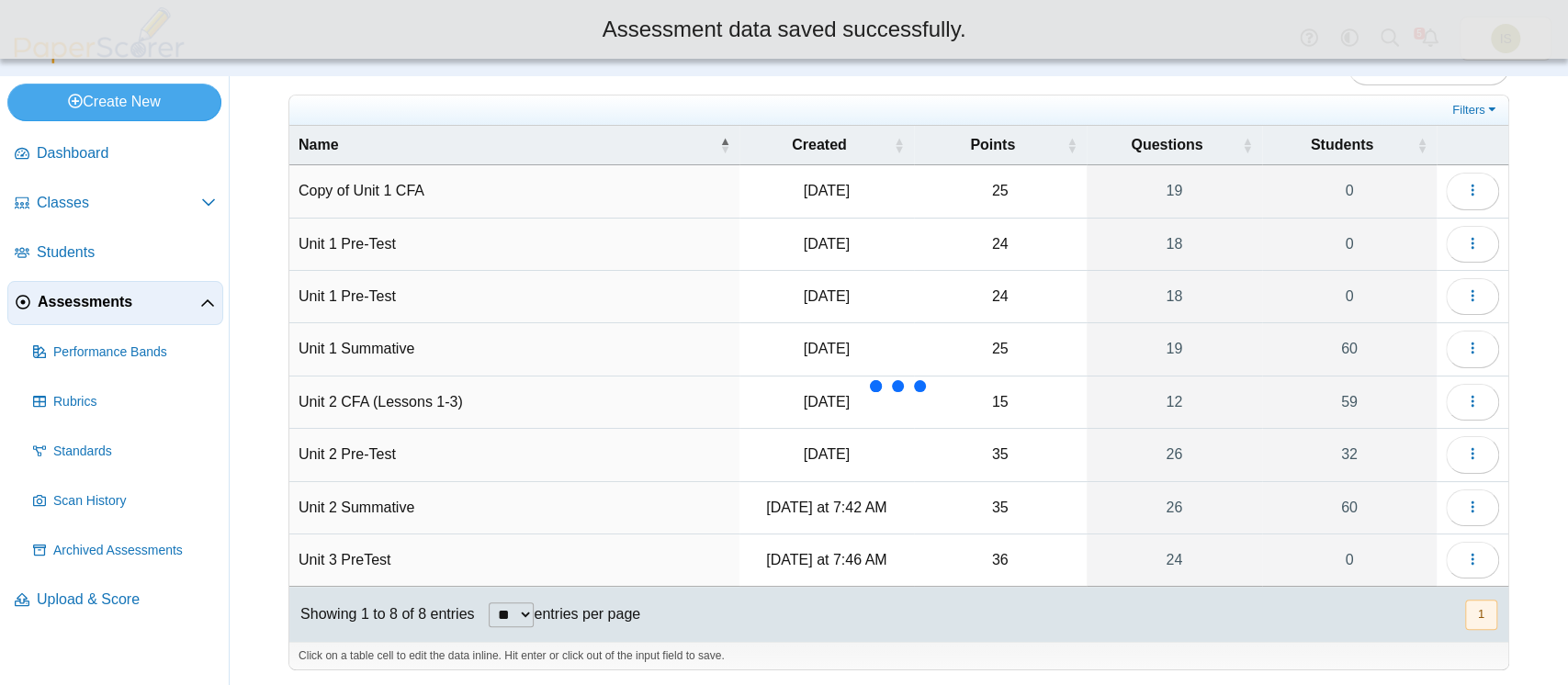
click at [333, 190] on td "Copy of Unit 1 CFA" at bounding box center [514, 191] width 450 height 53
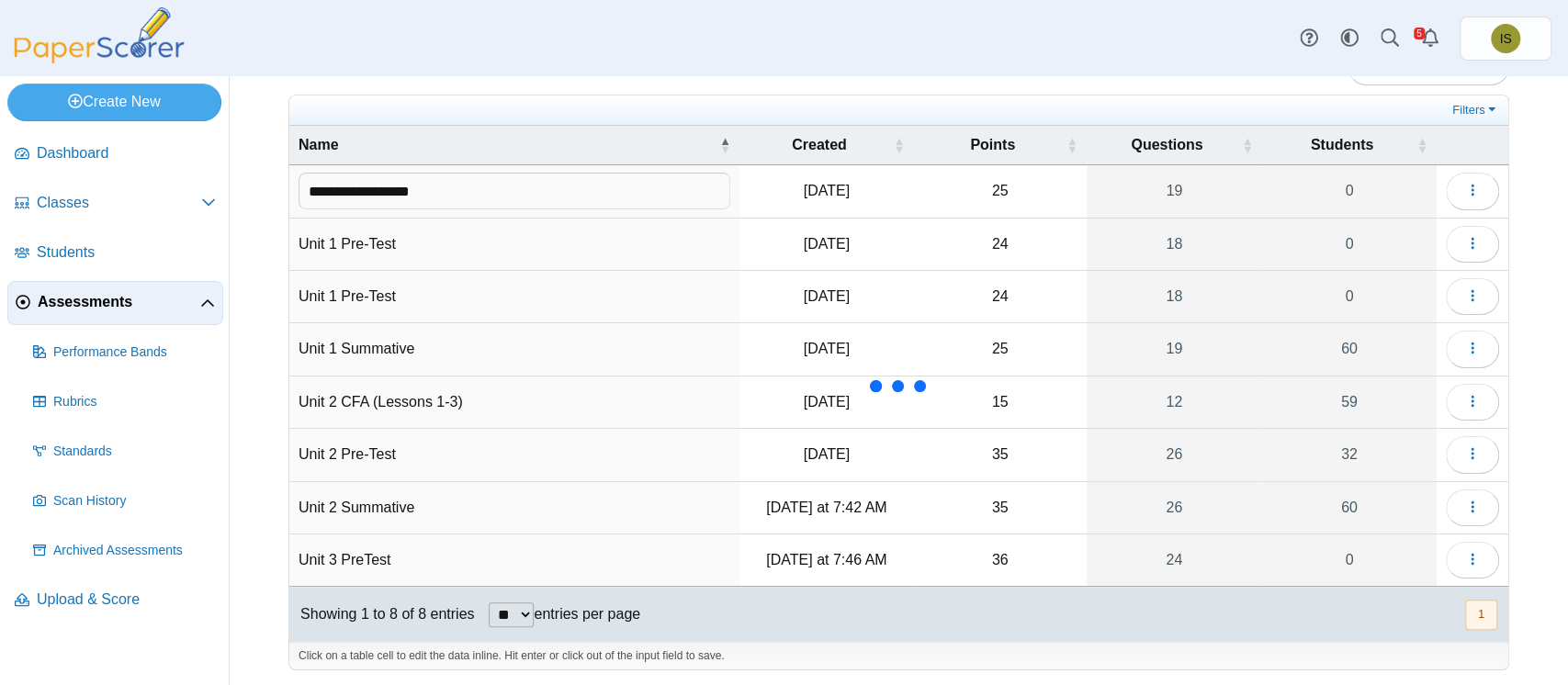
drag, startPoint x: 362, startPoint y: 191, endPoint x: 263, endPoint y: 190, distance: 99.0
click at [263, 190] on div "Assessments Add assessment 25 0" at bounding box center [899, 330] width 1338 height 608
type input "**********"
click at [247, 232] on div "Assessments Add assessment 25 0" at bounding box center [899, 330] width 1338 height 608
